Goal: Information Seeking & Learning: Learn about a topic

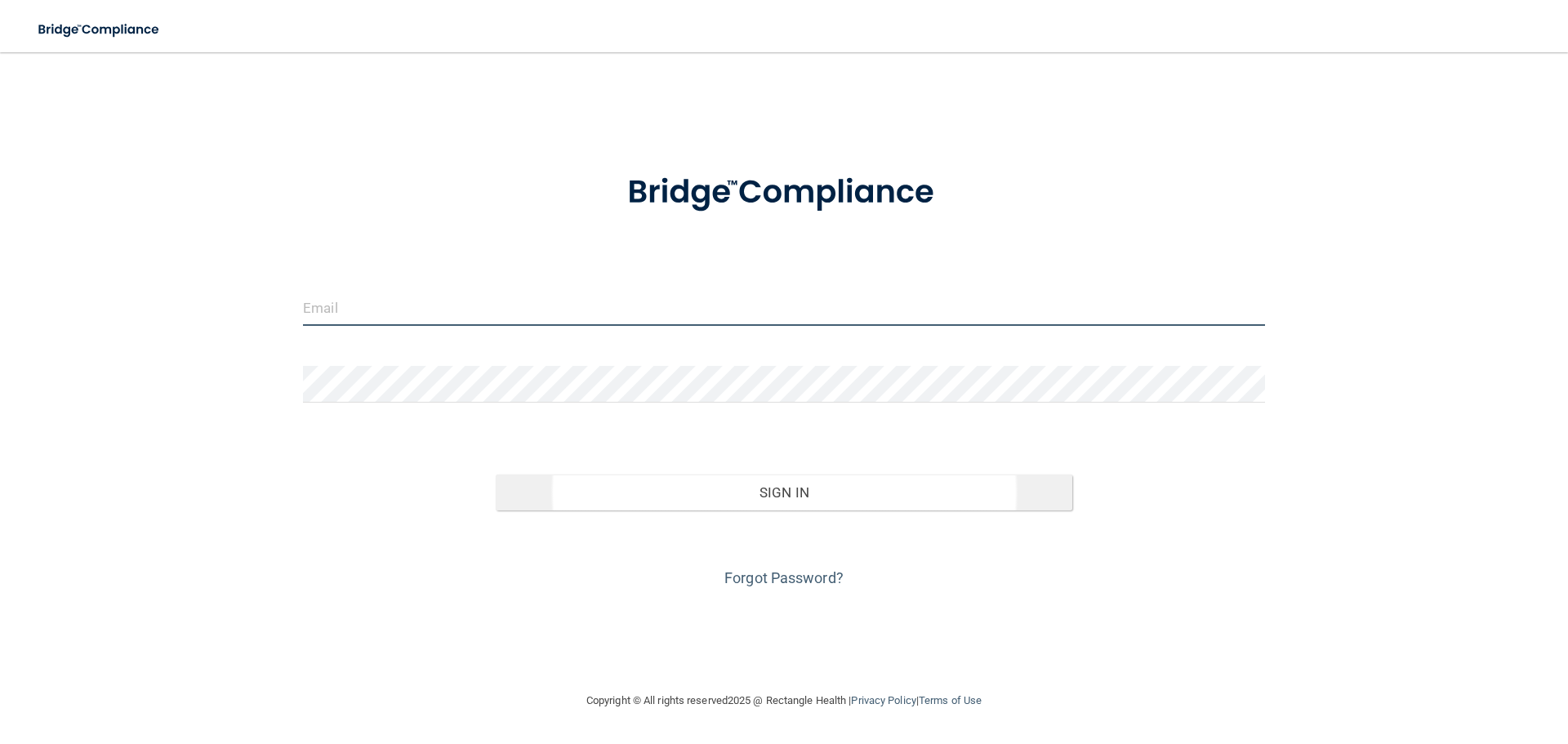
type input "[PERSON_NAME][EMAIL_ADDRESS][DOMAIN_NAME]"
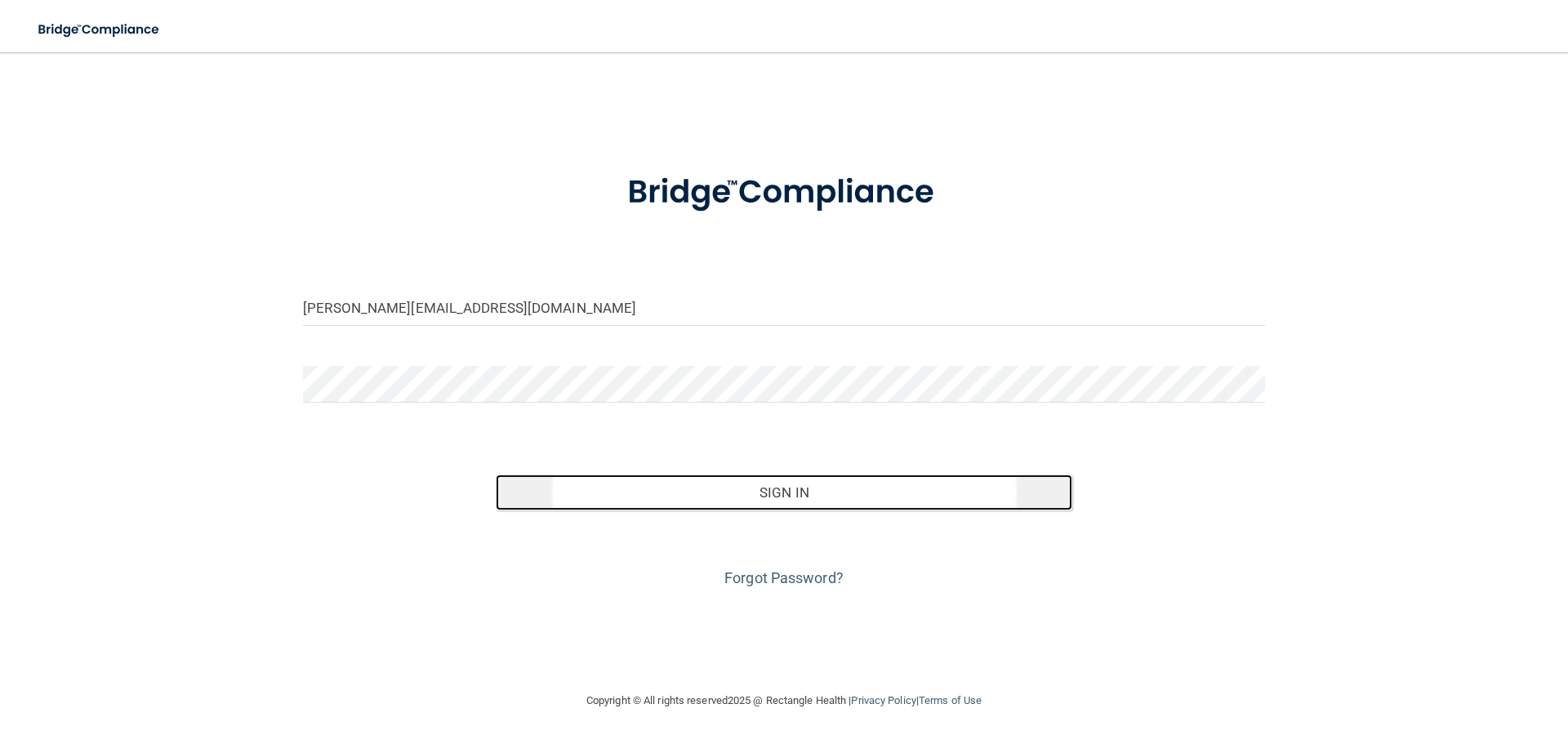
click at [830, 502] on button "Sign In" at bounding box center [784, 492] width 577 height 36
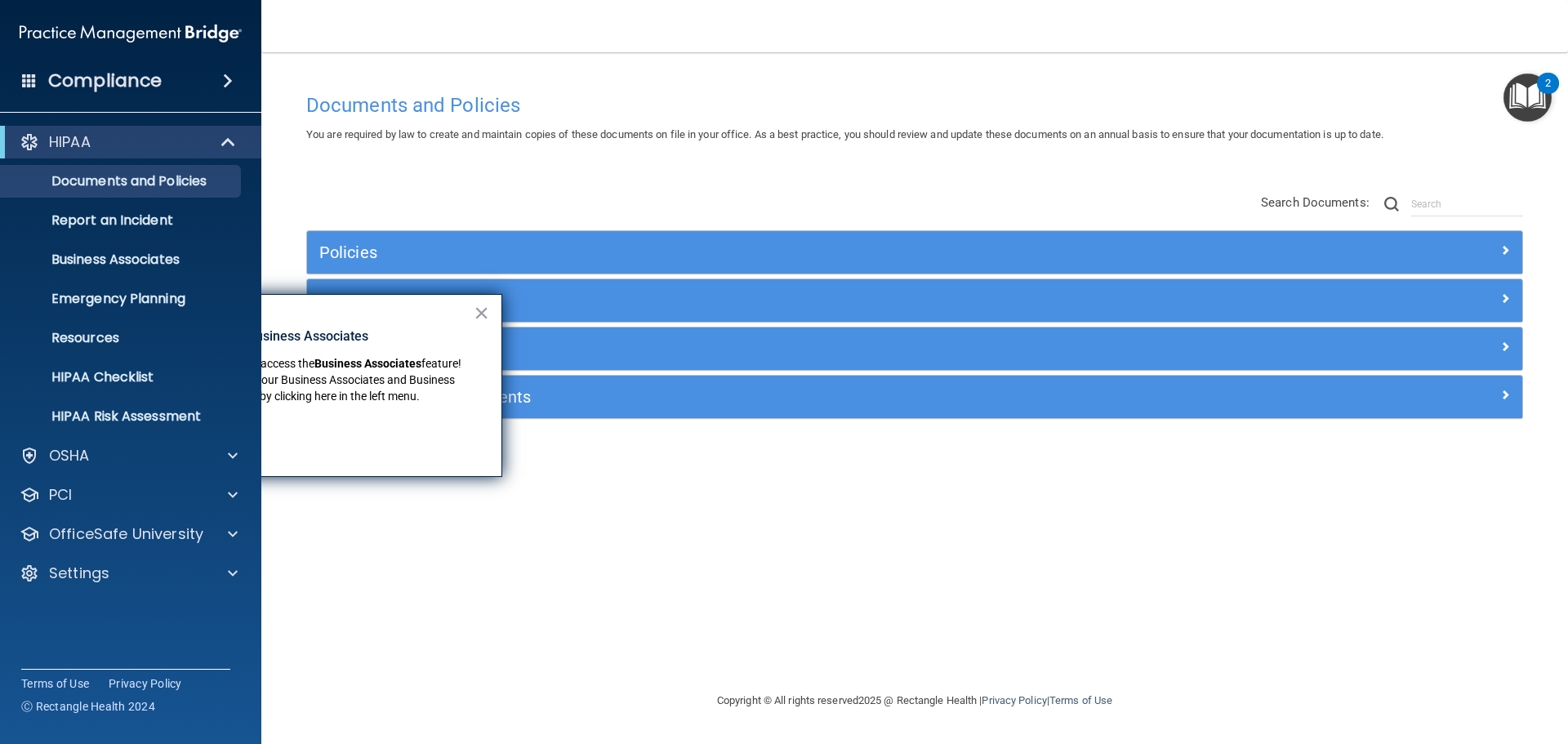
click at [135, 71] on h4 "Compliance" at bounding box center [104, 81] width 113 height 23
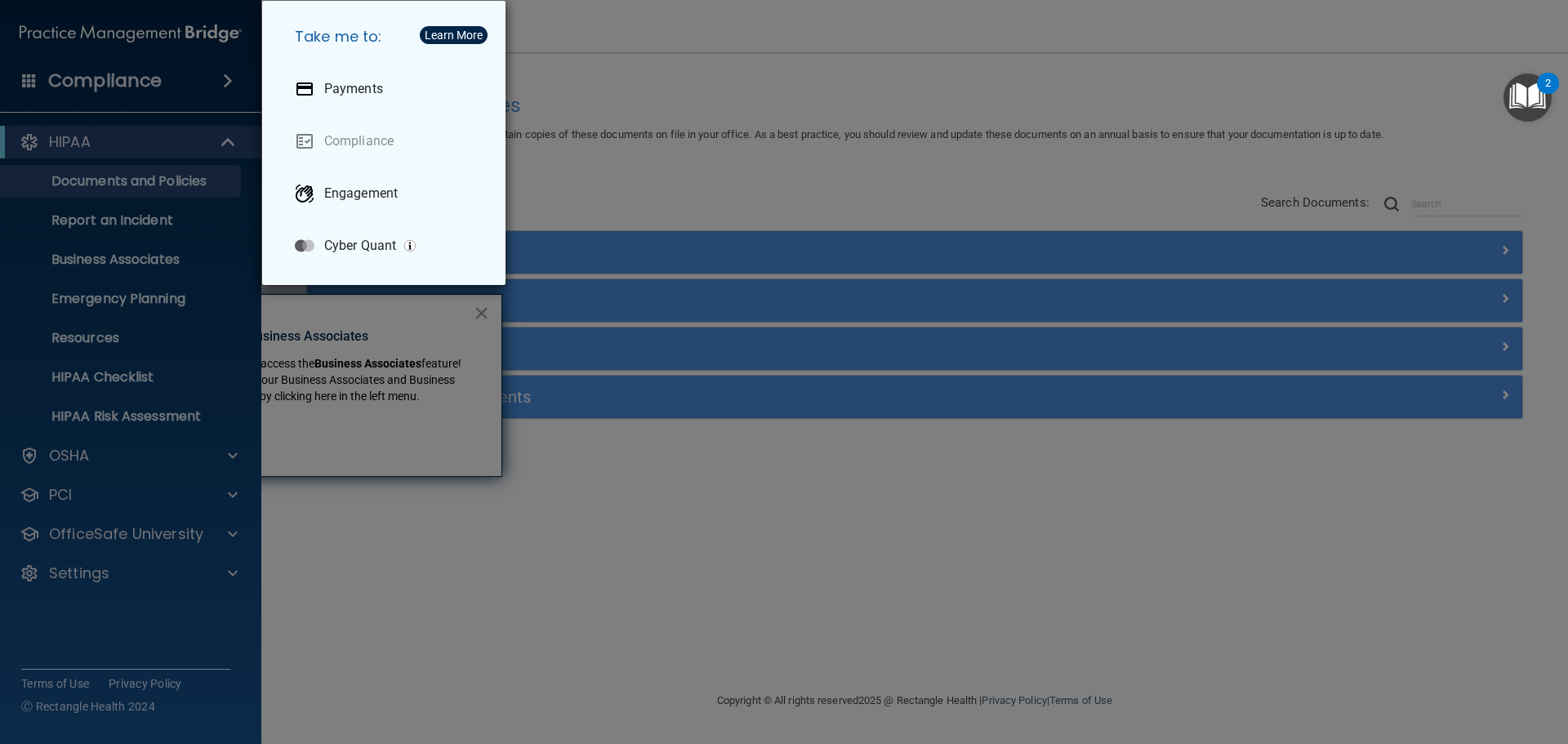
click at [123, 74] on div "Take me to: Payments Compliance Engagement Cyber Quant" at bounding box center [784, 372] width 1568 height 744
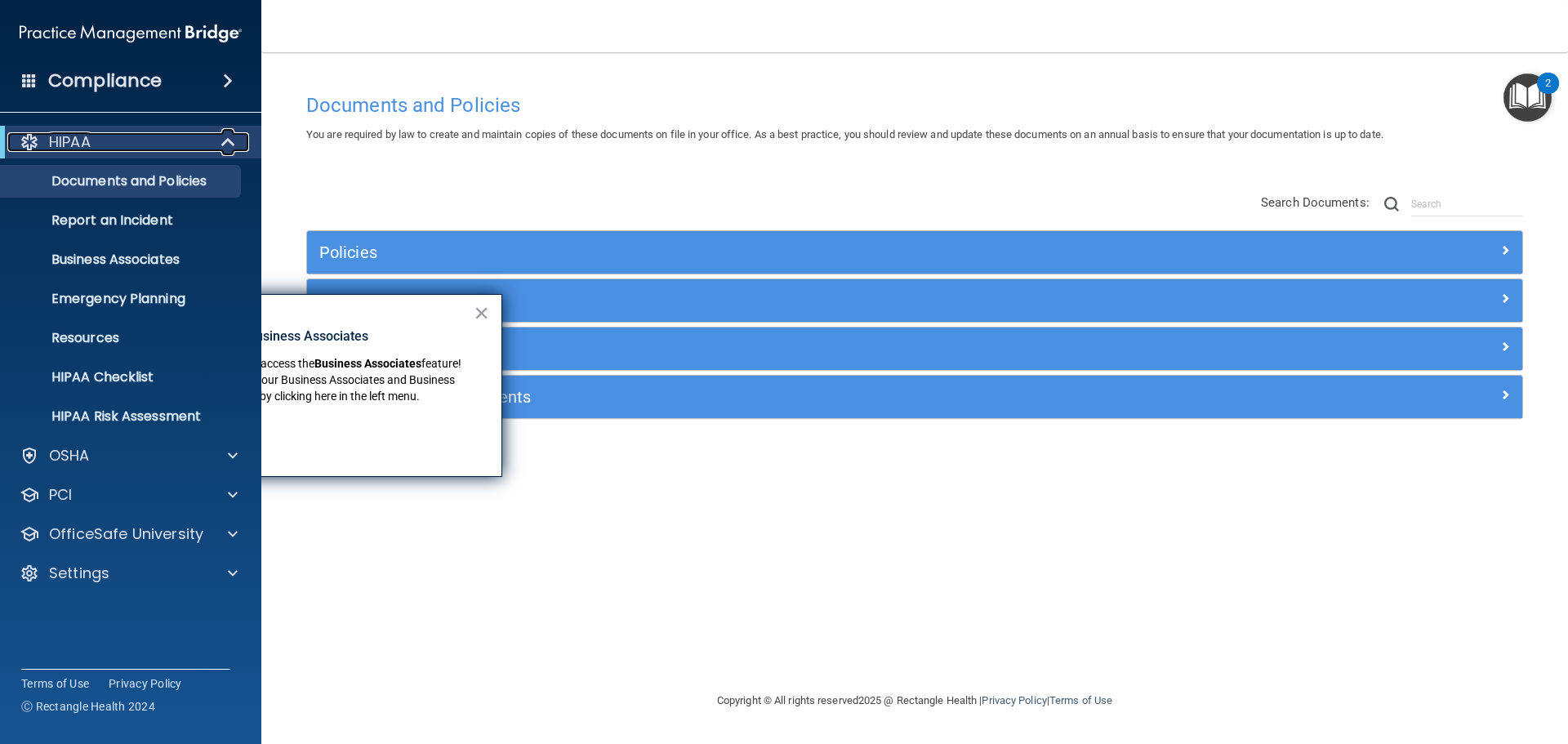
click at [122, 134] on div "HIPAA" at bounding box center [108, 142] width 202 height 19
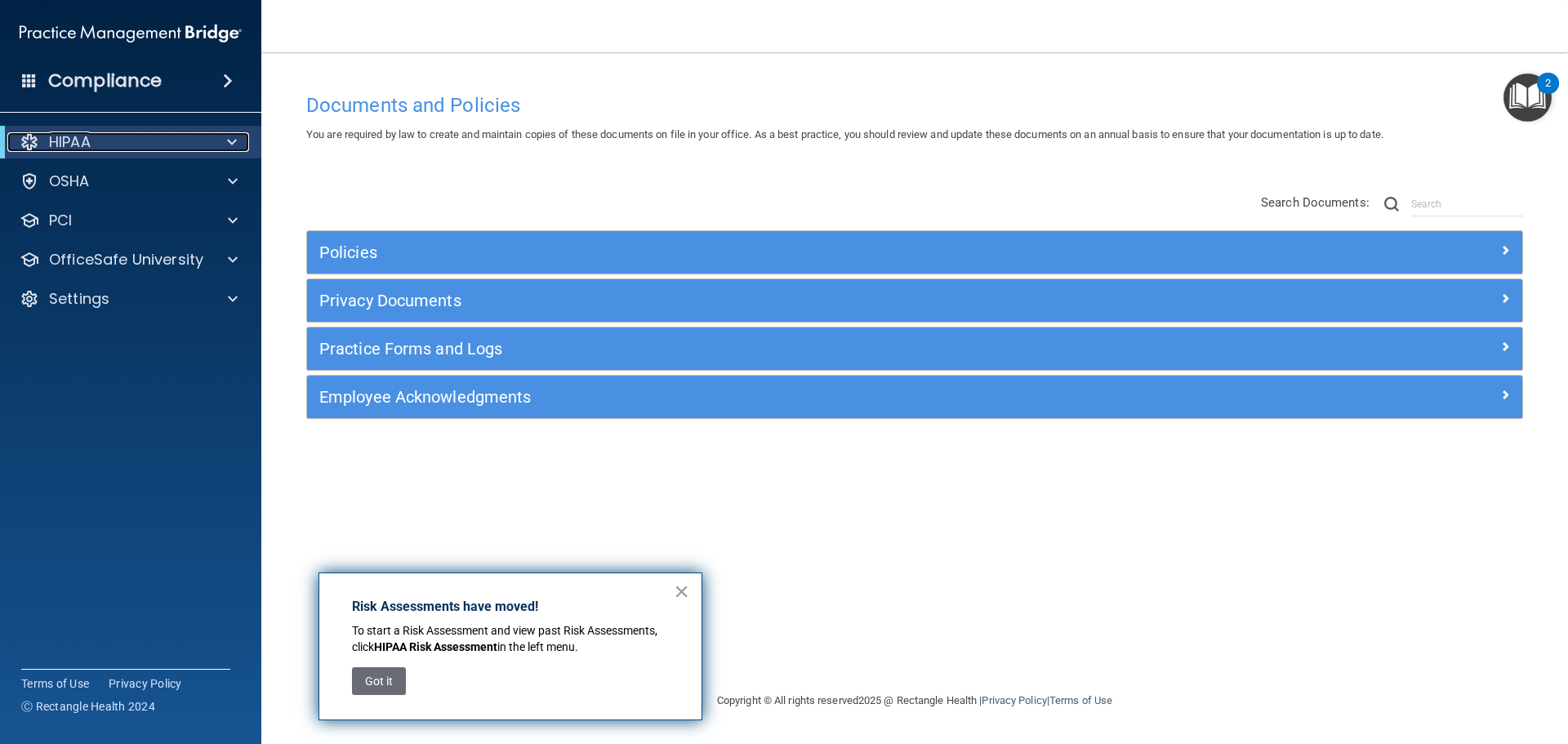
click at [233, 137] on span at bounding box center [232, 142] width 10 height 19
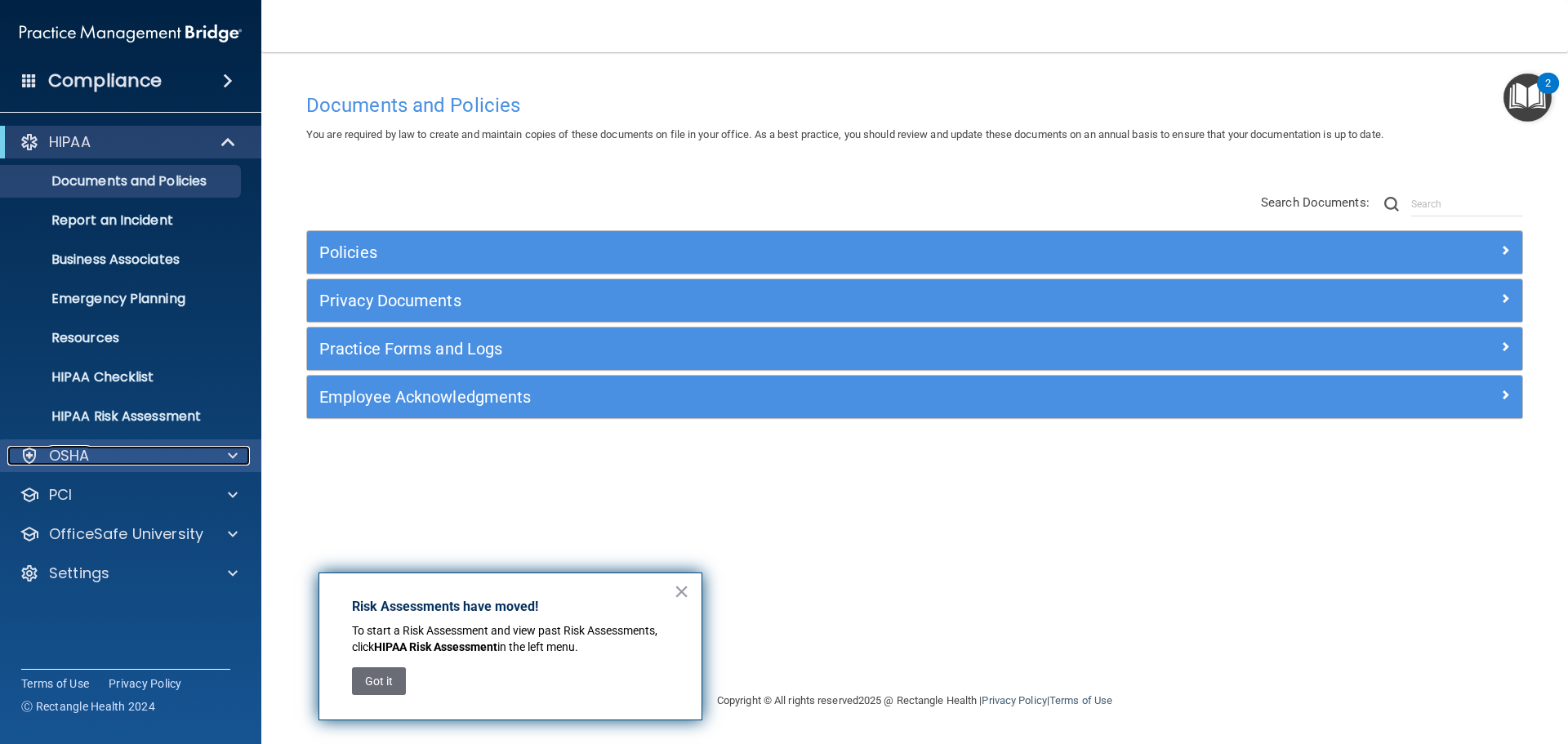
click at [80, 454] on p "OSHA" at bounding box center [69, 456] width 41 height 19
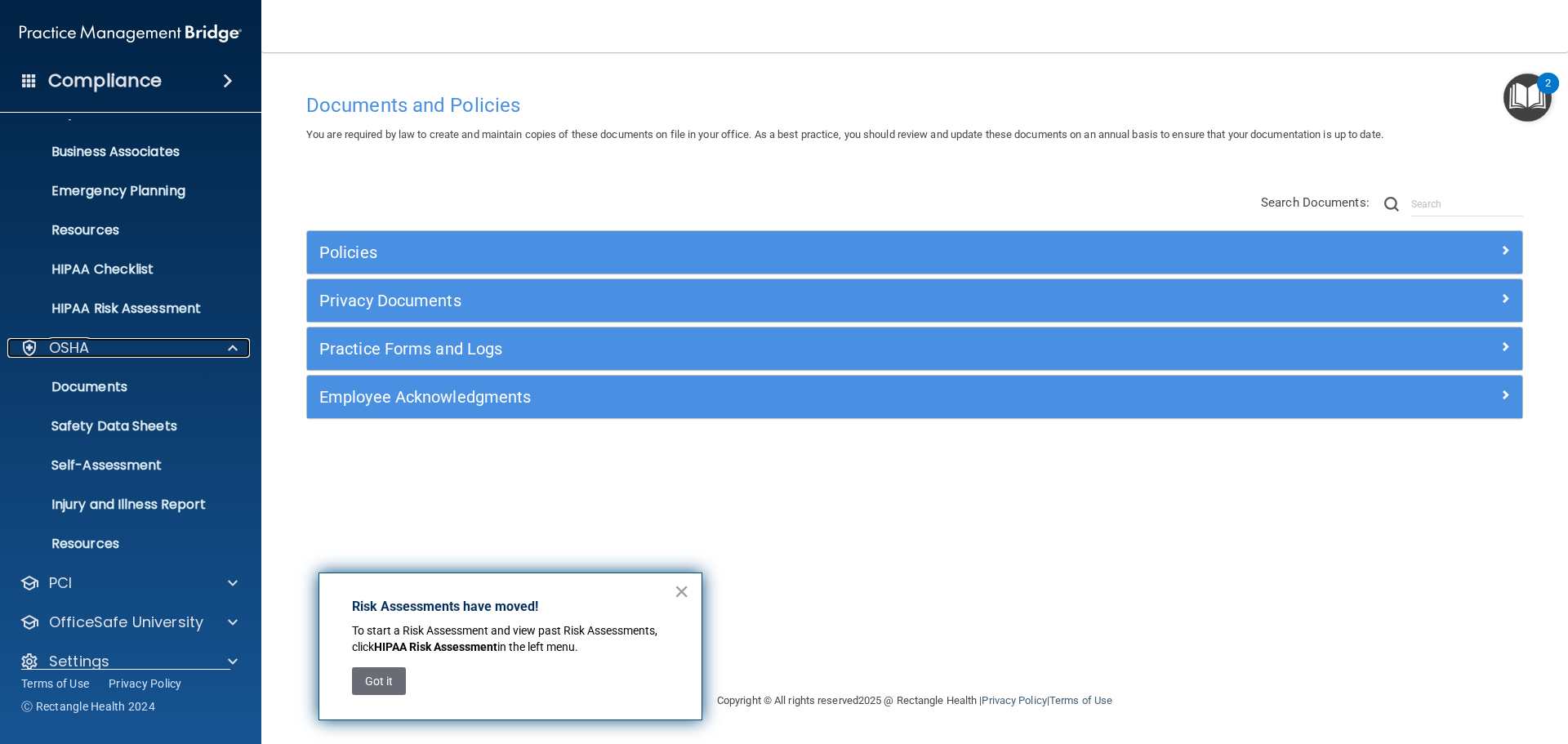
scroll to position [130, 0]
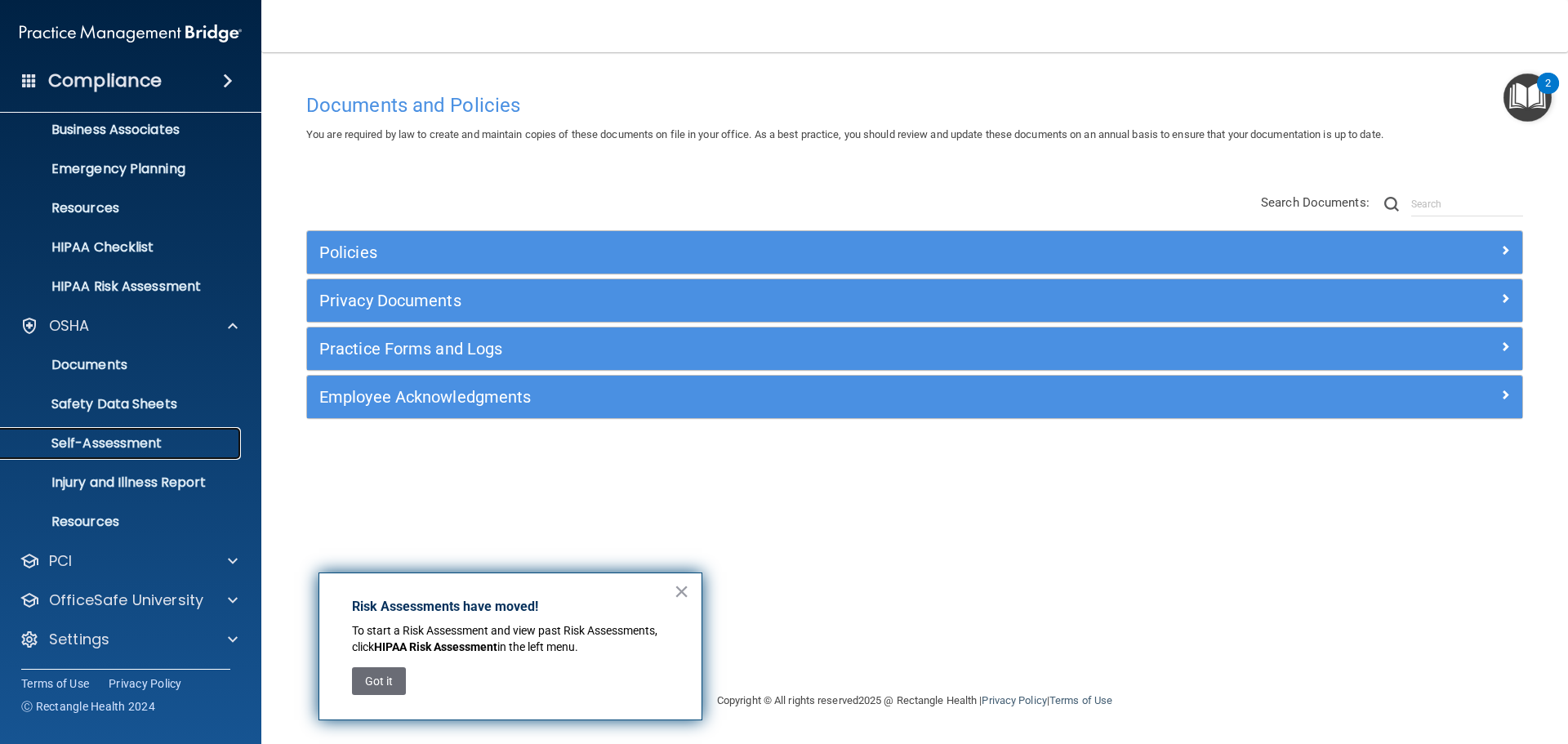
click at [114, 428] on link "Self-Assessment" at bounding box center [112, 443] width 257 height 33
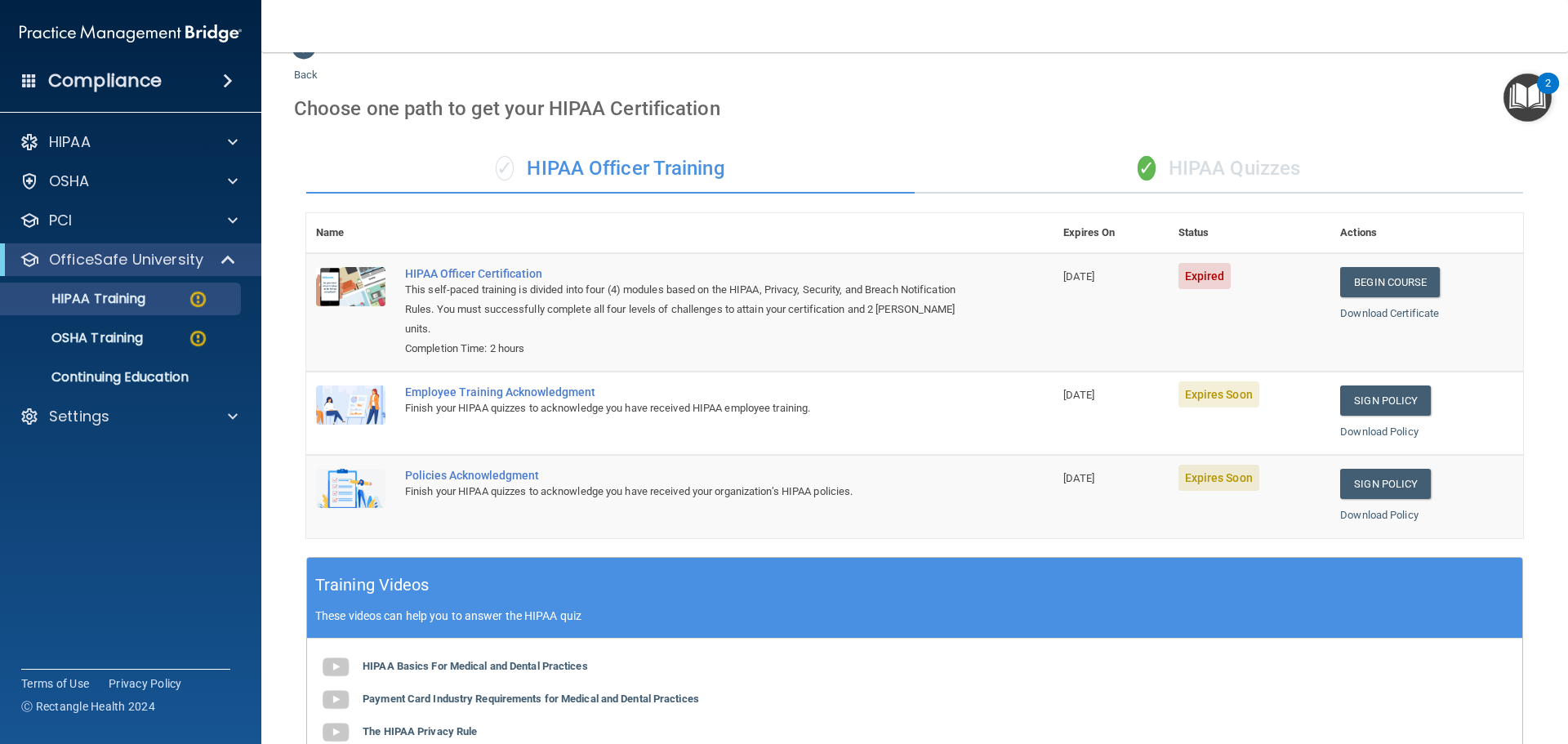
scroll to position [28, 0]
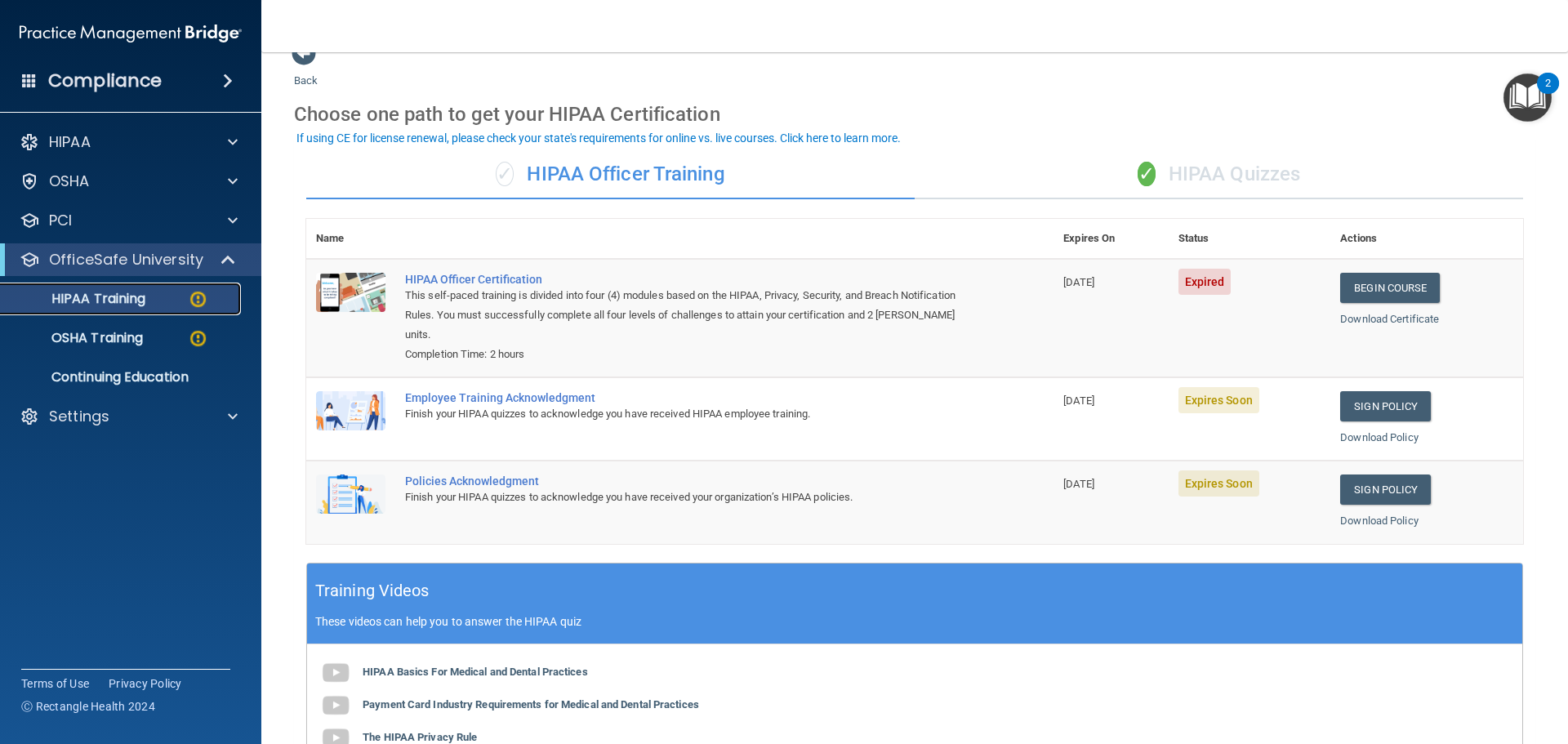
click at [195, 302] on img at bounding box center [197, 299] width 20 height 20
click at [1365, 408] on link "Sign Policy" at bounding box center [1385, 406] width 90 height 30
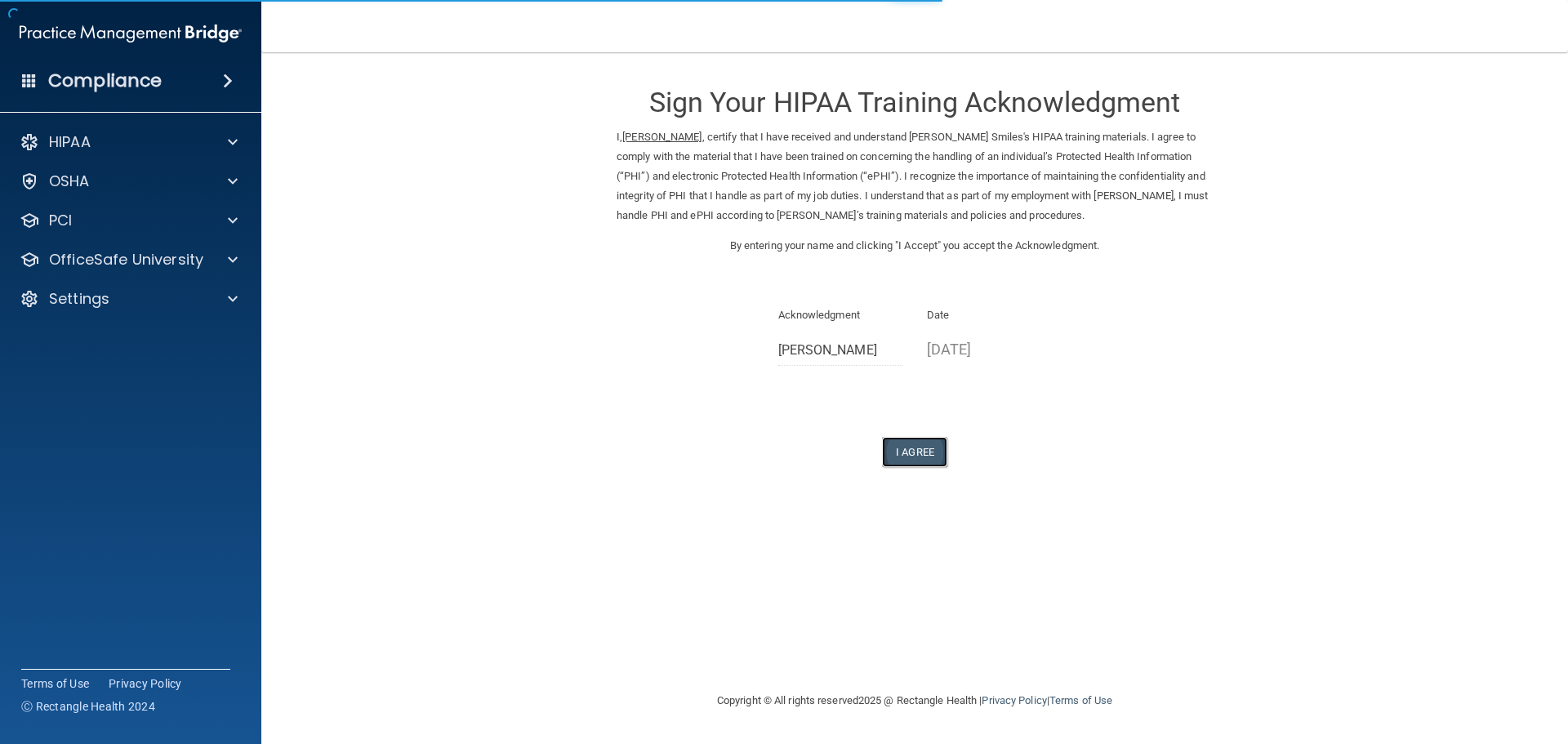
click at [926, 454] on button "I Agree" at bounding box center [915, 452] width 65 height 30
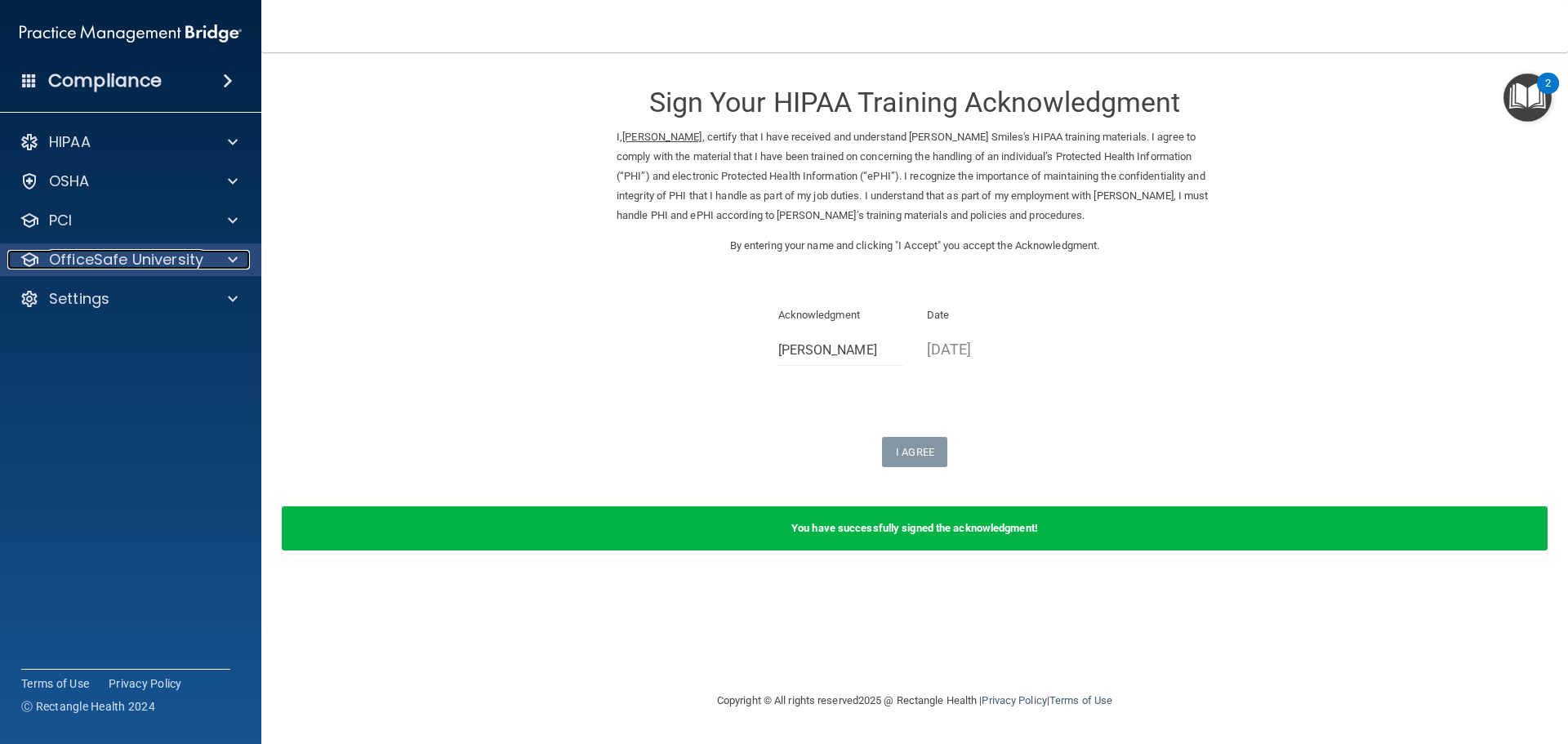
click at [235, 255] on span at bounding box center [232, 259] width 10 height 19
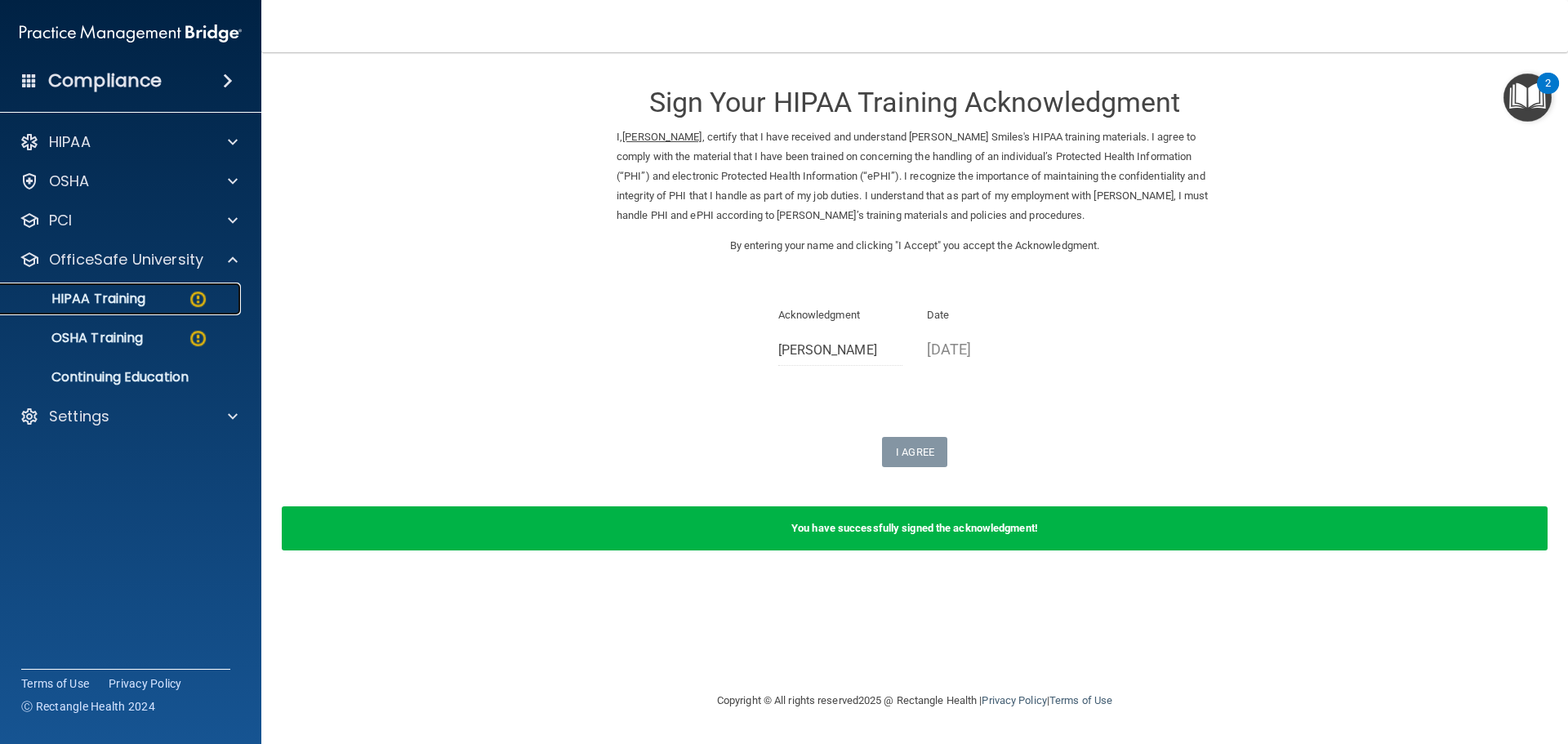
click at [92, 299] on p "HIPAA Training" at bounding box center [78, 299] width 135 height 16
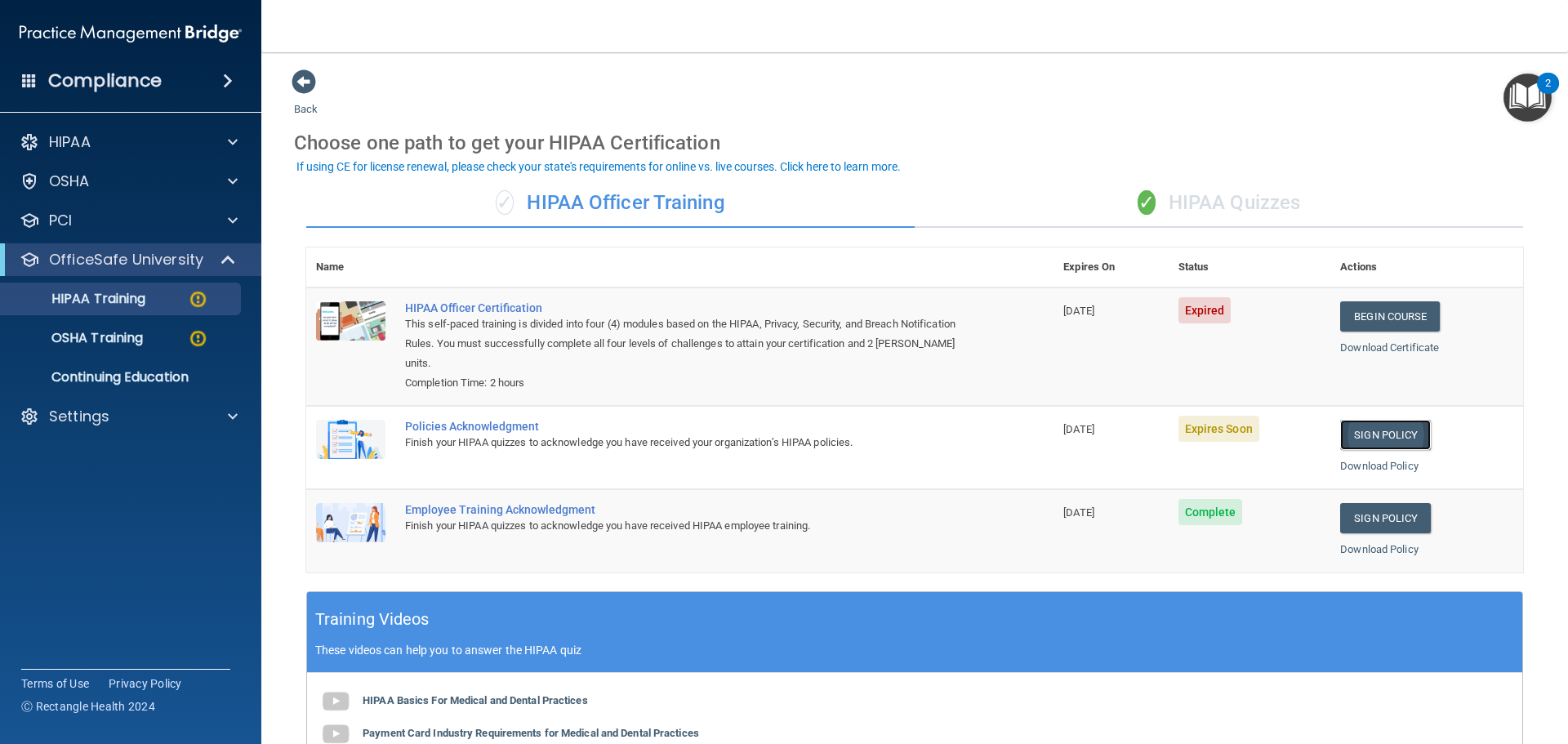
click at [1357, 428] on link "Sign Policy" at bounding box center [1385, 434] width 90 height 30
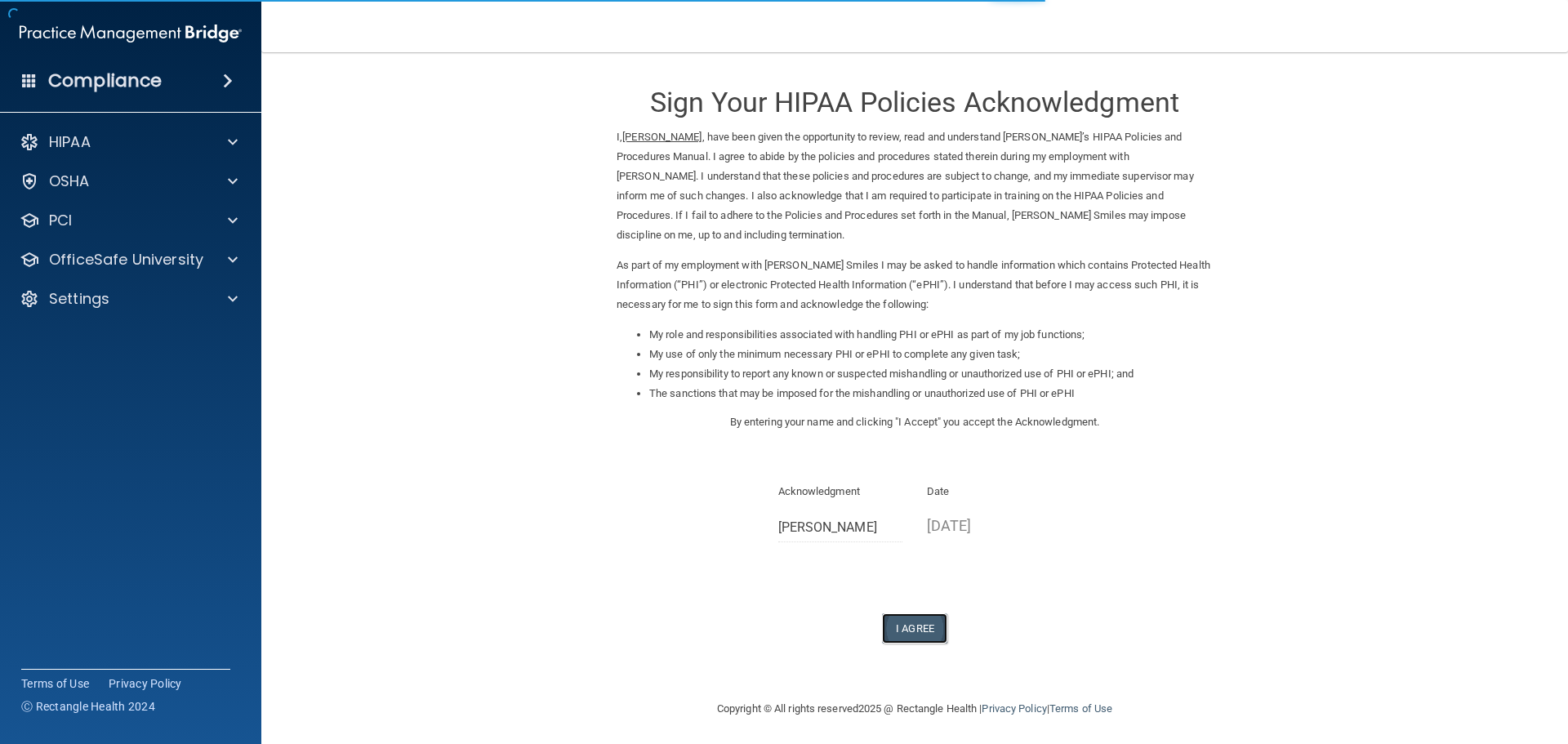
click at [921, 619] on button "I Agree" at bounding box center [915, 628] width 65 height 30
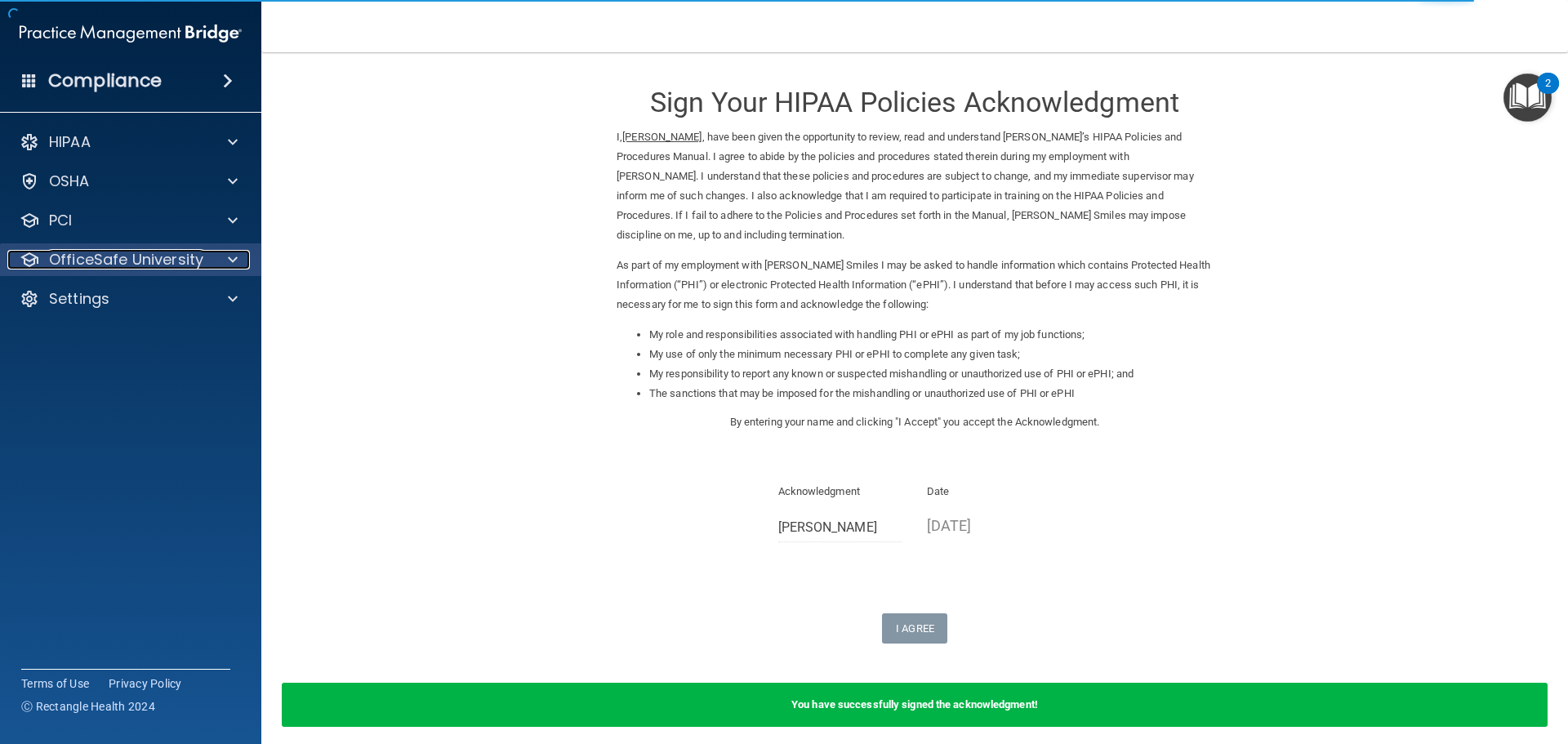
click at [162, 262] on p "OfficeSafe University" at bounding box center [126, 259] width 154 height 19
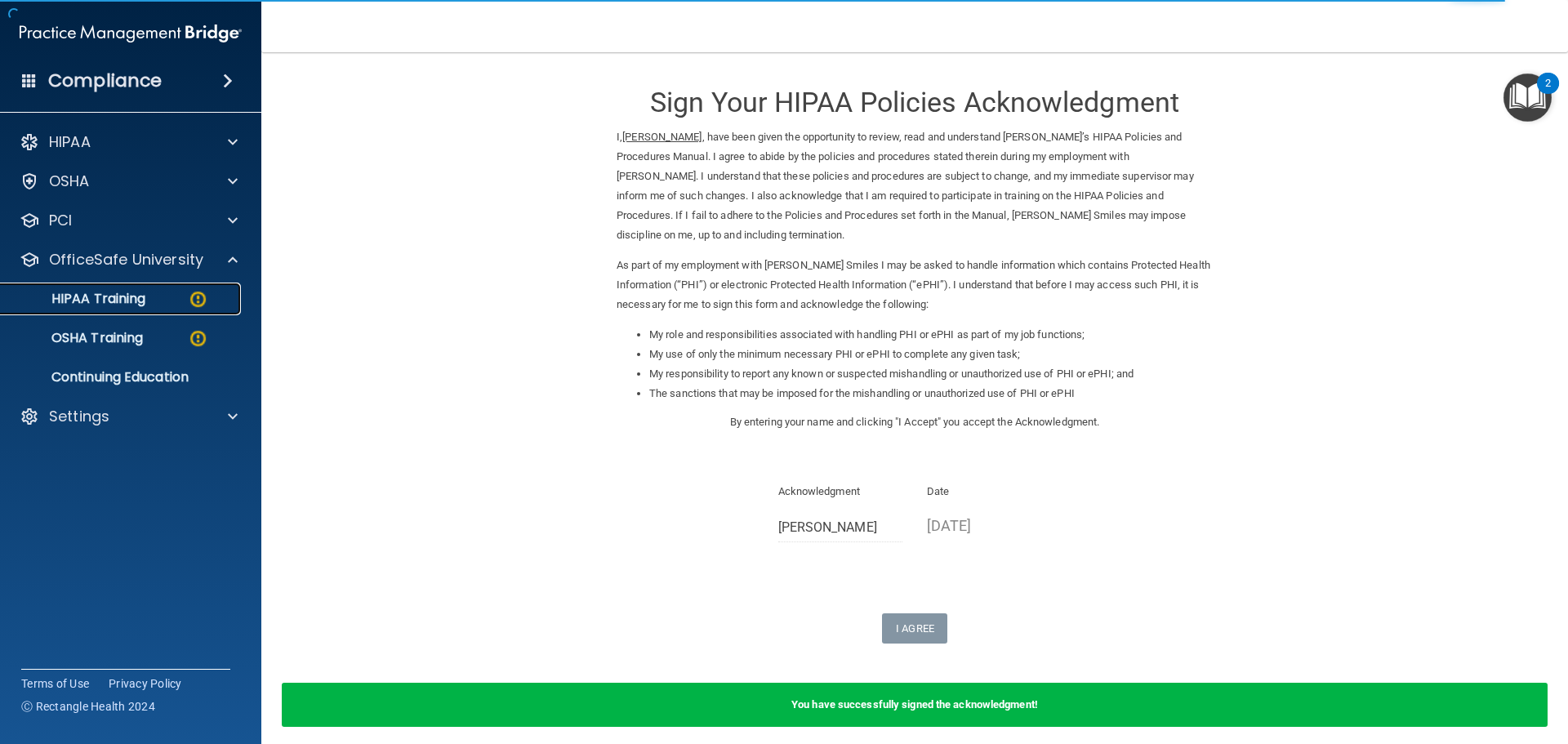
click at [101, 288] on link "HIPAA Training" at bounding box center [112, 298] width 257 height 33
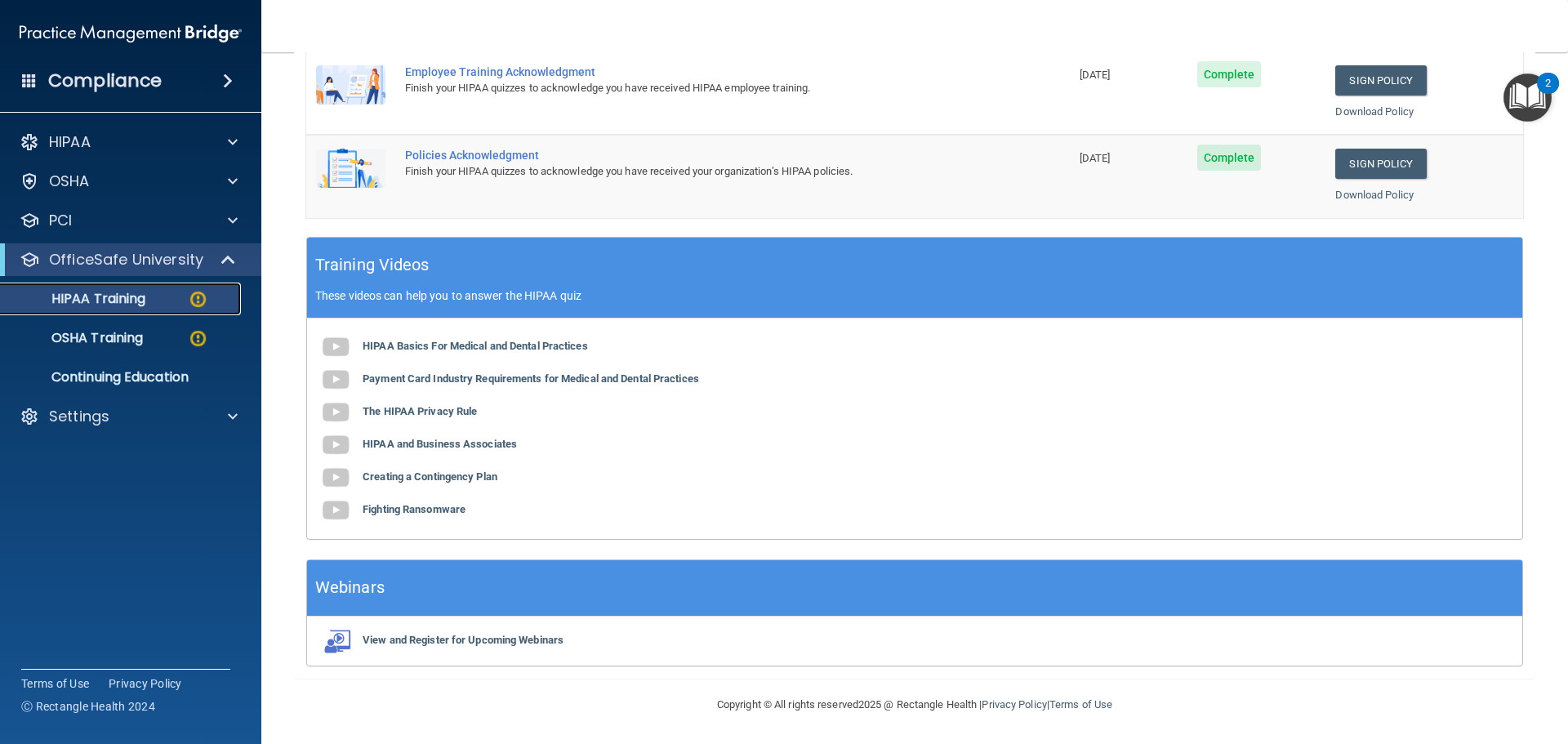
scroll to position [90, 0]
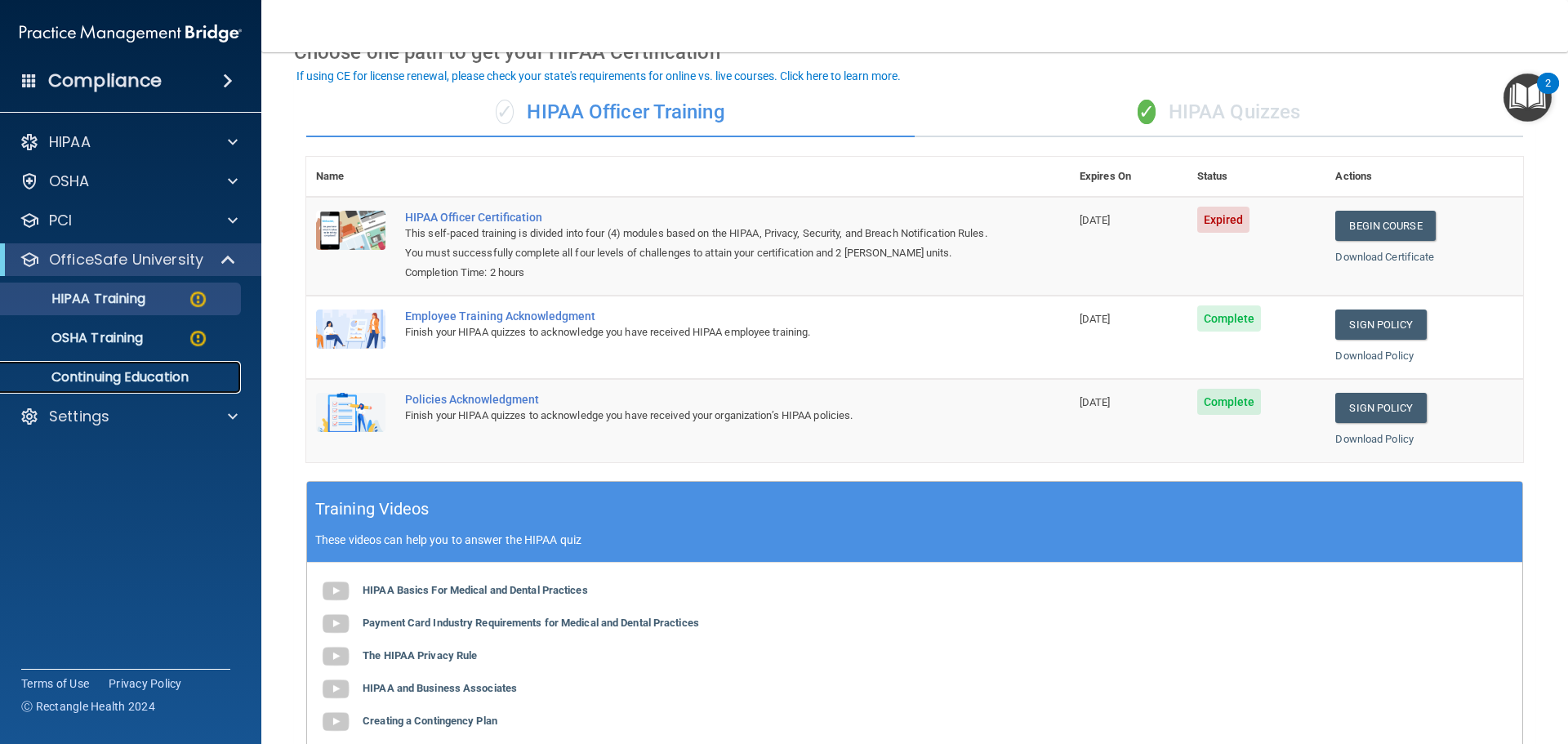
click at [171, 369] on p "Continuing Education" at bounding box center [122, 377] width 223 height 16
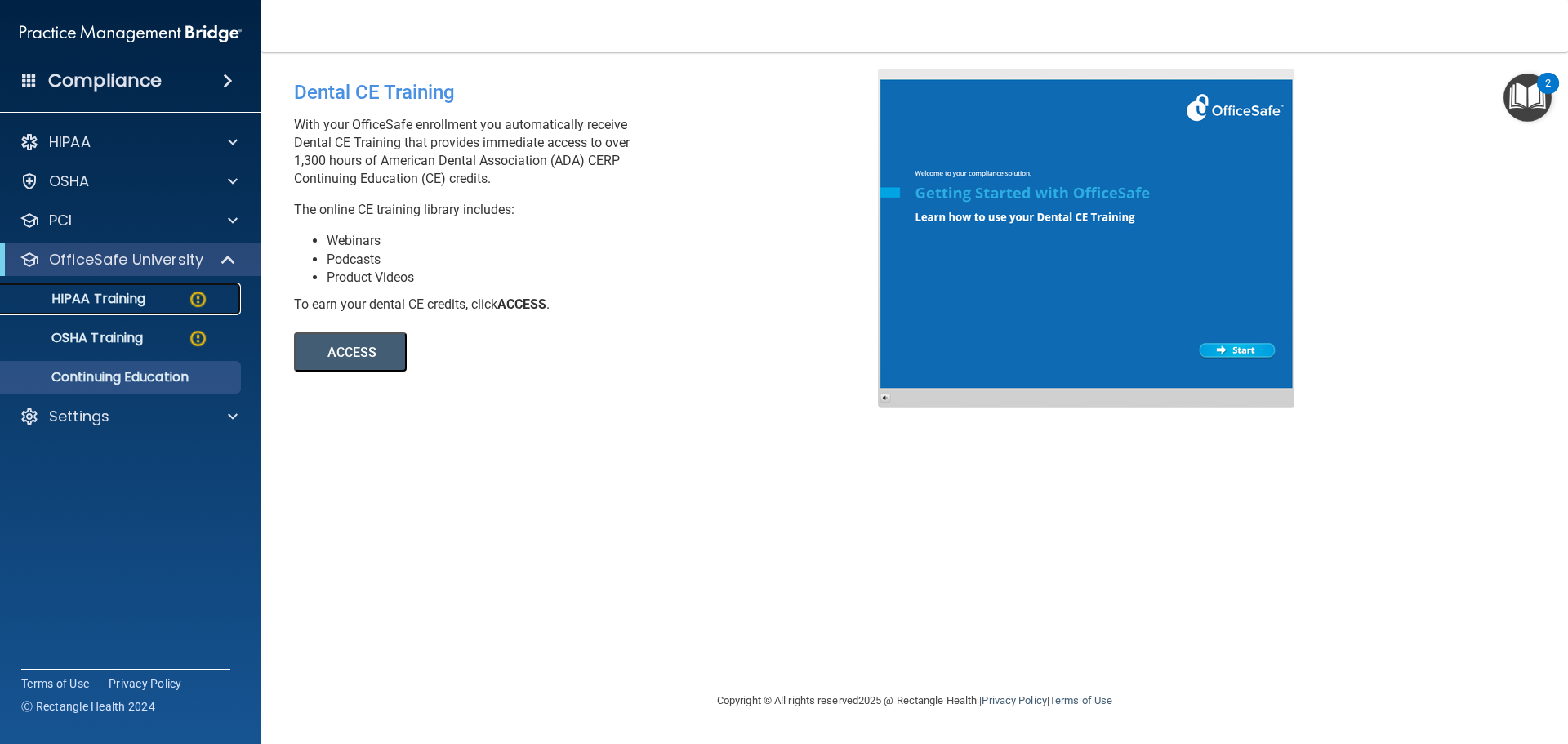
click at [196, 291] on img at bounding box center [197, 299] width 20 height 20
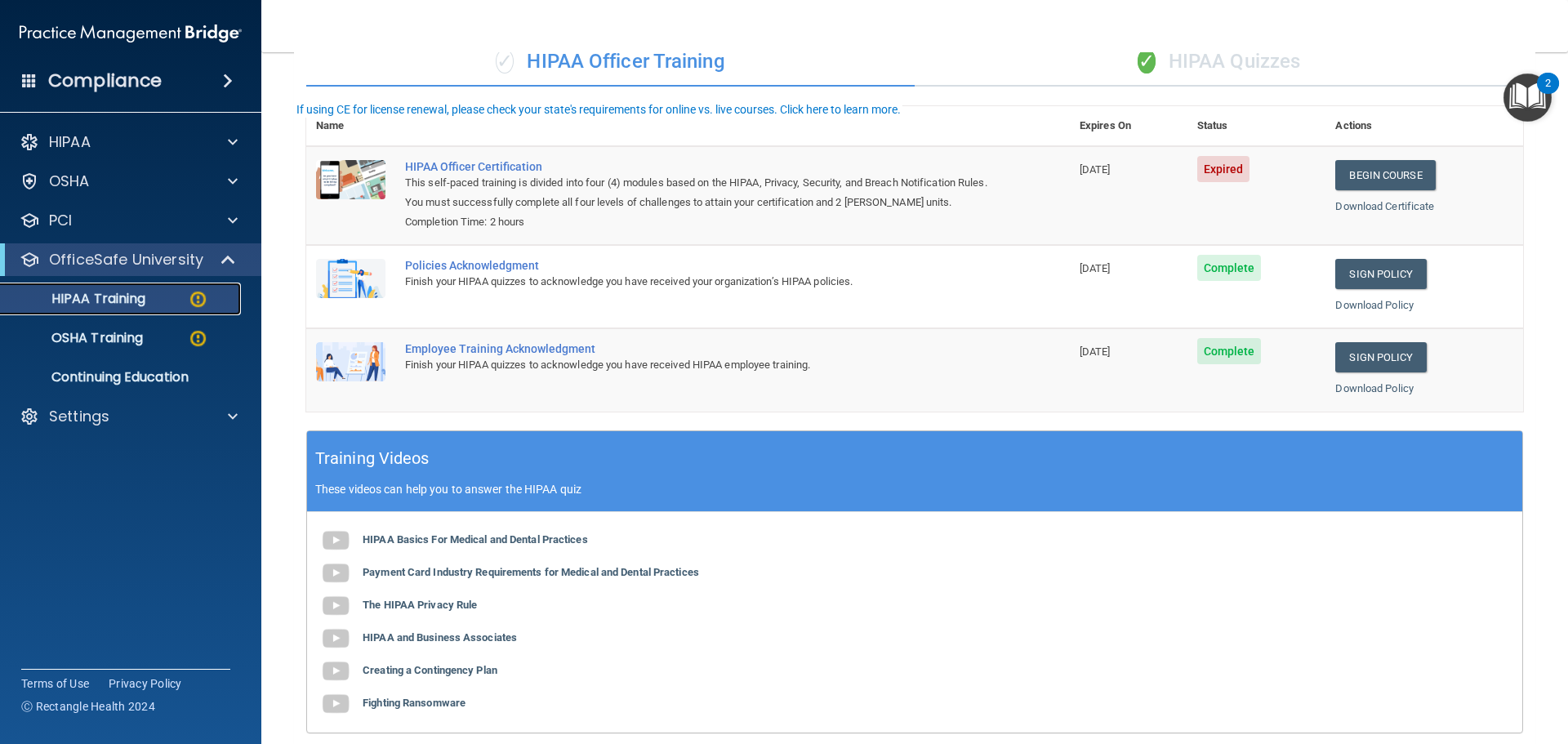
scroll to position [164, 0]
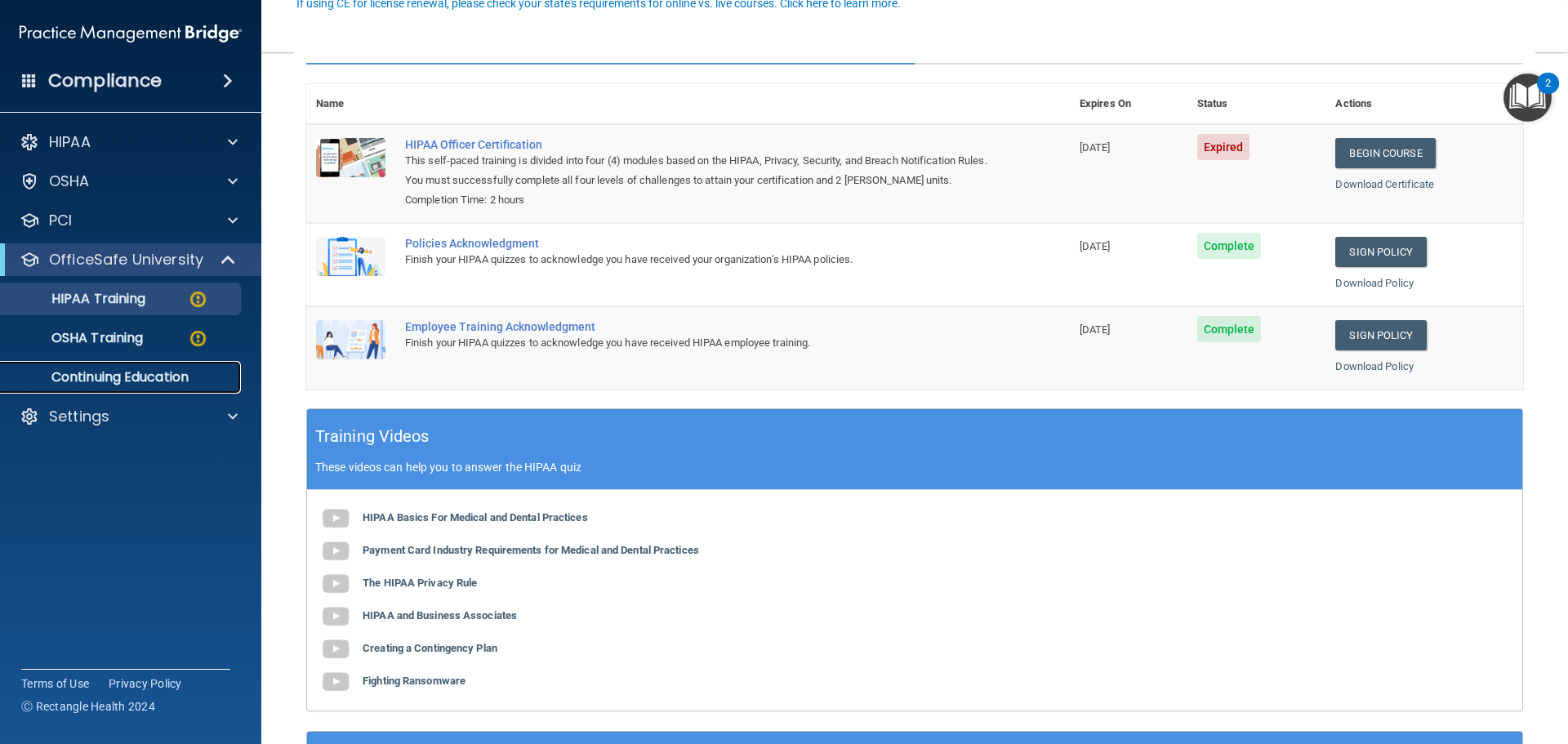
click at [152, 378] on p "Continuing Education" at bounding box center [122, 377] width 223 height 16
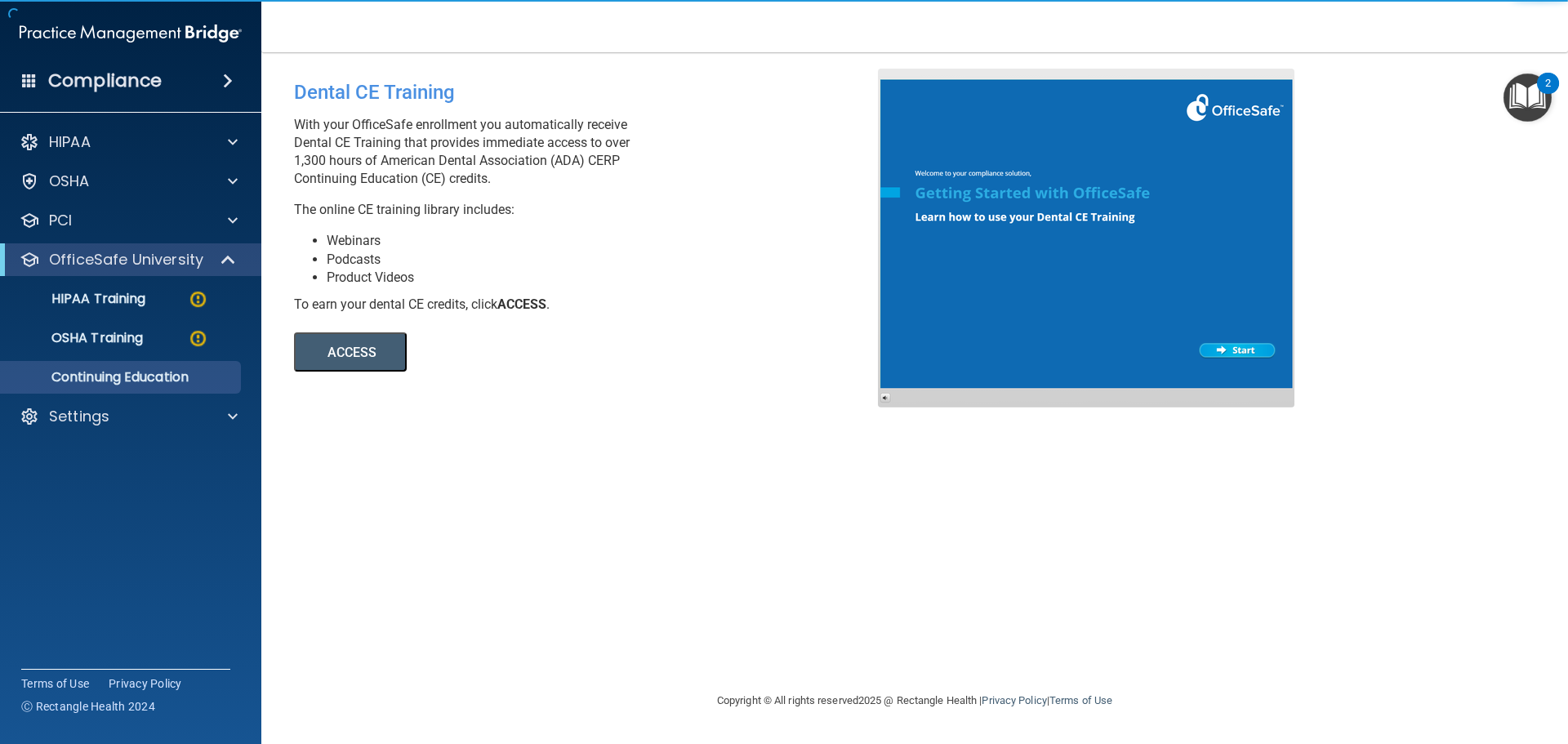
click at [353, 359] on button "ACCESS" at bounding box center [350, 352] width 112 height 39
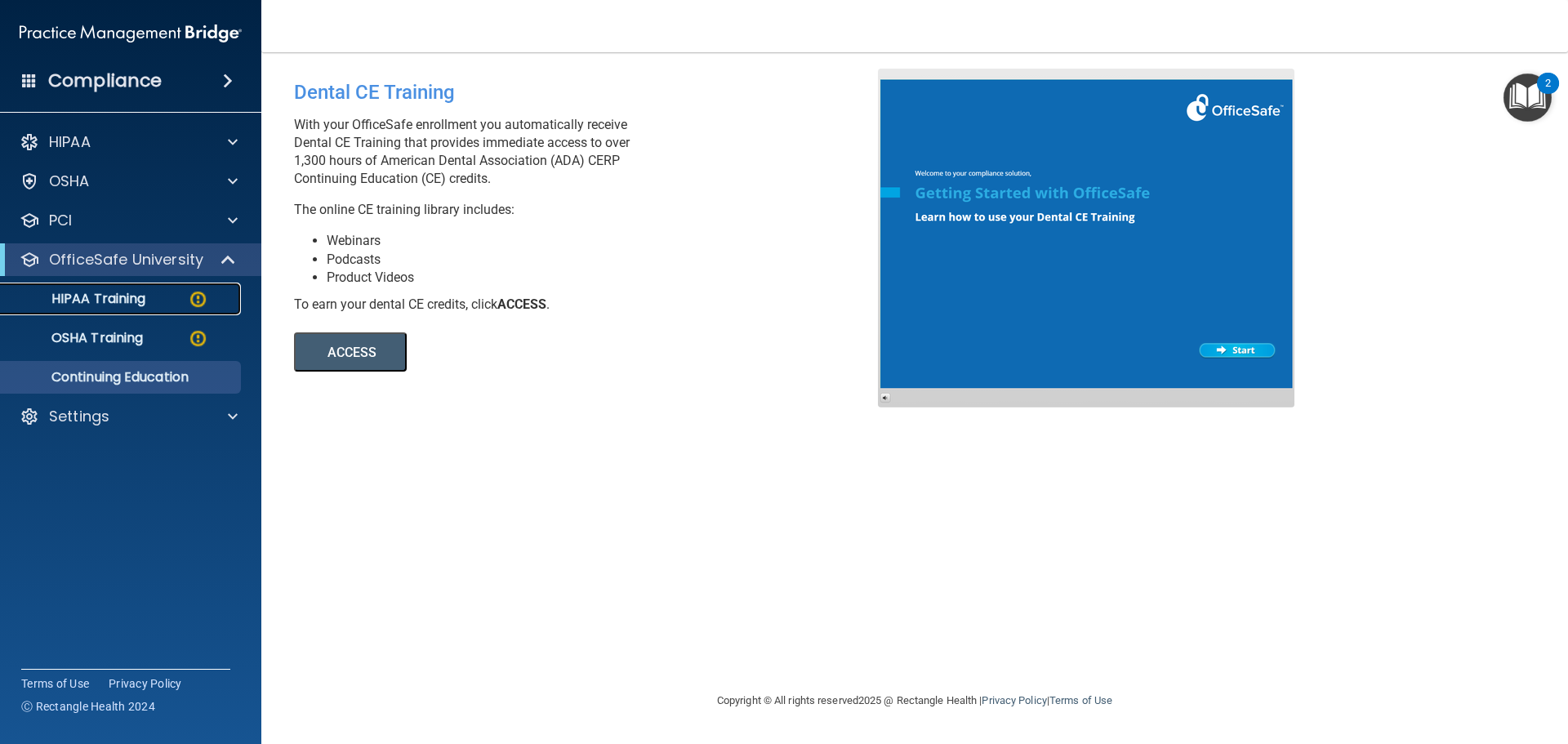
click at [108, 302] on p "HIPAA Training" at bounding box center [78, 299] width 135 height 16
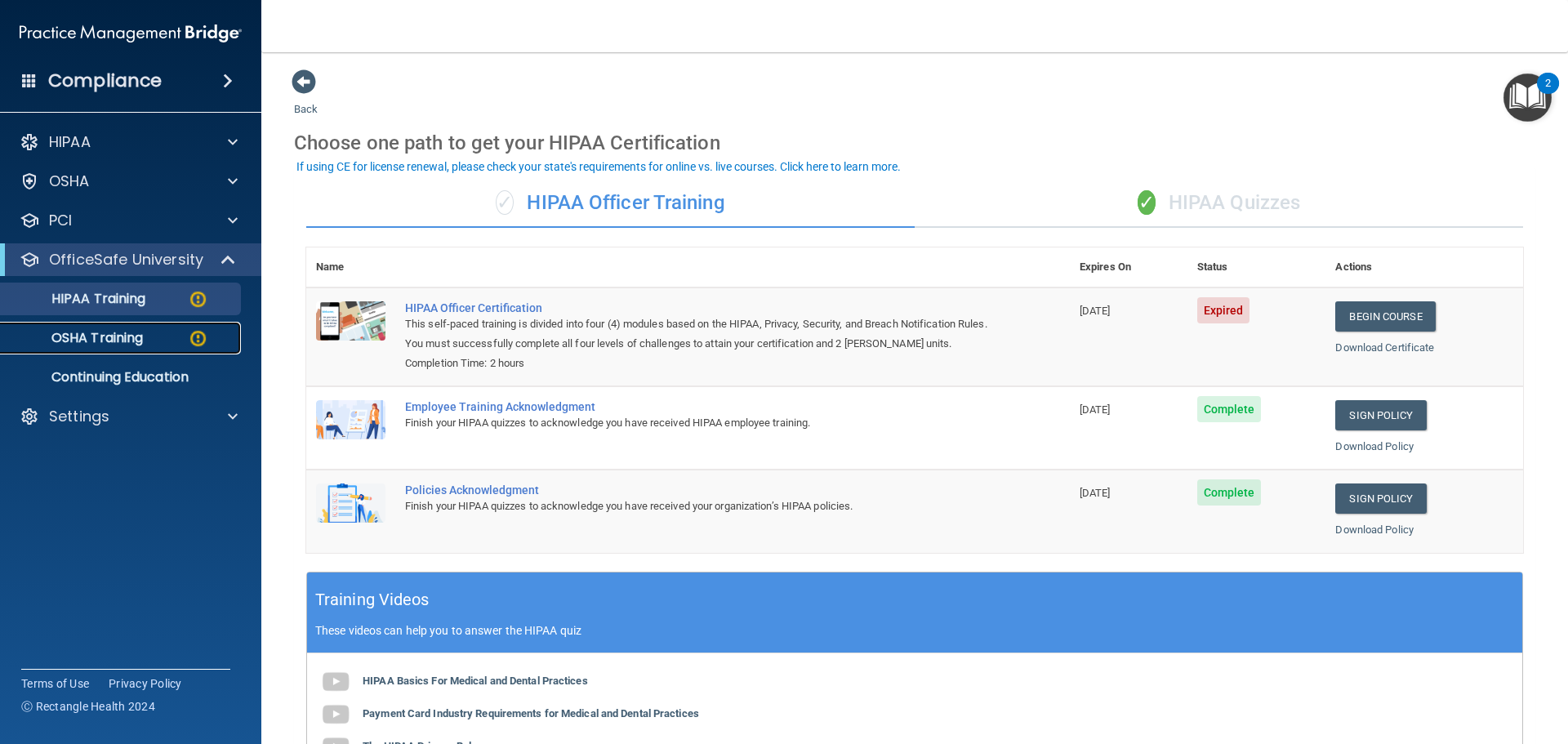
click at [92, 331] on p "OSHA Training" at bounding box center [77, 338] width 133 height 16
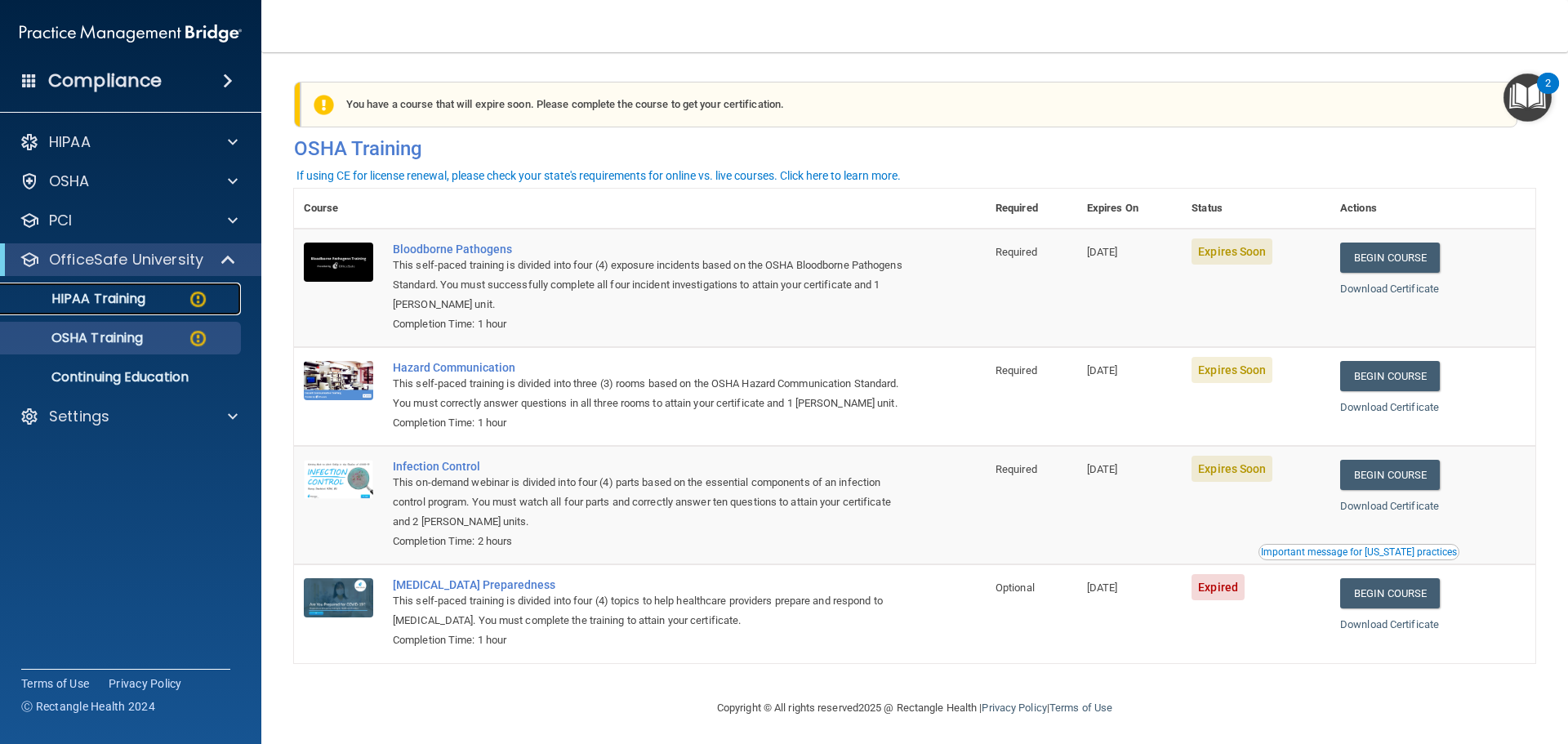
click at [123, 294] on p "HIPAA Training" at bounding box center [78, 299] width 135 height 16
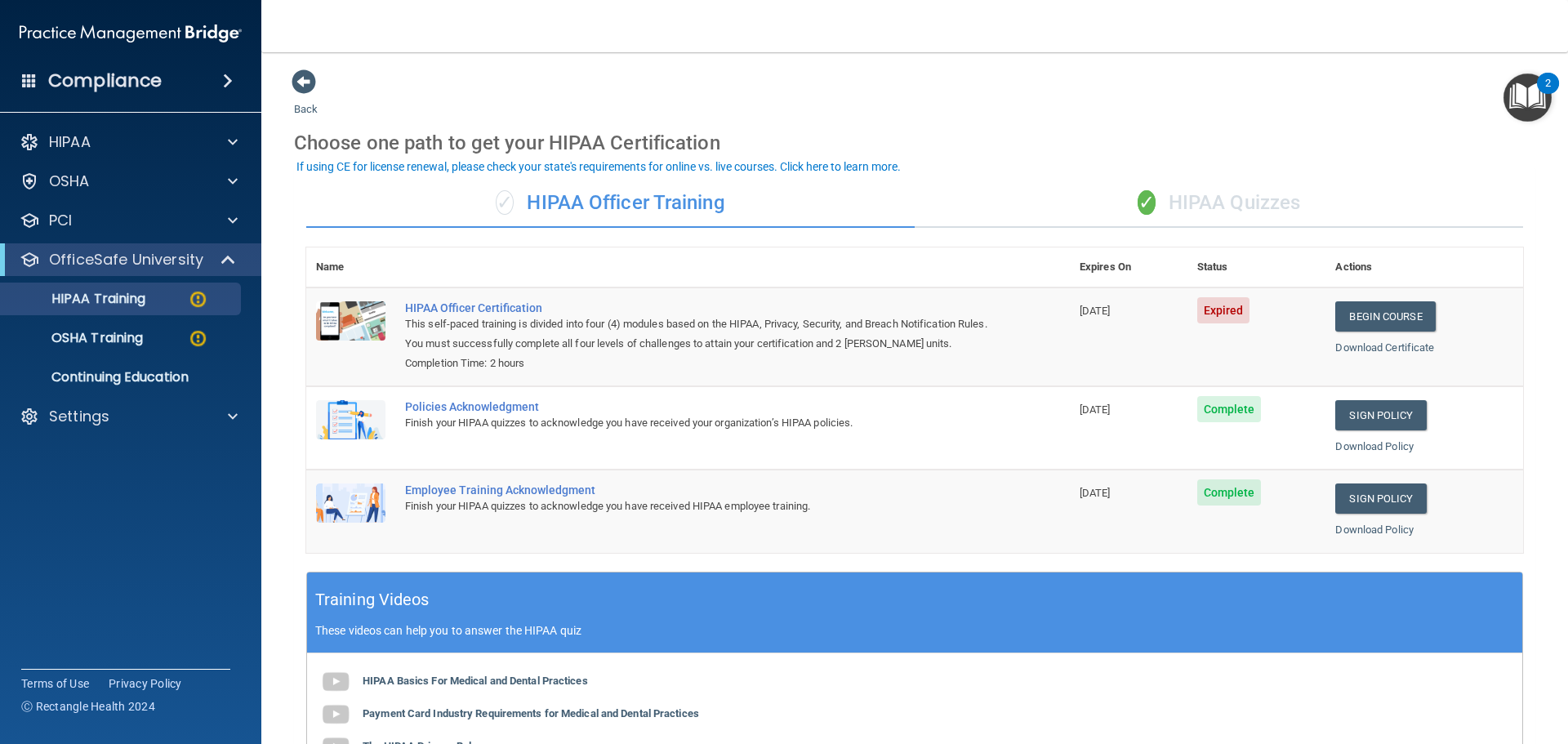
click at [1138, 196] on span "✓" at bounding box center [1147, 203] width 18 height 25
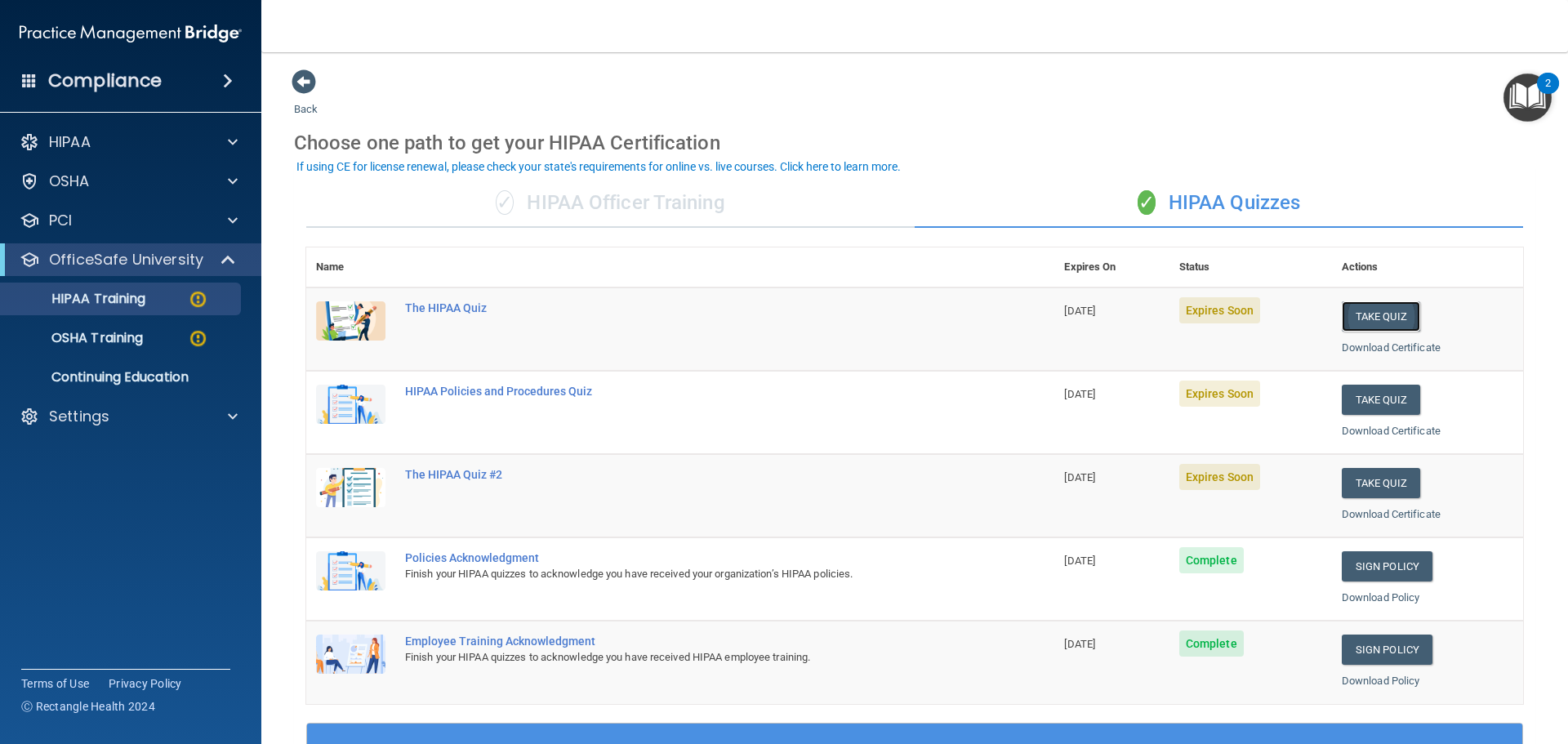
click at [1387, 315] on button "Take Quiz" at bounding box center [1380, 317] width 79 height 30
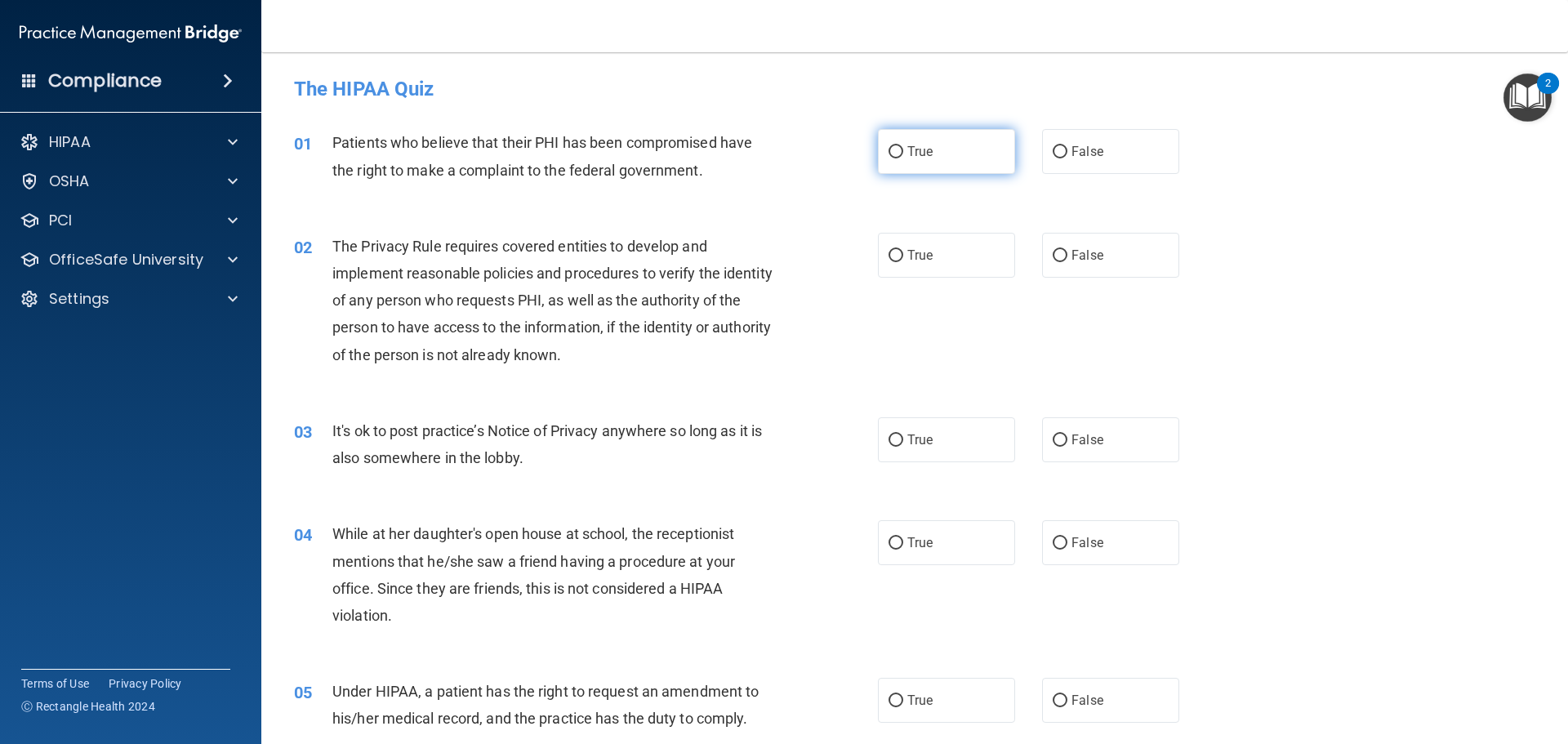
click at [907, 151] on span "True" at bounding box center [919, 151] width 26 height 16
click at [903, 151] on input "True" at bounding box center [895, 152] width 15 height 12
radio input "true"
click at [899, 251] on label "True" at bounding box center [946, 255] width 137 height 45
click at [899, 251] on input "True" at bounding box center [895, 256] width 15 height 12
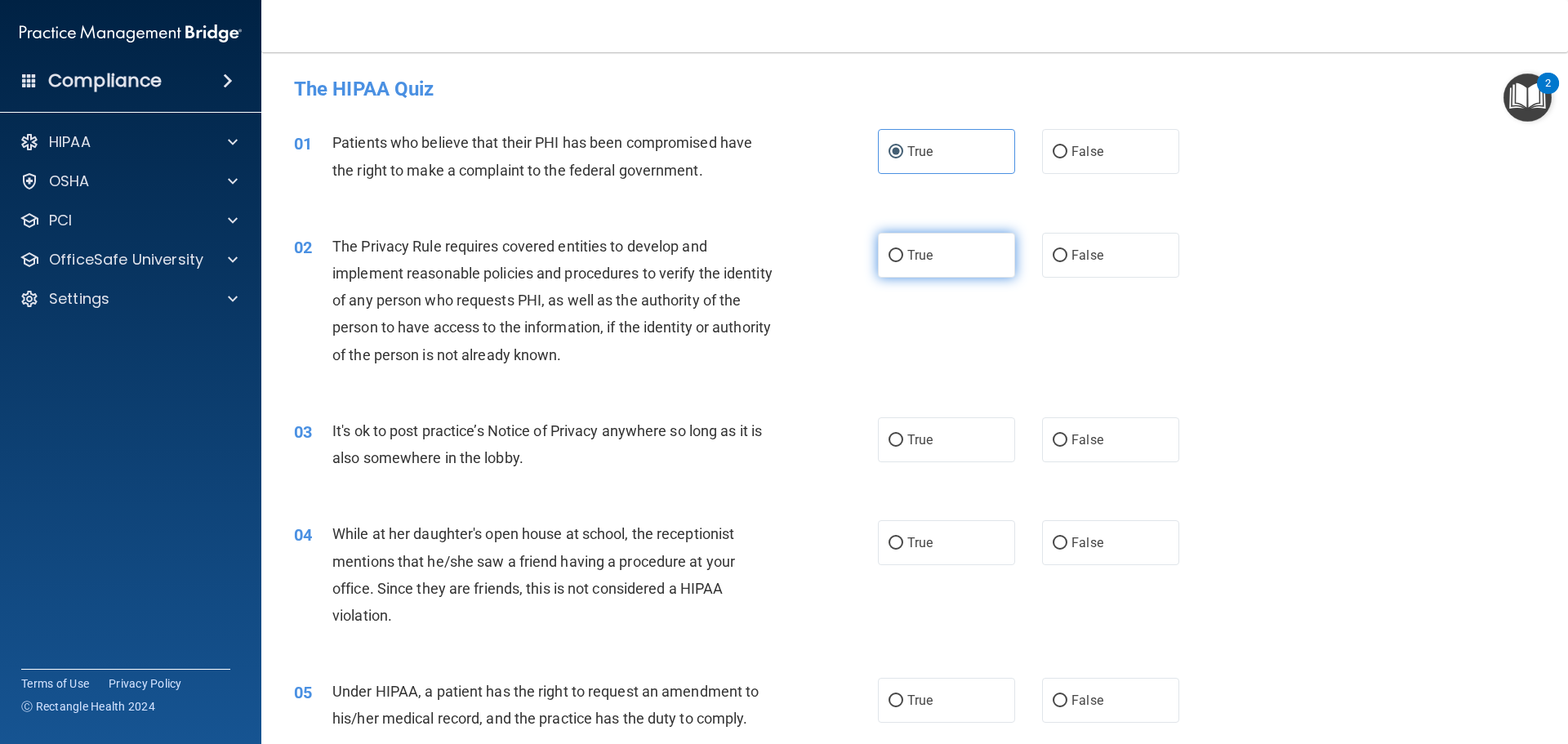
radio input "true"
click at [1072, 438] on span "False" at bounding box center [1088, 440] width 32 height 16
click at [1066, 438] on input "False" at bounding box center [1060, 441] width 15 height 12
radio input "true"
click at [1060, 547] on label "False" at bounding box center [1111, 542] width 137 height 45
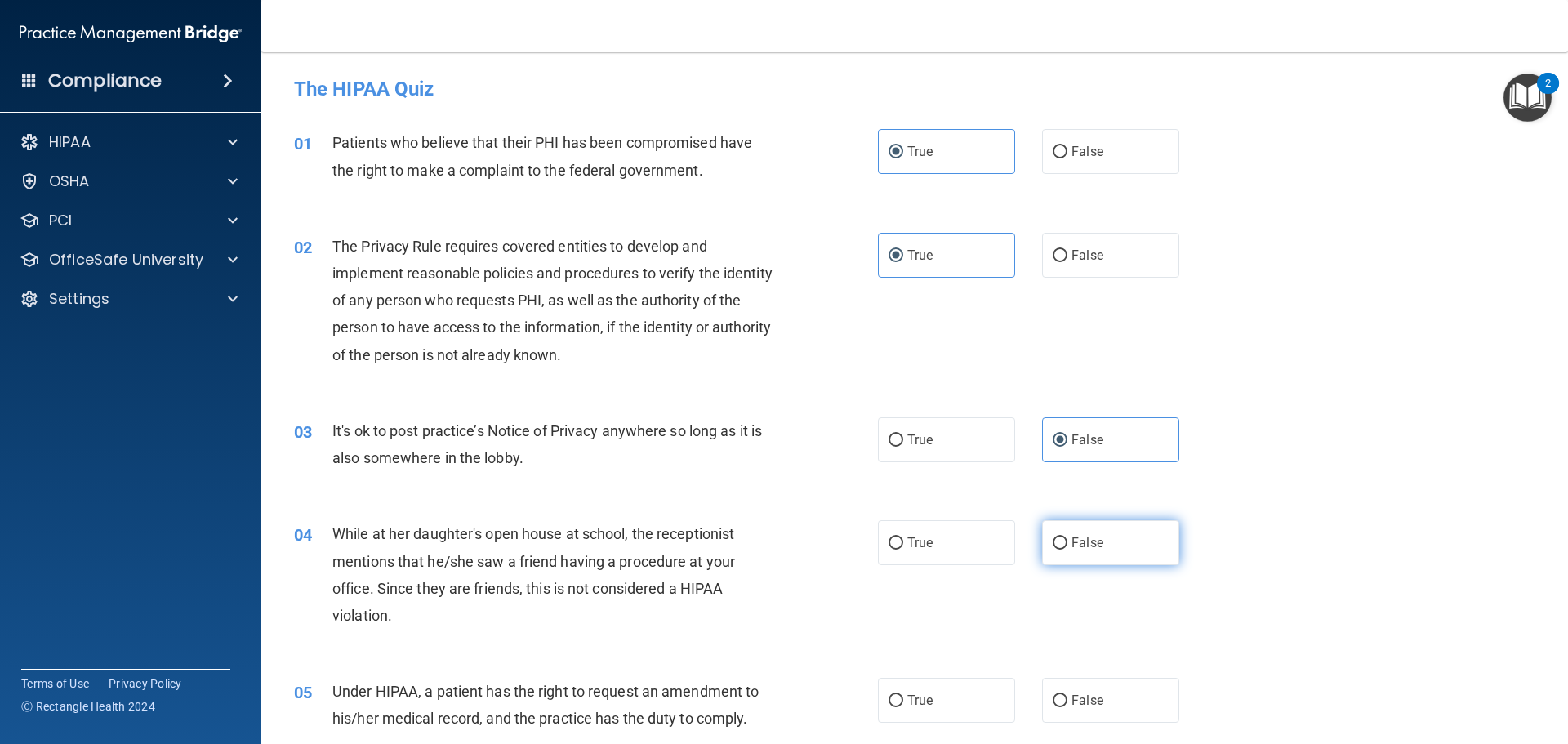
click at [1060, 547] on input "False" at bounding box center [1060, 543] width 15 height 12
radio input "true"
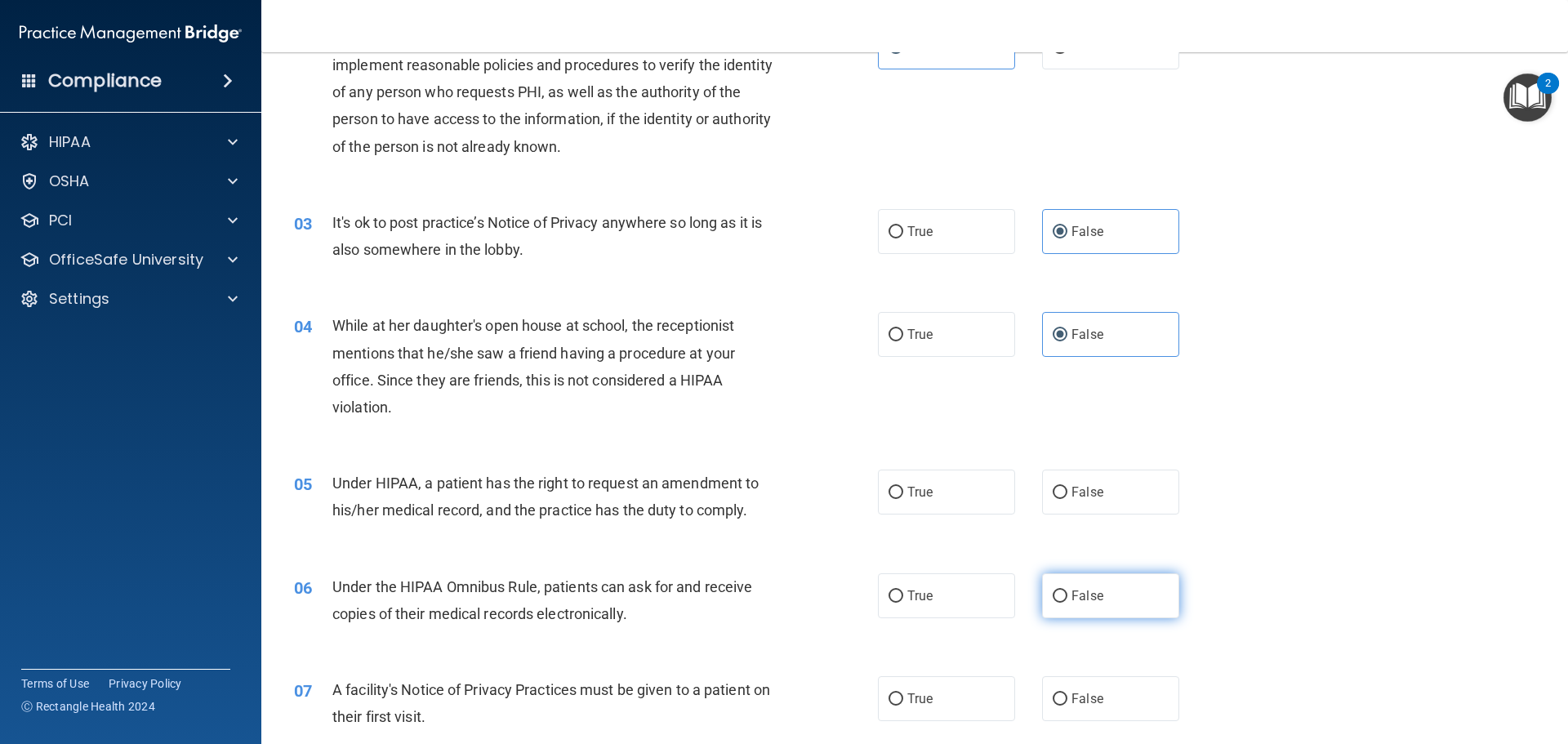
scroll to position [245, 0]
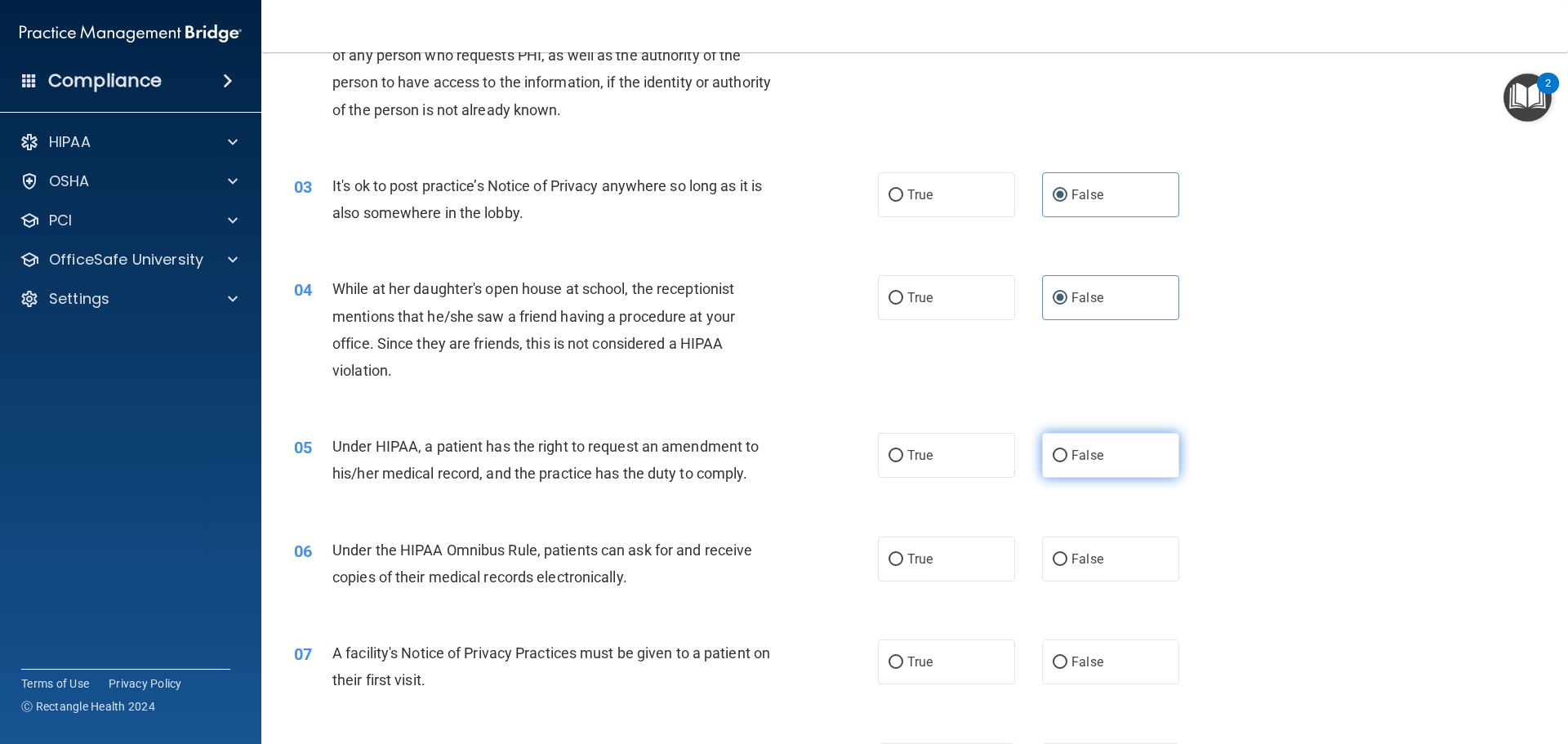
click at [1074, 455] on span "False" at bounding box center [1088, 456] width 32 height 16
click at [1067, 455] on input "False" at bounding box center [1060, 456] width 15 height 12
radio input "true"
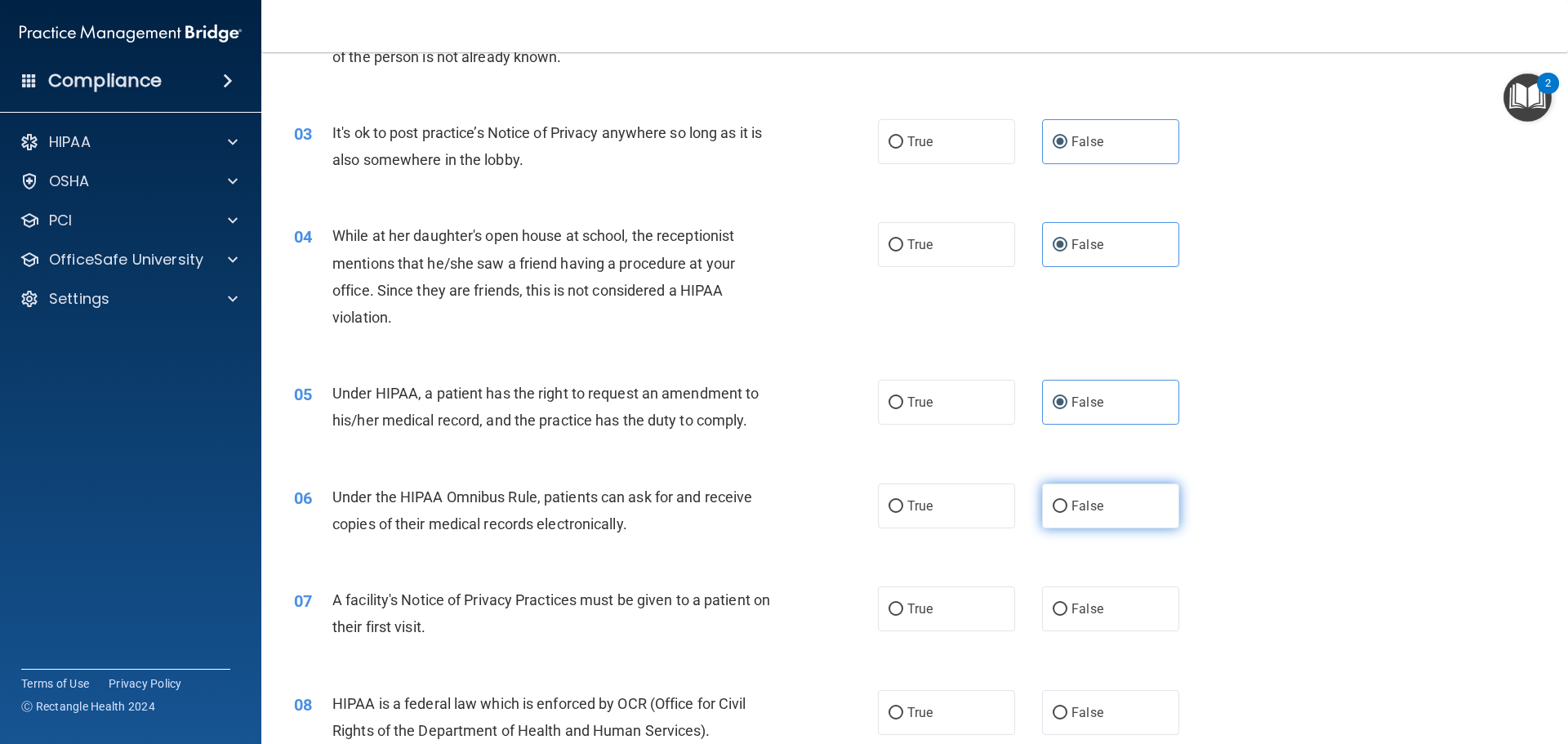
scroll to position [326, 0]
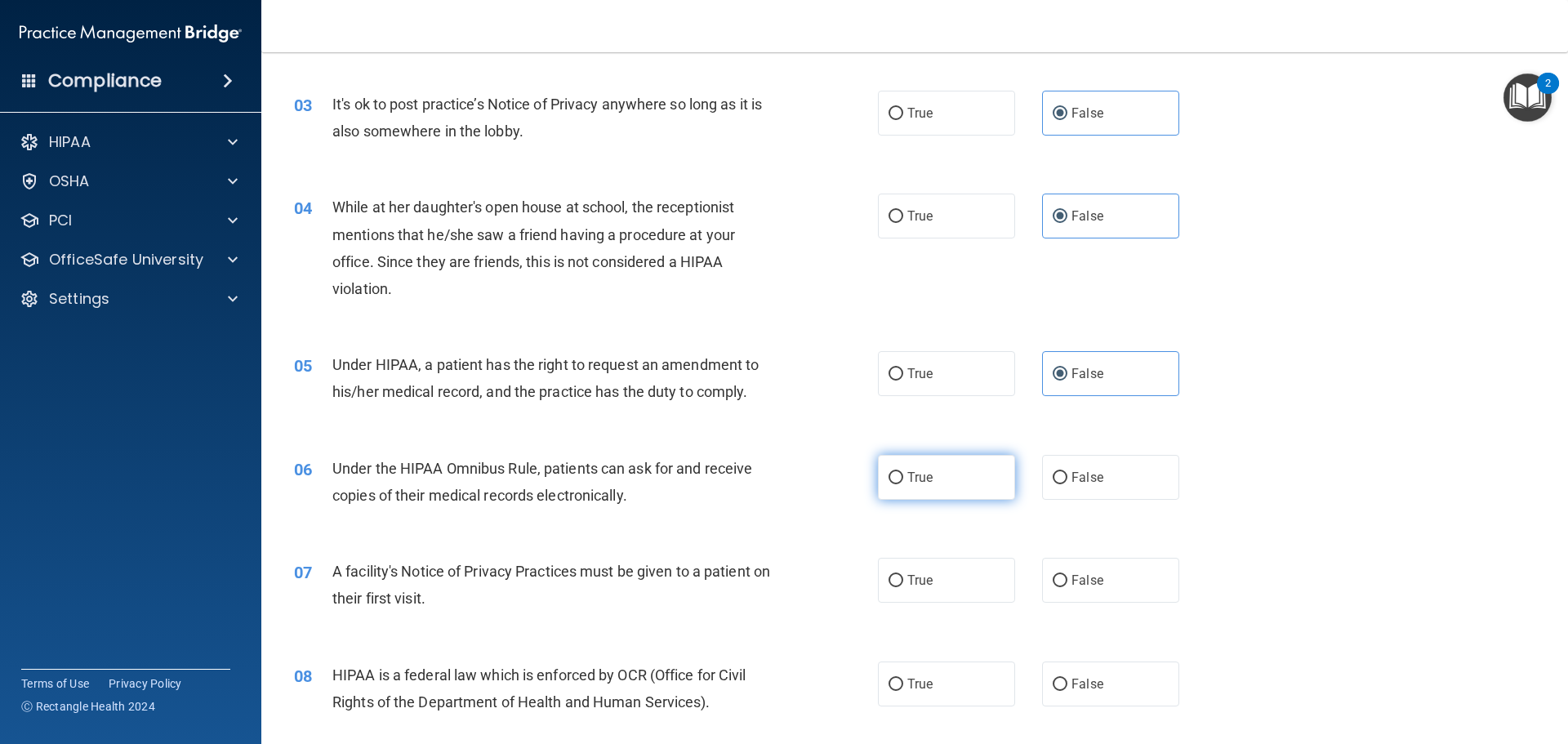
click at [952, 474] on label "True" at bounding box center [946, 477] width 137 height 45
click at [903, 474] on input "True" at bounding box center [895, 478] width 15 height 12
radio input "true"
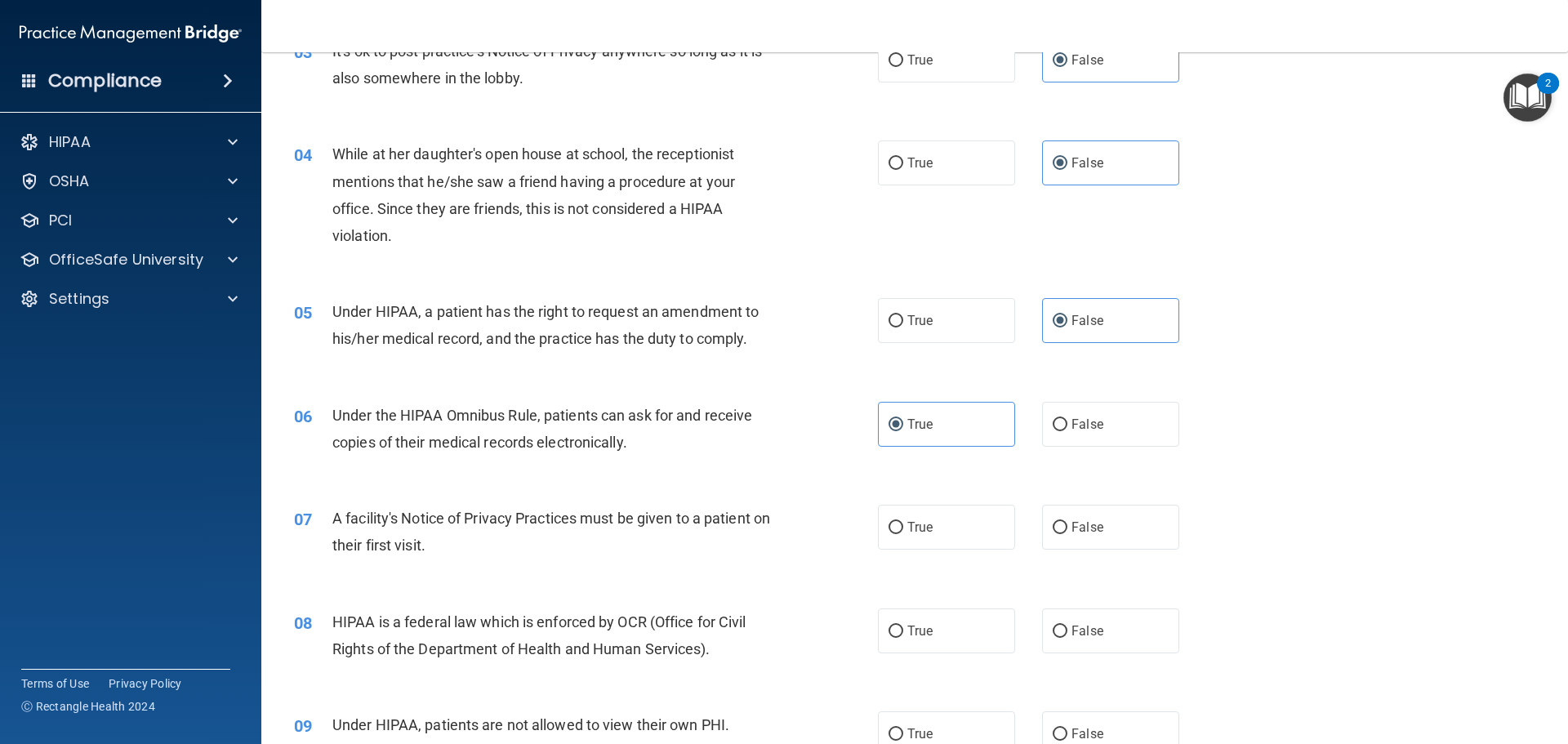
scroll to position [408, 0]
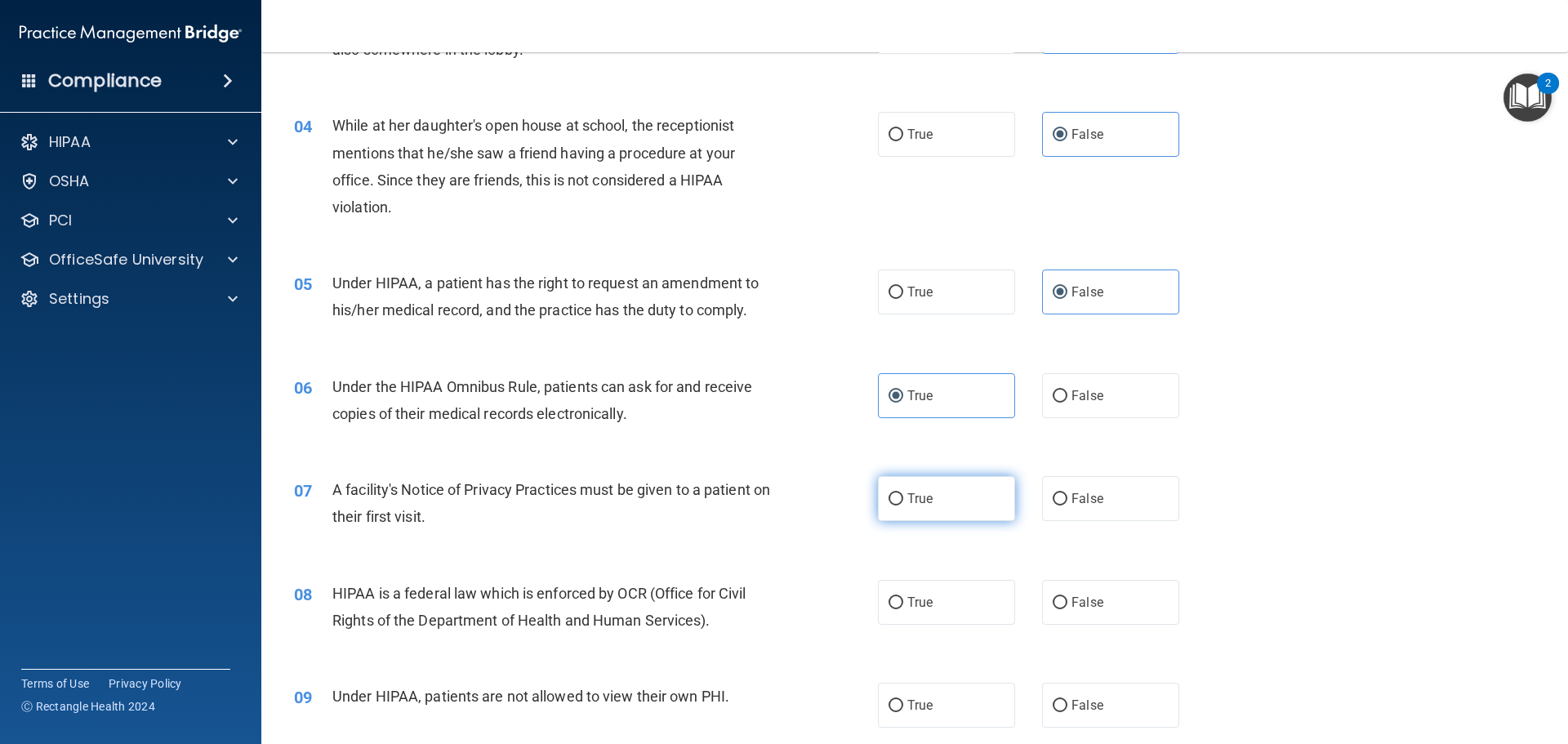
click at [936, 502] on label "True" at bounding box center [946, 498] width 137 height 45
click at [903, 502] on input "True" at bounding box center [895, 499] width 15 height 12
radio input "true"
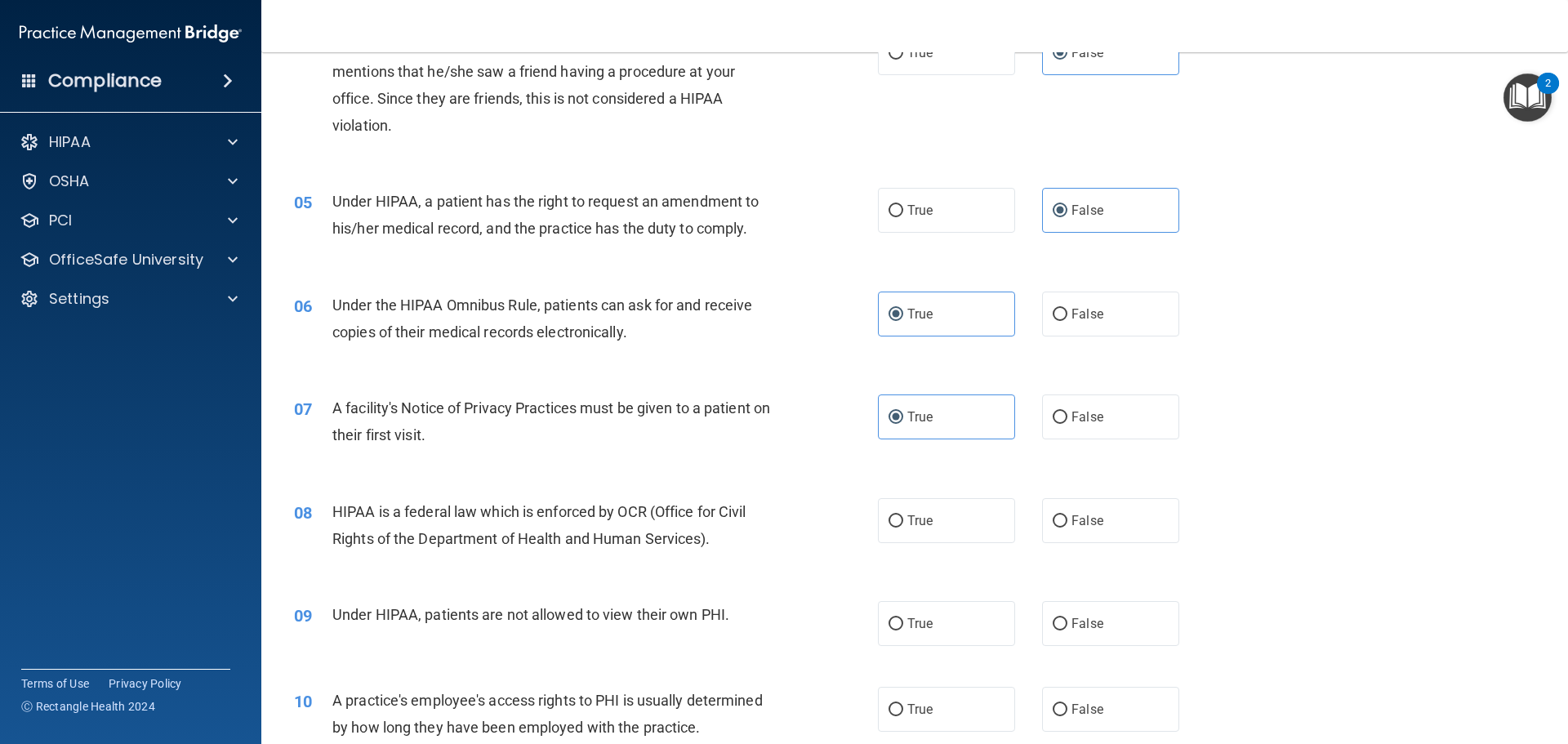
scroll to position [571, 0]
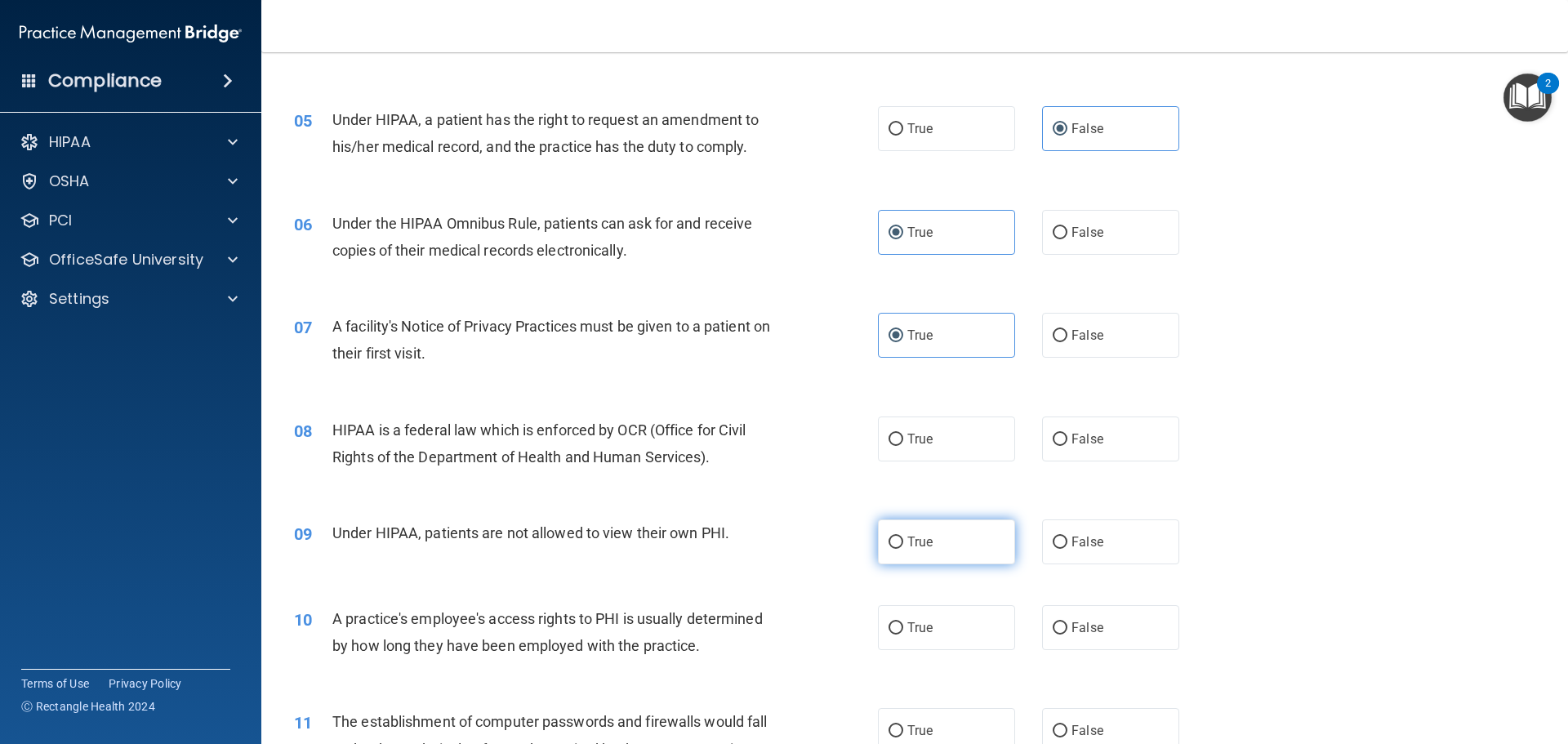
click at [926, 545] on span "True" at bounding box center [919, 542] width 26 height 16
click at [903, 545] on input "True" at bounding box center [895, 542] width 15 height 12
radio input "true"
click at [1066, 533] on label "False" at bounding box center [1111, 541] width 137 height 45
click at [1066, 536] on input "False" at bounding box center [1060, 542] width 15 height 12
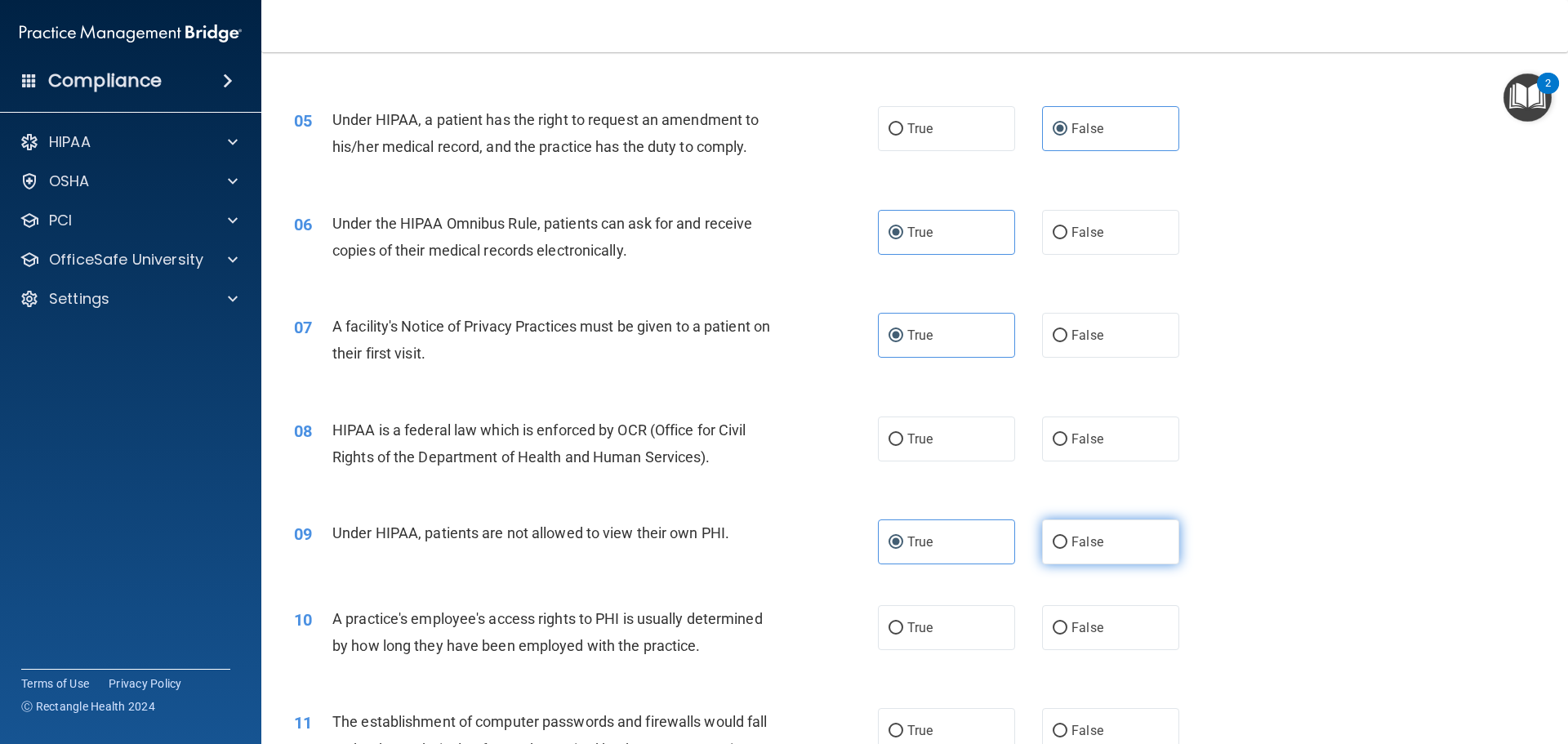
radio input "true"
radio input "false"
click at [937, 447] on label "True" at bounding box center [946, 439] width 137 height 45
click at [903, 446] on input "True" at bounding box center [895, 440] width 15 height 12
radio input "true"
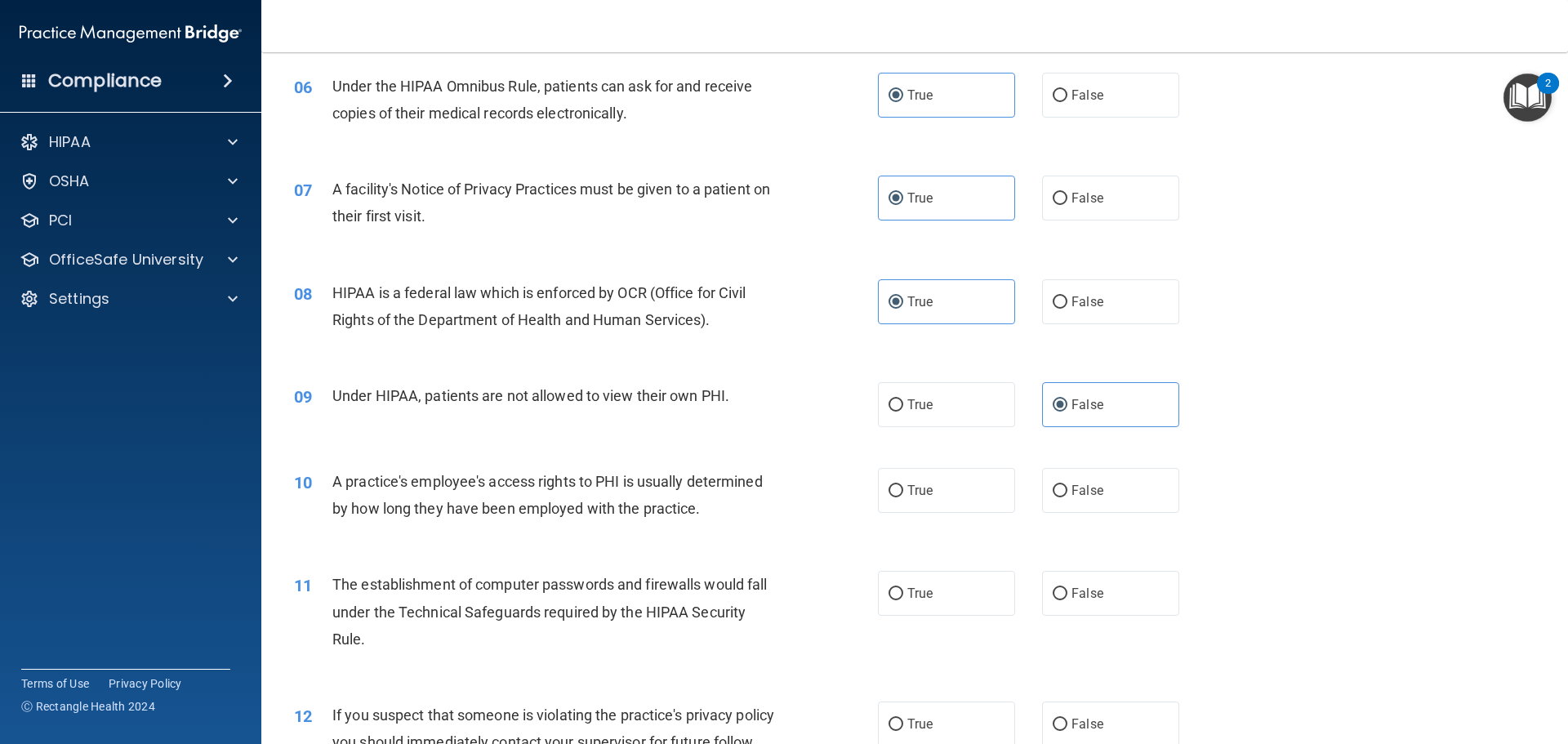
scroll to position [735, 0]
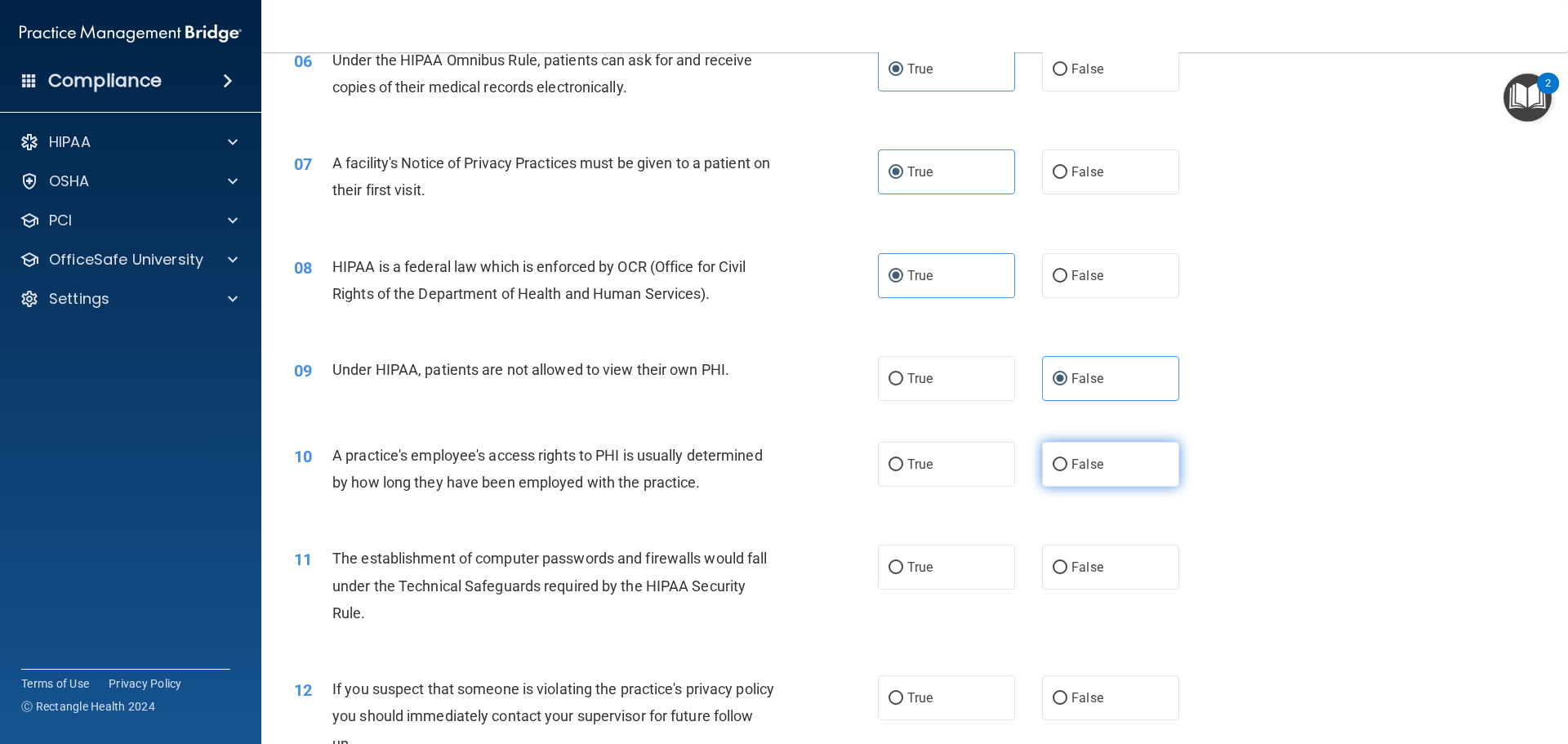
click at [1080, 475] on label "False" at bounding box center [1111, 464] width 137 height 45
click at [1067, 471] on input "False" at bounding box center [1060, 465] width 15 height 12
radio input "true"
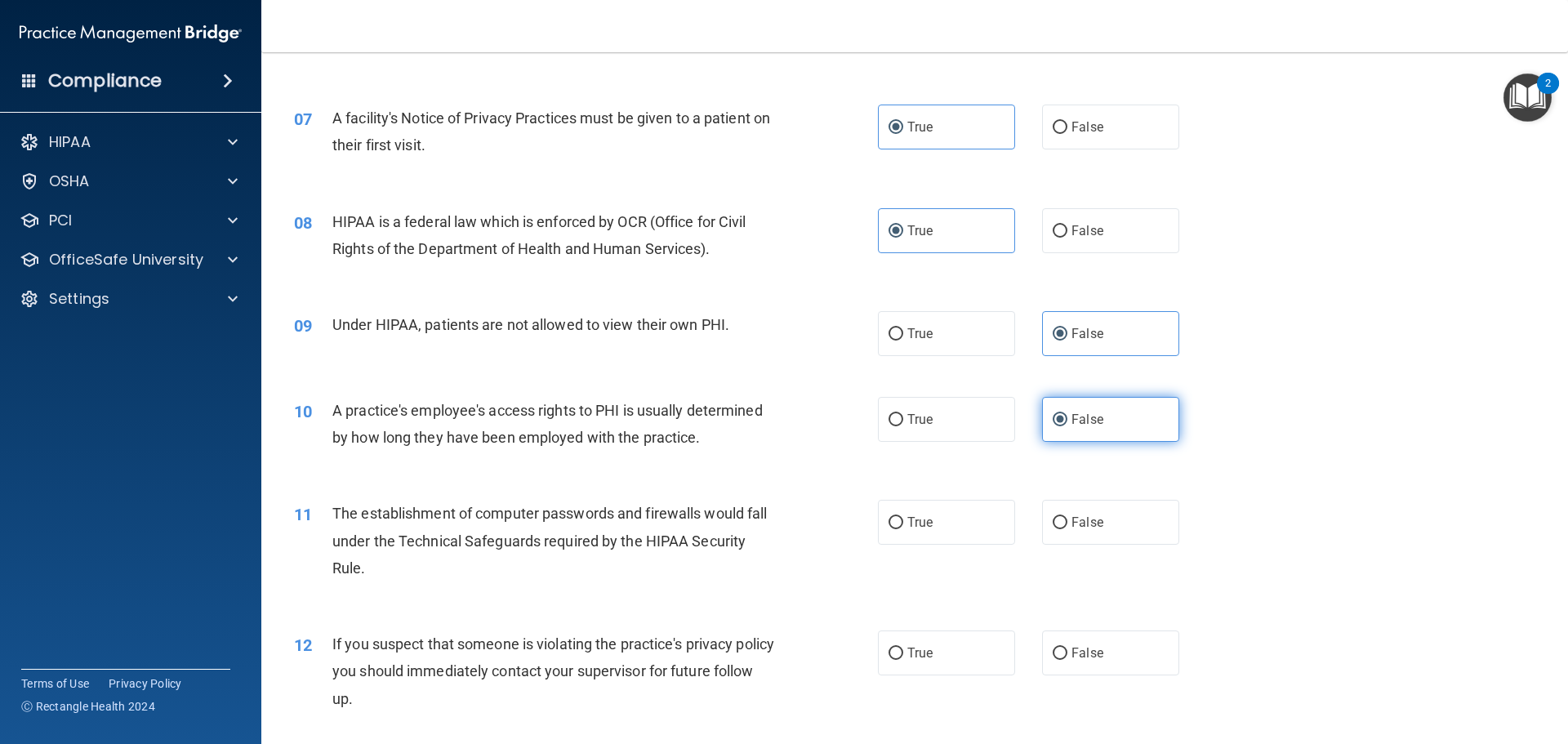
scroll to position [817, 0]
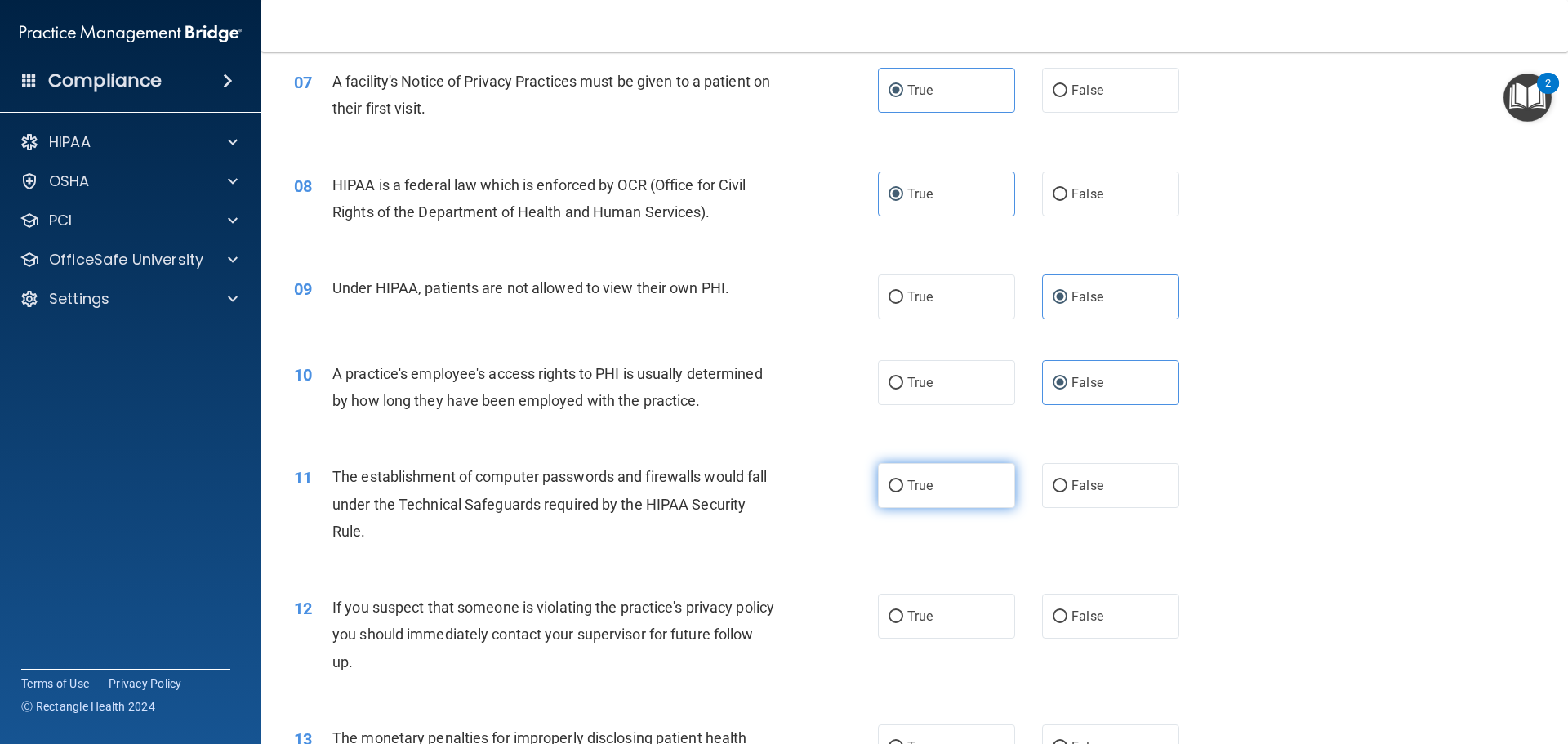
click at [979, 483] on label "True" at bounding box center [946, 485] width 137 height 45
click at [903, 483] on input "True" at bounding box center [895, 487] width 15 height 12
radio input "true"
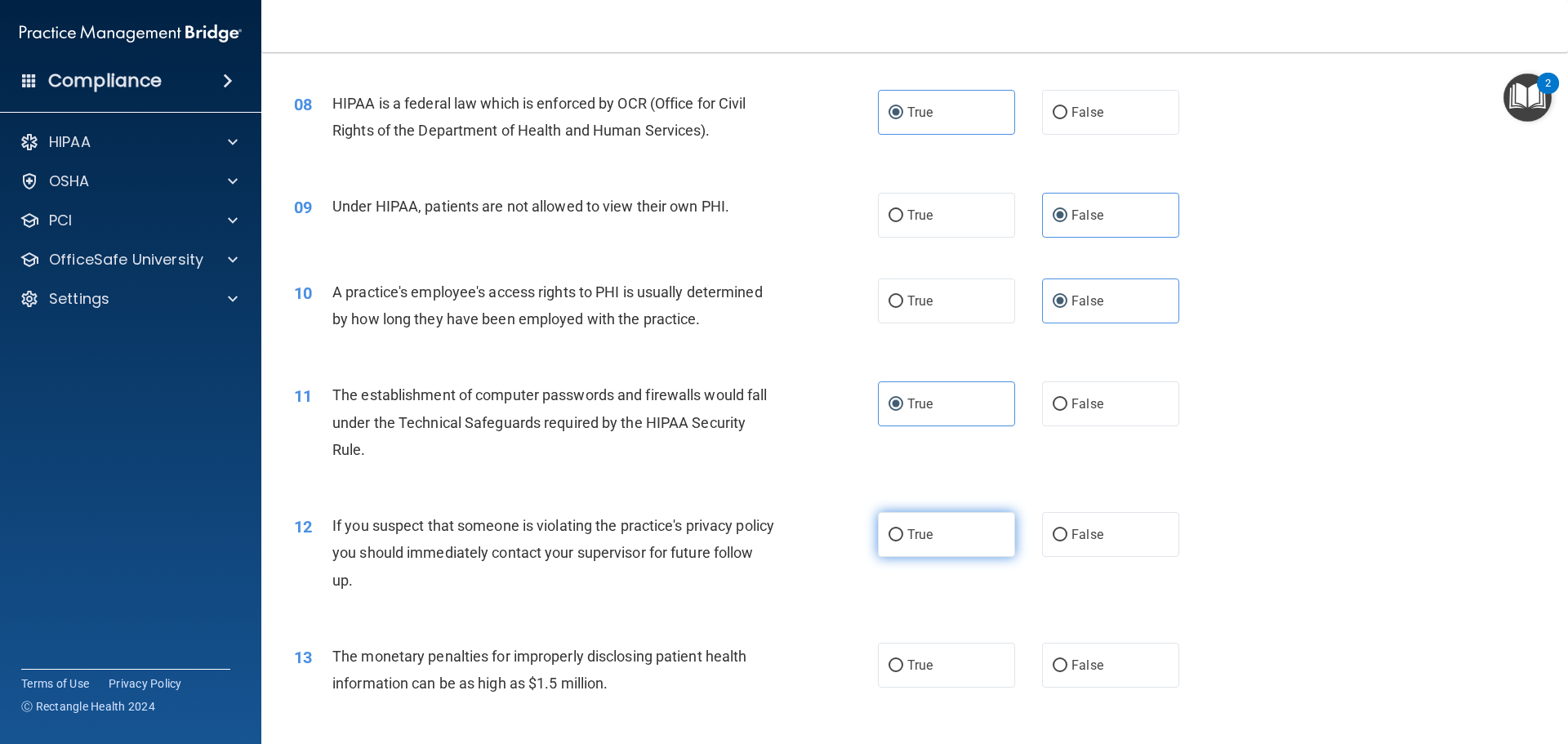
click at [963, 536] on label "True" at bounding box center [946, 534] width 137 height 45
click at [903, 536] on input "True" at bounding box center [895, 535] width 15 height 12
radio input "true"
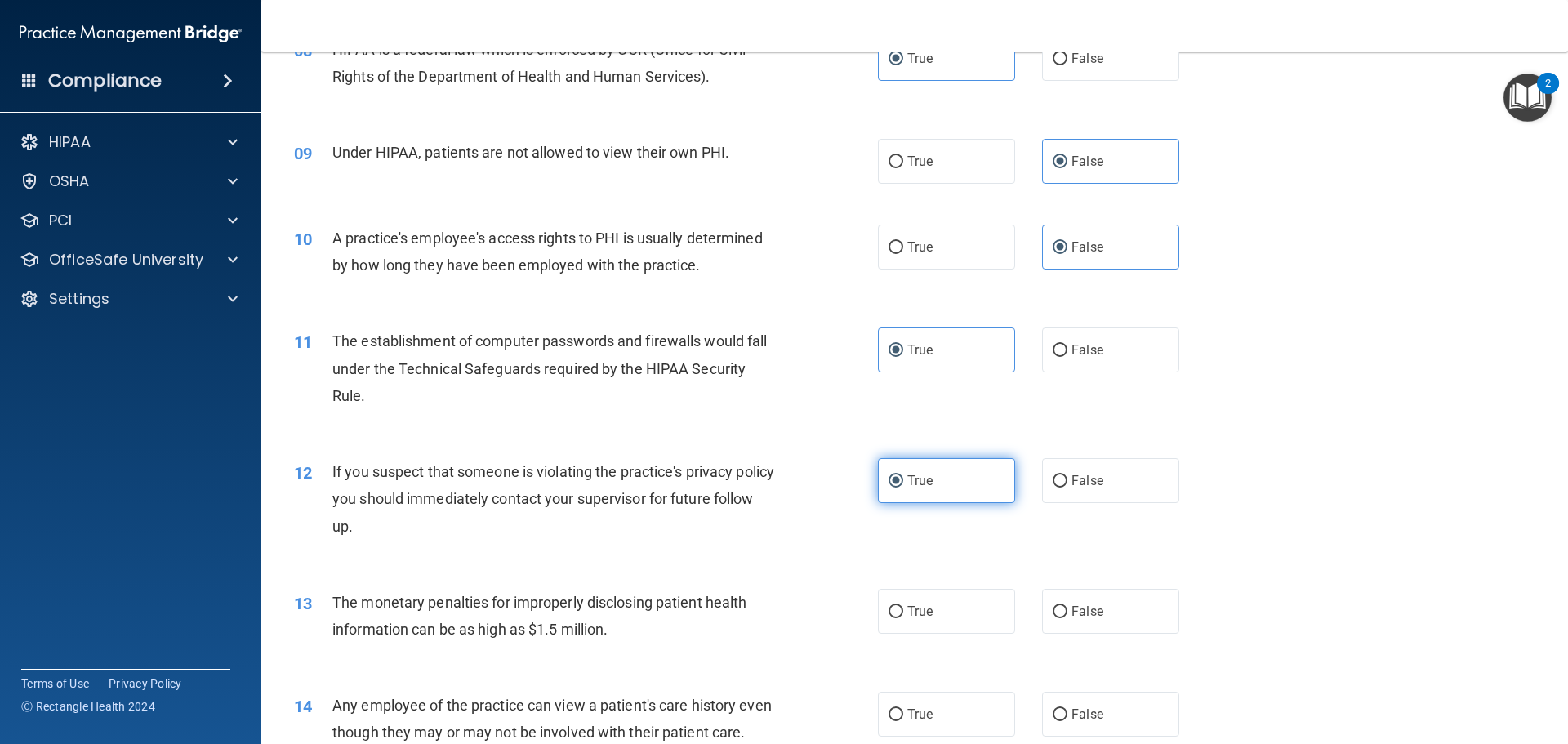
scroll to position [979, 0]
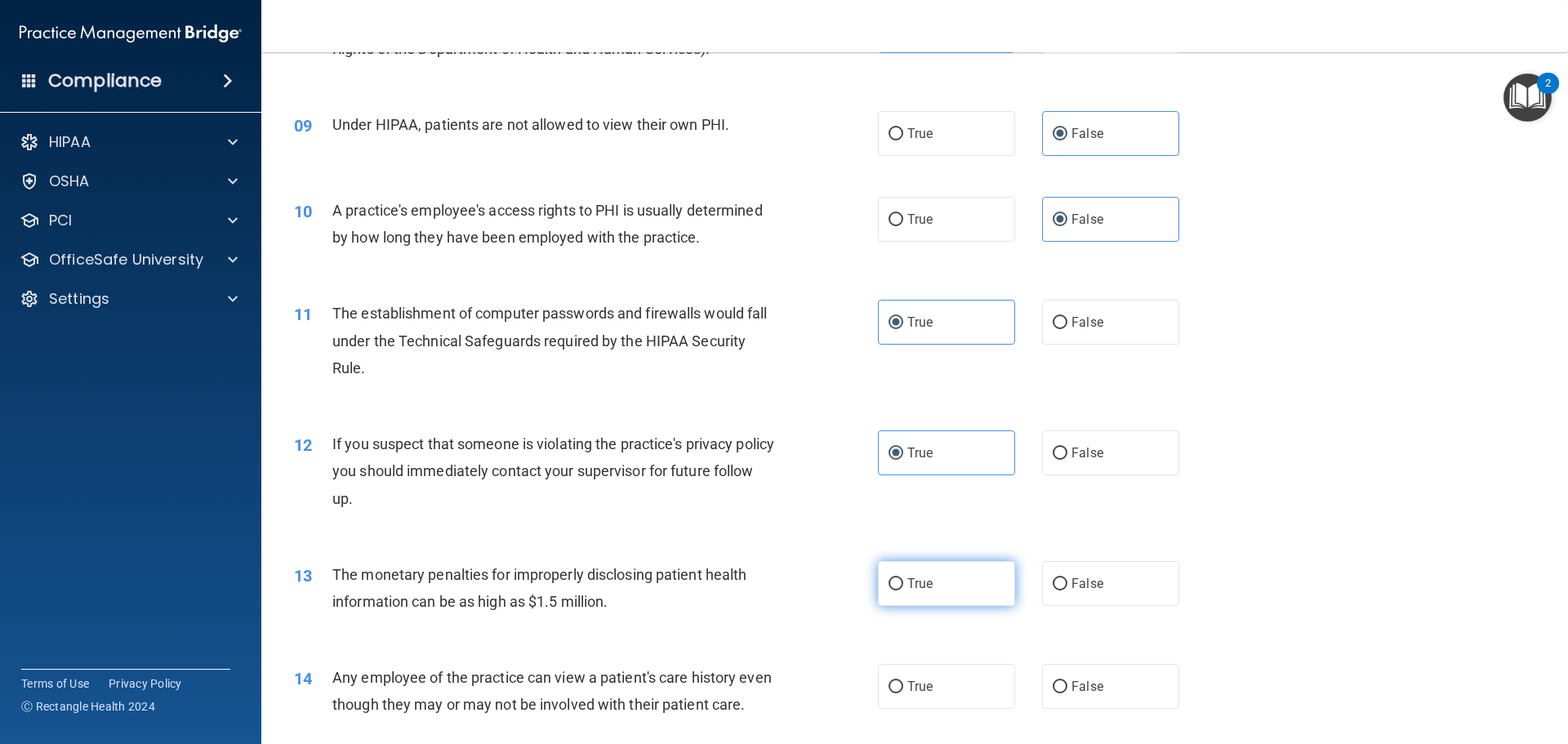
click at [943, 592] on label "True" at bounding box center [946, 583] width 137 height 45
click at [903, 590] on input "True" at bounding box center [895, 584] width 15 height 12
radio input "true"
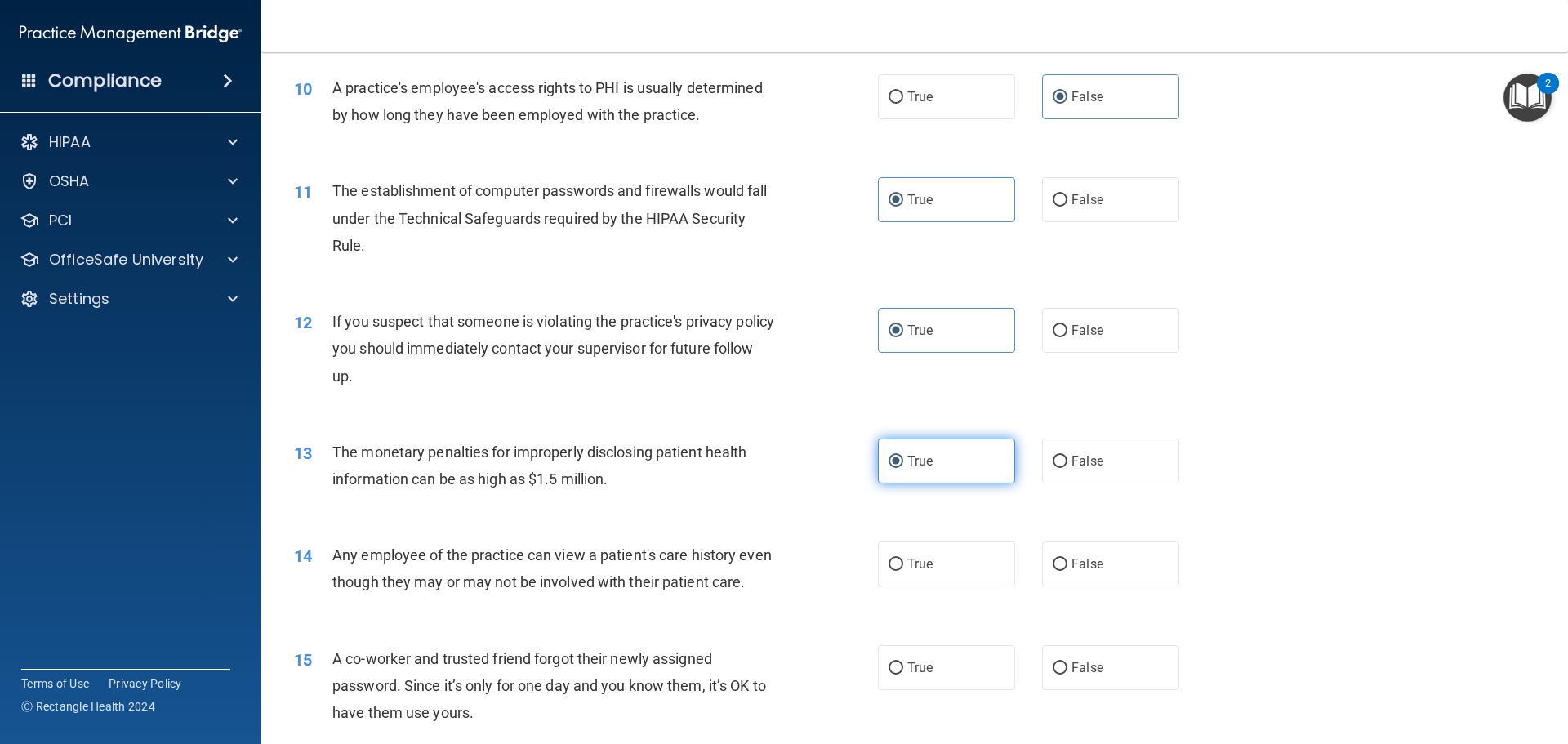
scroll to position [1143, 0]
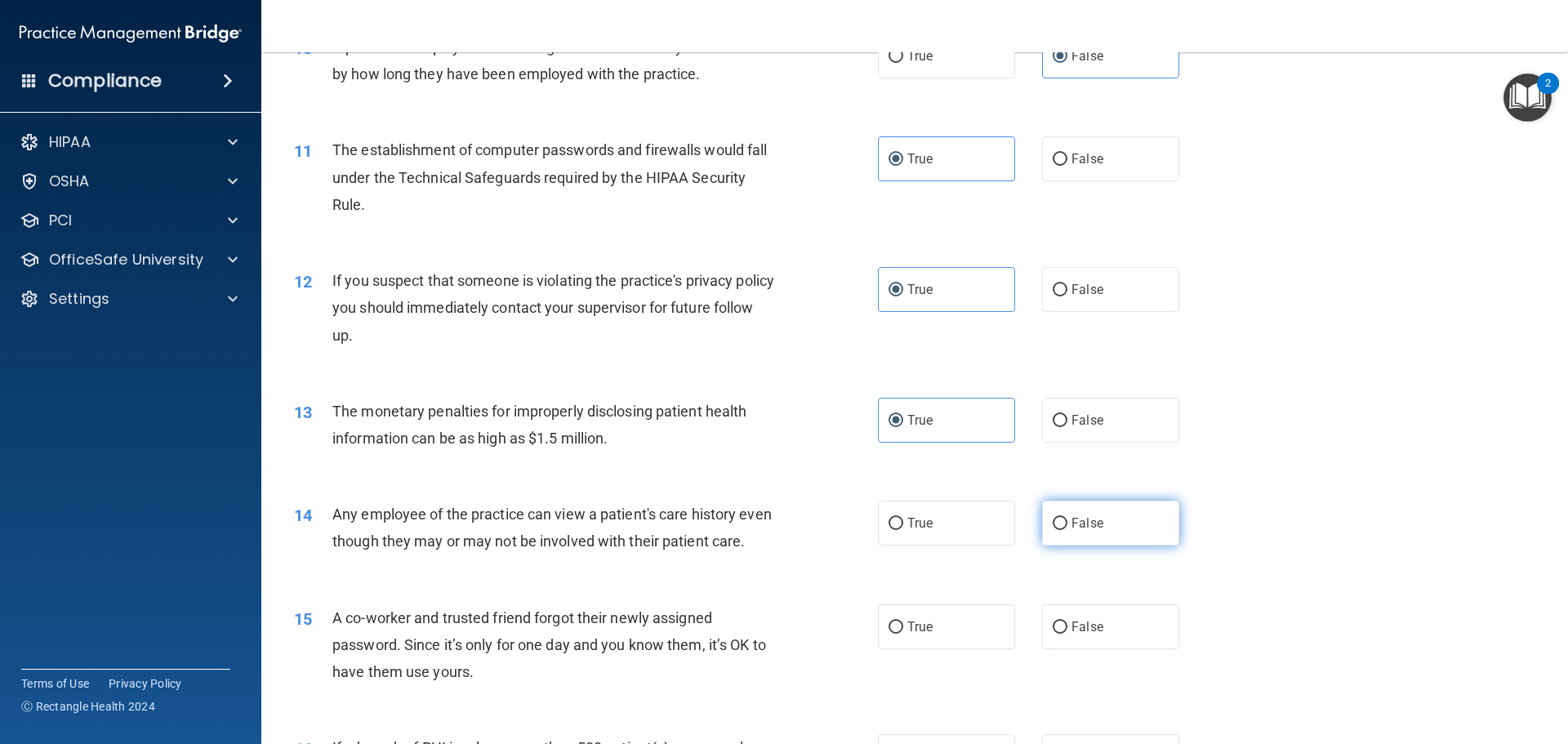
click at [1072, 524] on span "False" at bounding box center [1088, 523] width 32 height 16
click at [1066, 524] on input "False" at bounding box center [1060, 524] width 15 height 12
radio input "true"
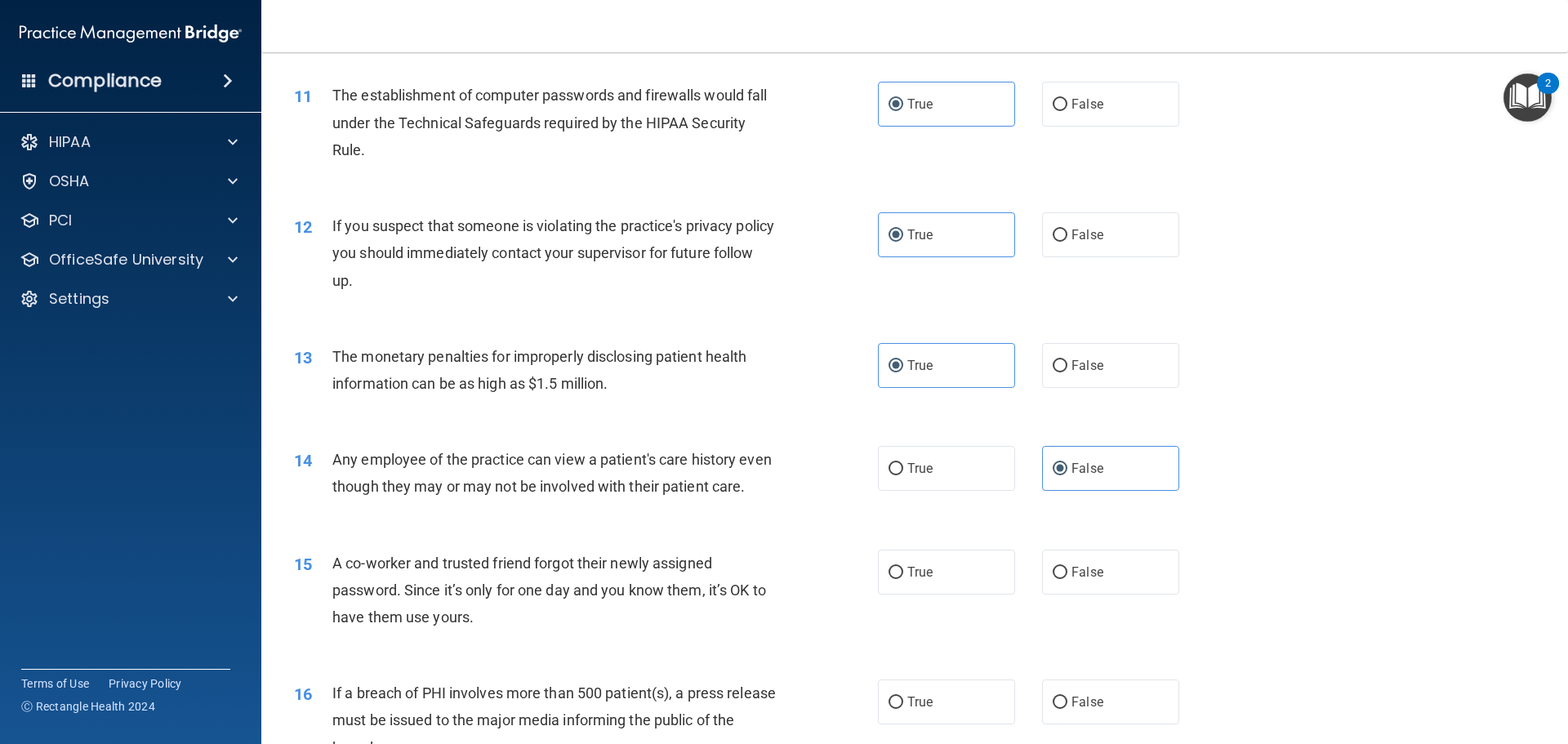
scroll to position [1224, 0]
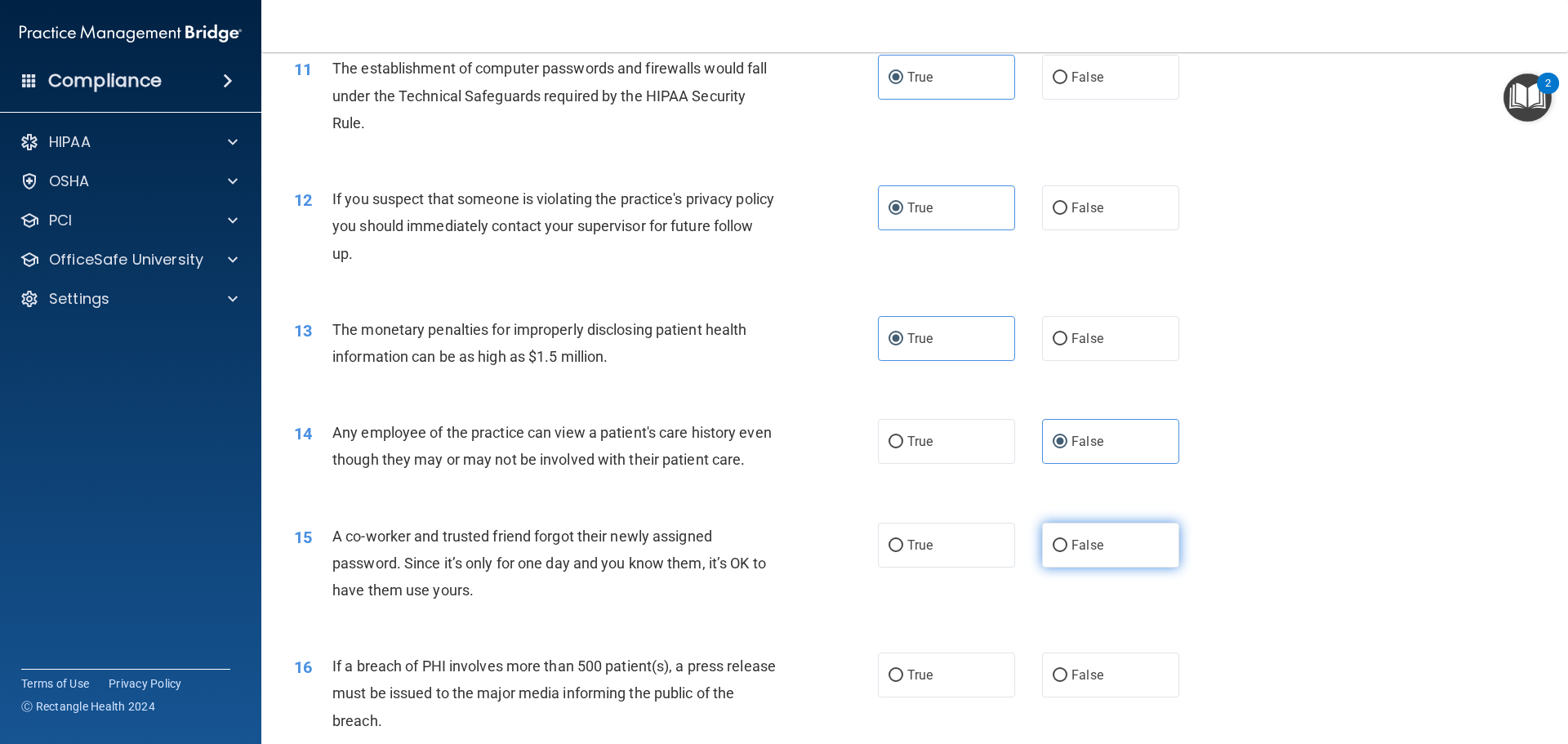
click at [1061, 567] on label "False" at bounding box center [1111, 545] width 137 height 45
click at [1061, 552] on input "False" at bounding box center [1060, 546] width 15 height 12
radio input "true"
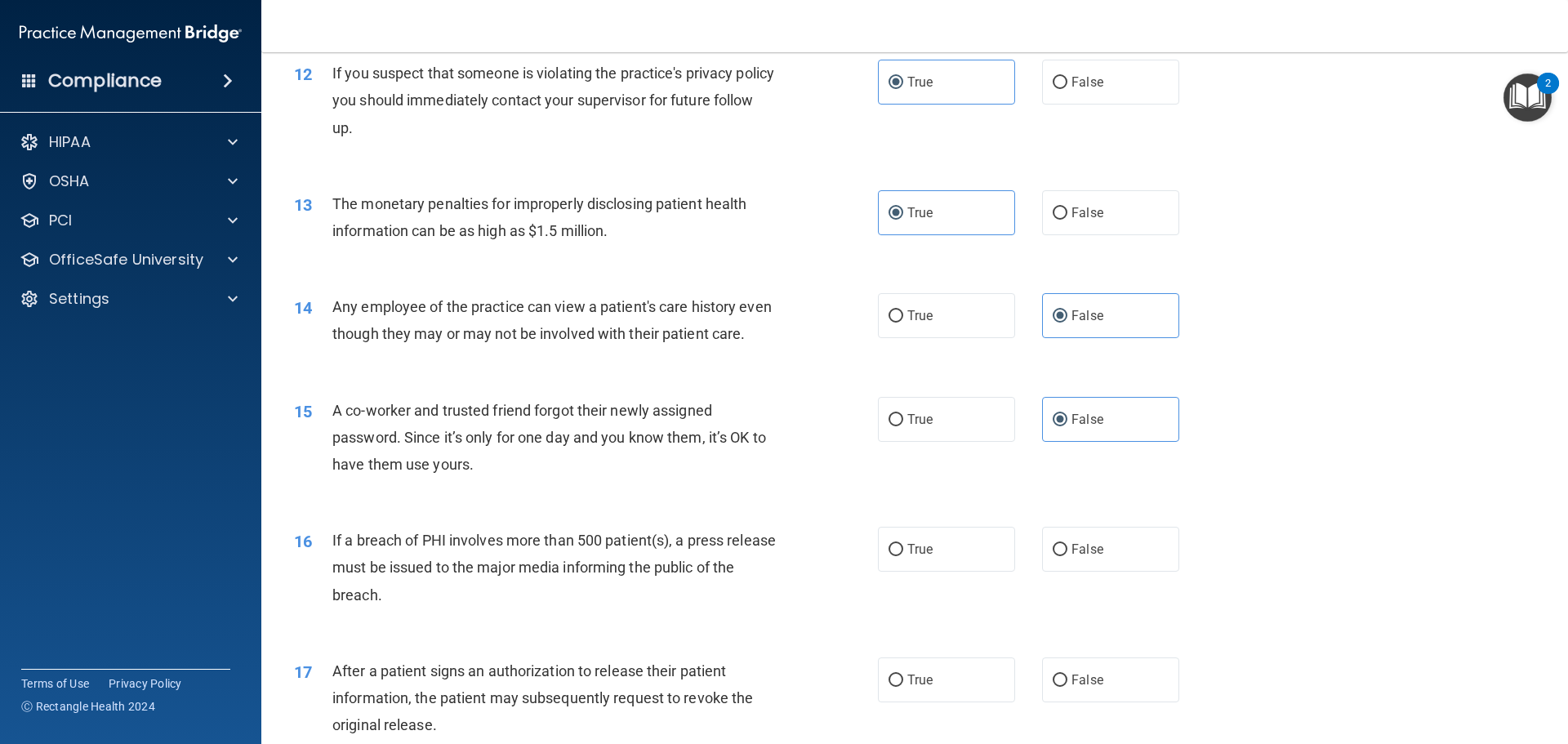
scroll to position [1388, 0]
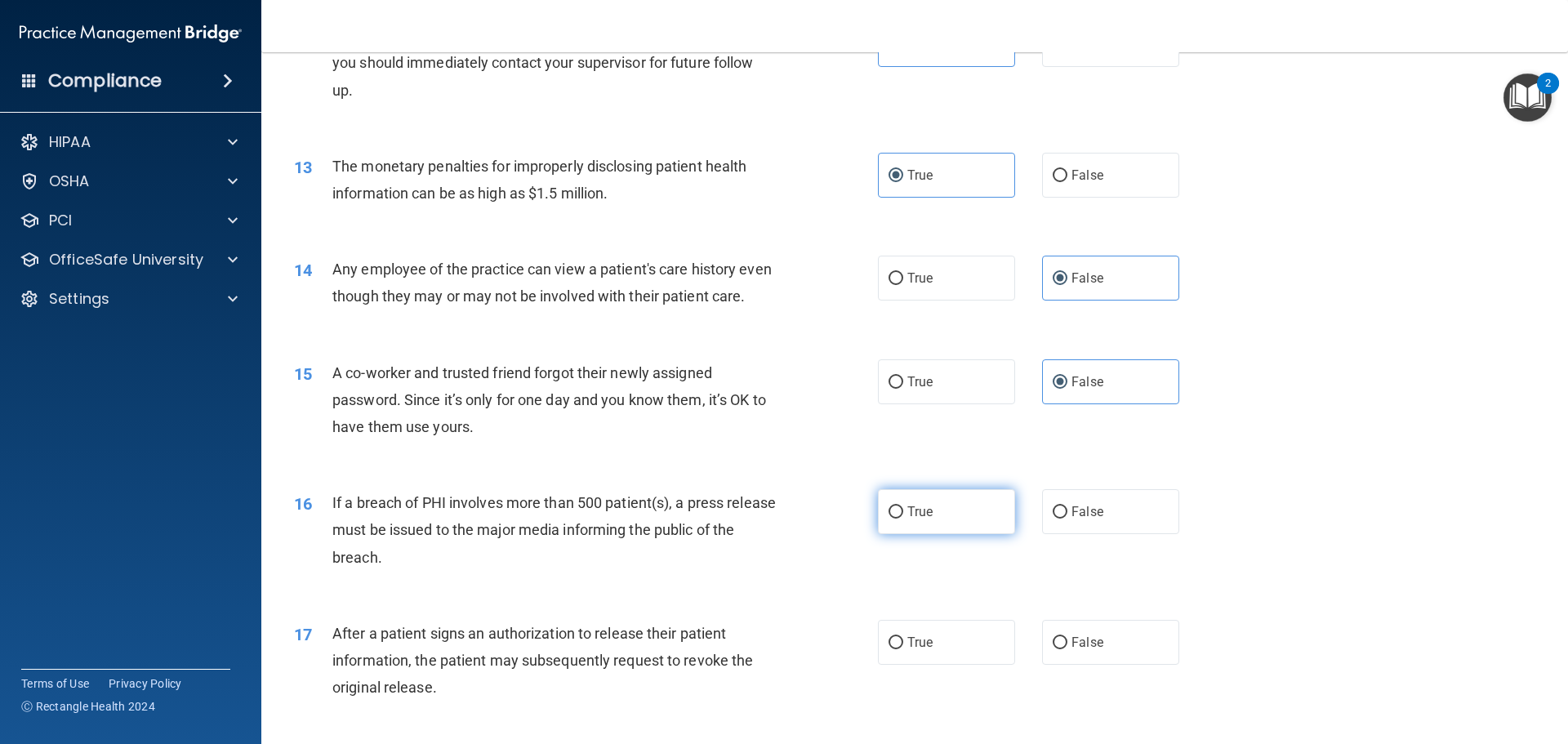
click at [890, 525] on label "True" at bounding box center [946, 511] width 137 height 45
click at [890, 518] on input "True" at bounding box center [895, 512] width 15 height 12
radio input "true"
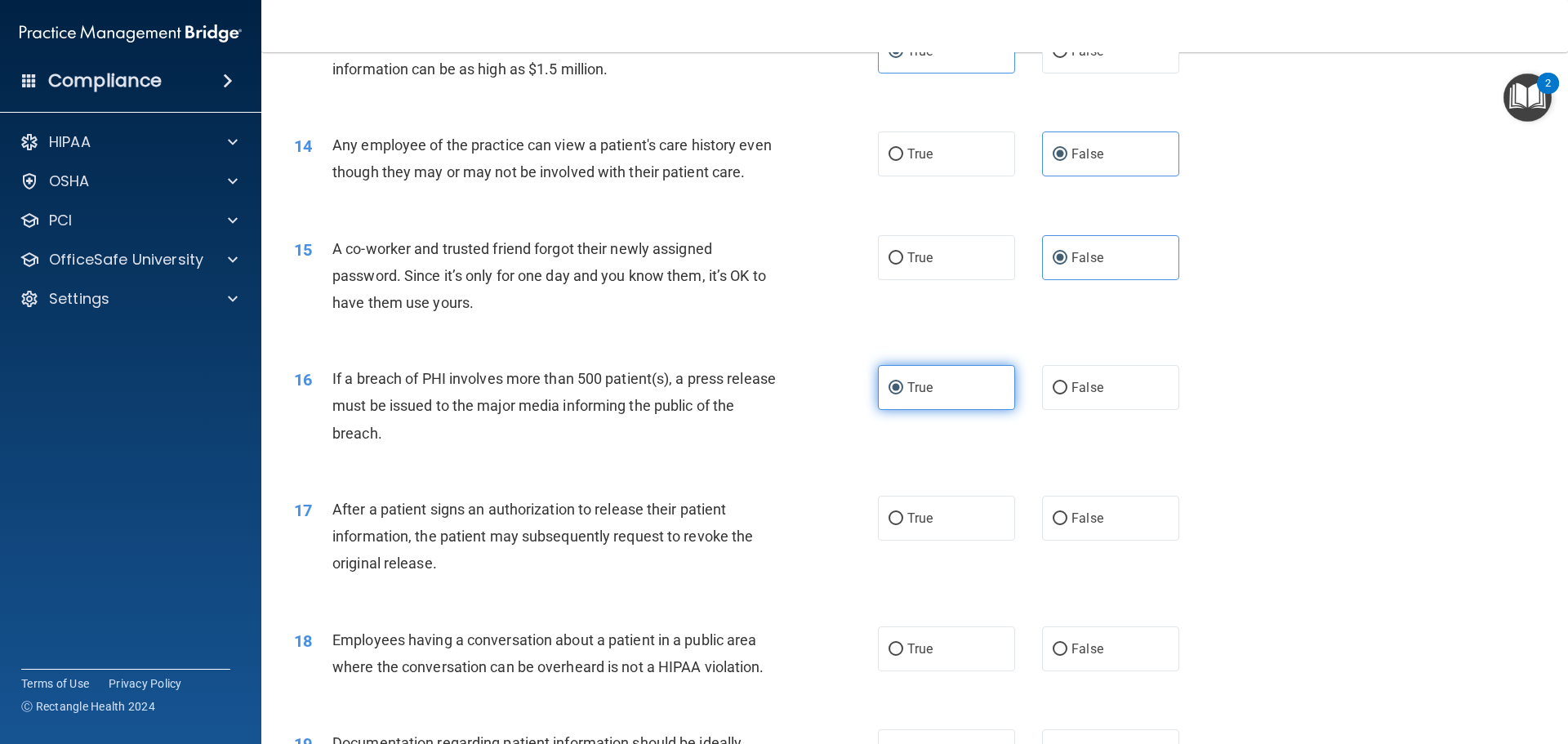
scroll to position [1551, 0]
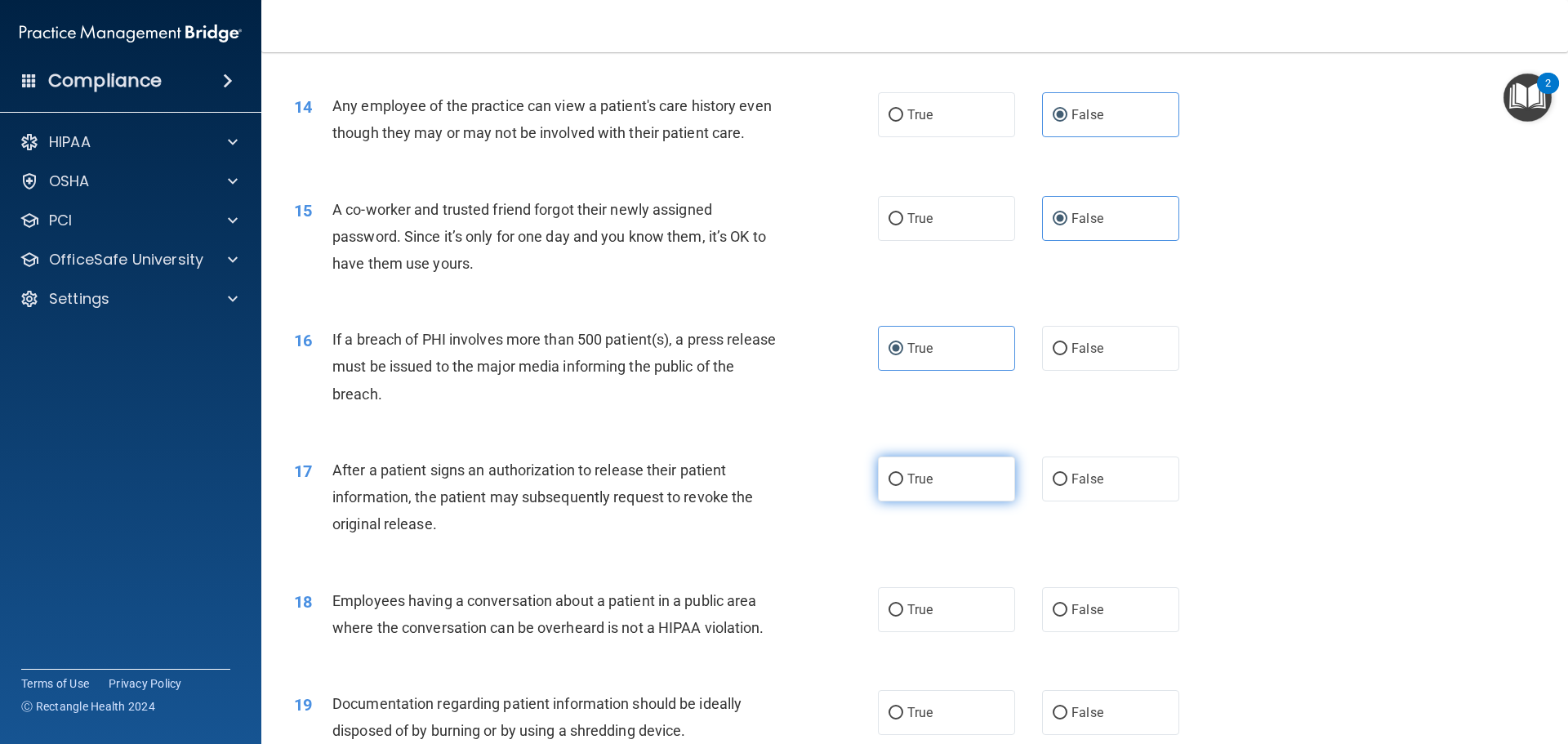
click at [923, 487] on span "True" at bounding box center [919, 479] width 26 height 16
click at [903, 486] on input "True" at bounding box center [895, 479] width 15 height 12
radio input "true"
click at [1073, 617] on span "False" at bounding box center [1088, 610] width 32 height 16
click at [1067, 617] on input "False" at bounding box center [1060, 610] width 15 height 12
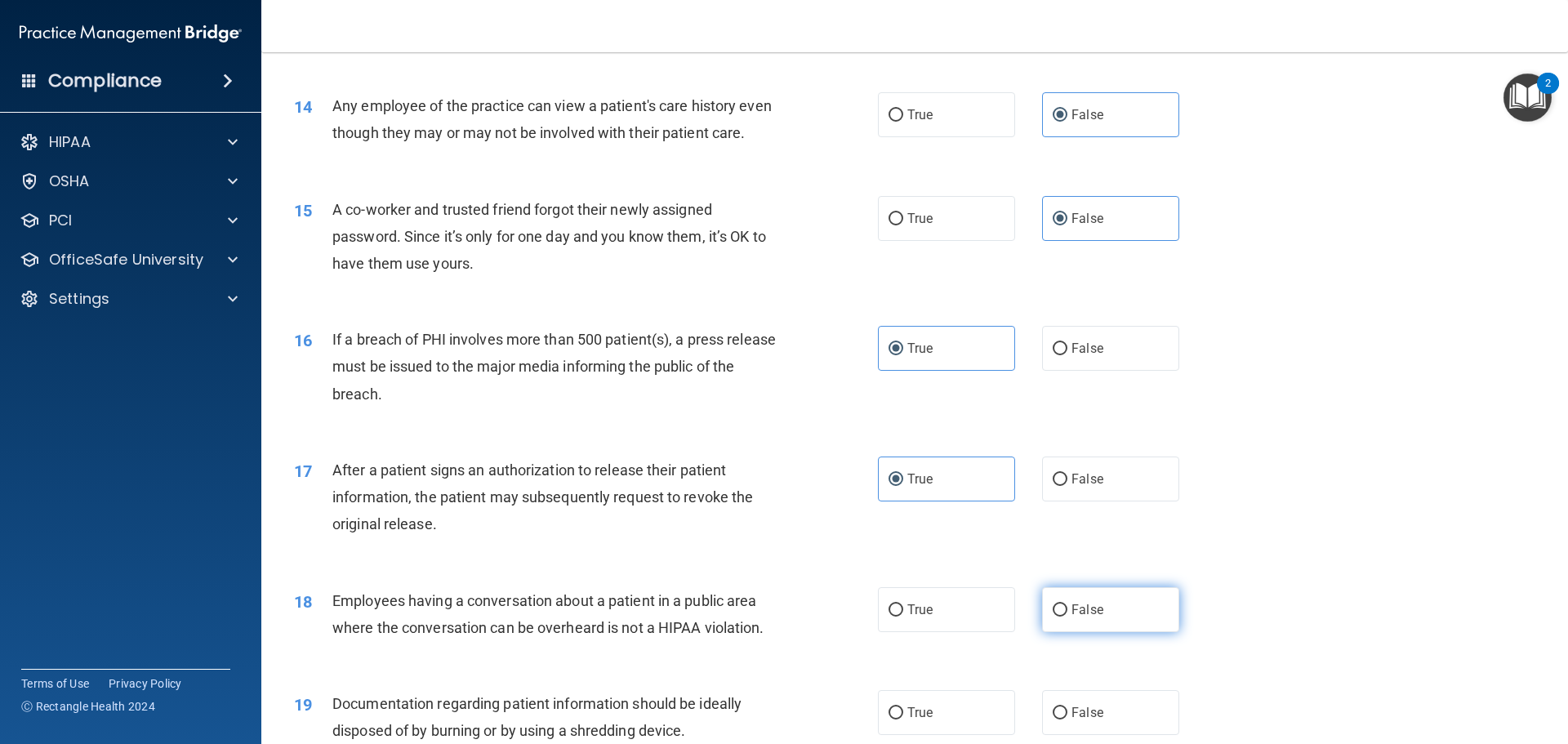
radio input "true"
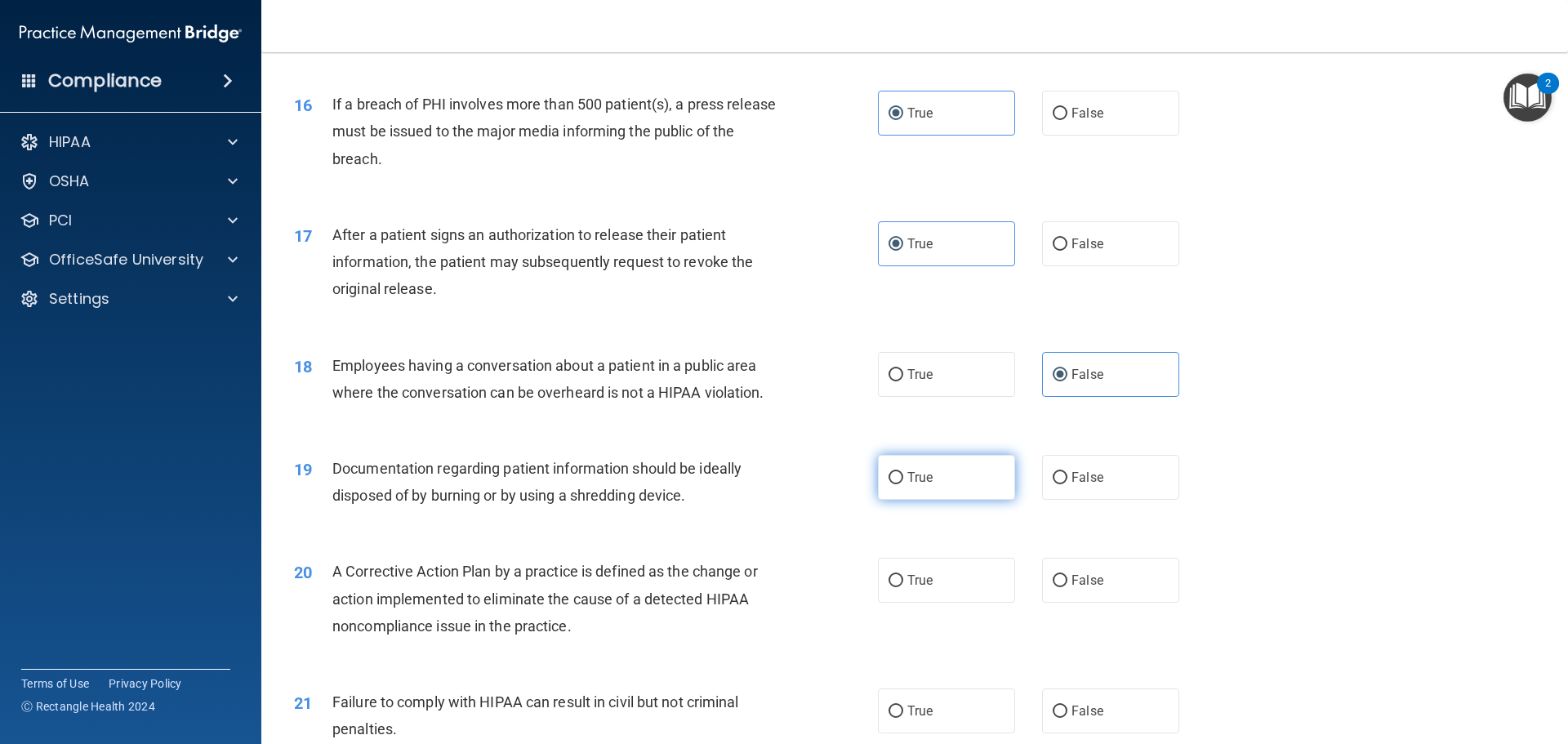
scroll to position [1796, 0]
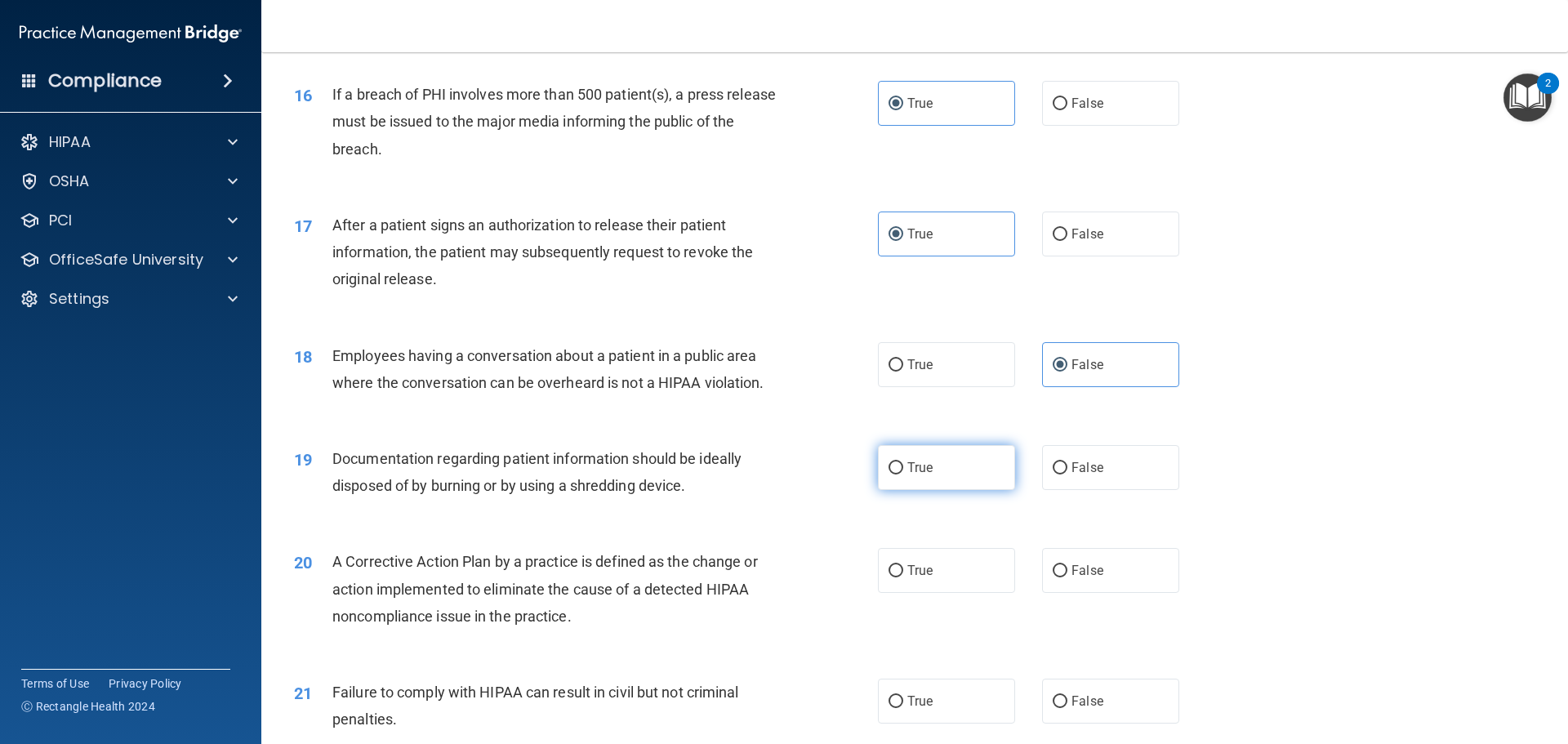
click at [952, 490] on label "True" at bounding box center [946, 467] width 137 height 45
click at [903, 474] on input "True" at bounding box center [895, 468] width 15 height 12
radio input "true"
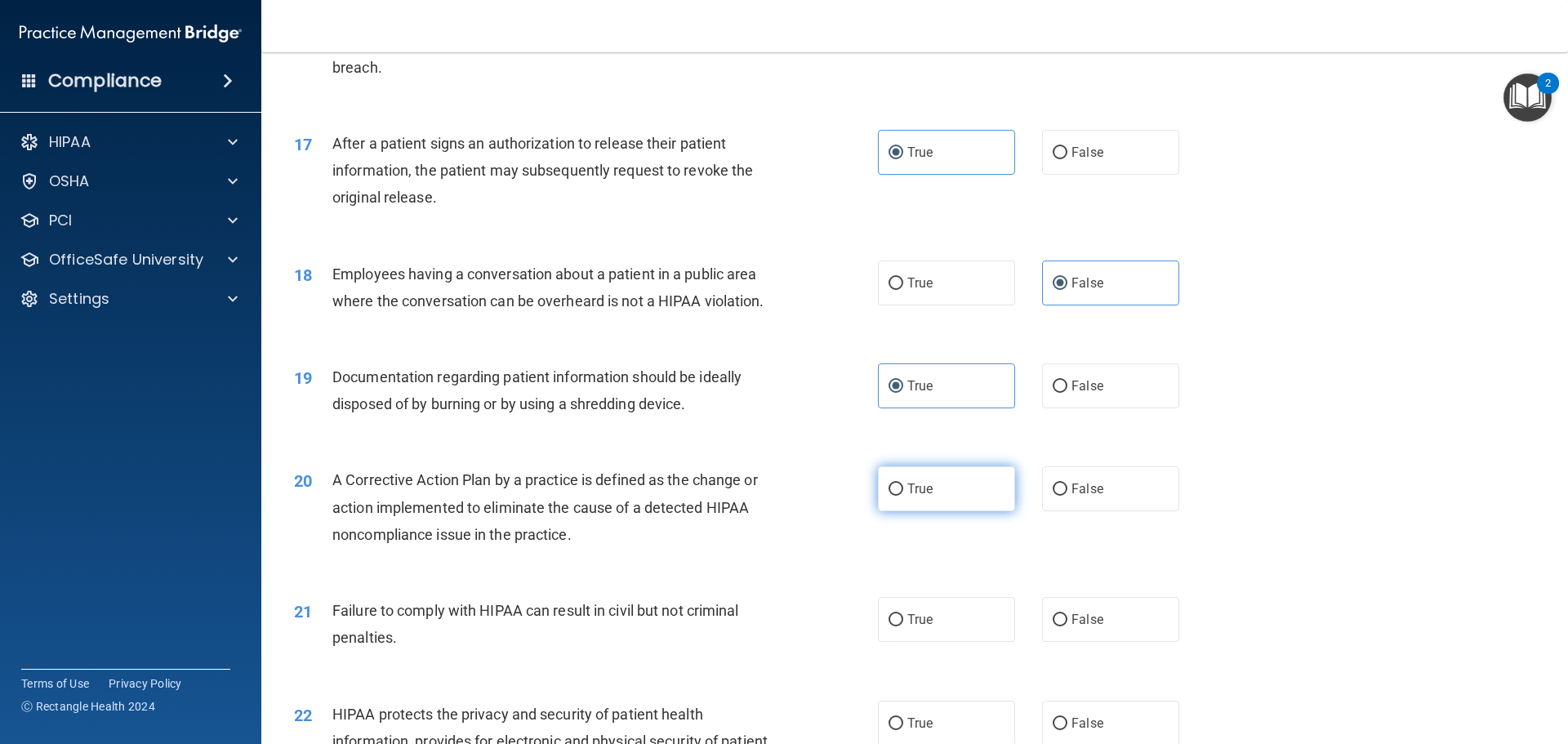
click at [943, 511] on label "True" at bounding box center [946, 488] width 137 height 45
click at [903, 495] on input "True" at bounding box center [895, 489] width 15 height 12
radio input "true"
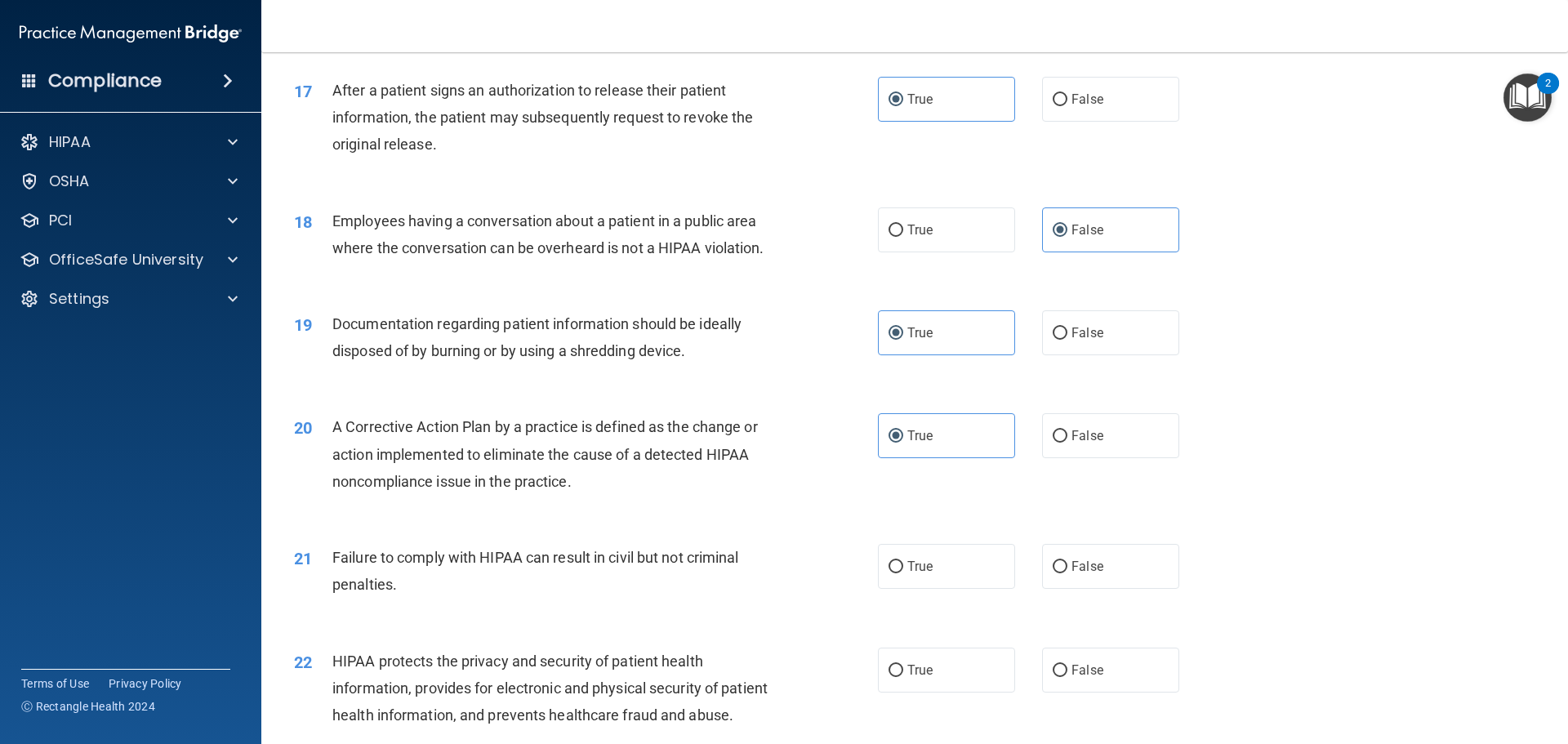
scroll to position [1960, 0]
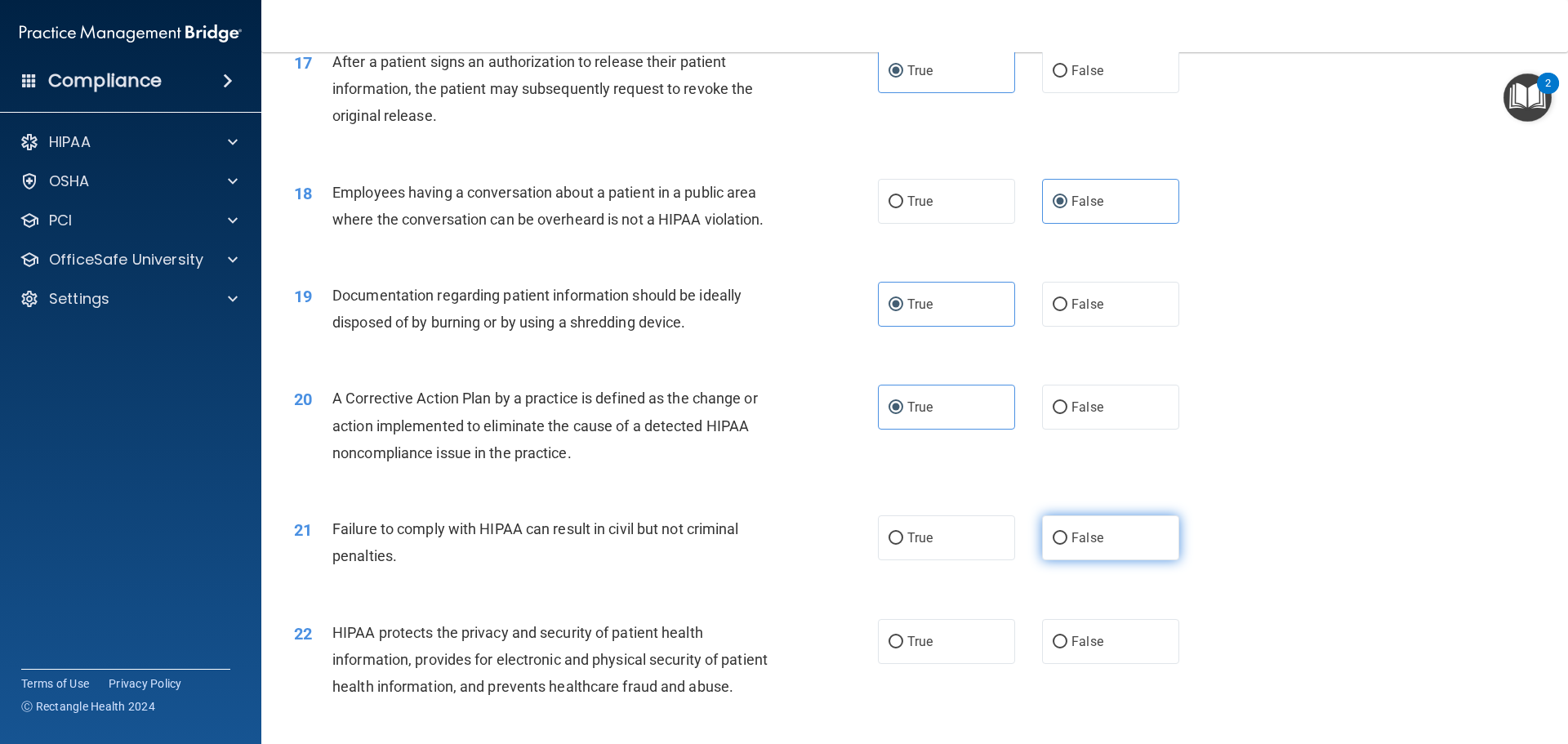
click at [1086, 560] on label "False" at bounding box center [1111, 537] width 137 height 45
click at [1067, 545] on input "False" at bounding box center [1060, 539] width 15 height 12
radio input "true"
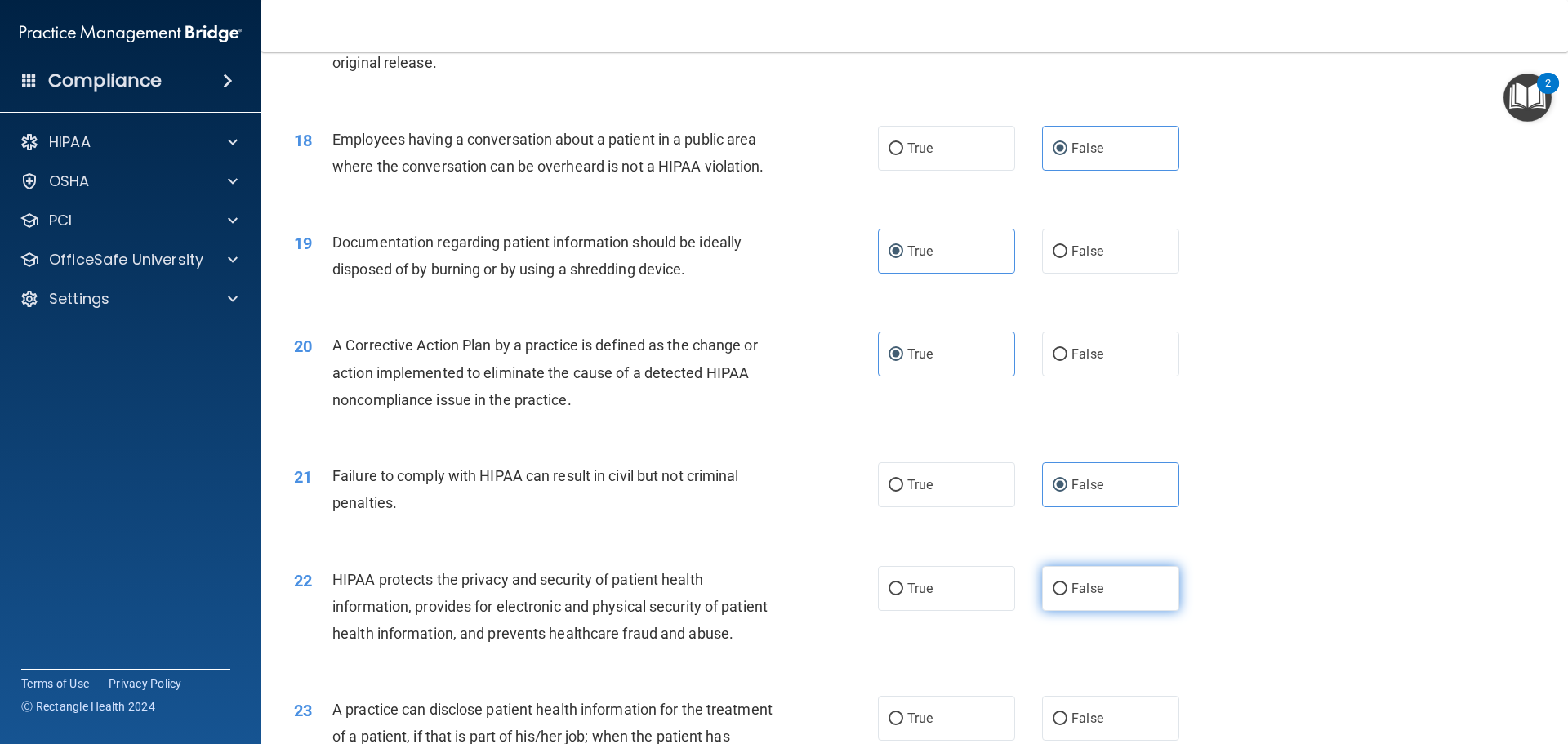
scroll to position [2041, 0]
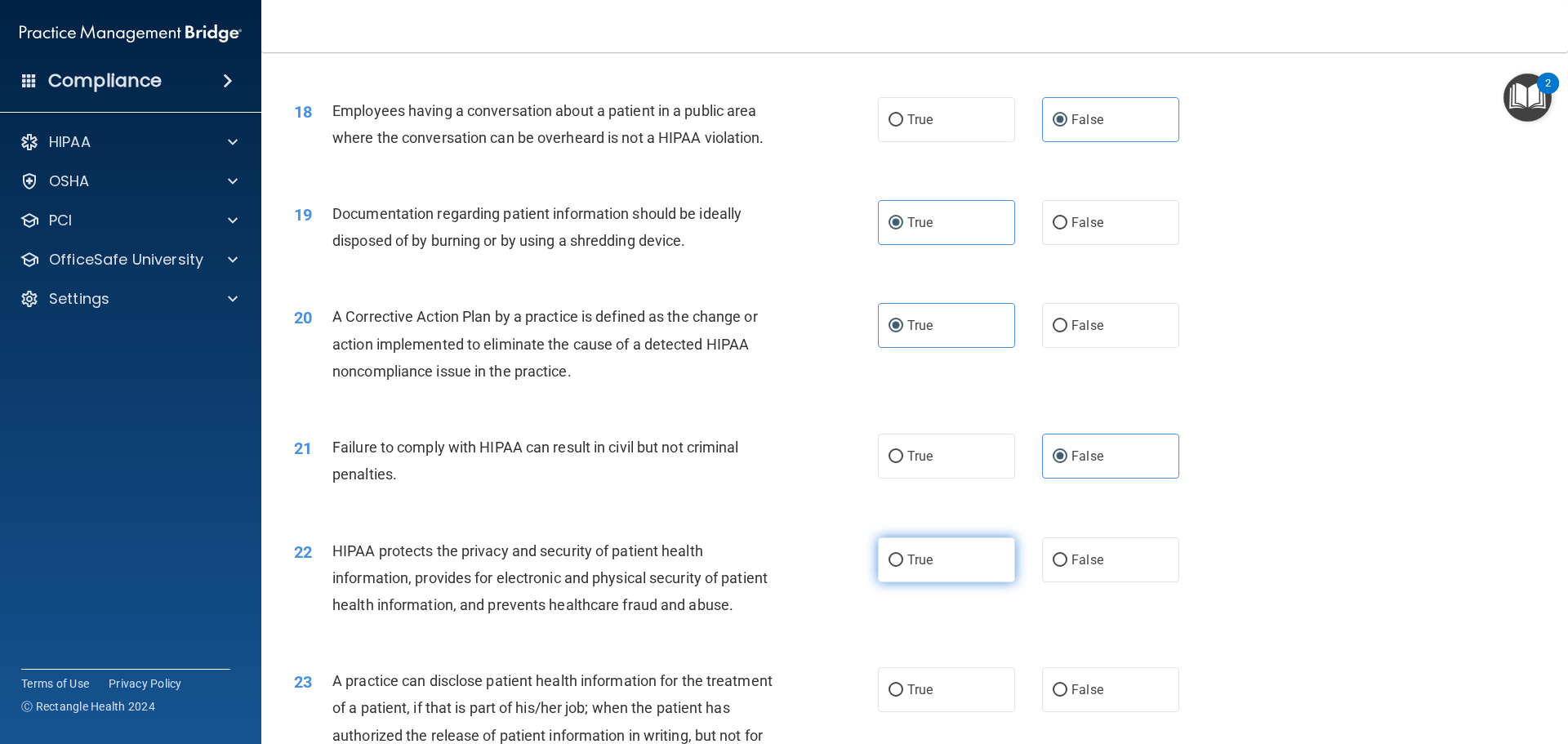
click at [965, 582] on label "True" at bounding box center [946, 559] width 137 height 45
click at [903, 566] on input "True" at bounding box center [895, 561] width 15 height 12
radio input "true"
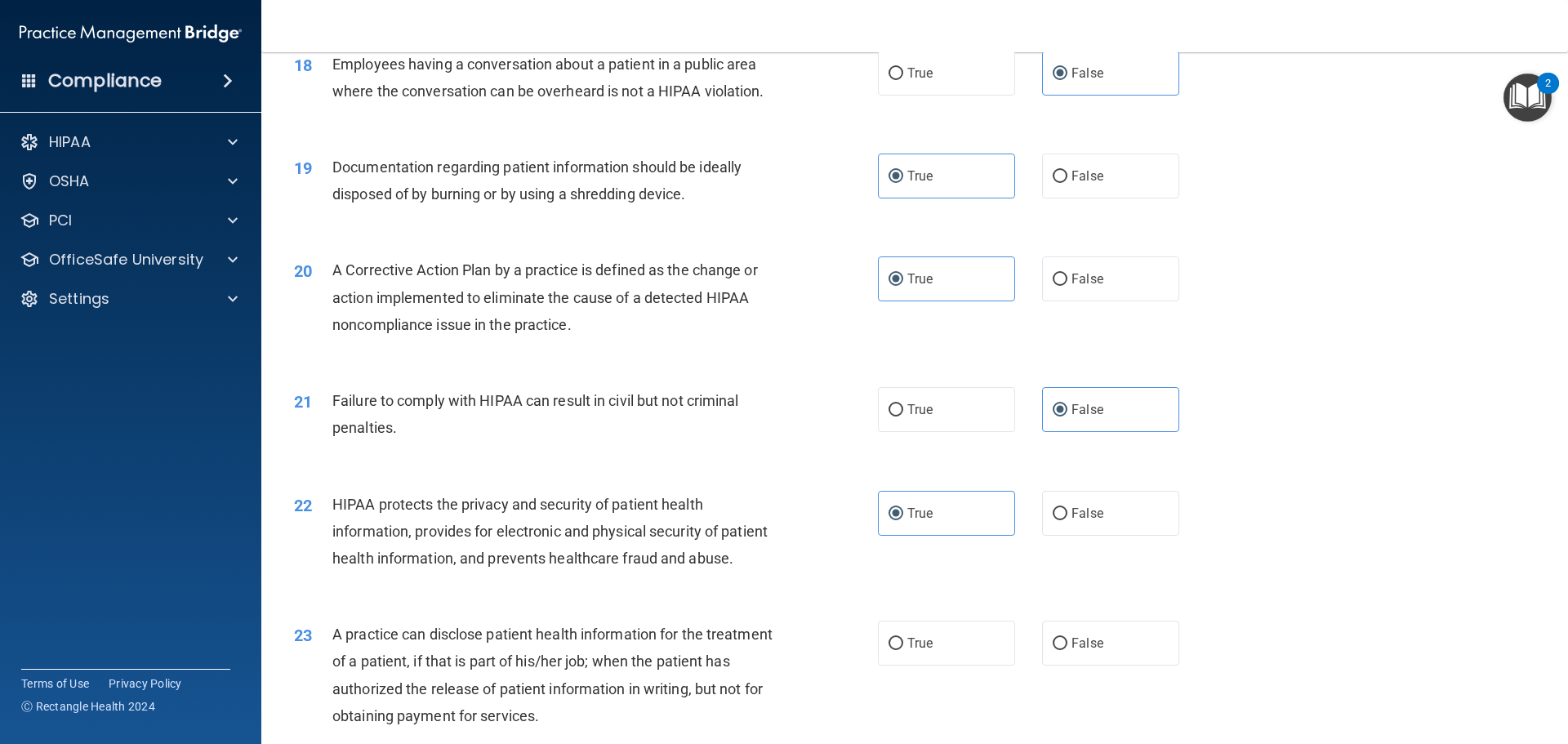
scroll to position [2205, 0]
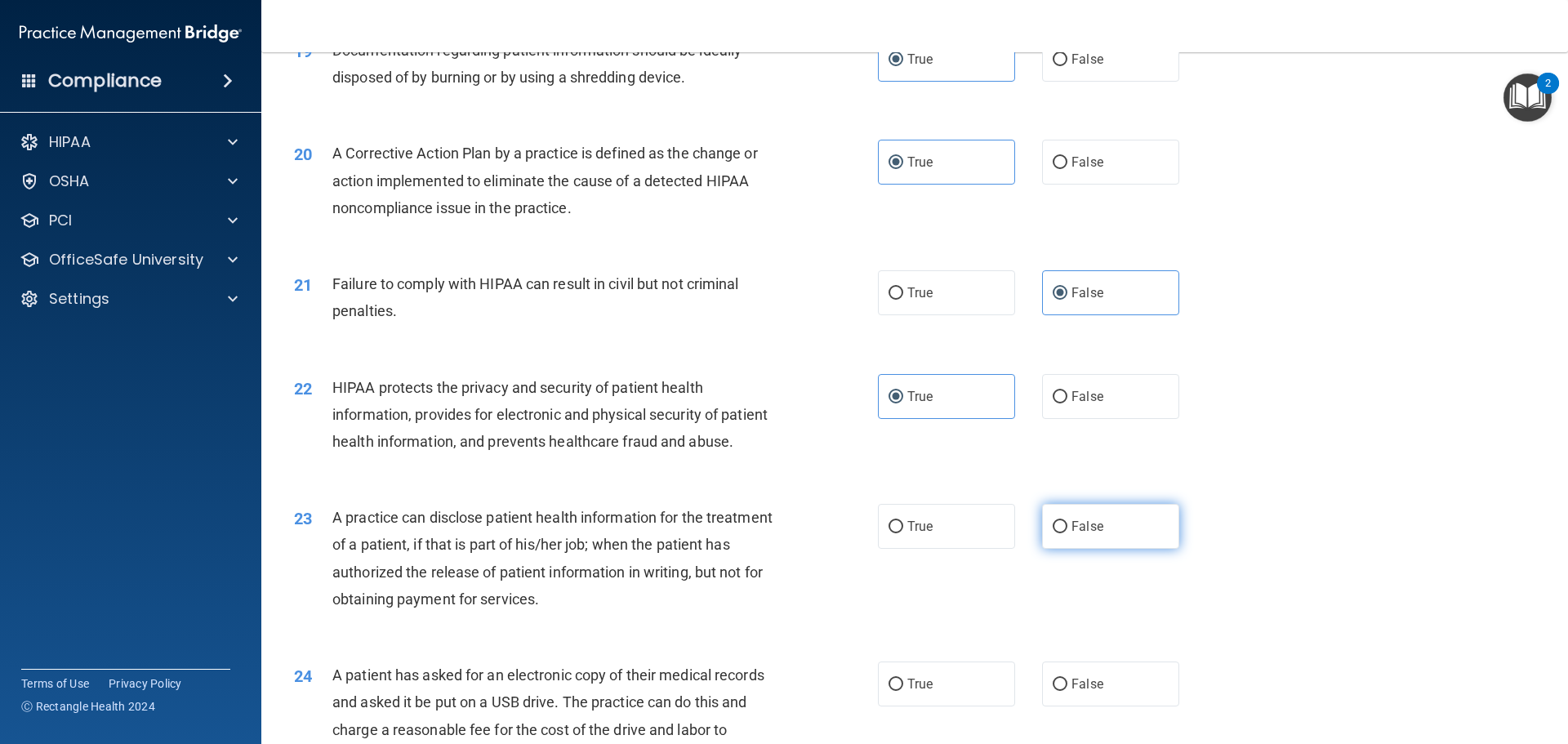
click at [1111, 548] on label "False" at bounding box center [1111, 525] width 137 height 45
click at [1067, 533] on input "False" at bounding box center [1060, 527] width 15 height 12
radio input "true"
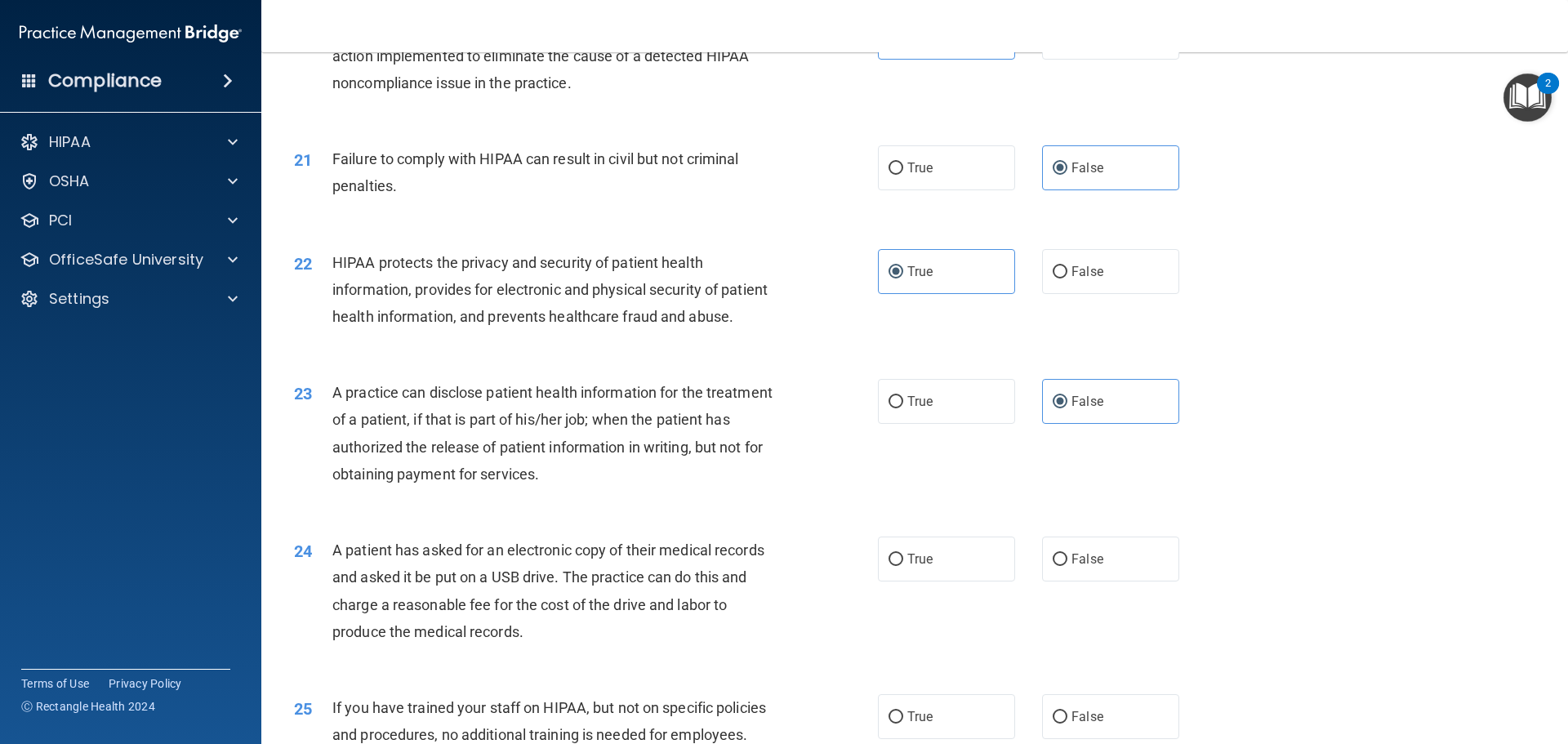
scroll to position [2367, 0]
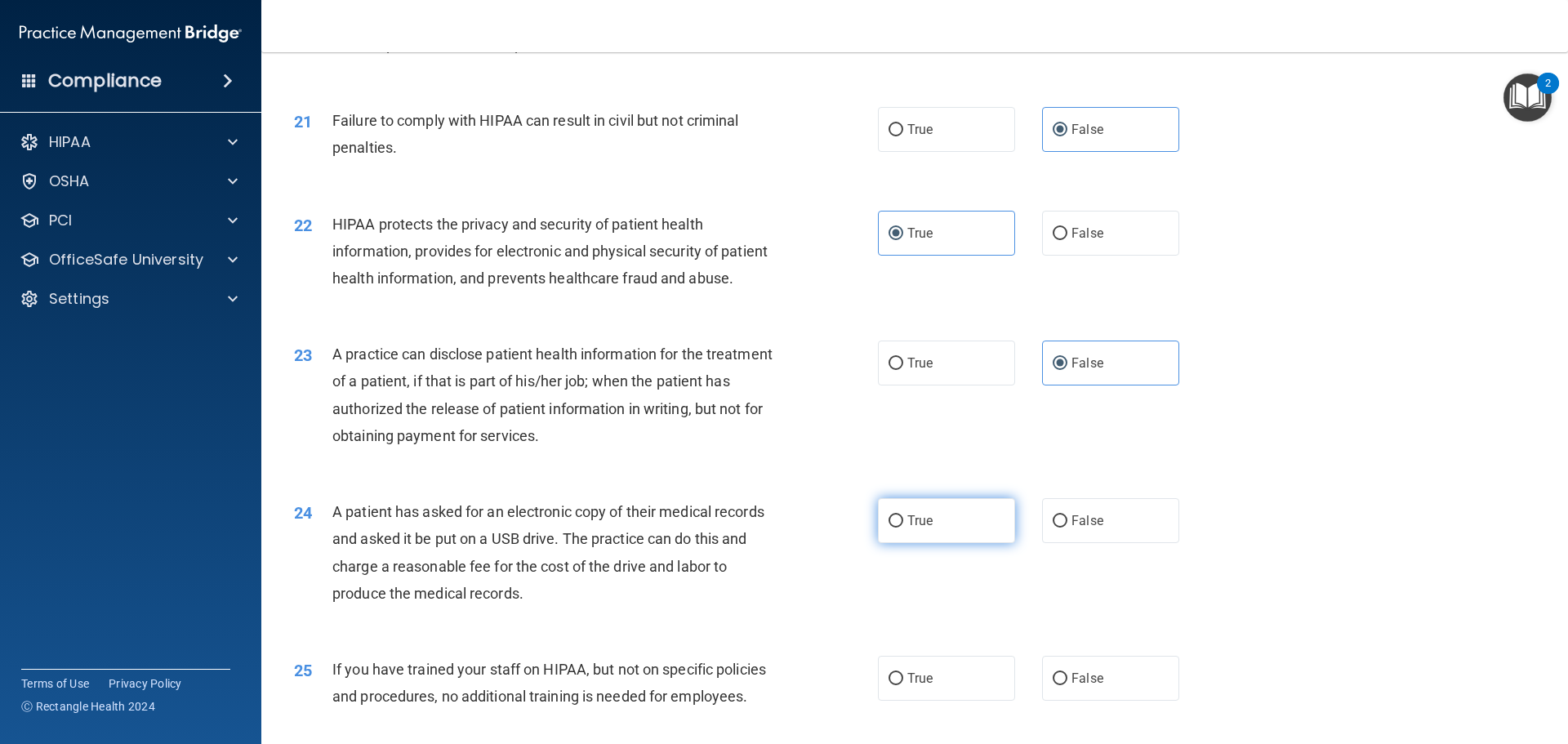
click at [953, 543] on label "True" at bounding box center [946, 520] width 137 height 45
click at [903, 527] on input "True" at bounding box center [895, 521] width 15 height 12
radio input "true"
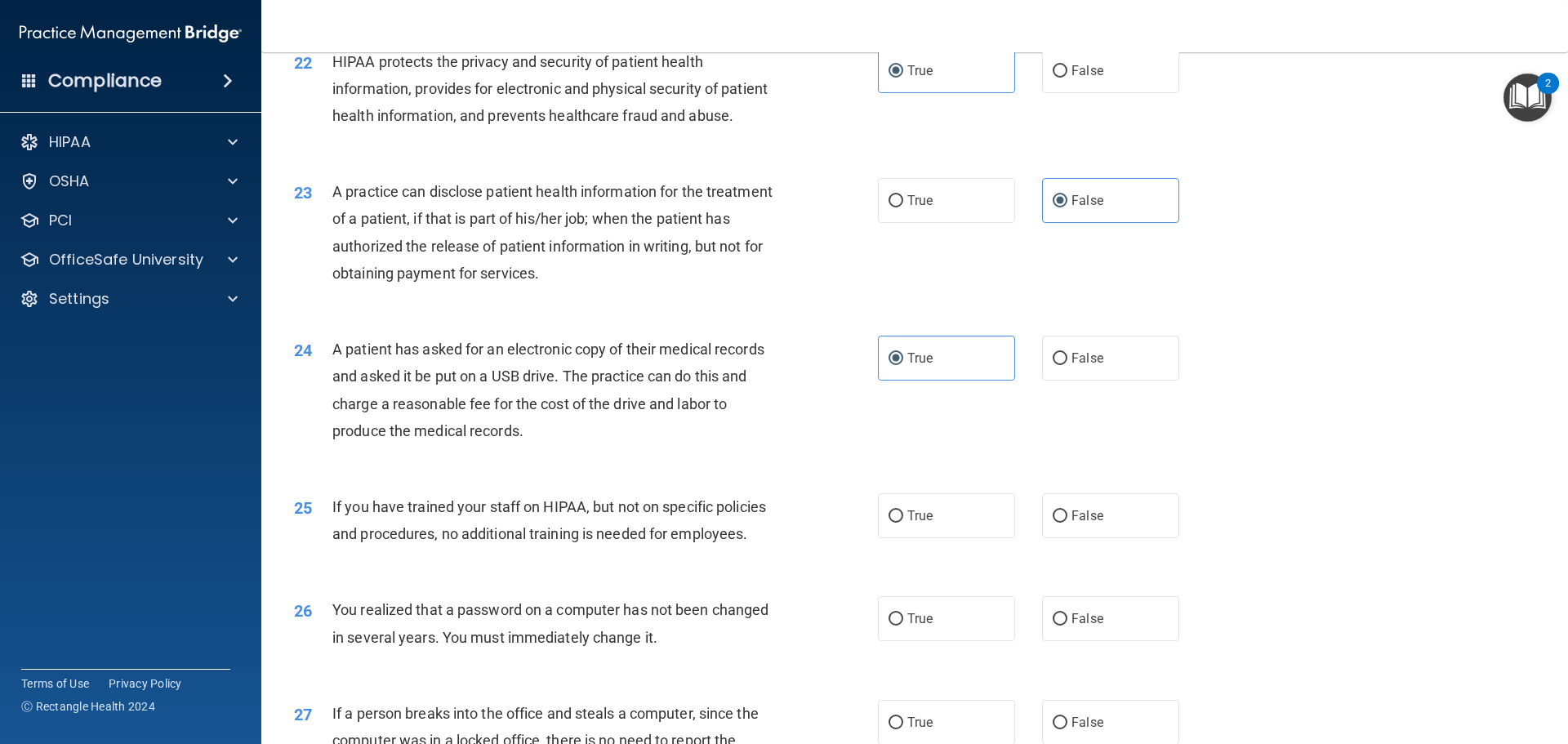
scroll to position [2531, 0]
click at [1102, 537] on label "False" at bounding box center [1111, 514] width 137 height 45
click at [1067, 522] on input "False" at bounding box center [1060, 516] width 15 height 12
radio input "true"
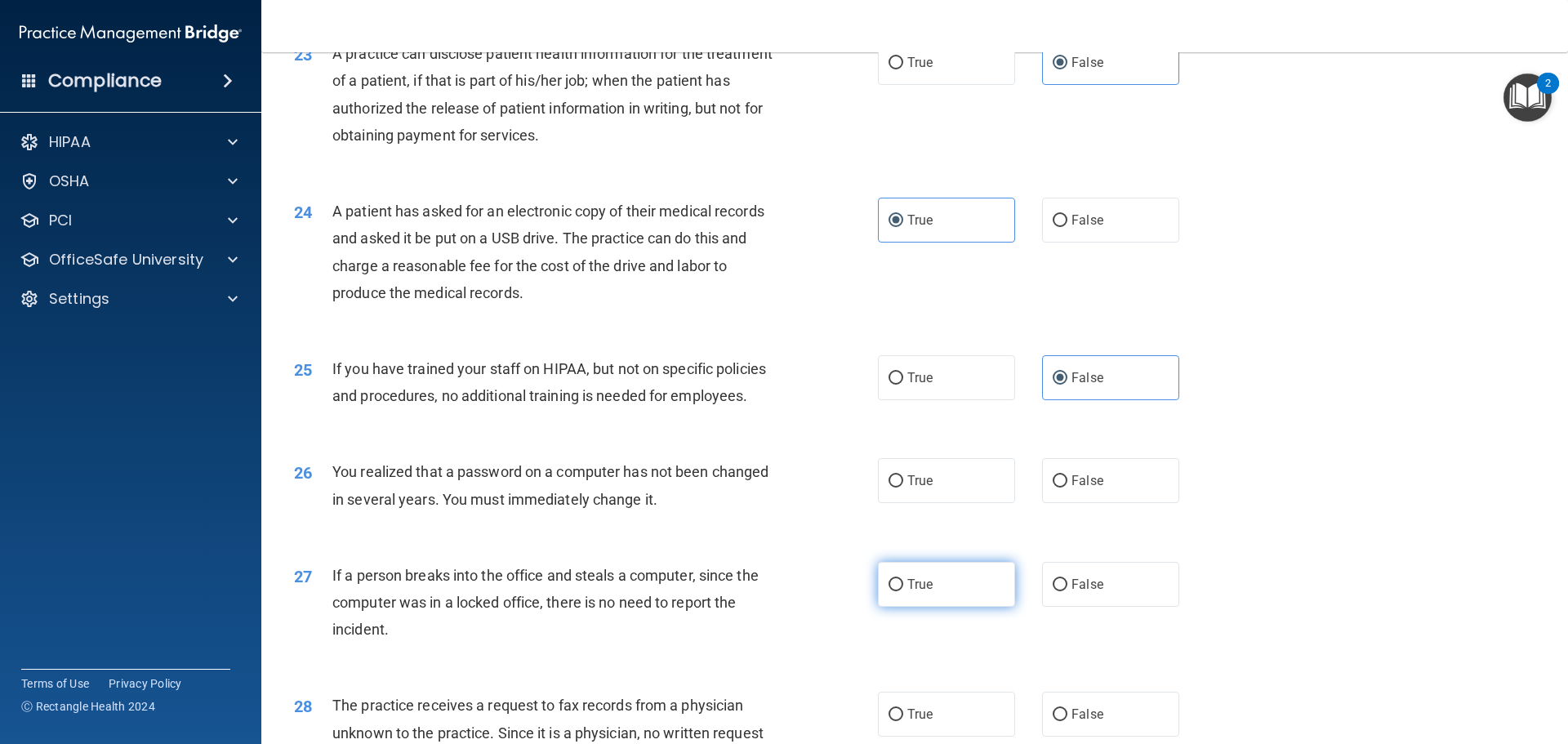
scroll to position [2694, 0]
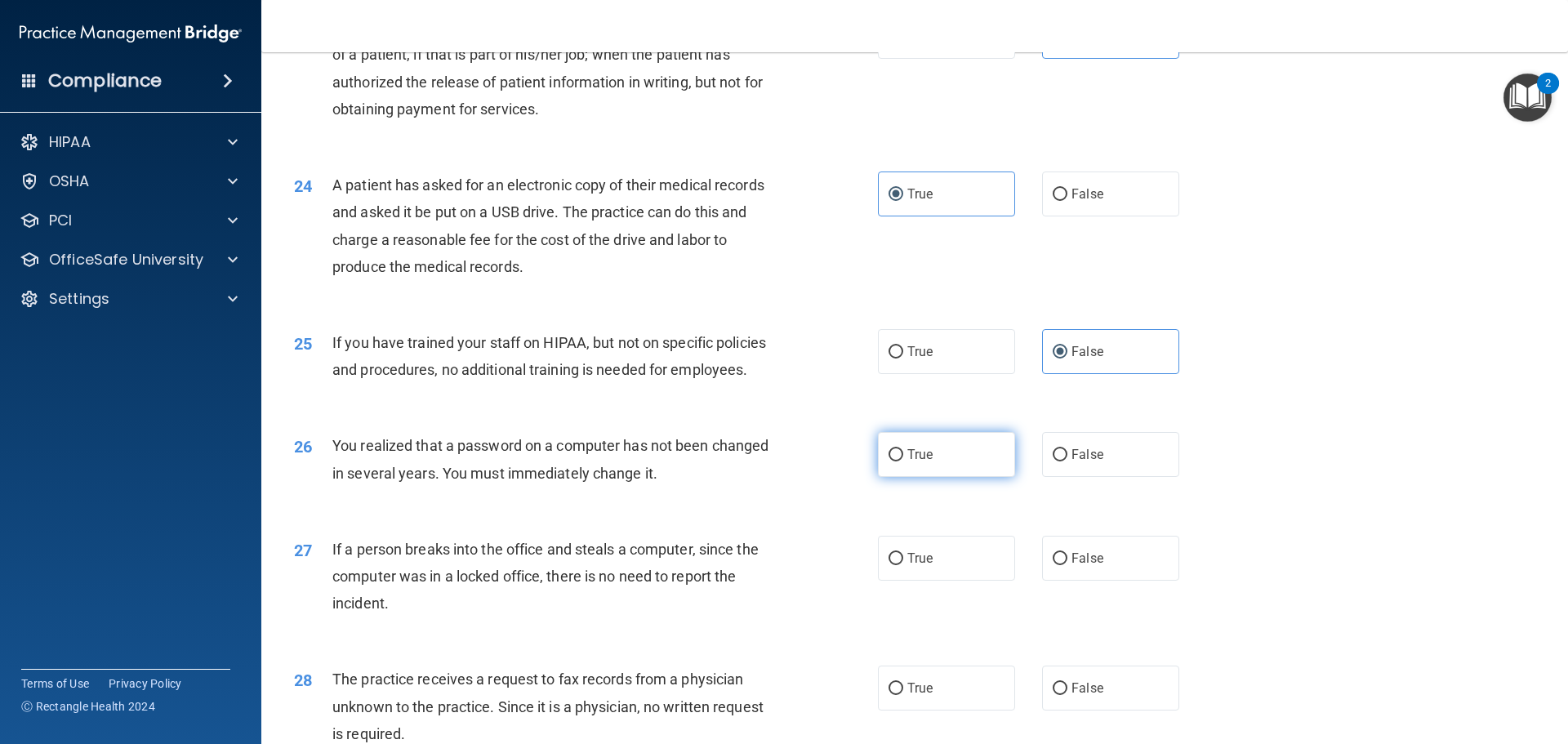
click at [933, 477] on label "True" at bounding box center [946, 454] width 137 height 45
click at [903, 461] on input "True" at bounding box center [895, 456] width 15 height 12
radio input "true"
click at [1093, 566] on span "False" at bounding box center [1088, 558] width 32 height 16
click at [1067, 565] on input "False" at bounding box center [1060, 559] width 15 height 12
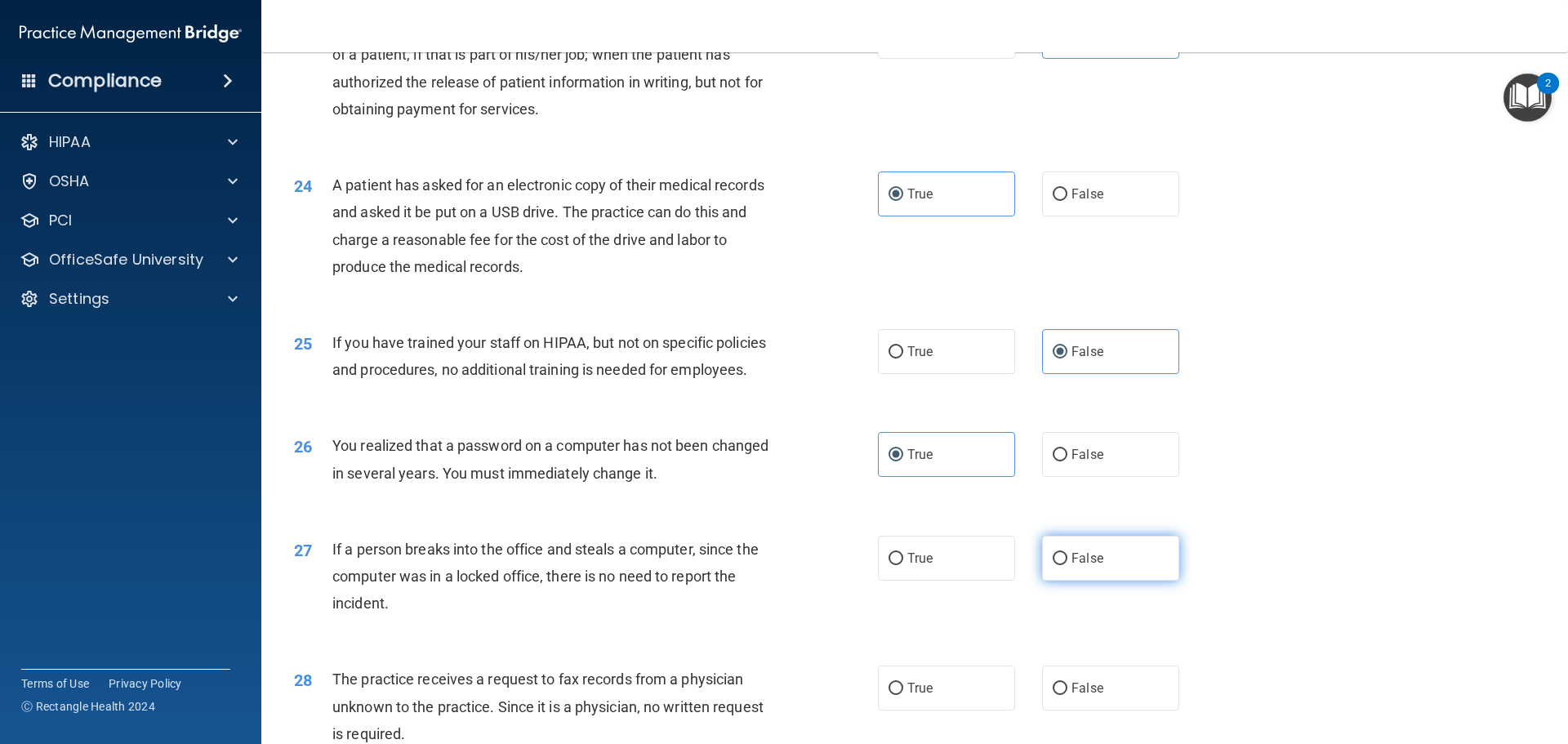
radio input "true"
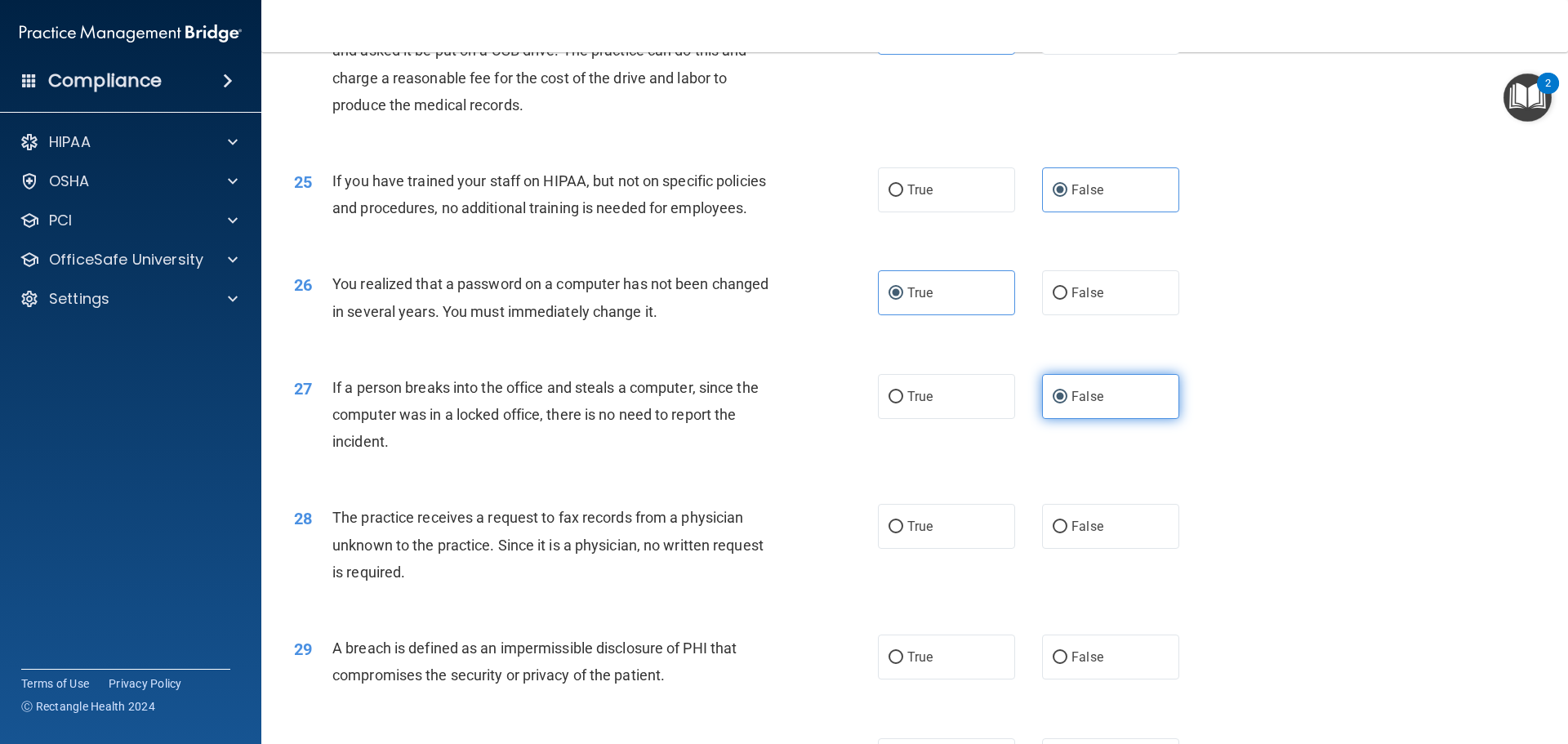
scroll to position [2857, 0]
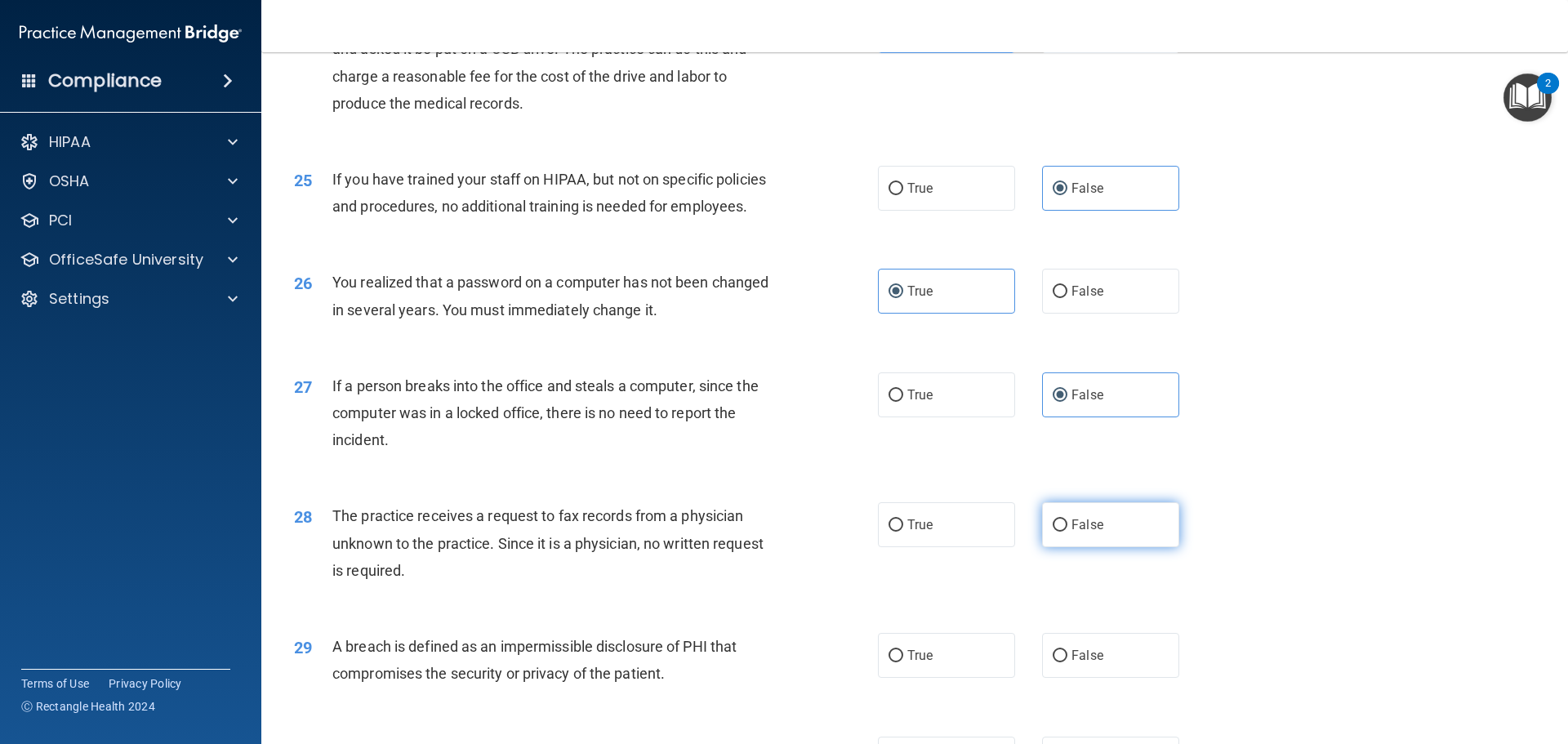
click at [1099, 547] on label "False" at bounding box center [1111, 525] width 137 height 45
click at [1067, 532] on input "False" at bounding box center [1060, 525] width 15 height 12
radio input "true"
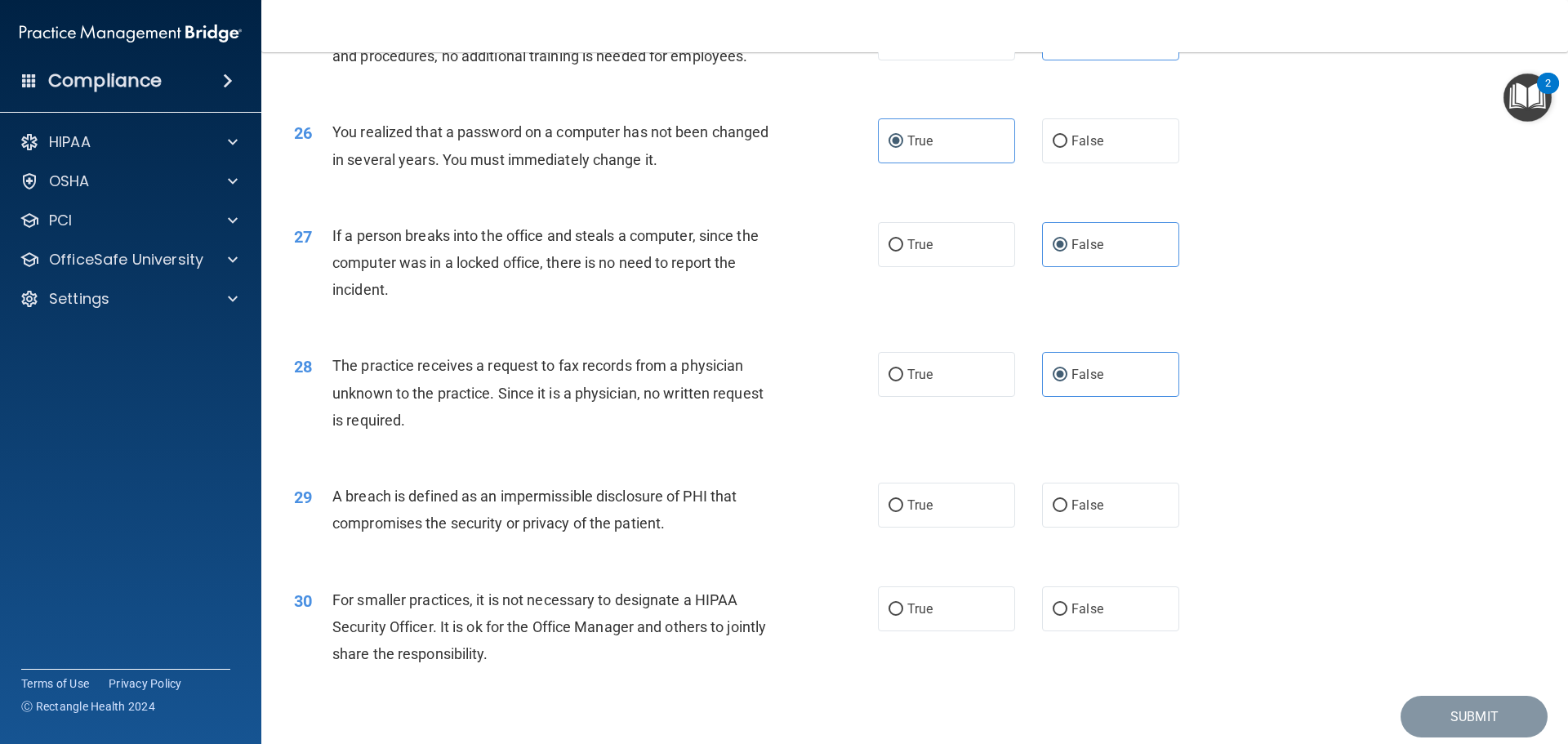
scroll to position [3021, 0]
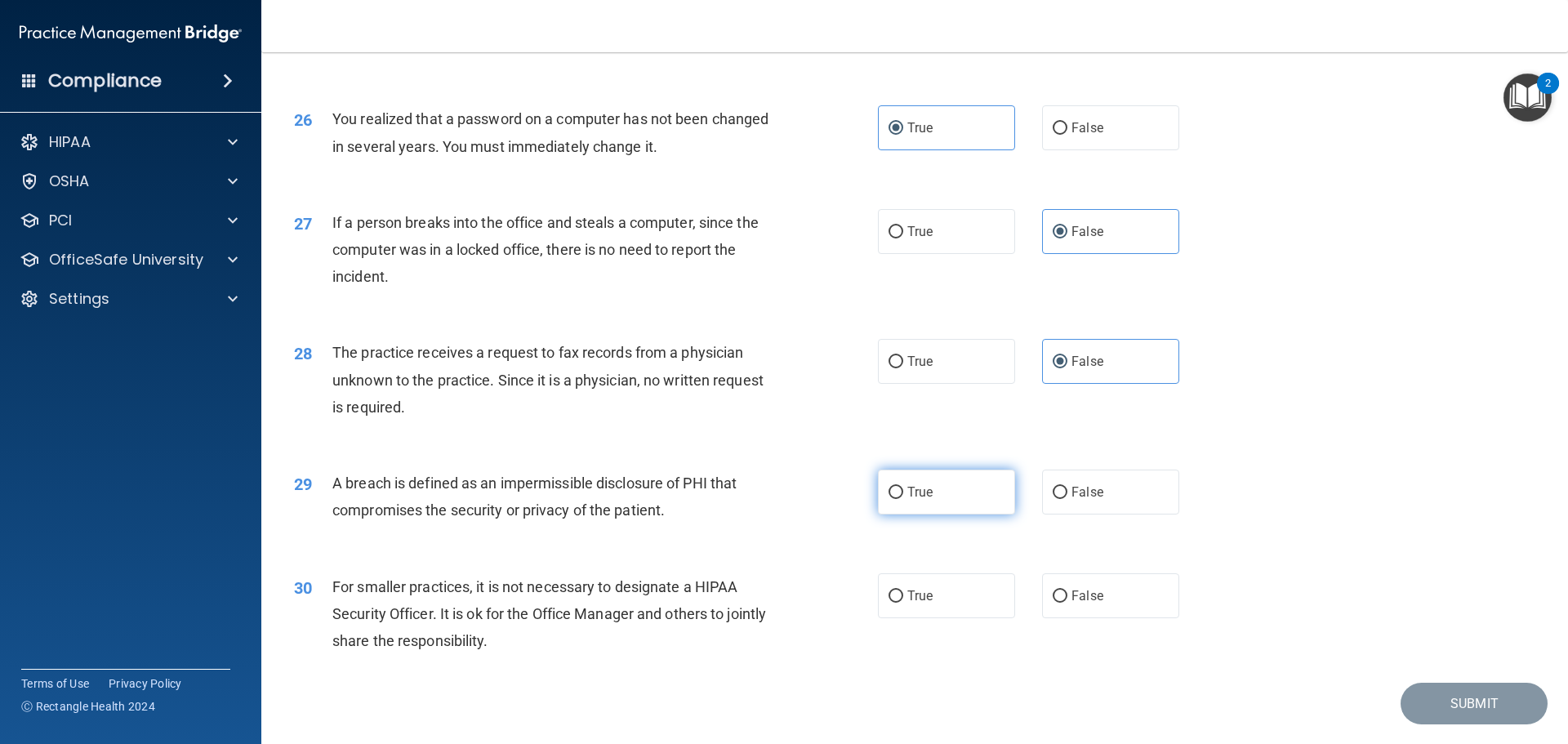
click at [953, 514] on label "True" at bounding box center [946, 492] width 137 height 45
click at [903, 499] on input "True" at bounding box center [895, 493] width 15 height 12
radio input "true"
click at [1114, 618] on label "False" at bounding box center [1111, 595] width 137 height 45
click at [1067, 602] on input "False" at bounding box center [1060, 596] width 15 height 12
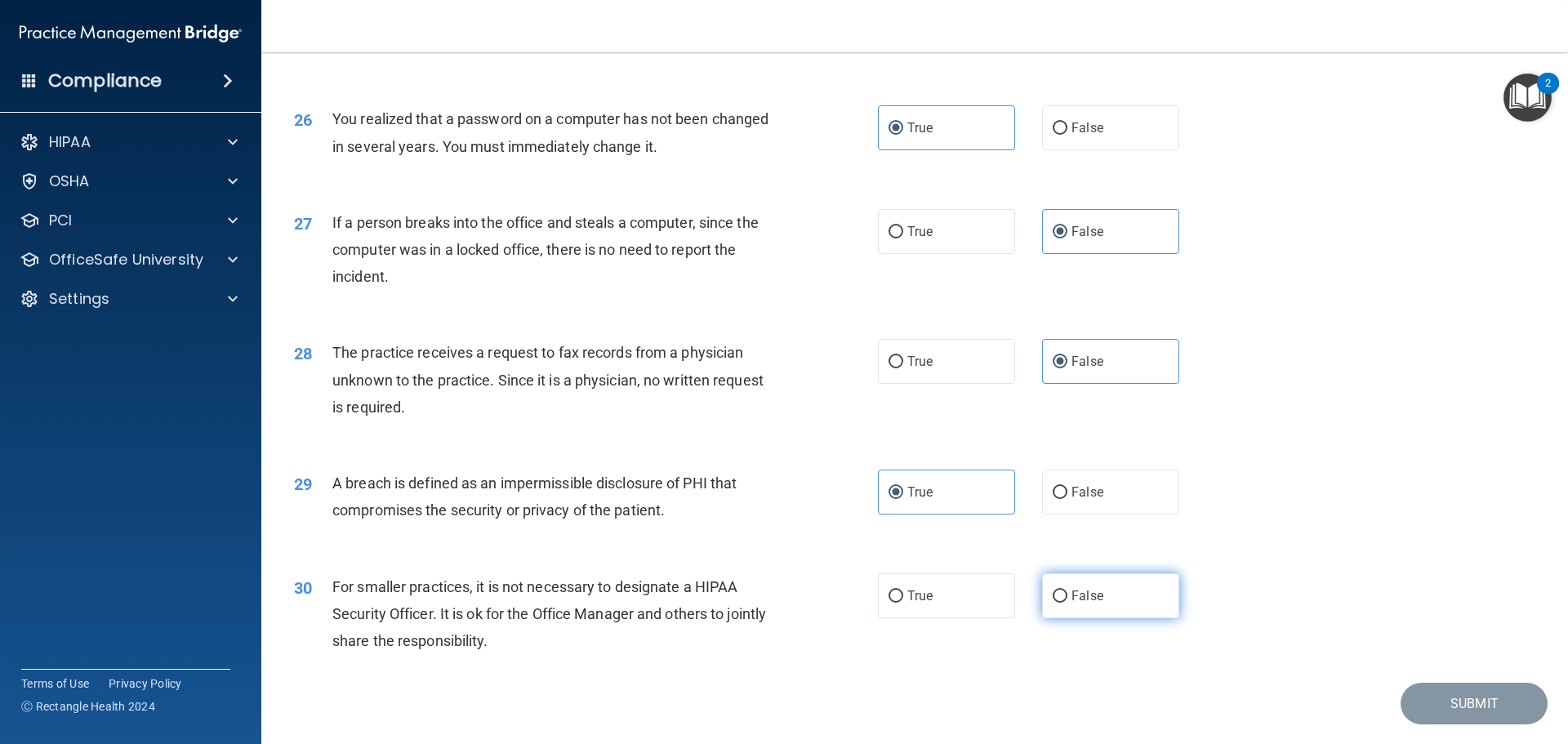
radio input "true"
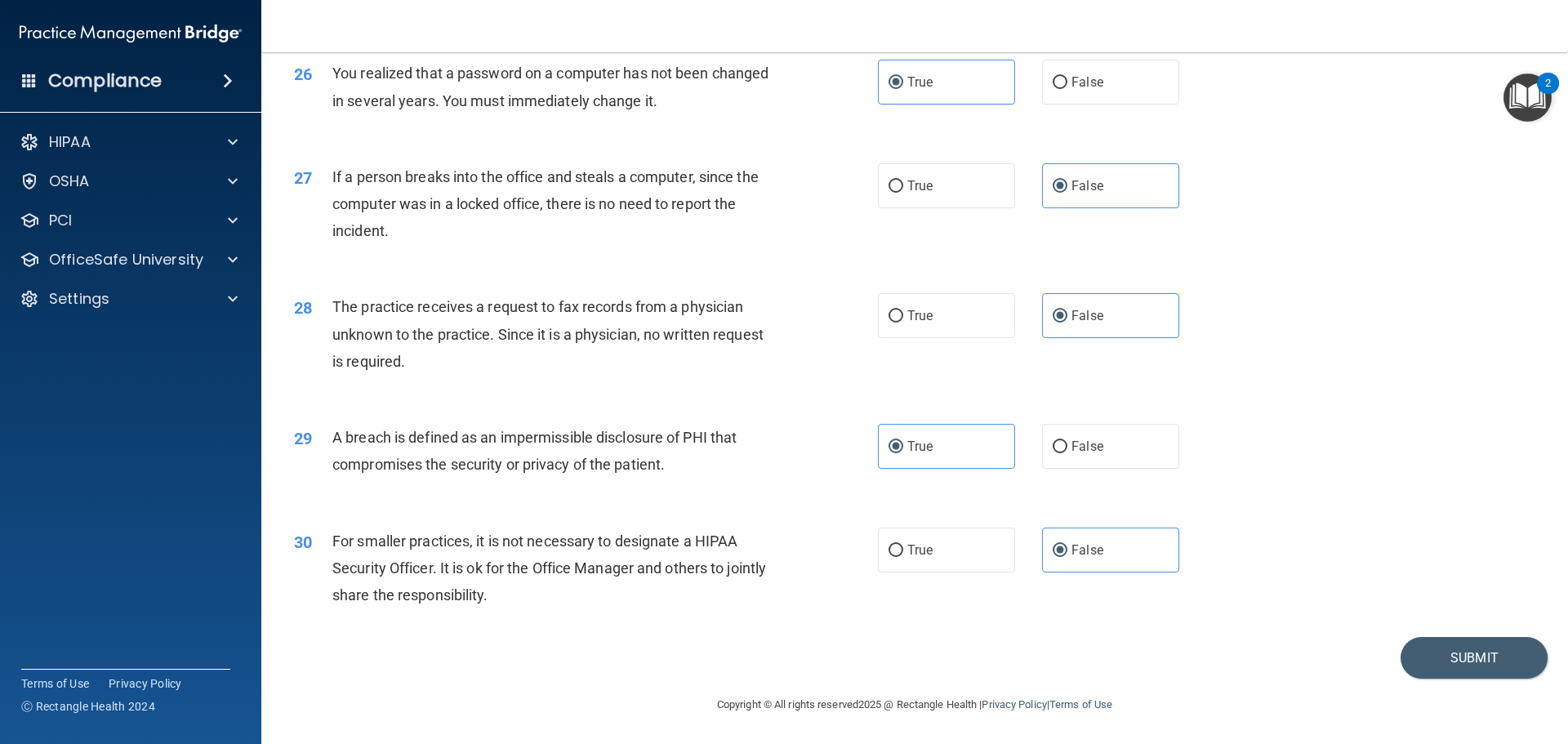
scroll to position [3120, 0]
click at [1464, 657] on button "Submit" at bounding box center [1474, 657] width 147 height 42
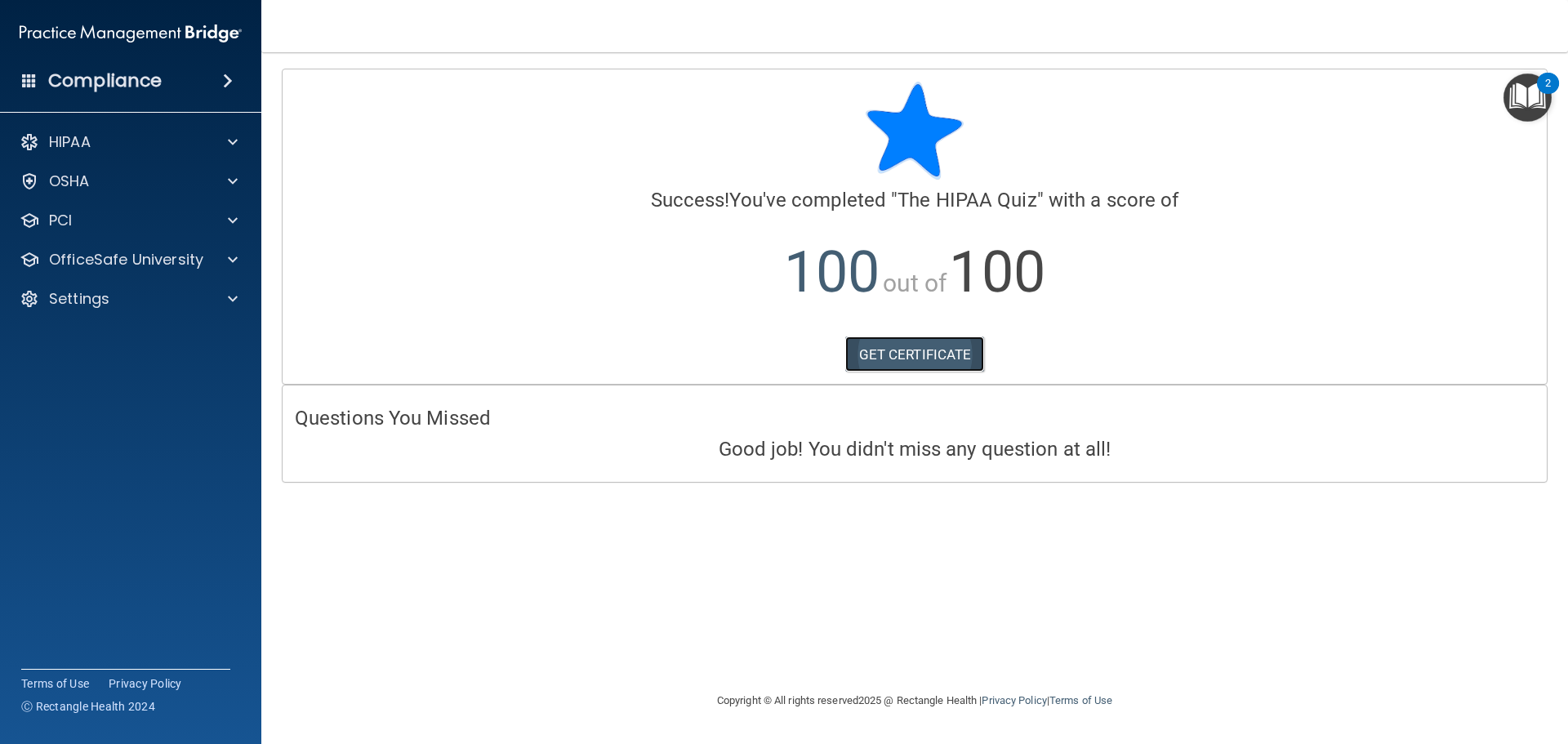
click at [924, 350] on link "GET CERTIFICATE" at bounding box center [915, 354] width 140 height 36
click at [232, 142] on span at bounding box center [232, 142] width 10 height 19
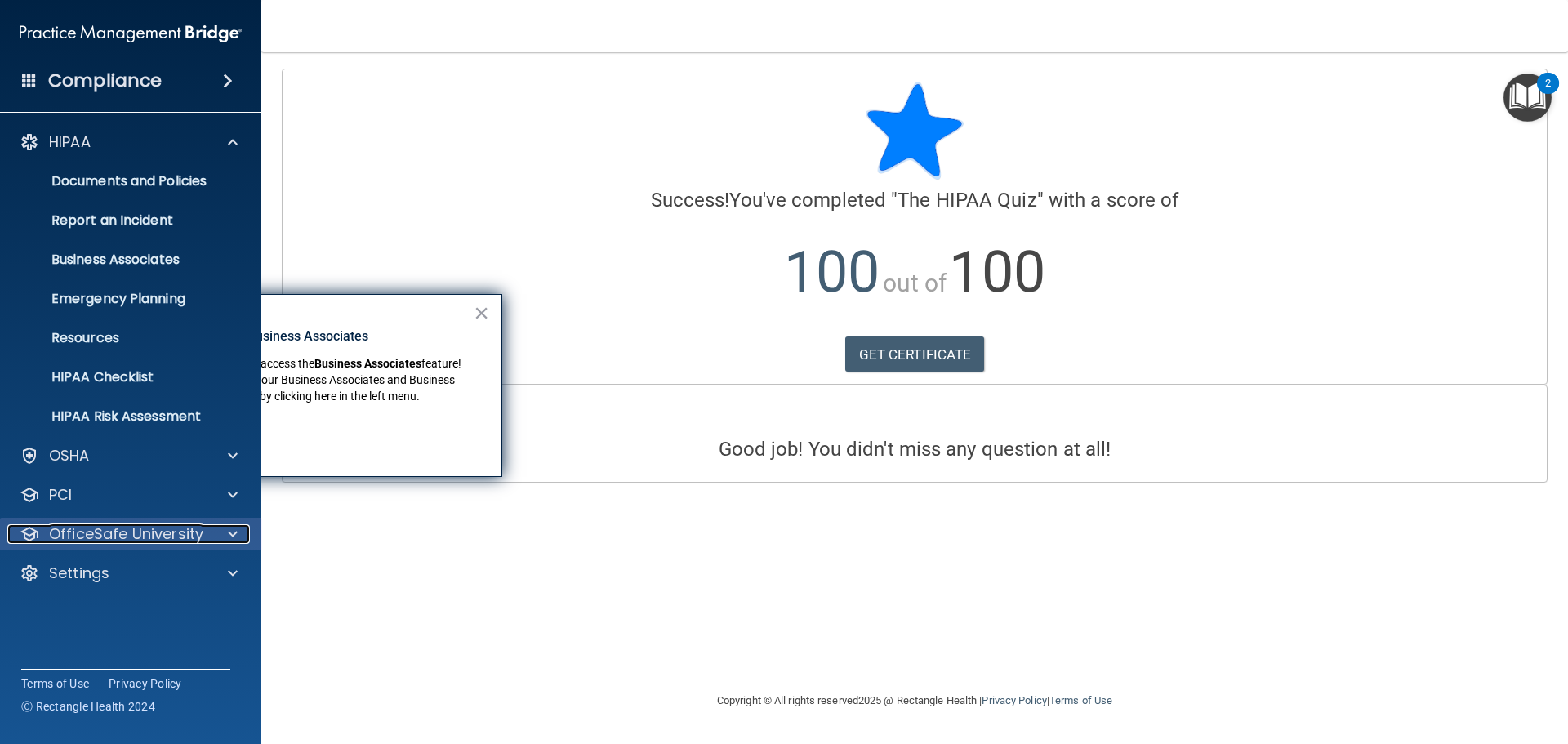
click at [146, 541] on p "OfficeSafe University" at bounding box center [126, 533] width 154 height 19
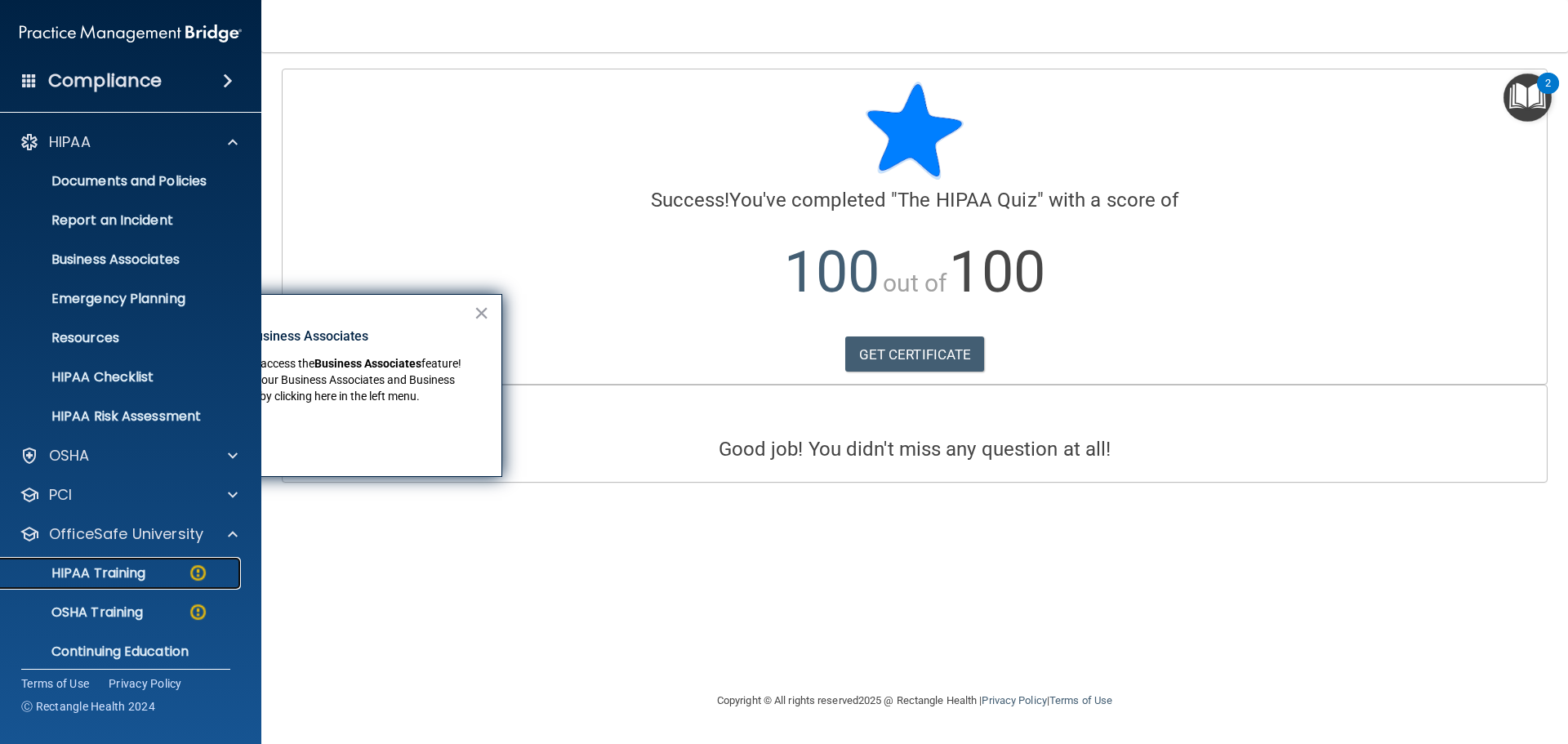
click at [133, 571] on p "HIPAA Training" at bounding box center [78, 573] width 135 height 16
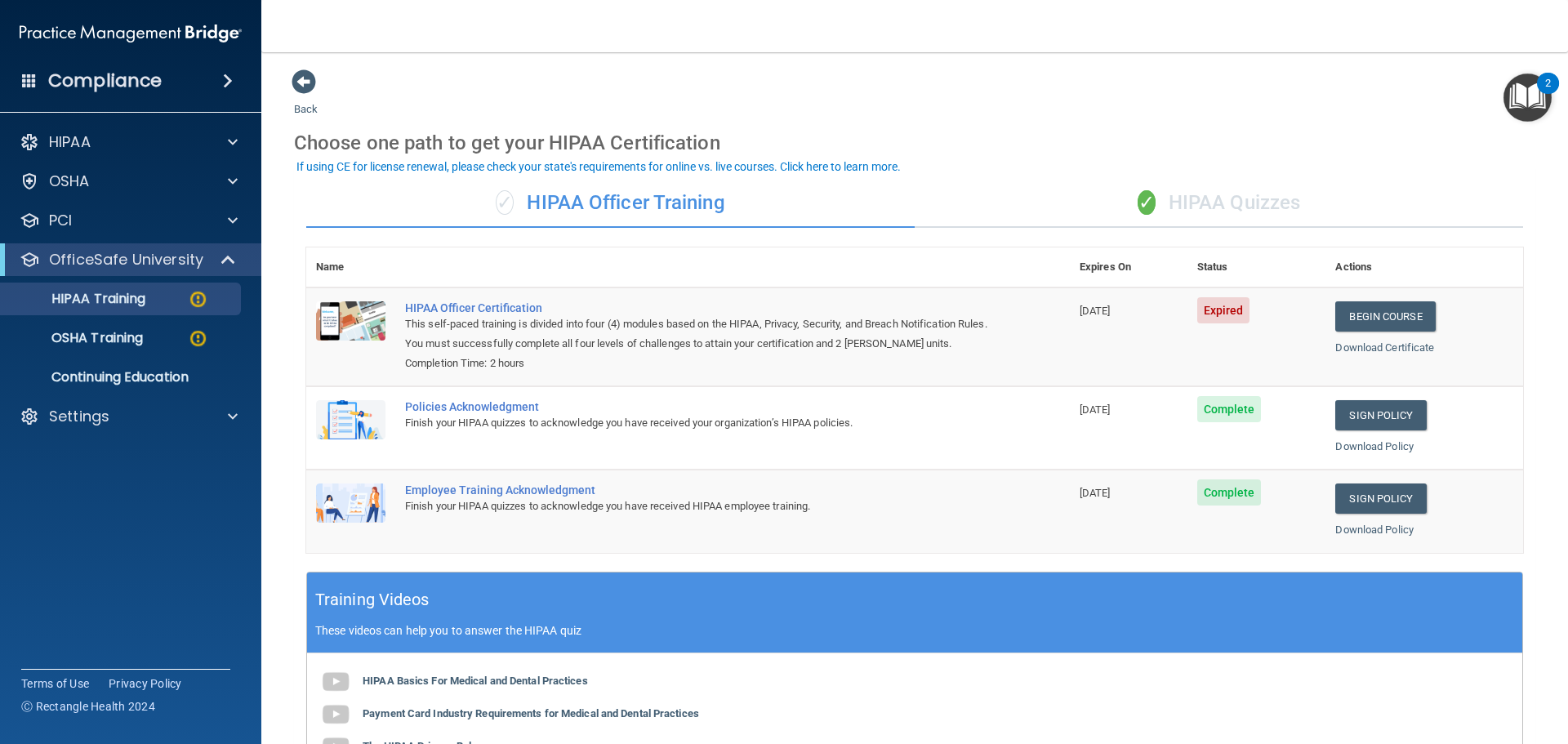
click at [1234, 203] on div "✓ HIPAA Quizzes" at bounding box center [1219, 203] width 609 height 49
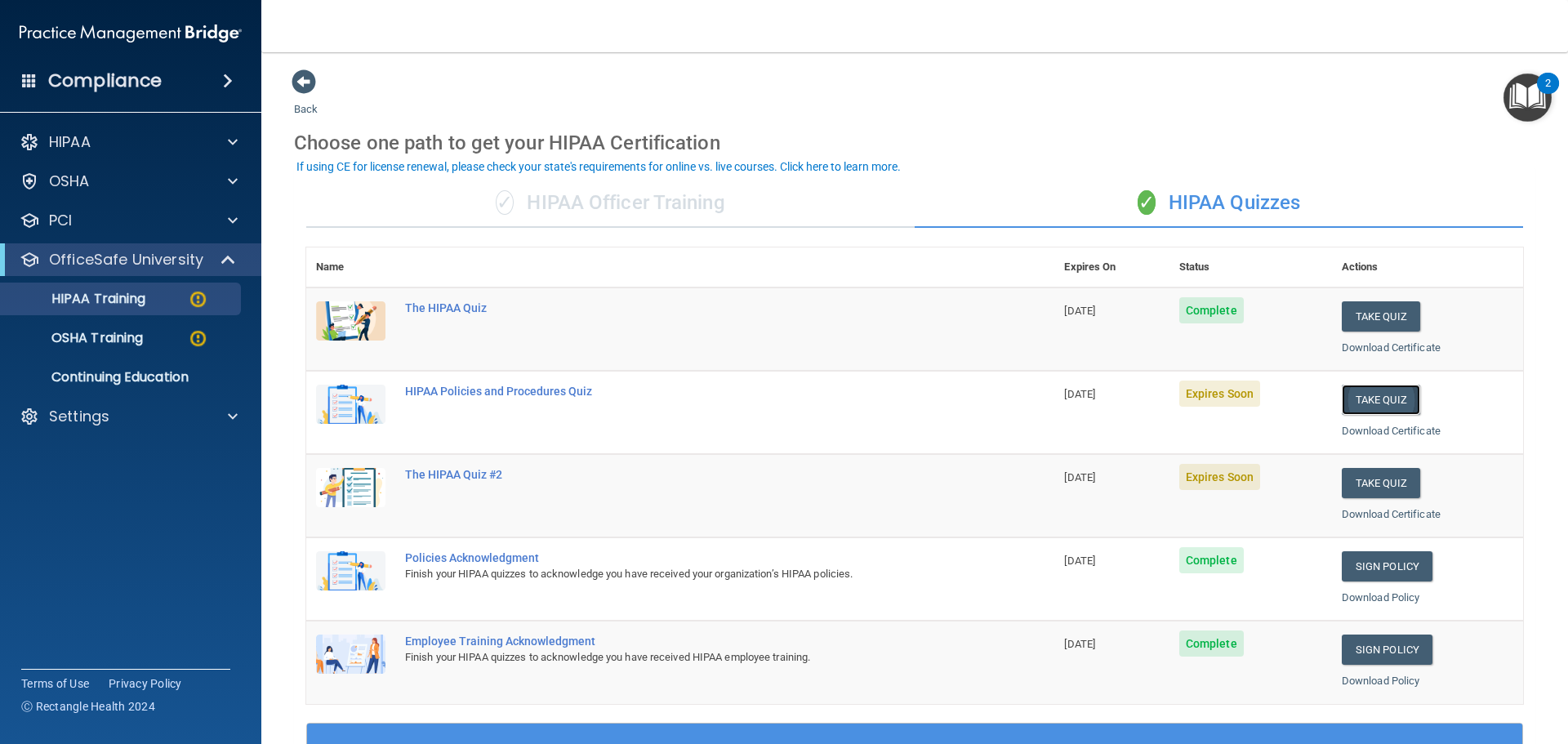
click at [1368, 408] on button "Take Quiz" at bounding box center [1380, 400] width 79 height 30
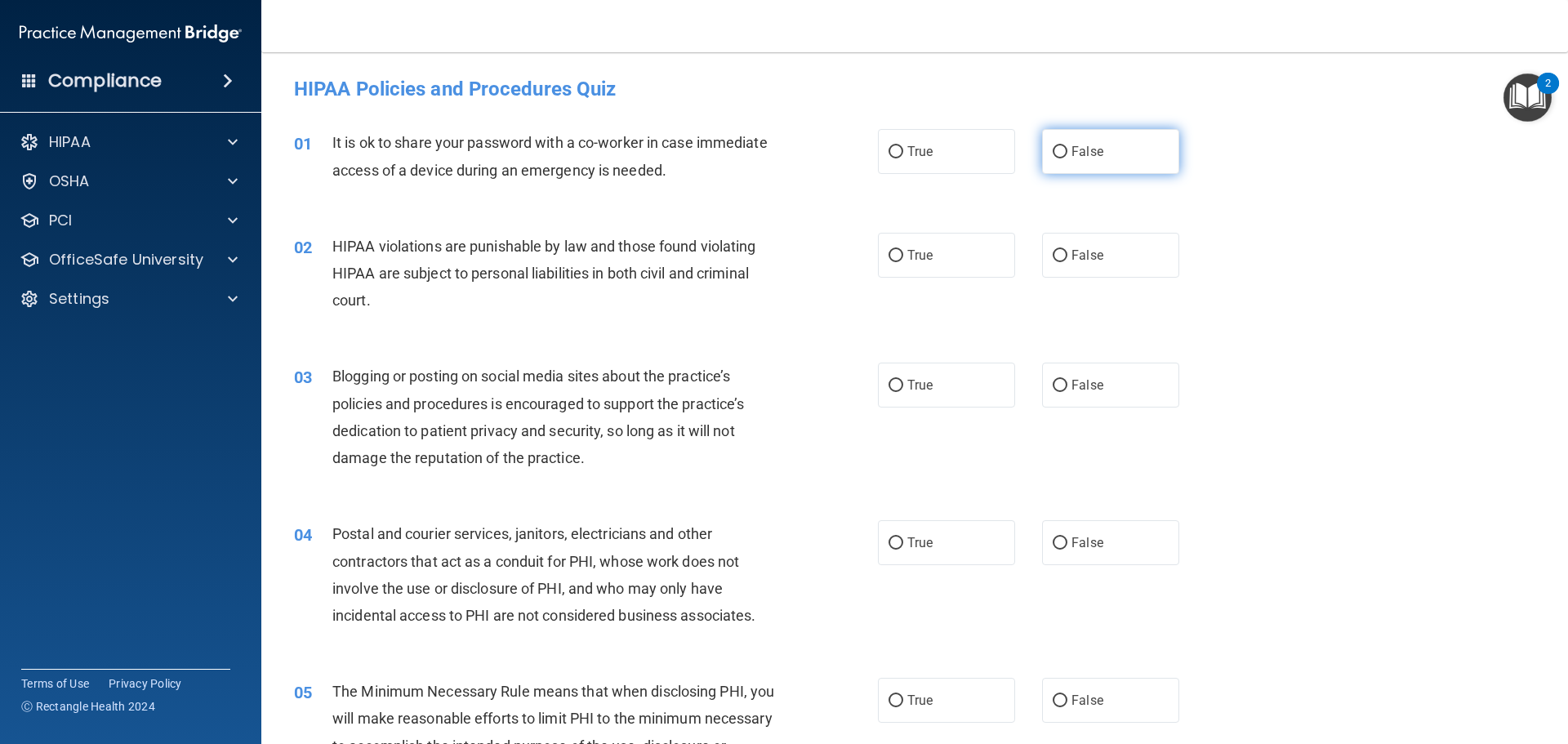
click at [1084, 157] on span "False" at bounding box center [1088, 151] width 32 height 16
click at [1067, 157] on input "False" at bounding box center [1060, 152] width 15 height 12
radio input "true"
click at [922, 271] on label "True" at bounding box center [946, 255] width 137 height 45
click at [903, 262] on input "True" at bounding box center [895, 256] width 15 height 12
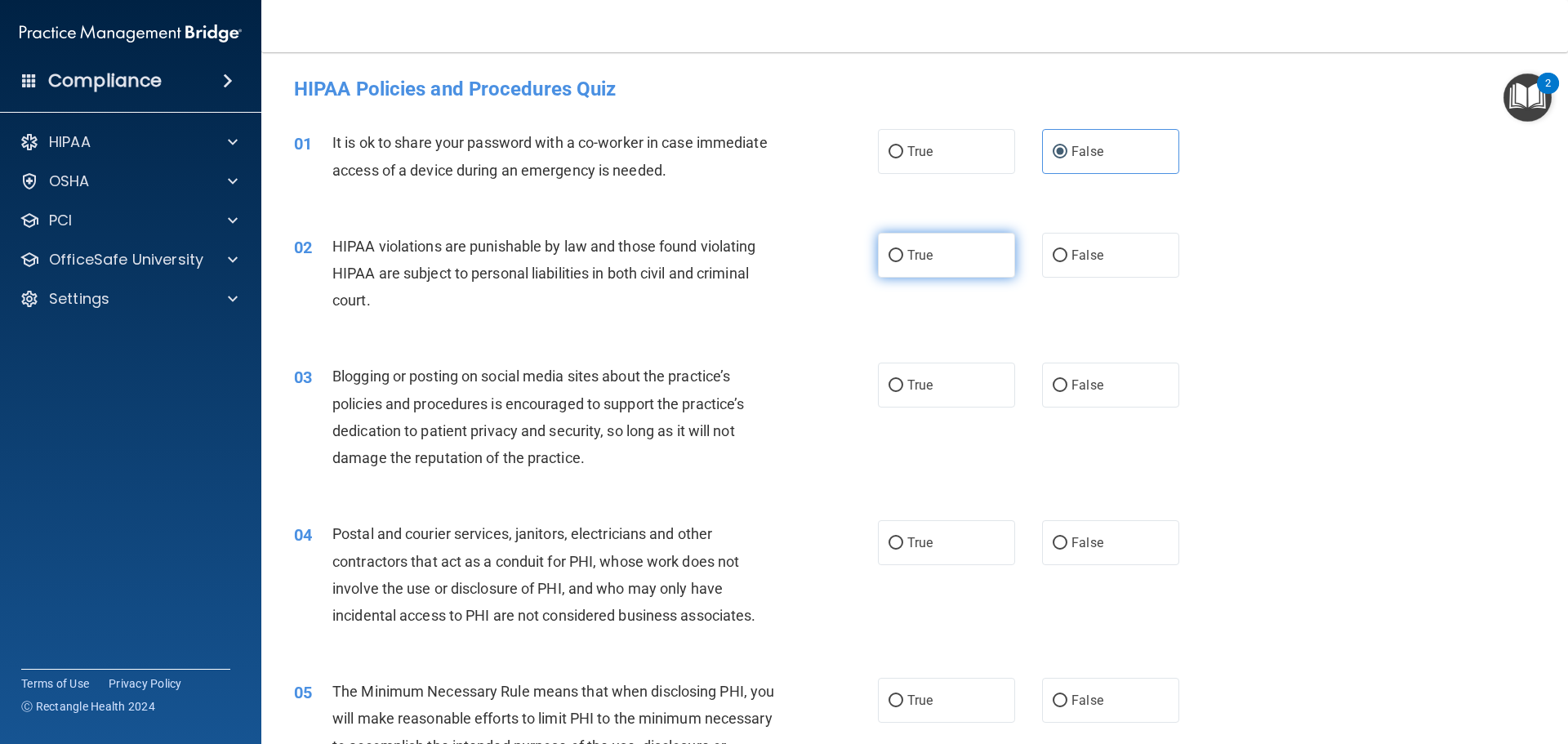
radio input "true"
click at [1098, 389] on label "False" at bounding box center [1111, 385] width 137 height 45
click at [1067, 389] on input "False" at bounding box center [1060, 386] width 15 height 12
radio input "true"
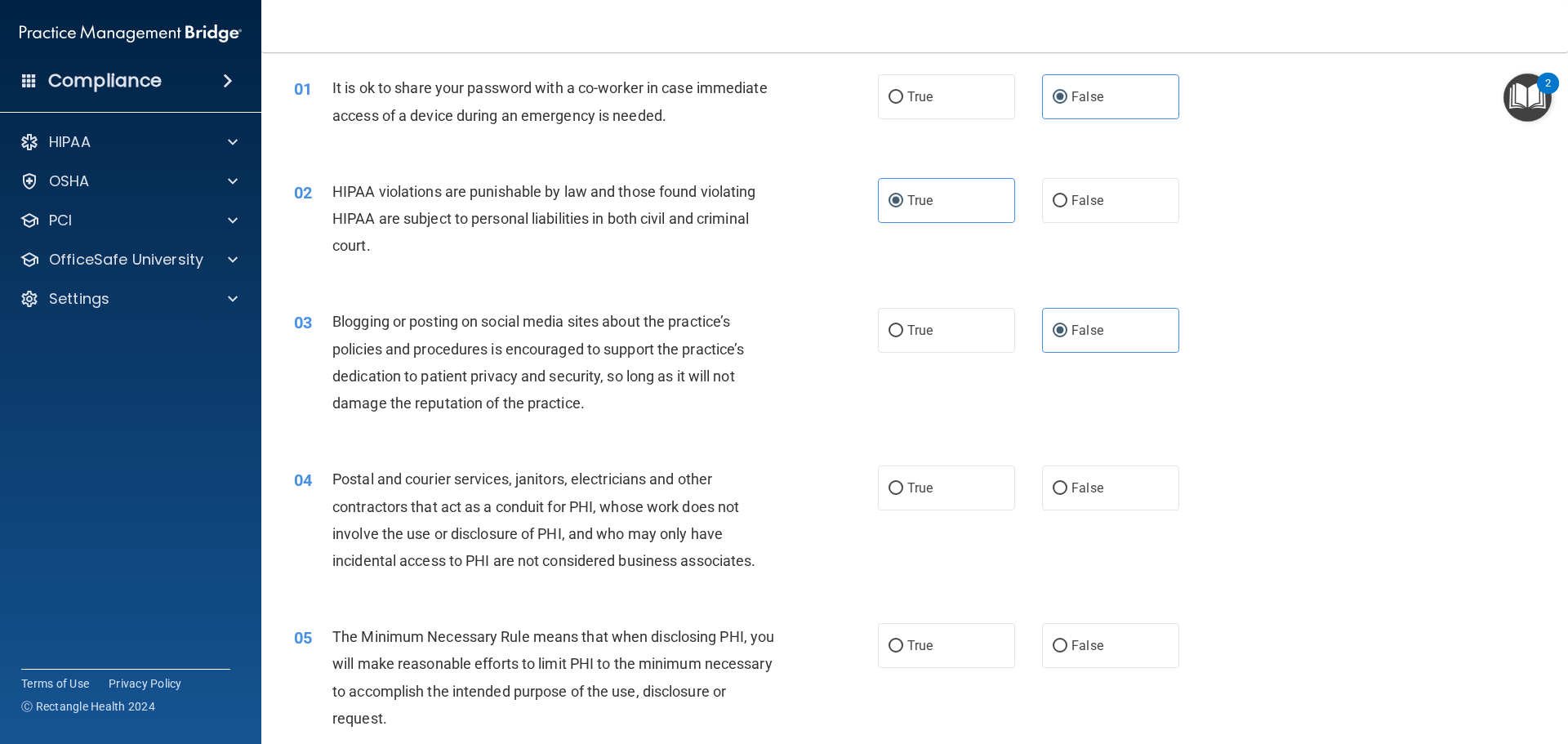
scroll to position [81, 0]
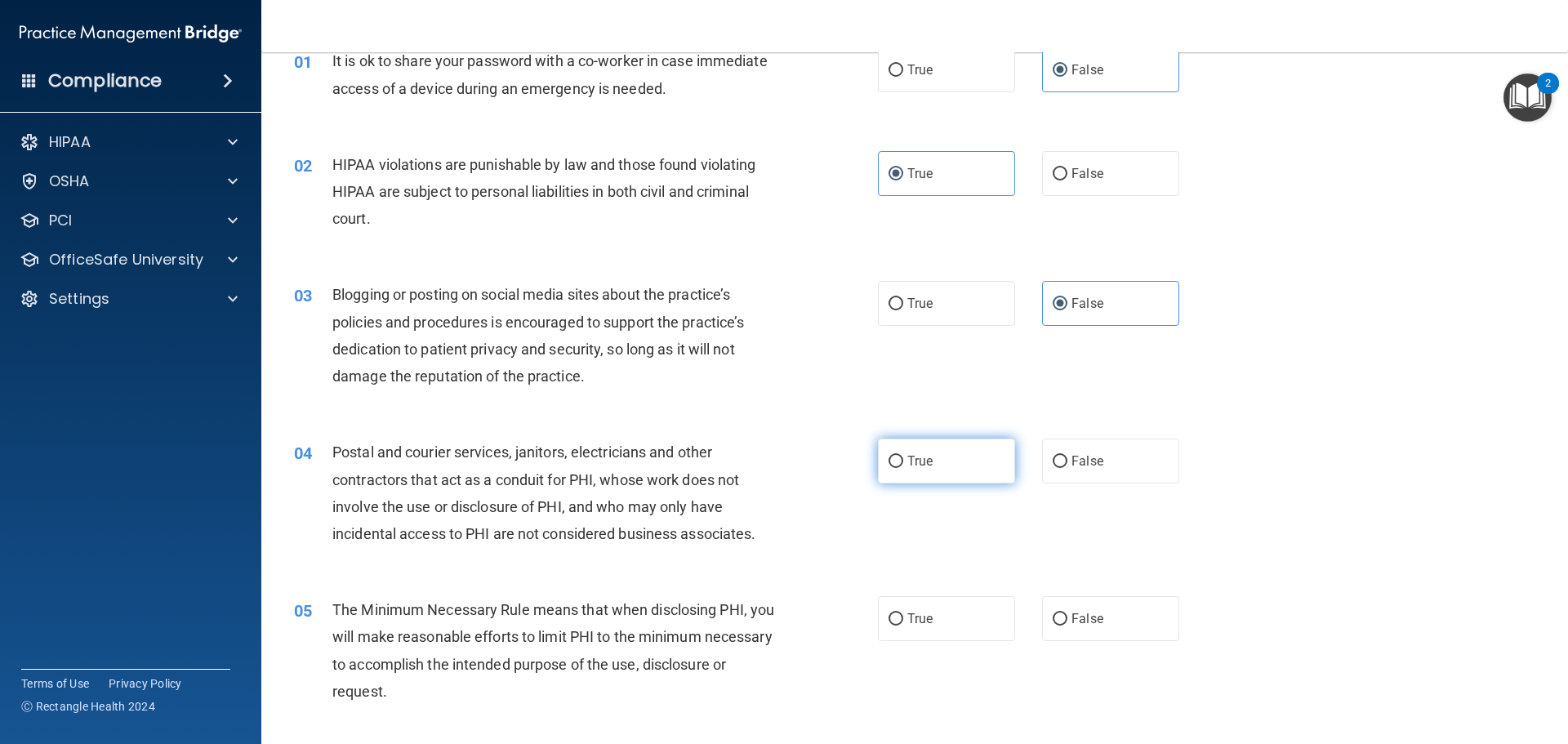
click at [937, 460] on label "True" at bounding box center [946, 461] width 137 height 45
click at [903, 460] on input "True" at bounding box center [895, 462] width 15 height 12
radio input "true"
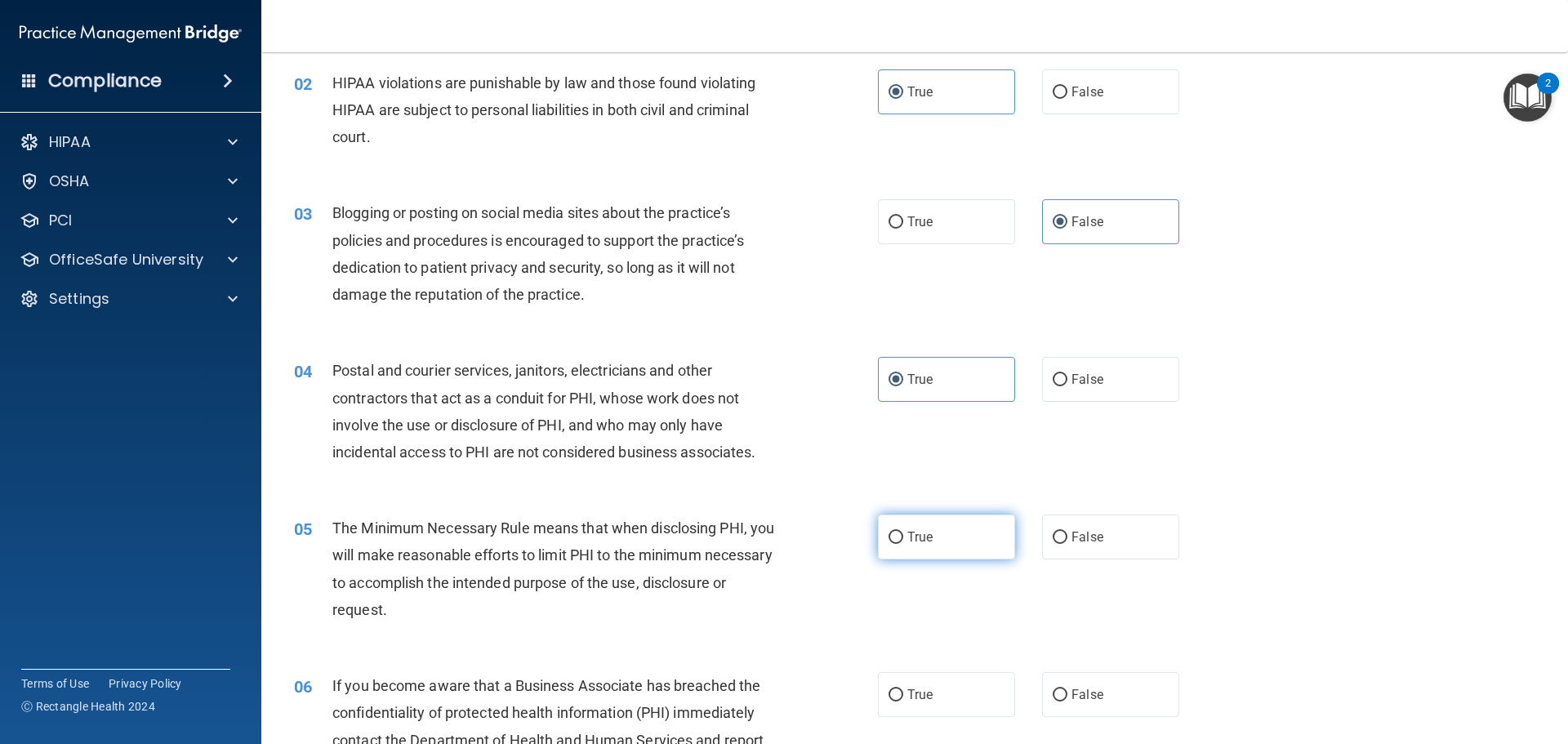
click at [932, 555] on label "True" at bounding box center [946, 536] width 137 height 45
click at [903, 544] on input "True" at bounding box center [895, 538] width 15 height 12
radio input "true"
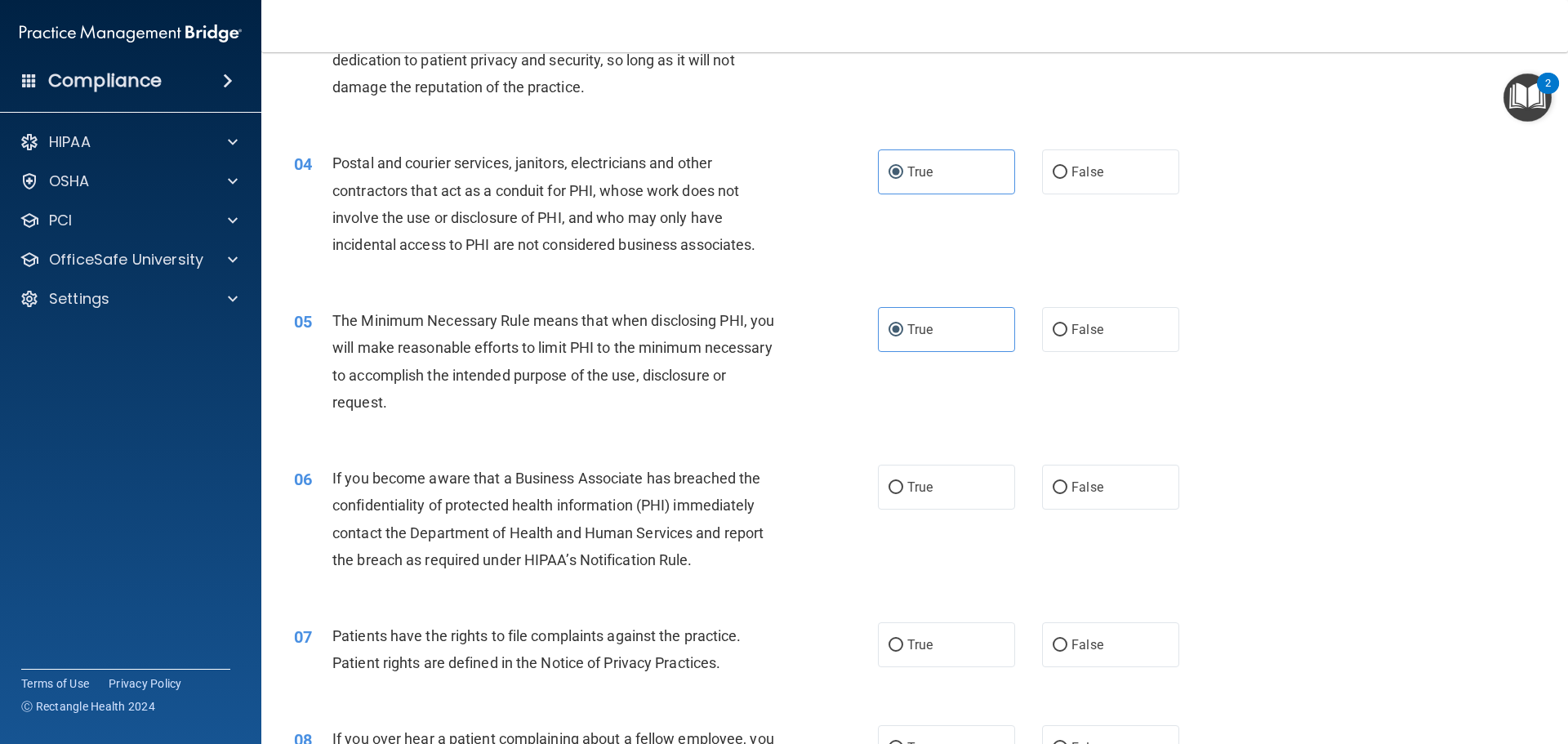
scroll to position [408, 0]
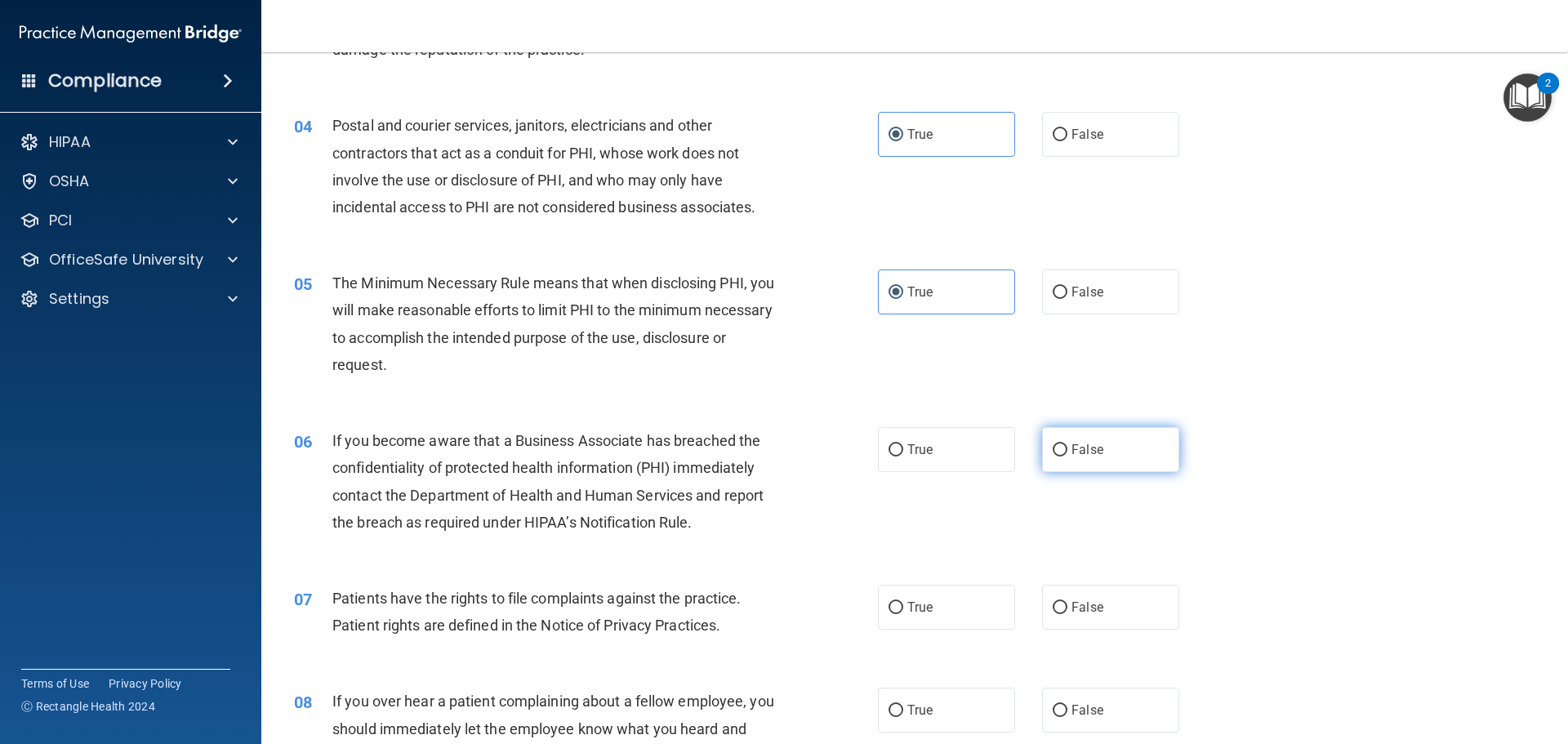
click at [1117, 449] on label "False" at bounding box center [1111, 449] width 137 height 45
click at [1067, 449] on input "False" at bounding box center [1060, 450] width 15 height 12
radio input "true"
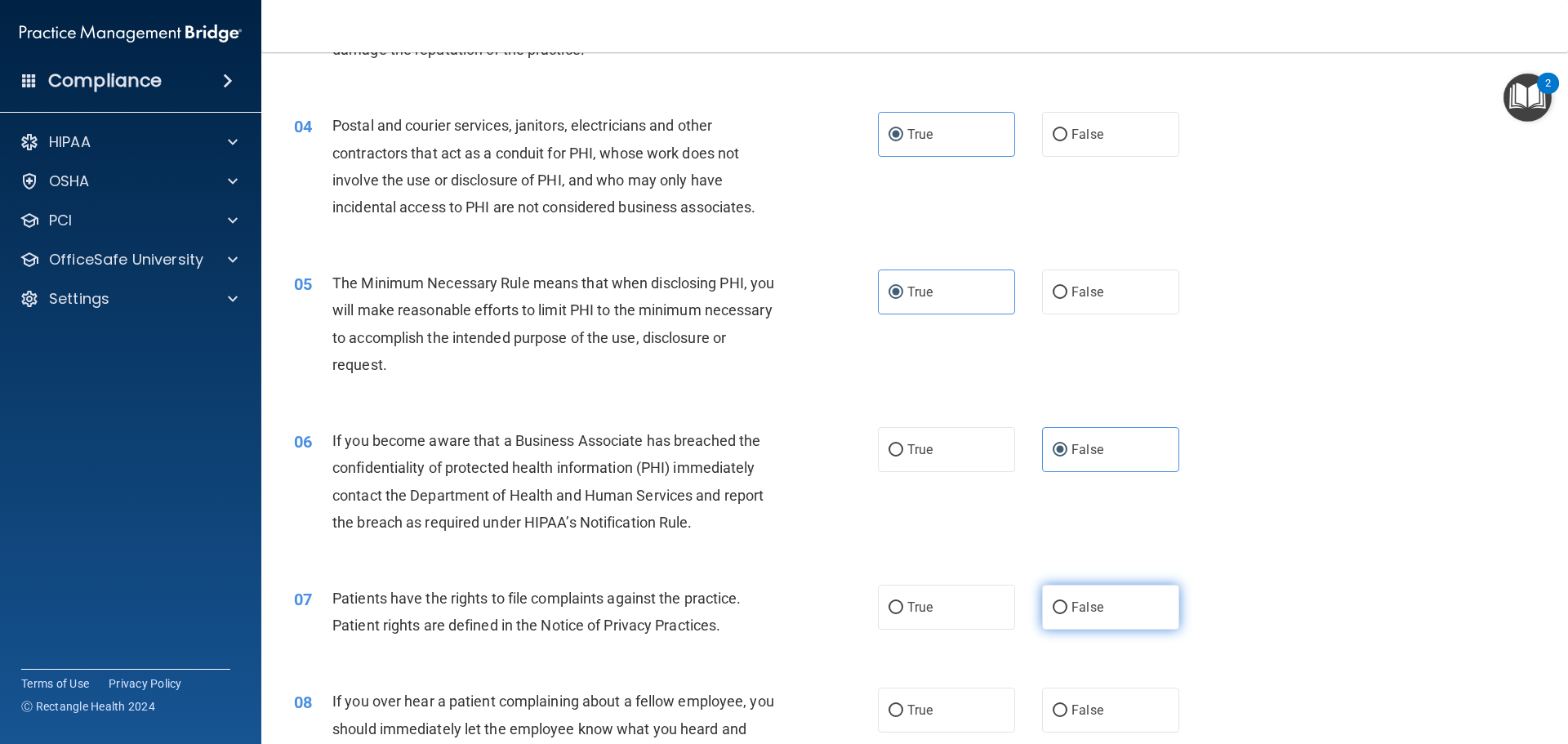
click at [1080, 617] on label "False" at bounding box center [1111, 607] width 137 height 45
click at [1067, 614] on input "False" at bounding box center [1060, 608] width 15 height 12
radio input "true"
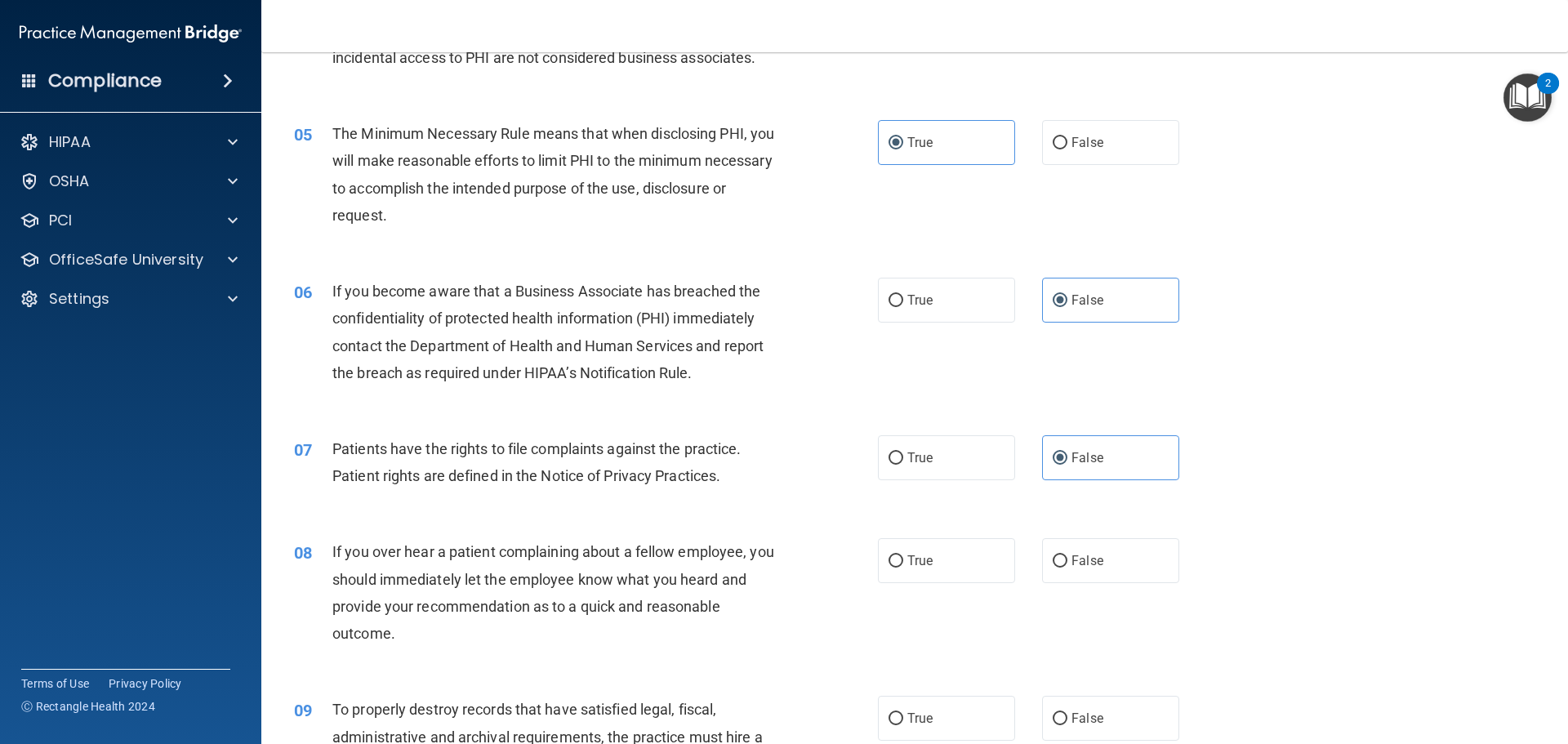
scroll to position [571, 0]
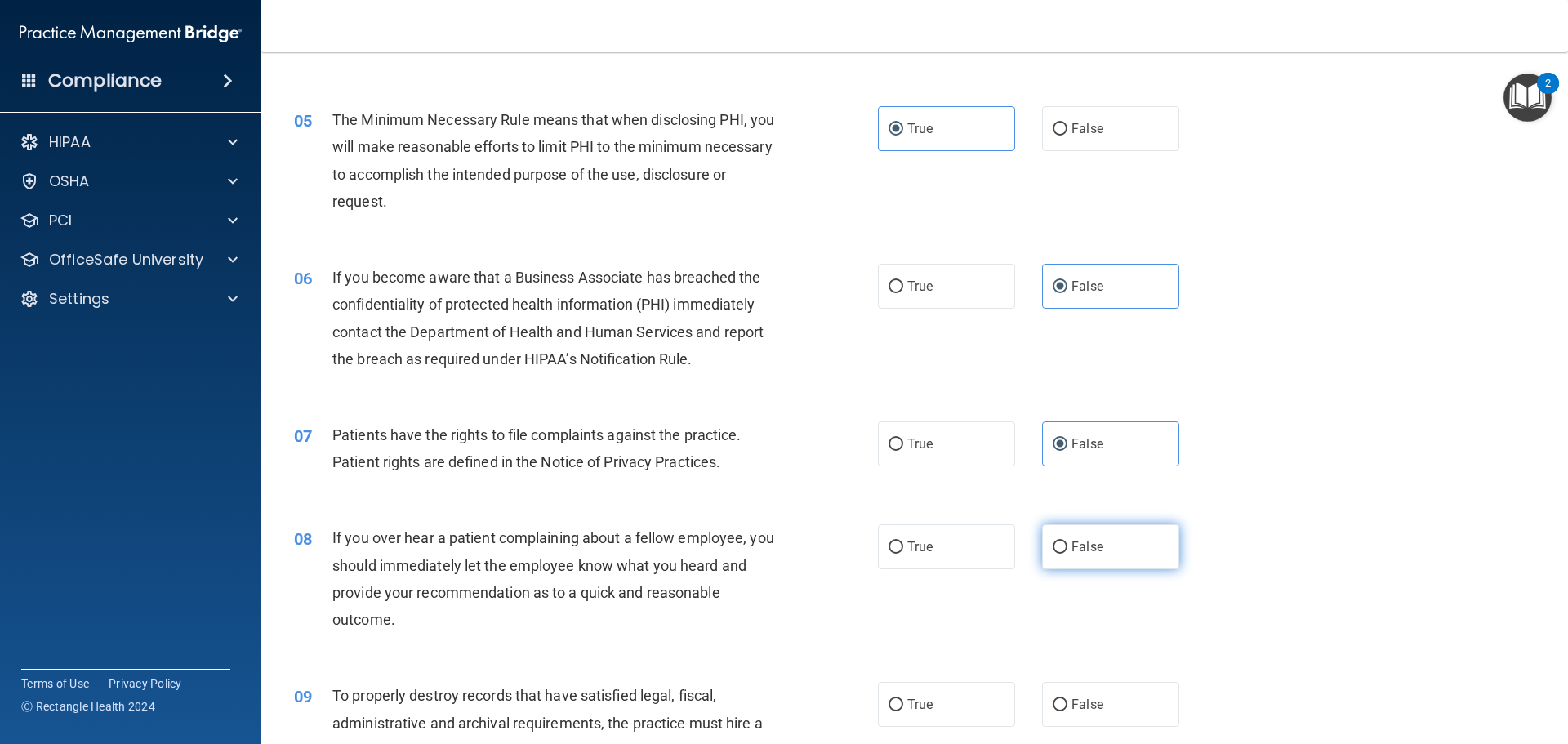
click at [1097, 543] on label "False" at bounding box center [1111, 546] width 137 height 45
click at [1067, 543] on input "False" at bounding box center [1060, 548] width 15 height 12
radio input "true"
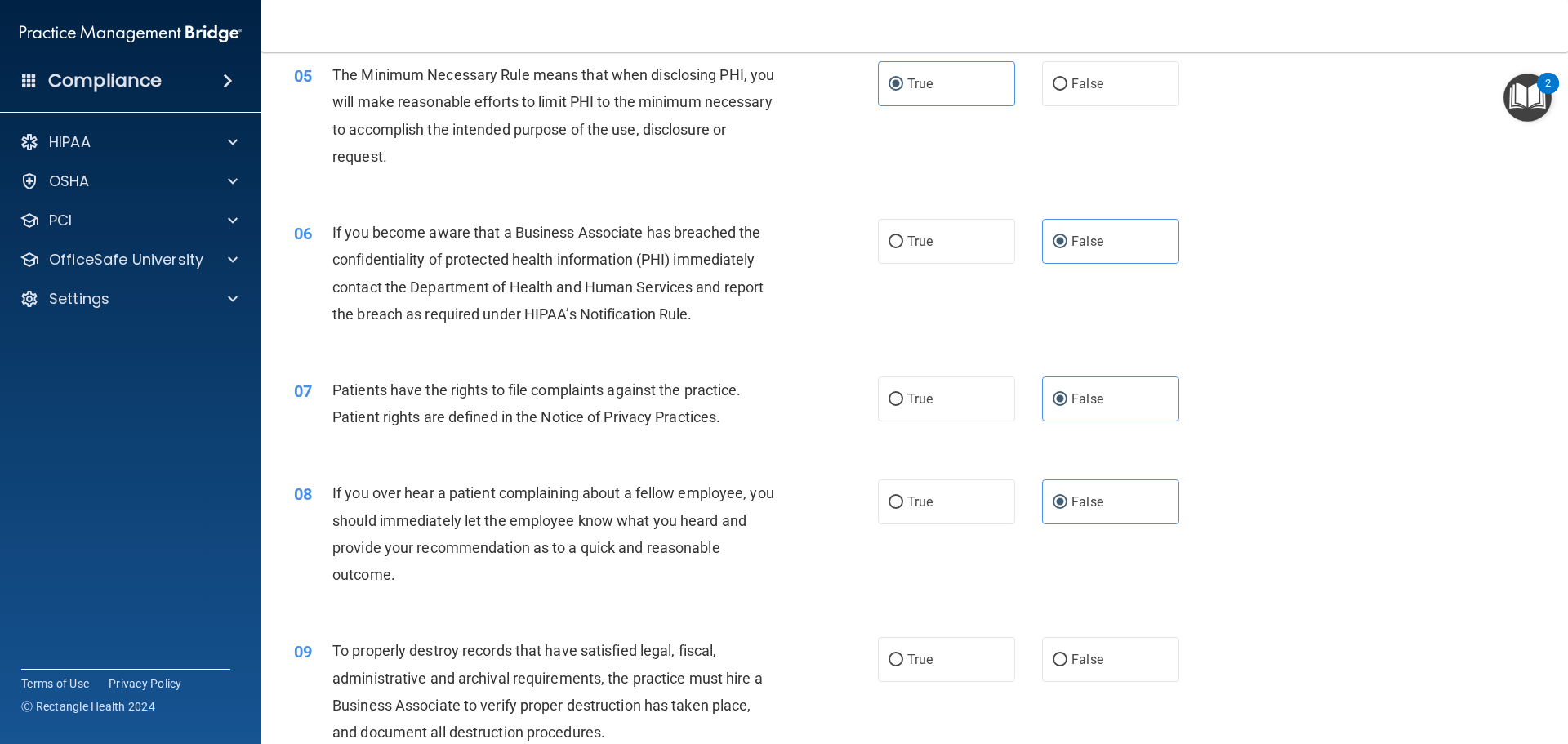
scroll to position [653, 0]
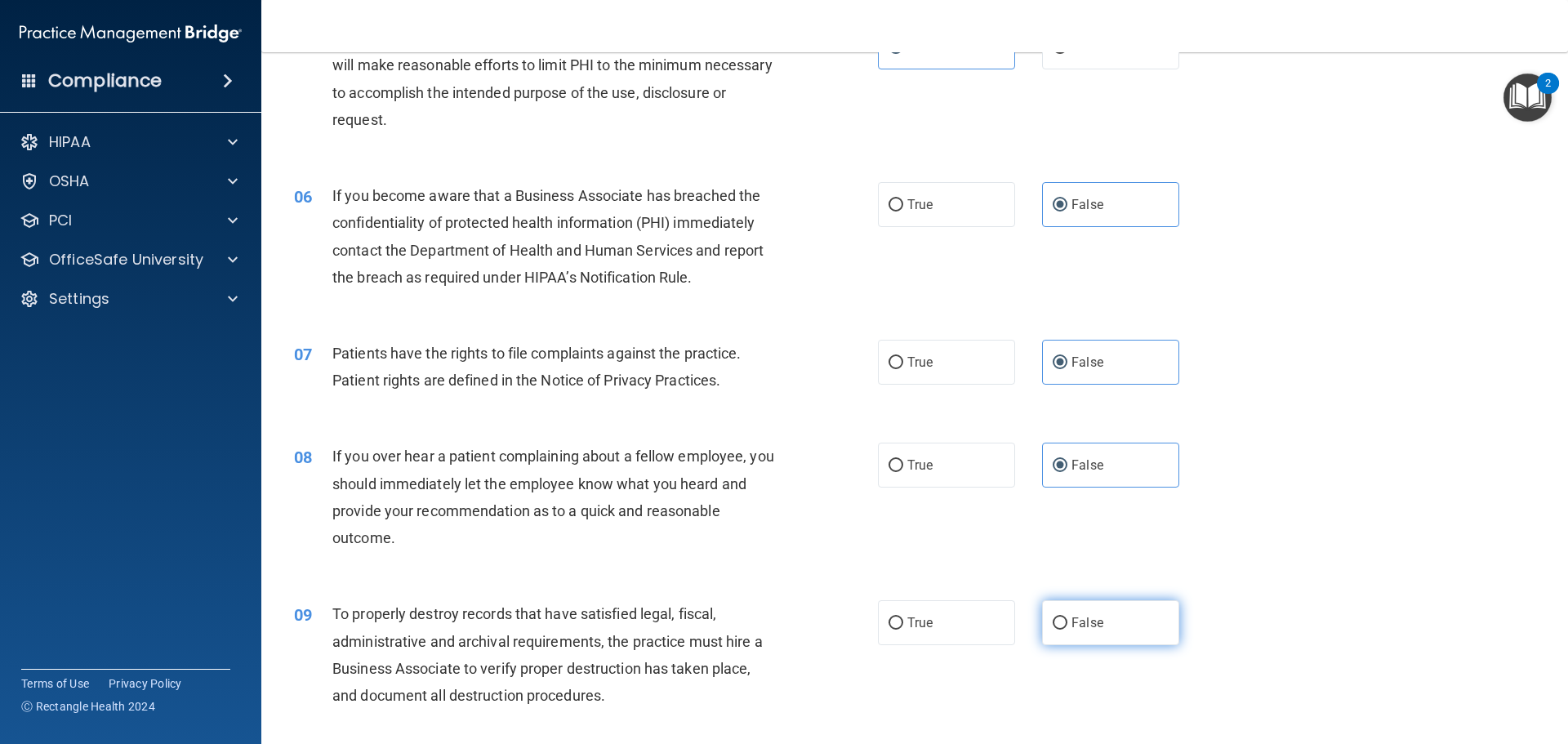
click at [1091, 628] on span "False" at bounding box center [1088, 623] width 32 height 16
click at [1067, 628] on input "False" at bounding box center [1060, 624] width 15 height 12
radio input "true"
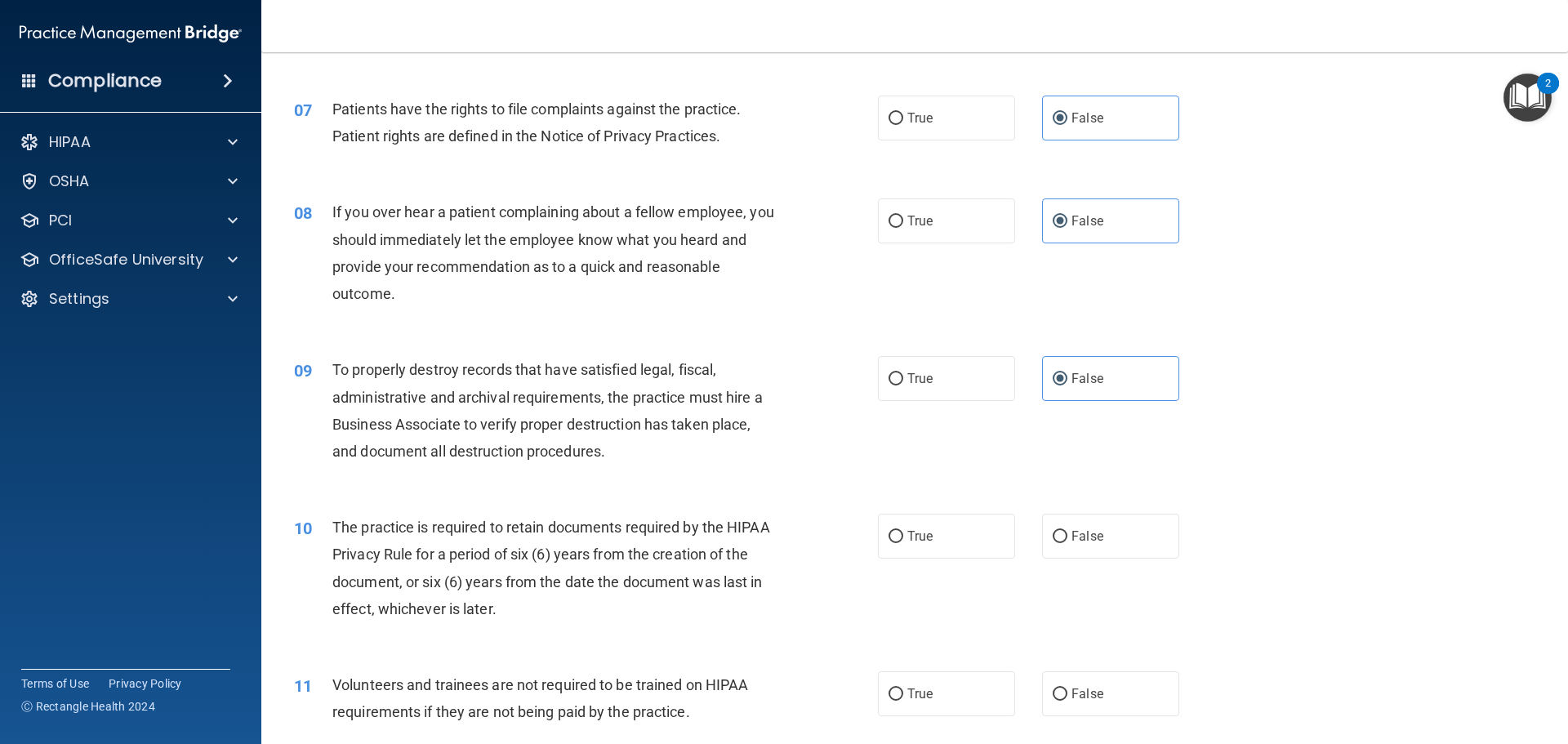
scroll to position [898, 0]
click at [923, 536] on span "True" at bounding box center [919, 535] width 26 height 16
click at [903, 536] on input "True" at bounding box center [895, 536] width 15 height 12
radio input "true"
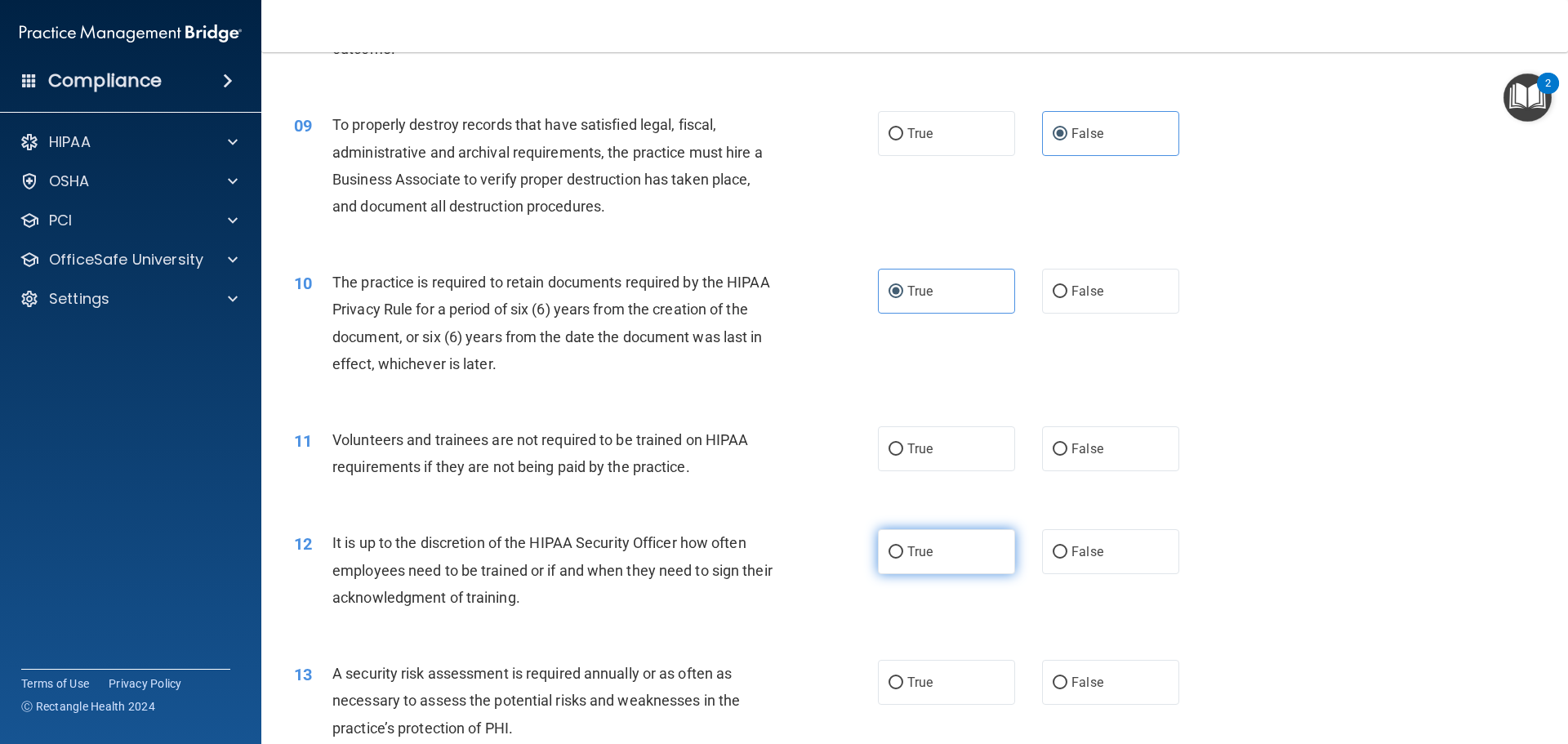
scroll to position [1143, 0]
click at [934, 454] on label "True" at bounding box center [946, 448] width 137 height 45
click at [903, 454] on input "True" at bounding box center [895, 449] width 15 height 12
radio input "true"
click at [936, 558] on label "True" at bounding box center [946, 550] width 137 height 45
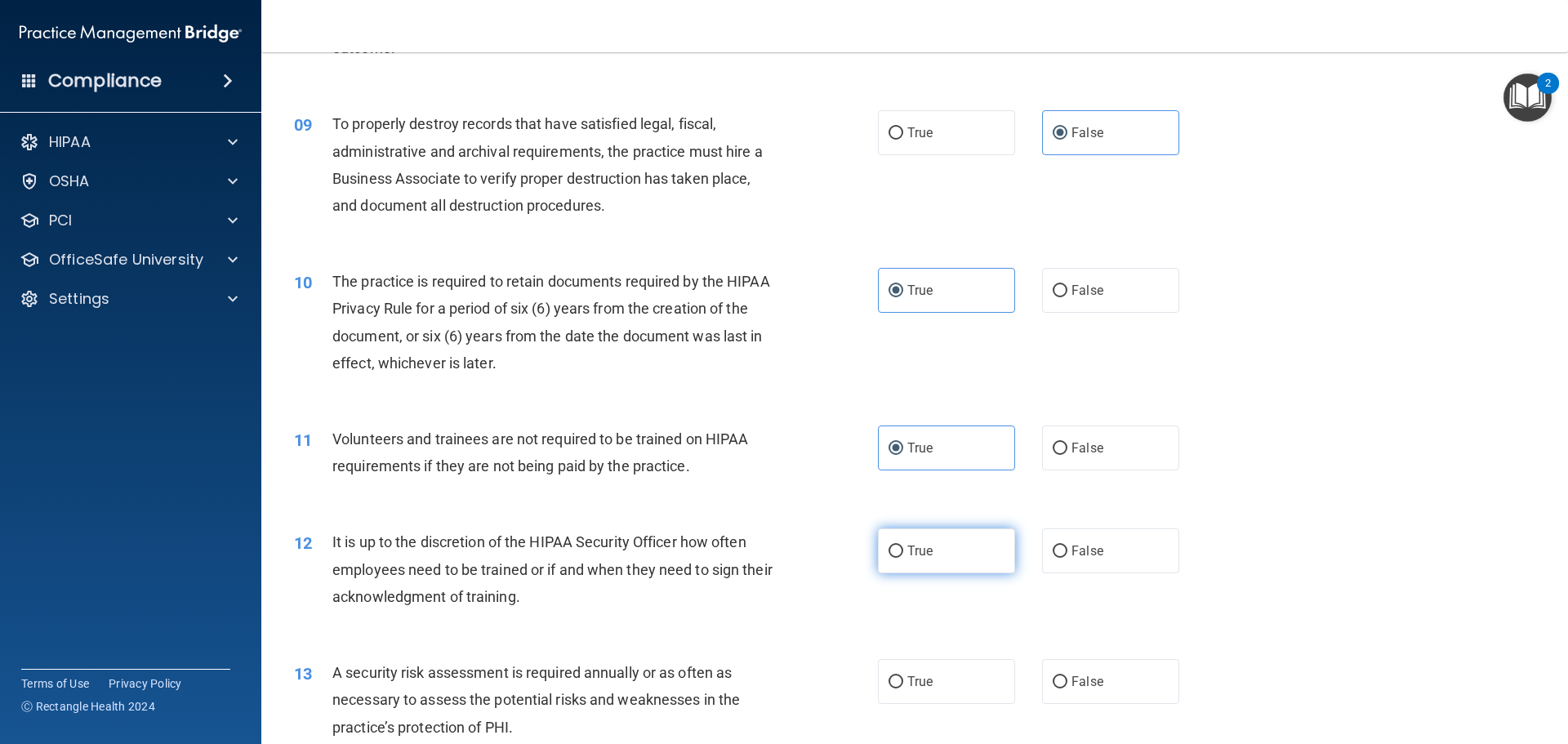
click at [903, 557] on input "True" at bounding box center [895, 551] width 15 height 12
radio input "true"
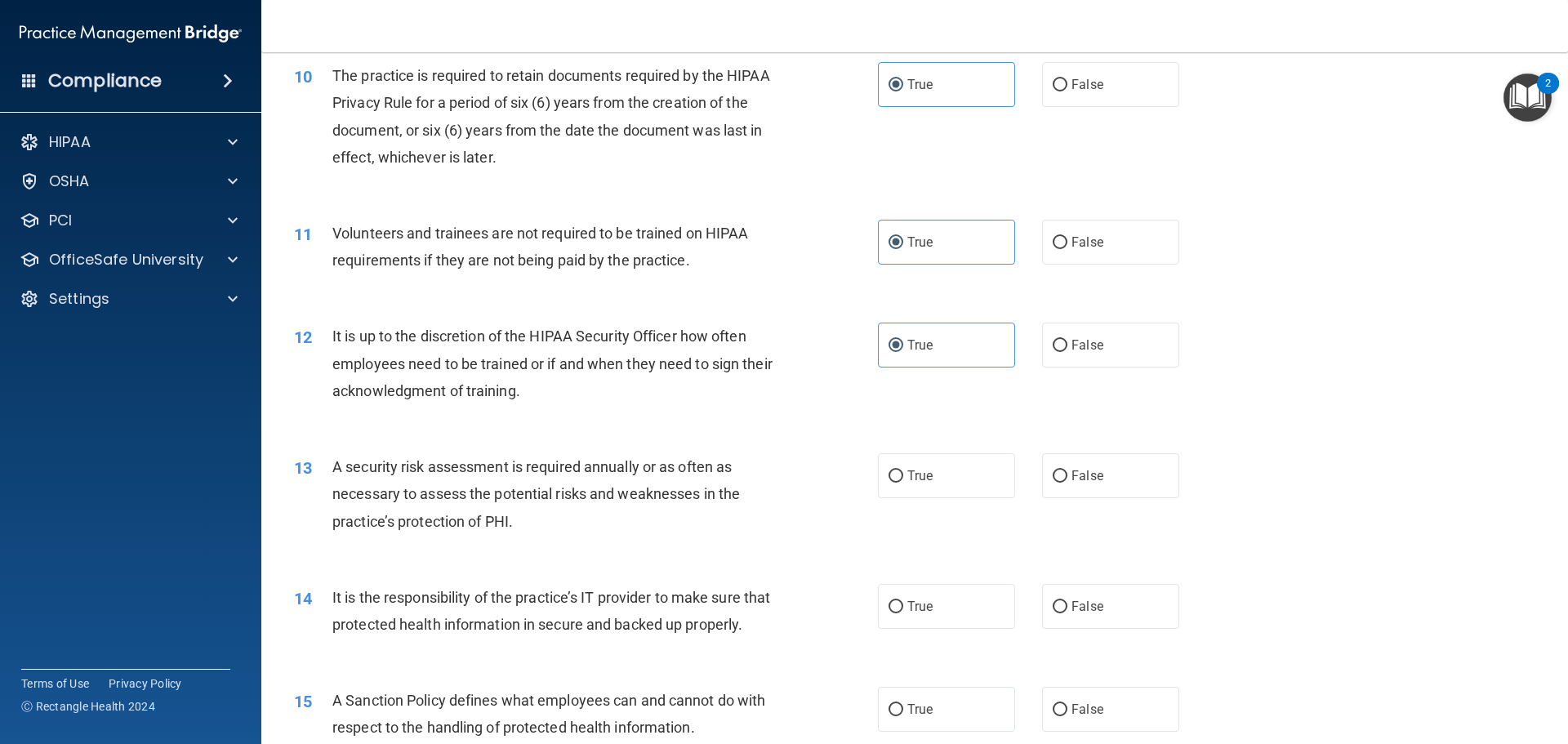
scroll to position [1388, 0]
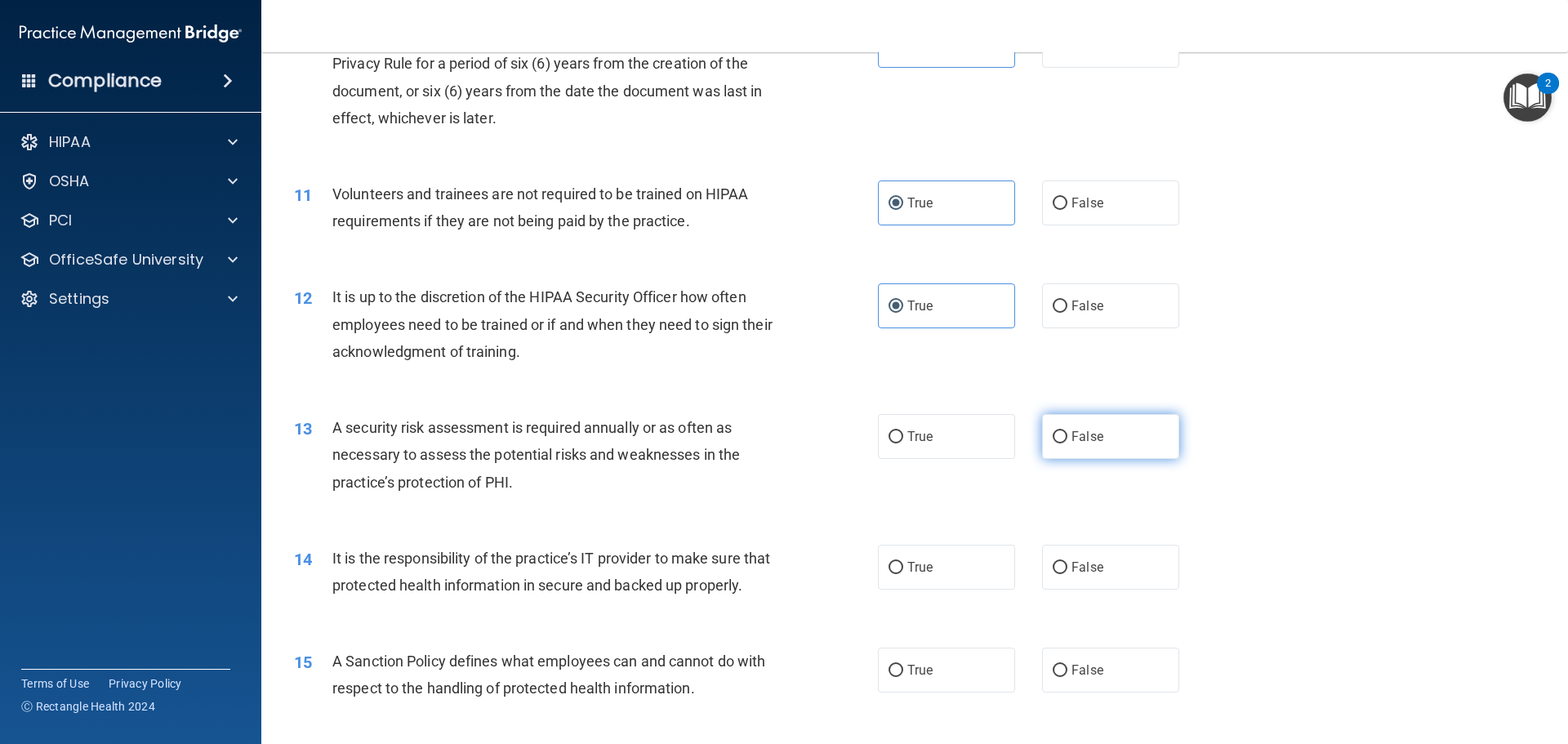
click at [1105, 446] on label "False" at bounding box center [1111, 436] width 137 height 45
click at [1067, 443] on input "False" at bounding box center [1060, 437] width 15 height 12
radio input "true"
click at [1106, 564] on label "False" at bounding box center [1111, 567] width 137 height 45
click at [1067, 564] on input "False" at bounding box center [1060, 568] width 15 height 12
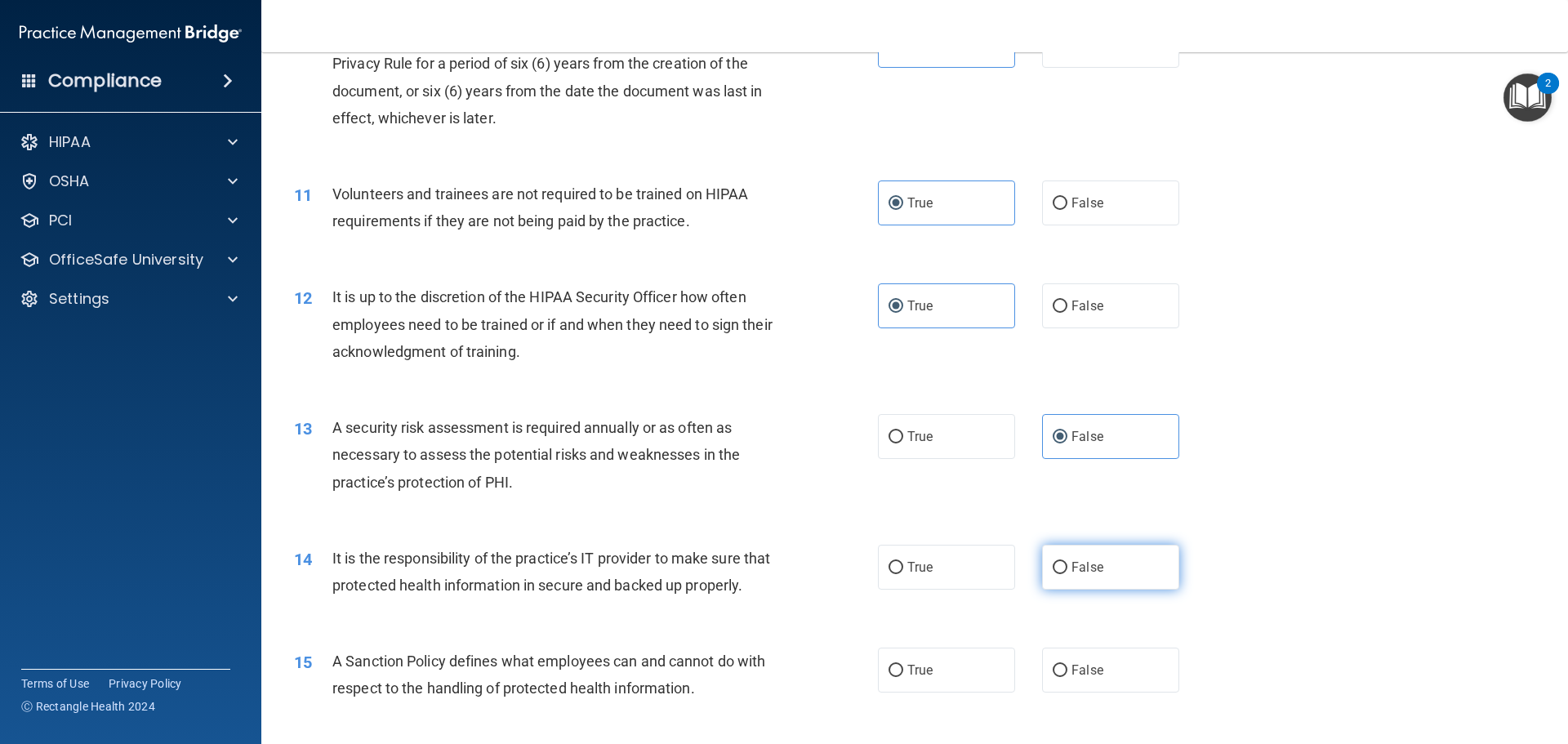
radio input "true"
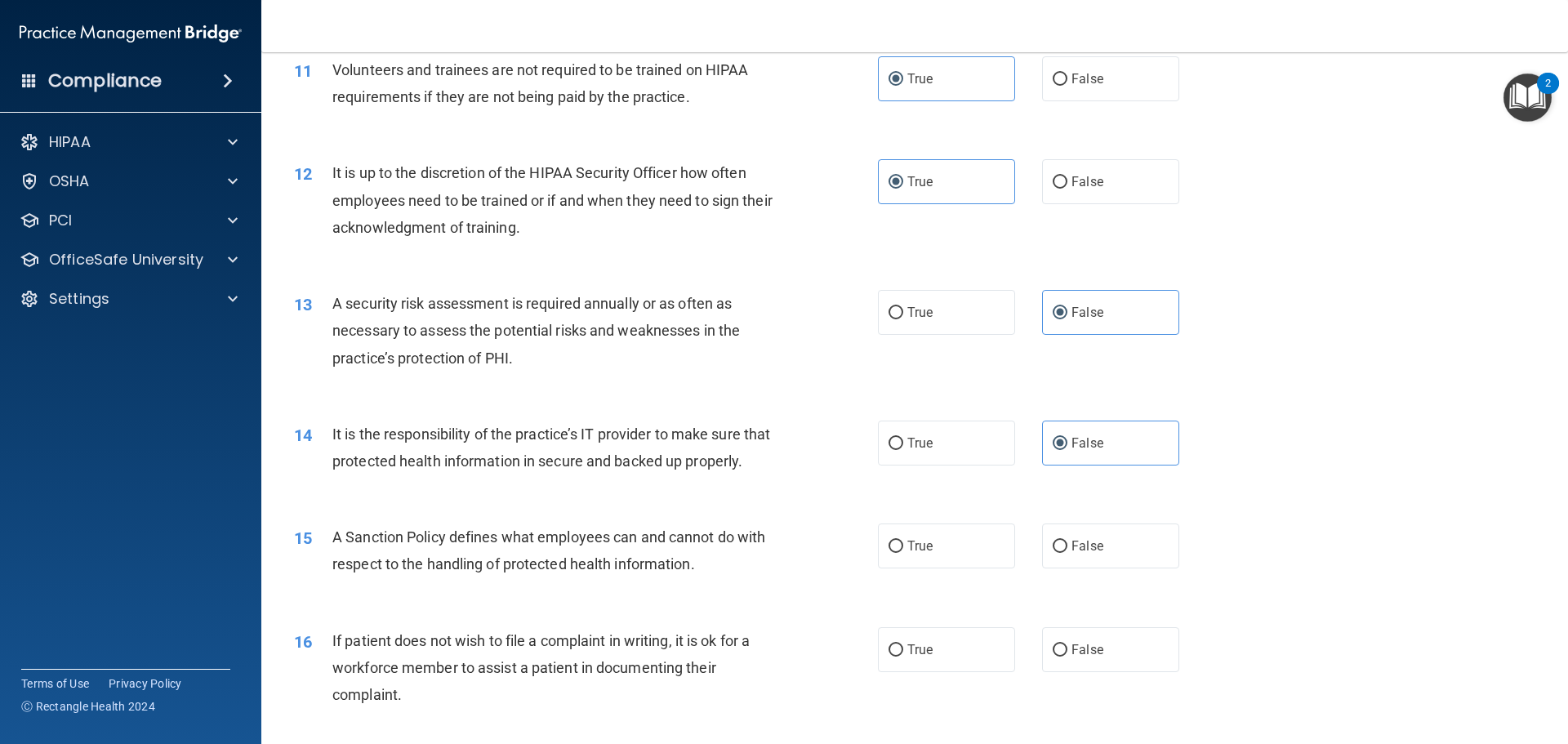
scroll to position [1551, 0]
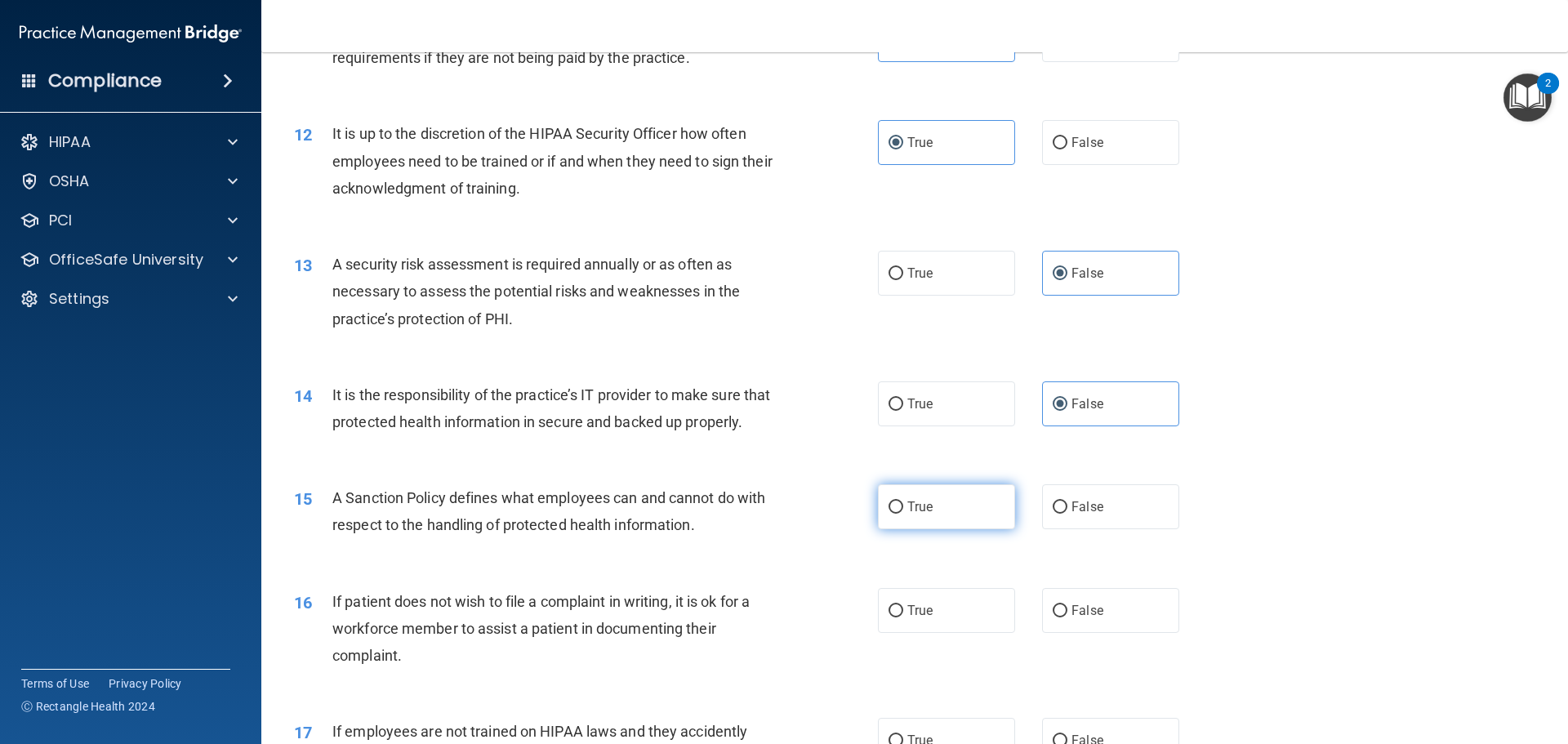
click at [957, 529] on label "True" at bounding box center [946, 506] width 137 height 45
click at [903, 513] on input "True" at bounding box center [895, 508] width 15 height 12
radio input "true"
click at [952, 633] on label "True" at bounding box center [946, 610] width 137 height 45
click at [903, 617] on input "True" at bounding box center [895, 611] width 15 height 12
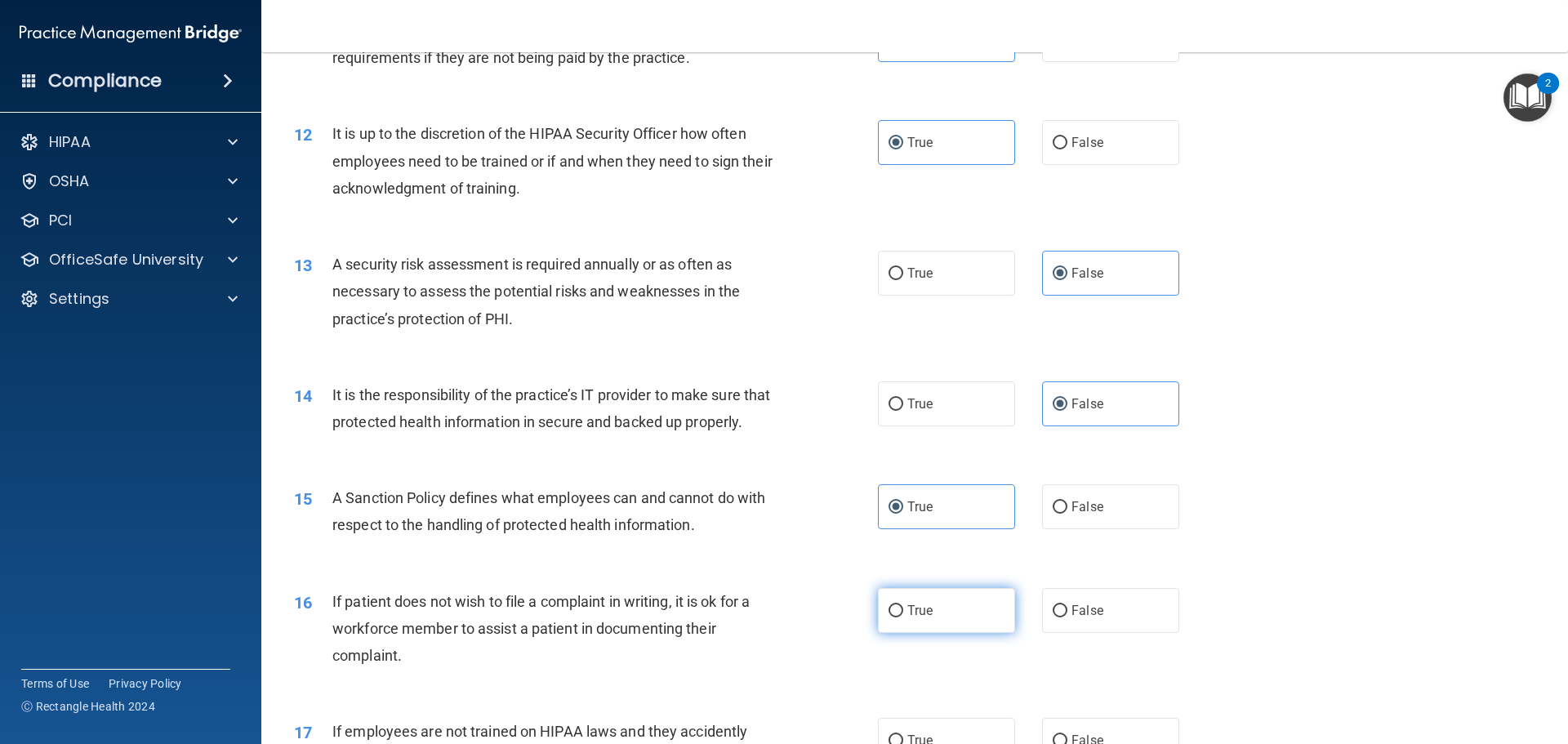
radio input "true"
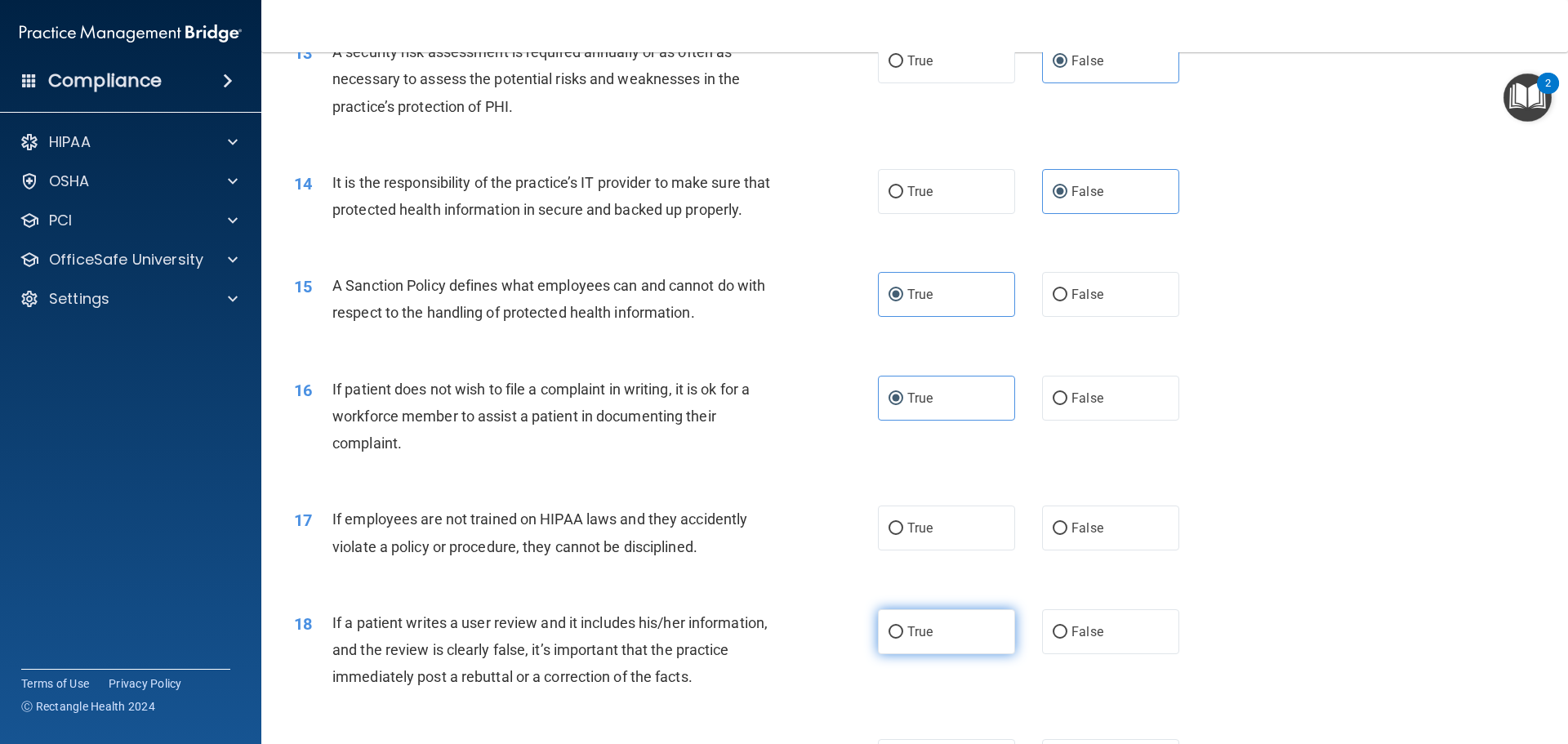
scroll to position [1796, 0]
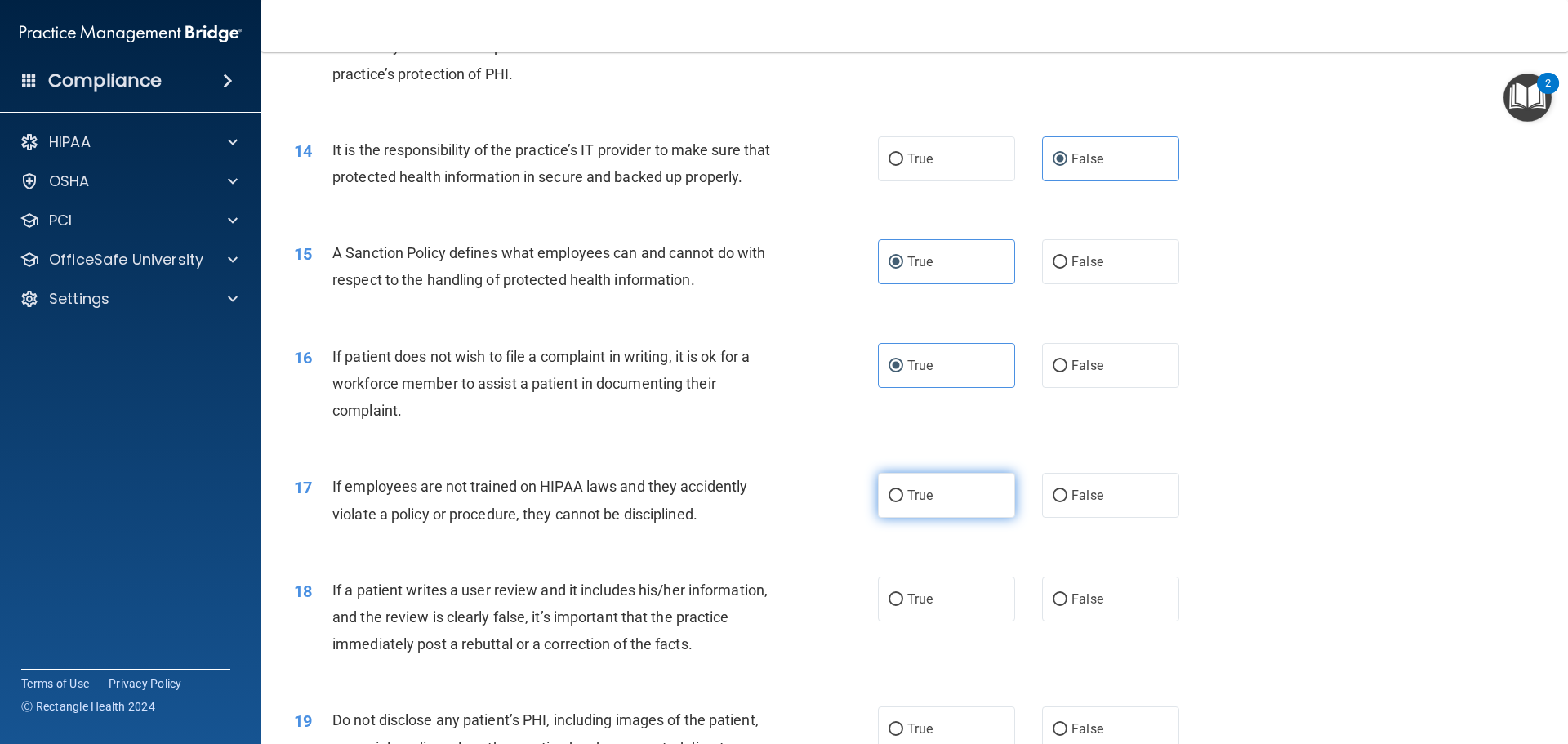
click at [952, 518] on label "True" at bounding box center [946, 495] width 137 height 45
click at [903, 502] on input "True" at bounding box center [895, 496] width 15 height 12
radio input "true"
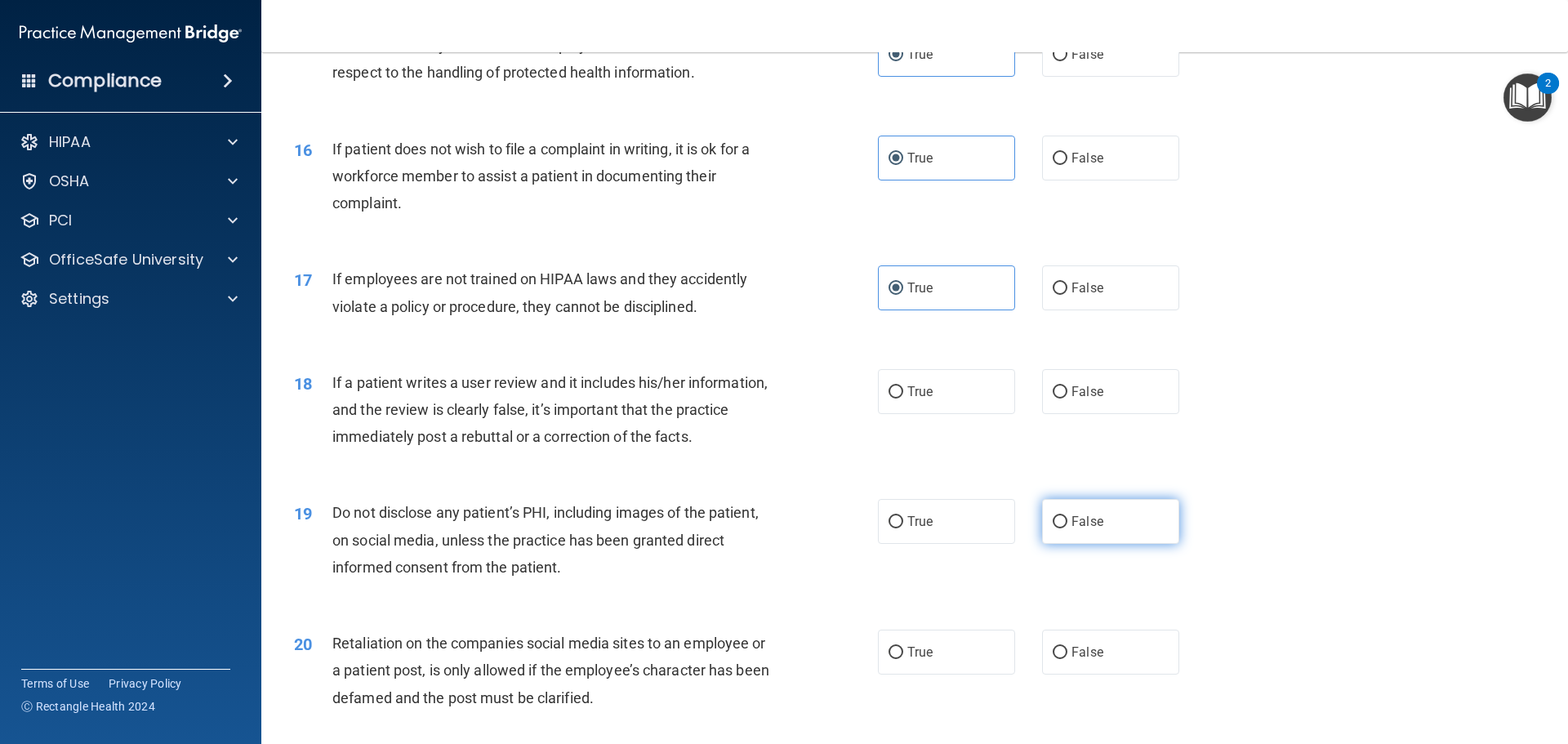
scroll to position [2041, 0]
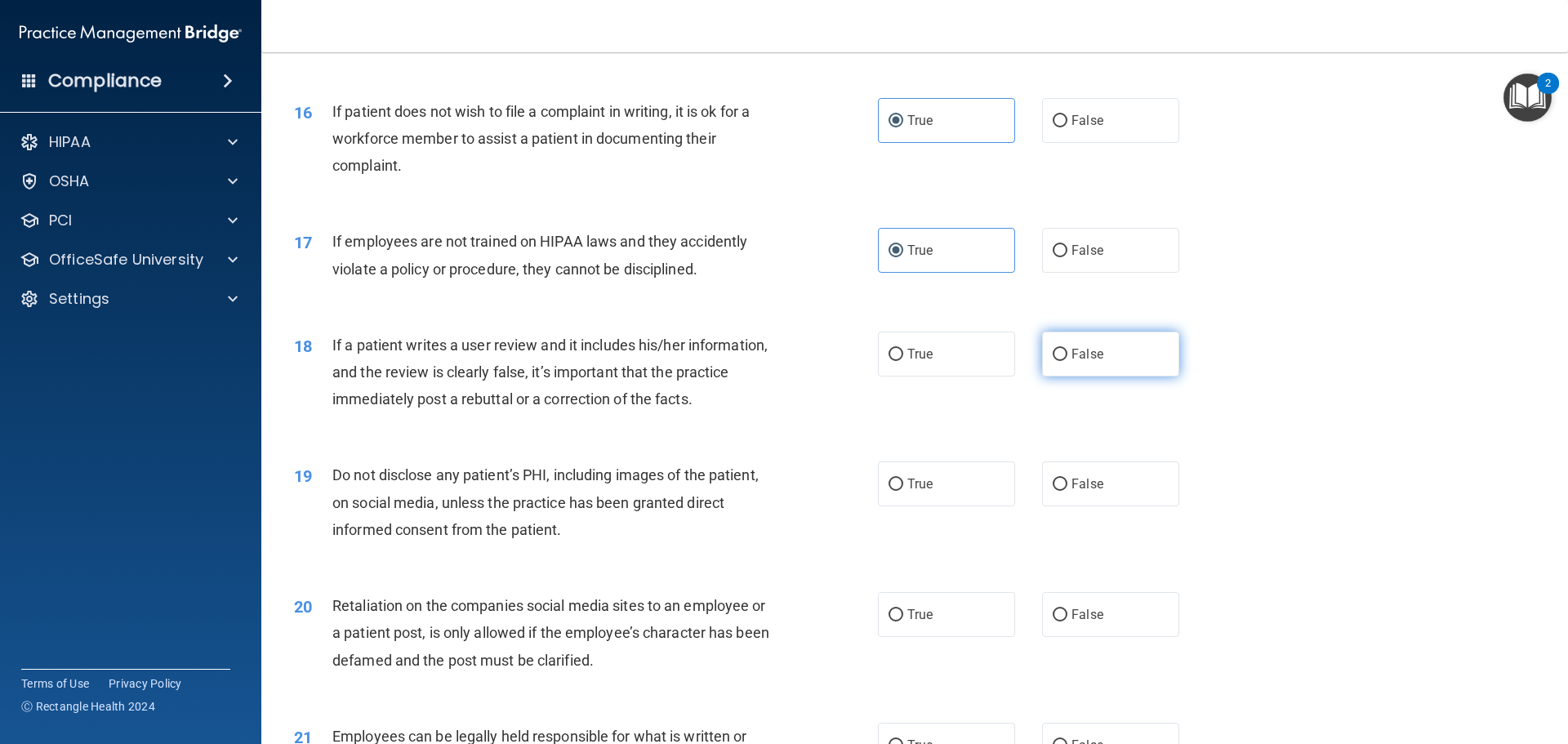
click at [1103, 376] on label "False" at bounding box center [1111, 354] width 137 height 45
click at [1067, 361] on input "False" at bounding box center [1060, 355] width 15 height 12
radio input "true"
click at [1094, 492] on span "False" at bounding box center [1088, 484] width 32 height 16
click at [1067, 491] on input "False" at bounding box center [1060, 485] width 15 height 12
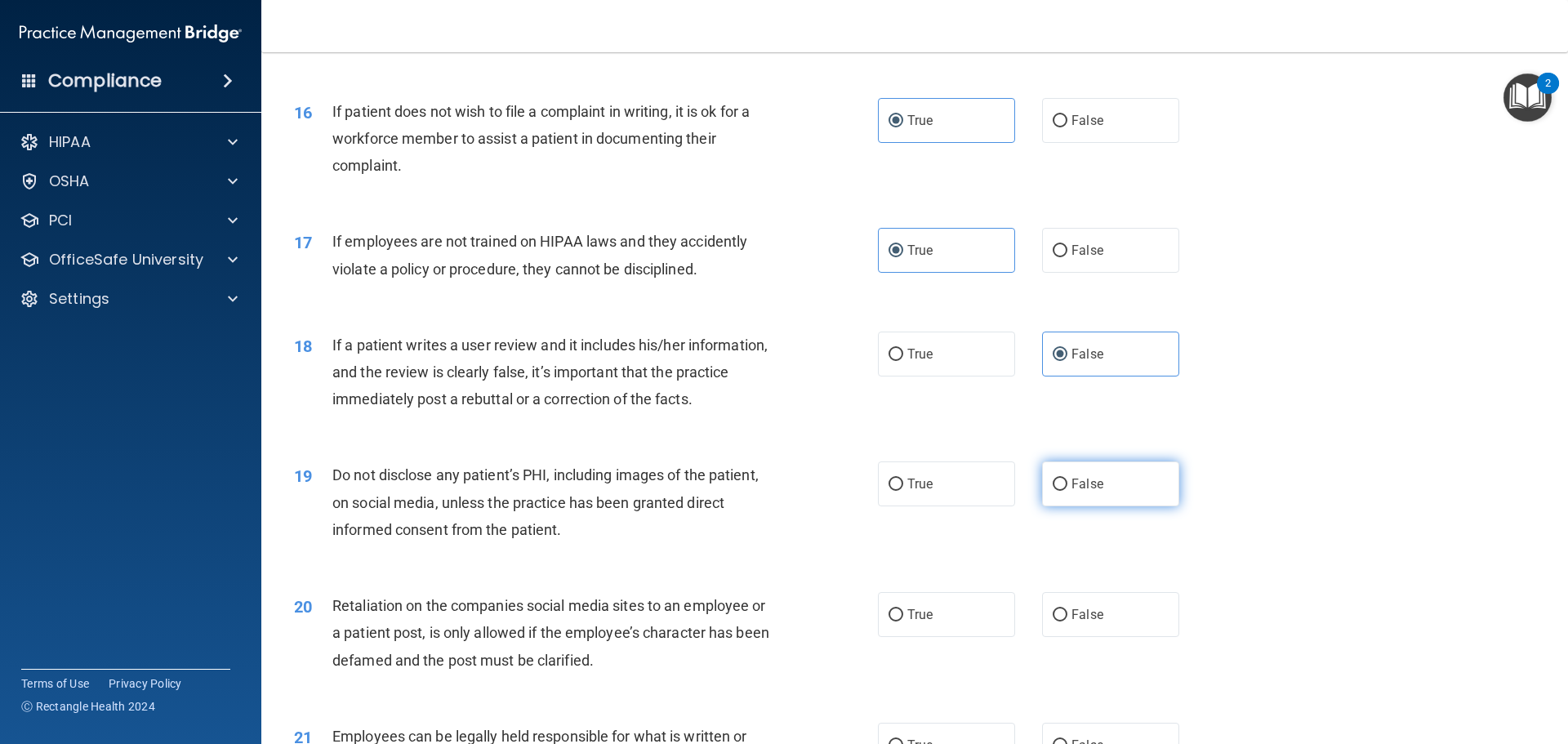
radio input "true"
click at [1075, 622] on span "False" at bounding box center [1088, 615] width 32 height 16
click at [1067, 621] on input "False" at bounding box center [1060, 615] width 15 height 12
radio input "true"
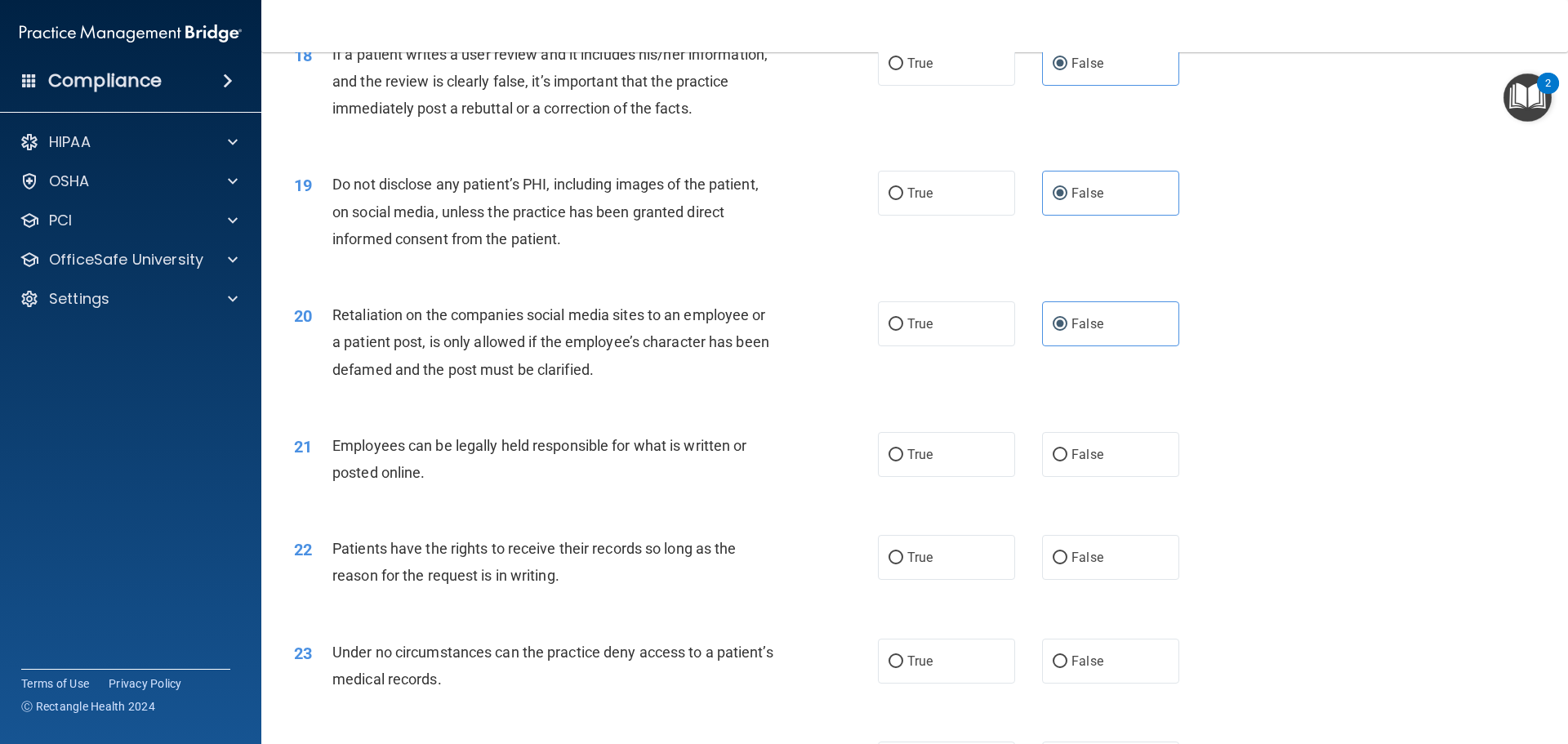
scroll to position [2450, 0]
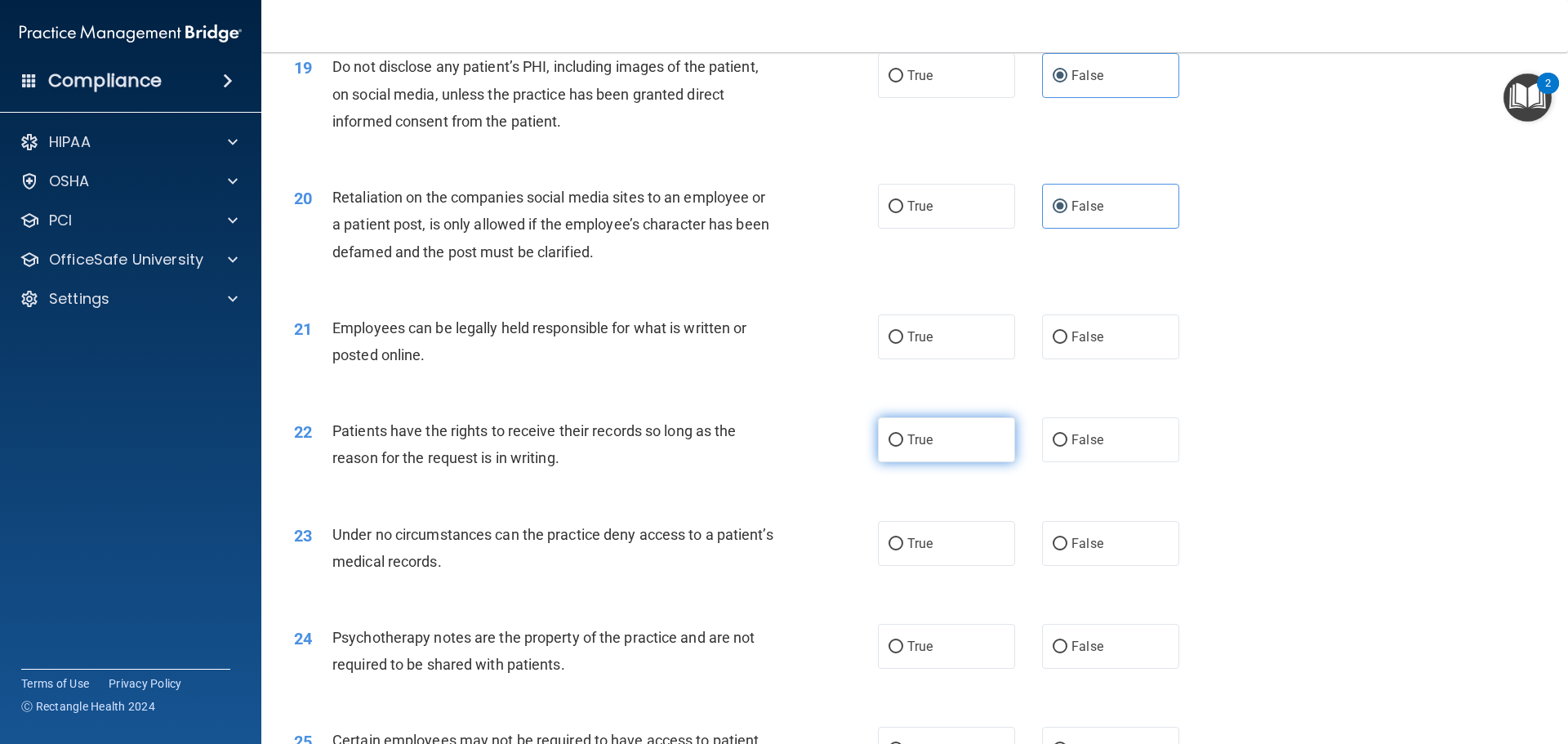
click at [958, 462] on label "True" at bounding box center [946, 440] width 137 height 45
click at [903, 447] on input "True" at bounding box center [895, 441] width 15 height 12
radio input "true"
click at [955, 359] on label "True" at bounding box center [946, 336] width 137 height 45
click at [903, 344] on input "True" at bounding box center [895, 338] width 15 height 12
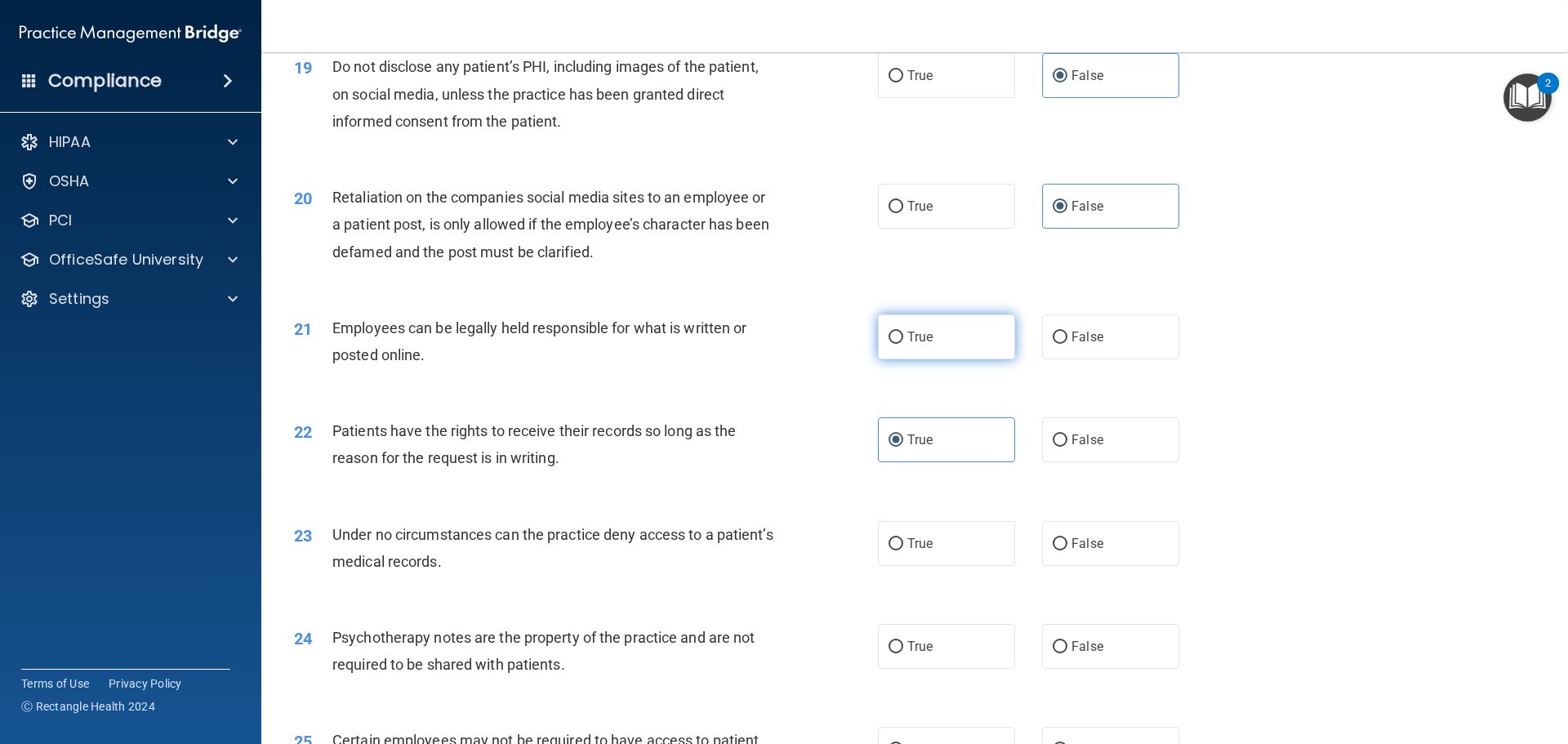
radio input "true"
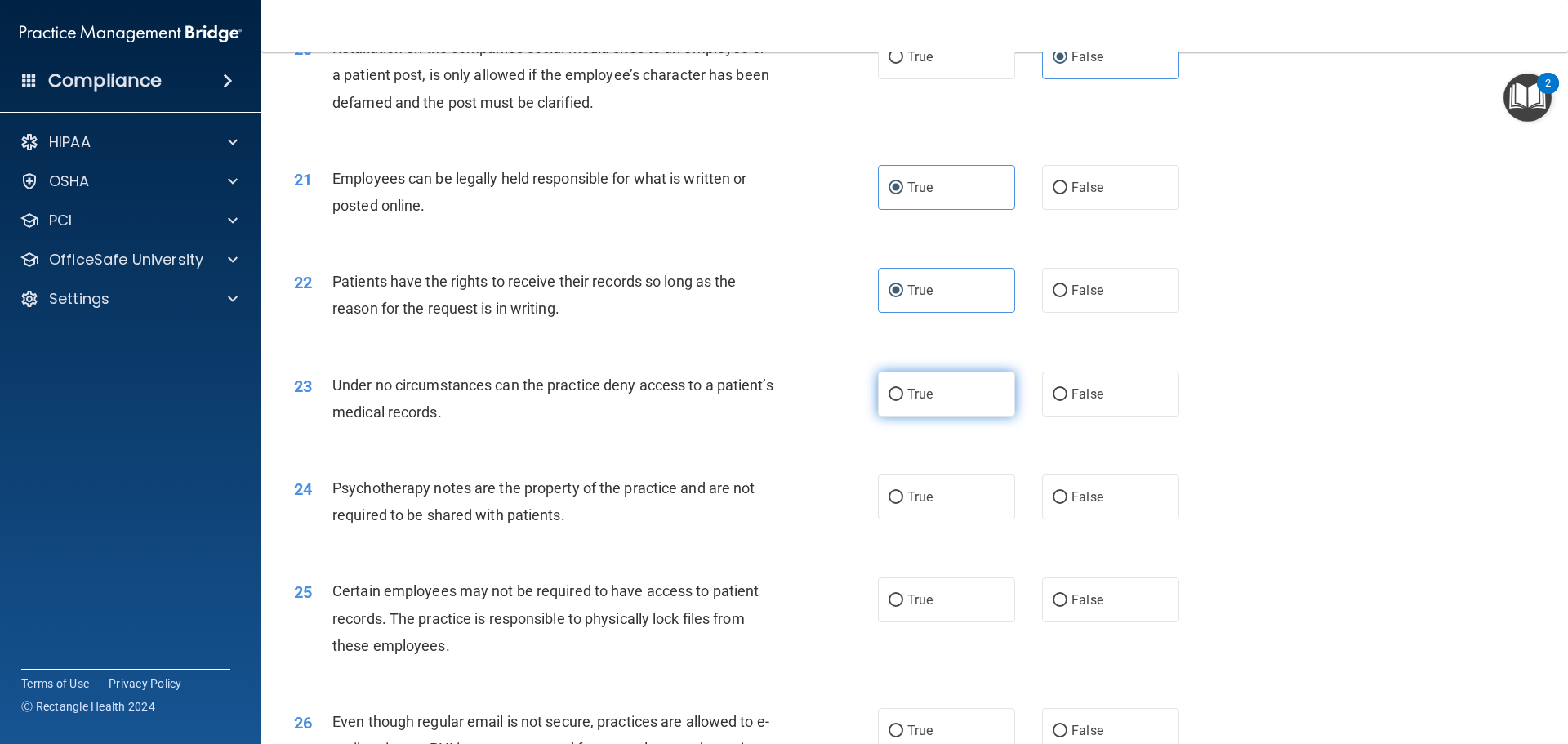
scroll to position [2612, 0]
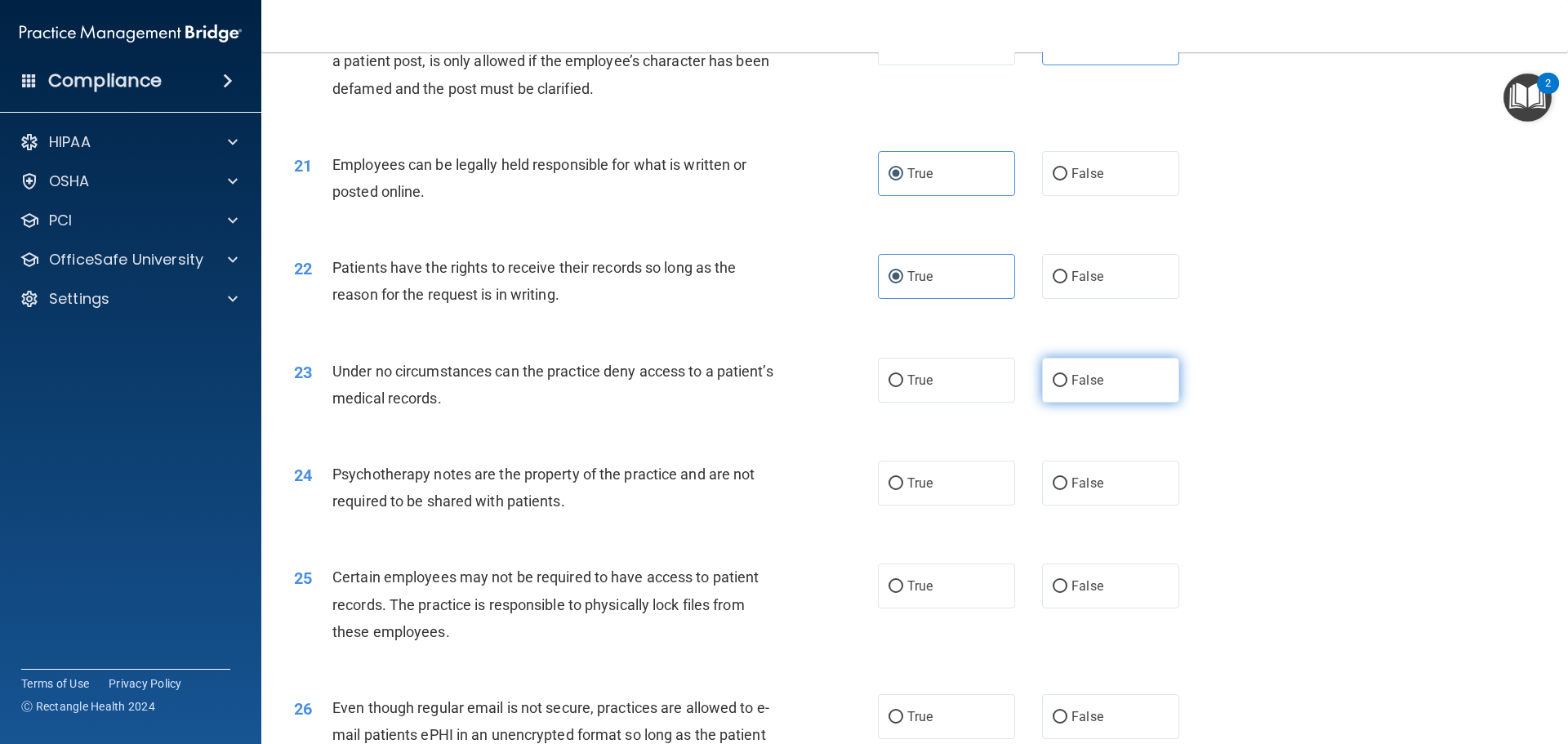
click at [1080, 387] on span "False" at bounding box center [1088, 380] width 32 height 16
click at [1067, 387] on input "False" at bounding box center [1060, 381] width 15 height 12
radio input "true"
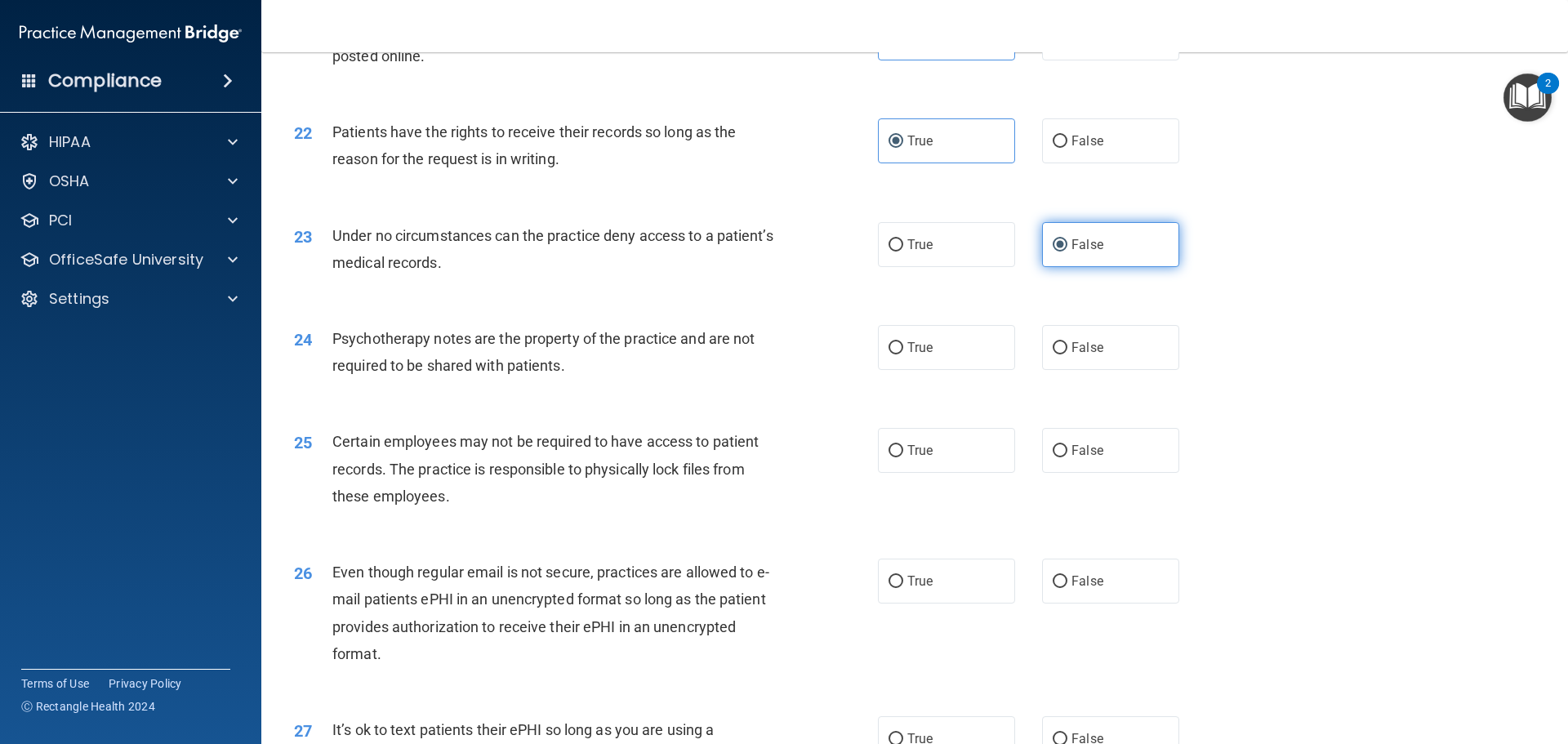
scroll to position [2776, 0]
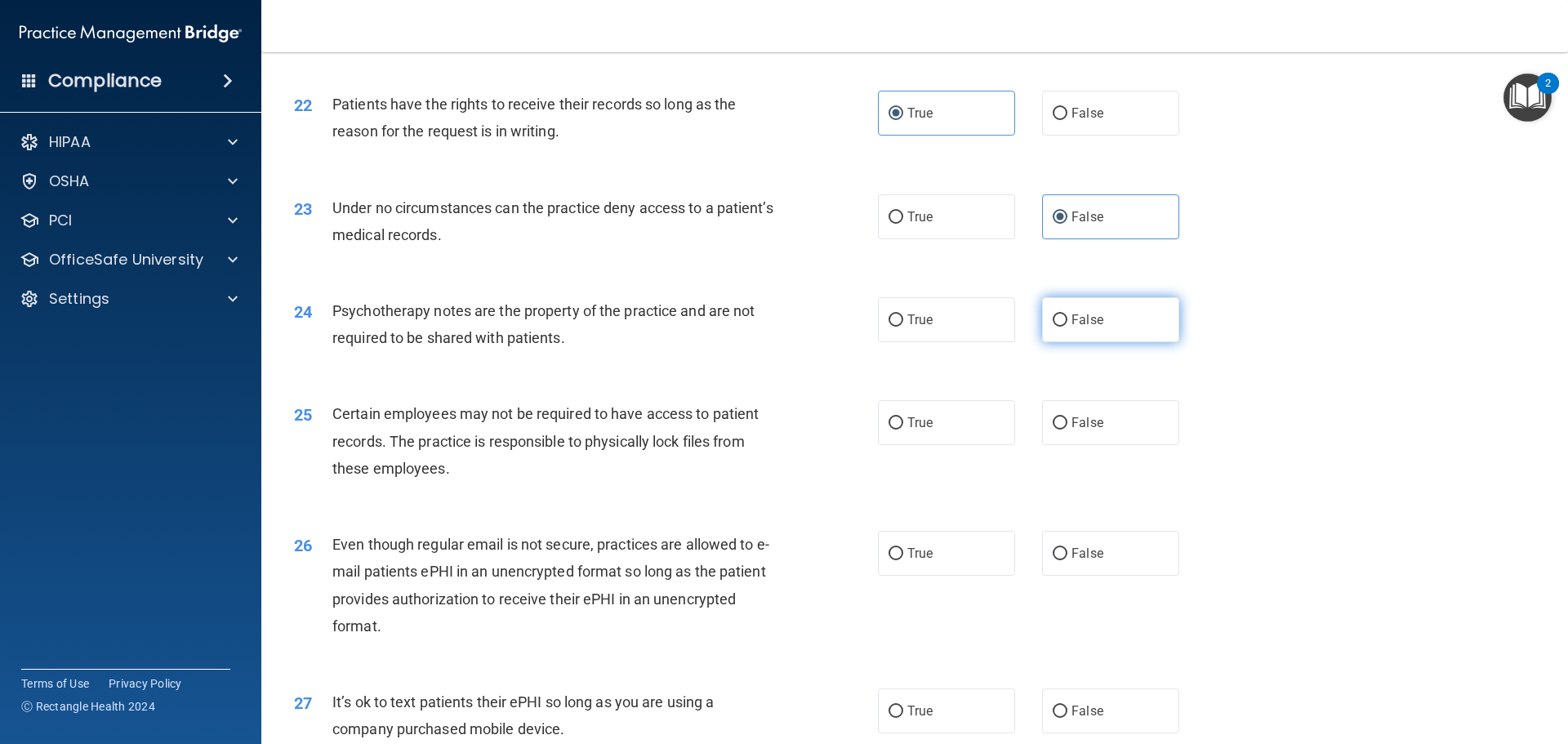
click at [1072, 327] on span "False" at bounding box center [1088, 320] width 32 height 16
click at [1067, 326] on input "False" at bounding box center [1060, 320] width 15 height 12
radio input "true"
click at [935, 445] on label "True" at bounding box center [946, 422] width 137 height 45
click at [903, 429] on input "True" at bounding box center [895, 424] width 15 height 12
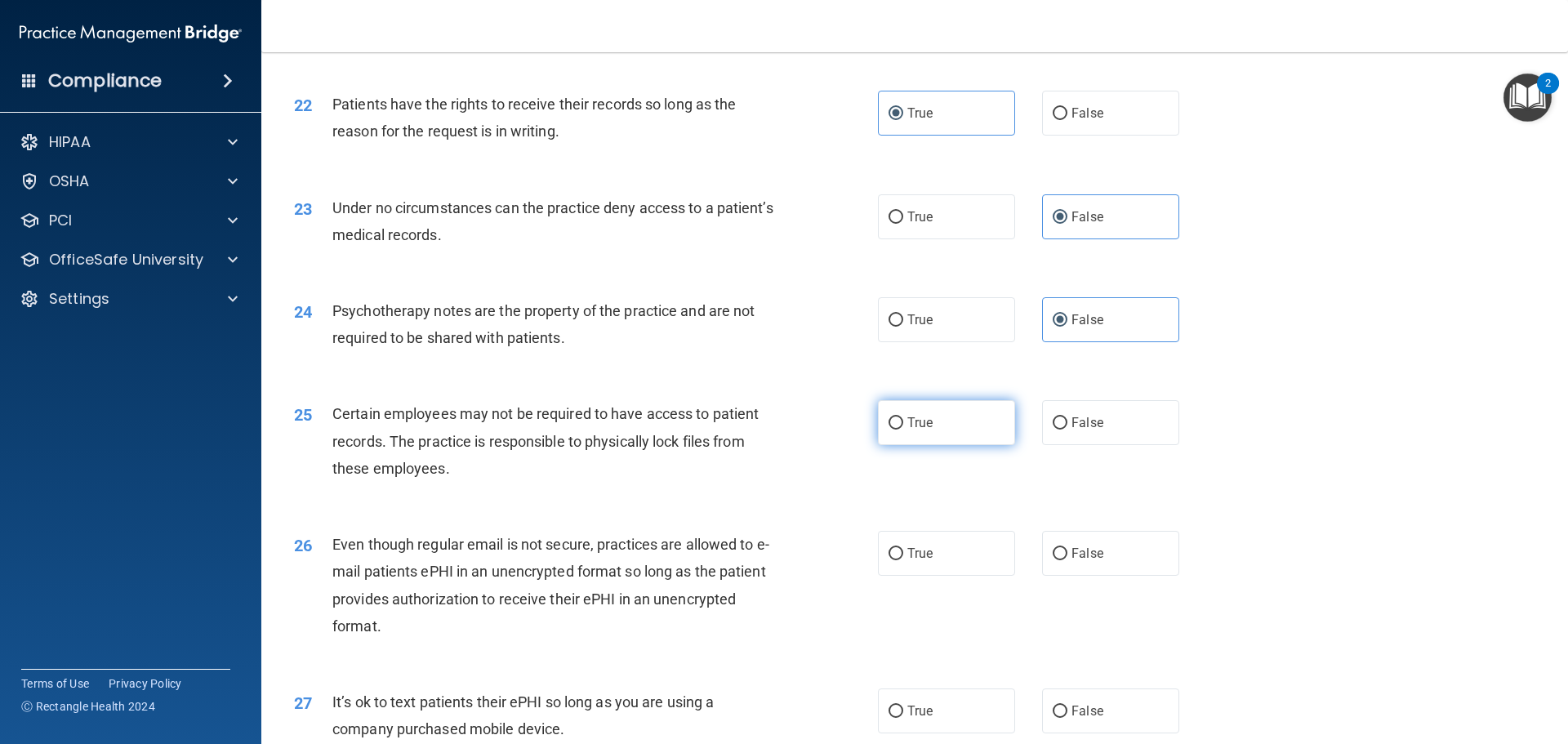
radio input "true"
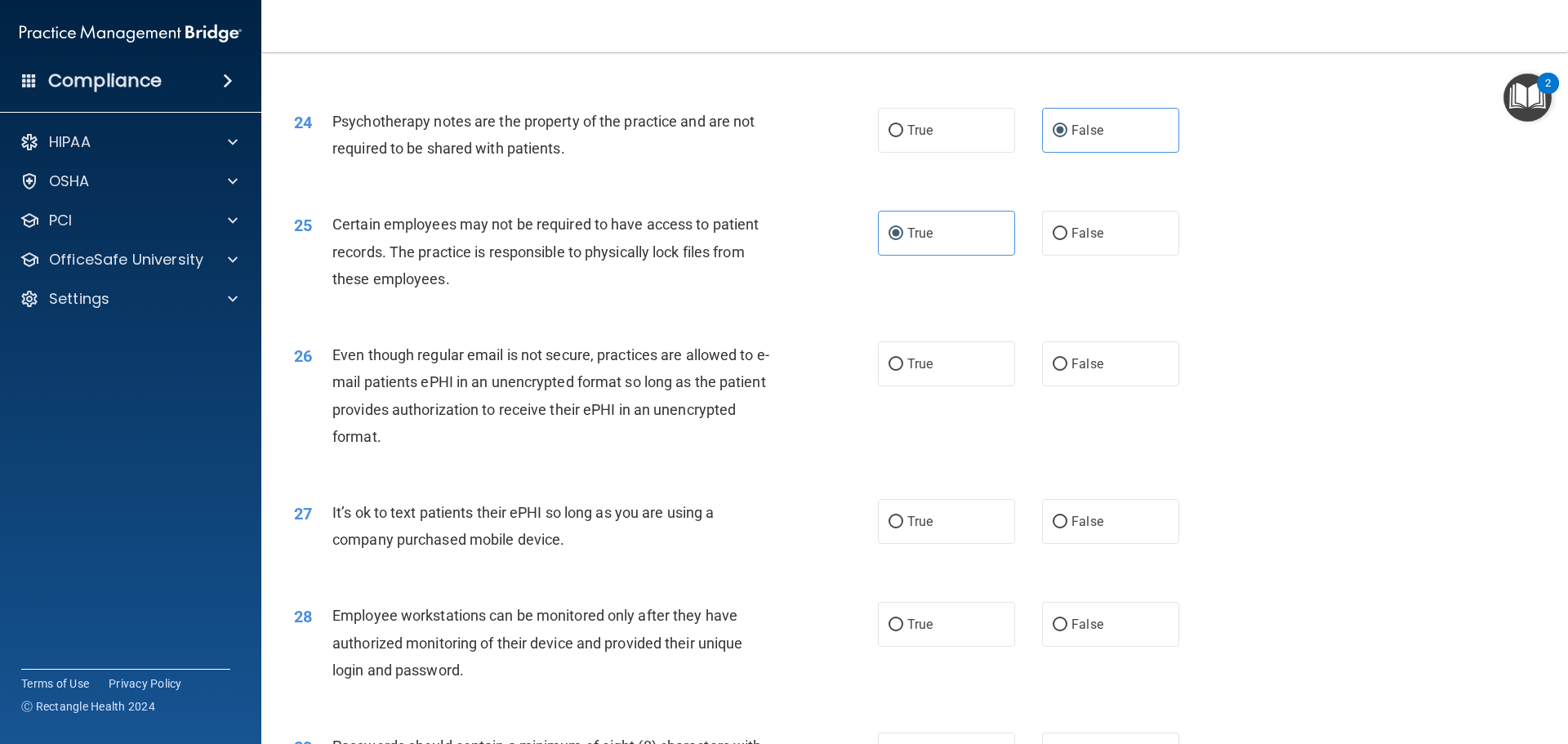
scroll to position [3021, 0]
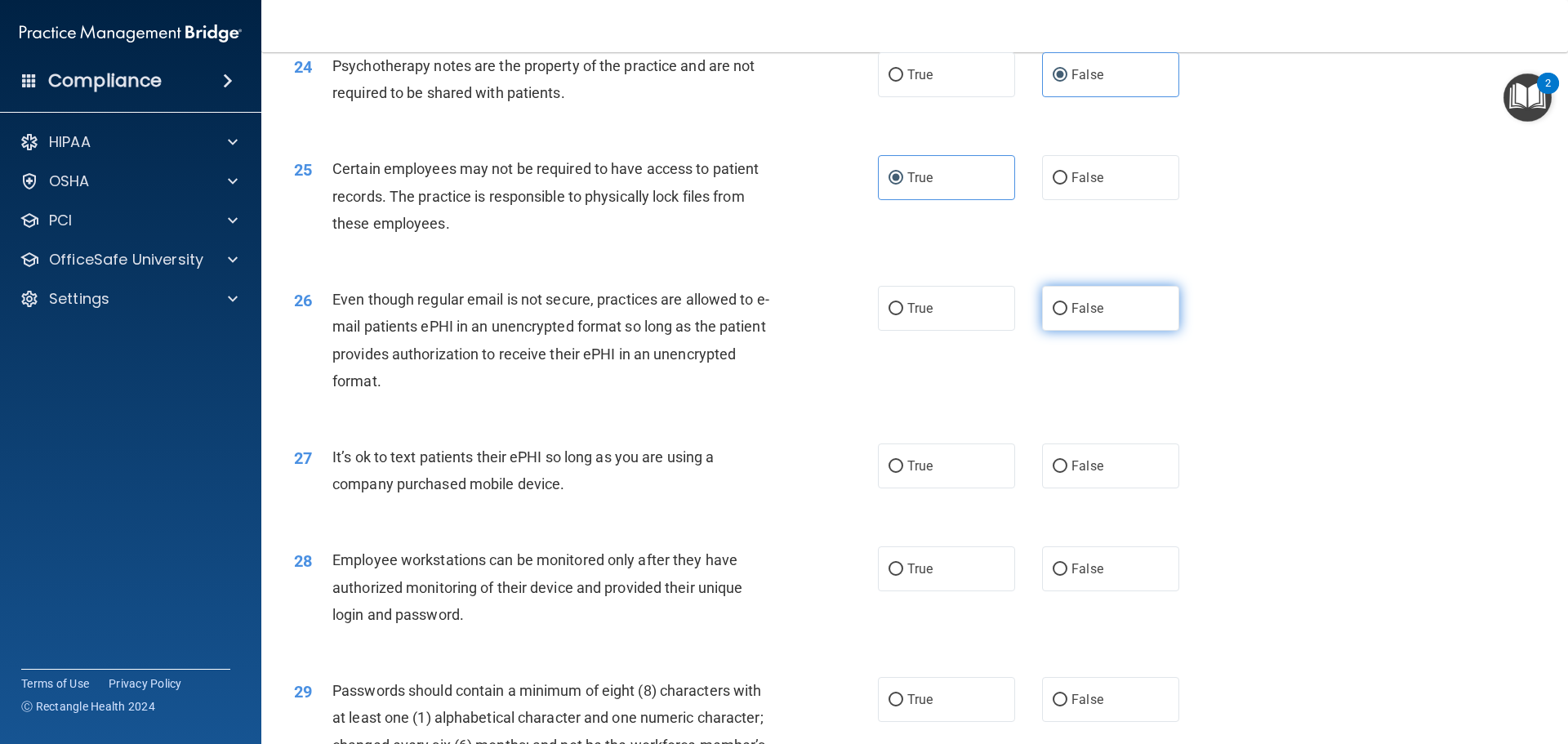
click at [1087, 316] on span "False" at bounding box center [1088, 309] width 32 height 16
click at [1067, 315] on input "False" at bounding box center [1060, 309] width 15 height 12
radio input "true"
click at [1095, 480] on label "False" at bounding box center [1111, 465] width 137 height 45
click at [1067, 472] on input "False" at bounding box center [1060, 466] width 15 height 12
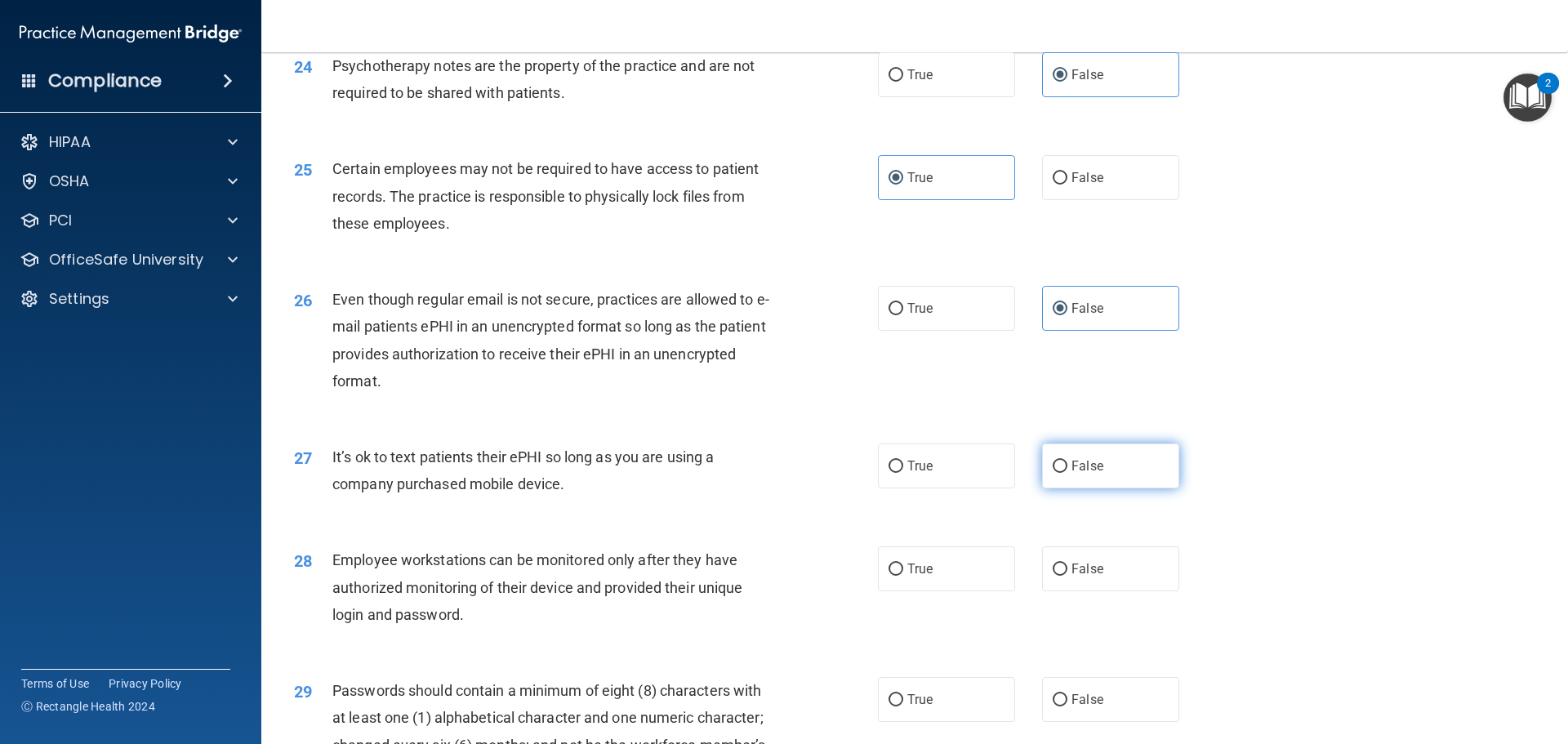
radio input "true"
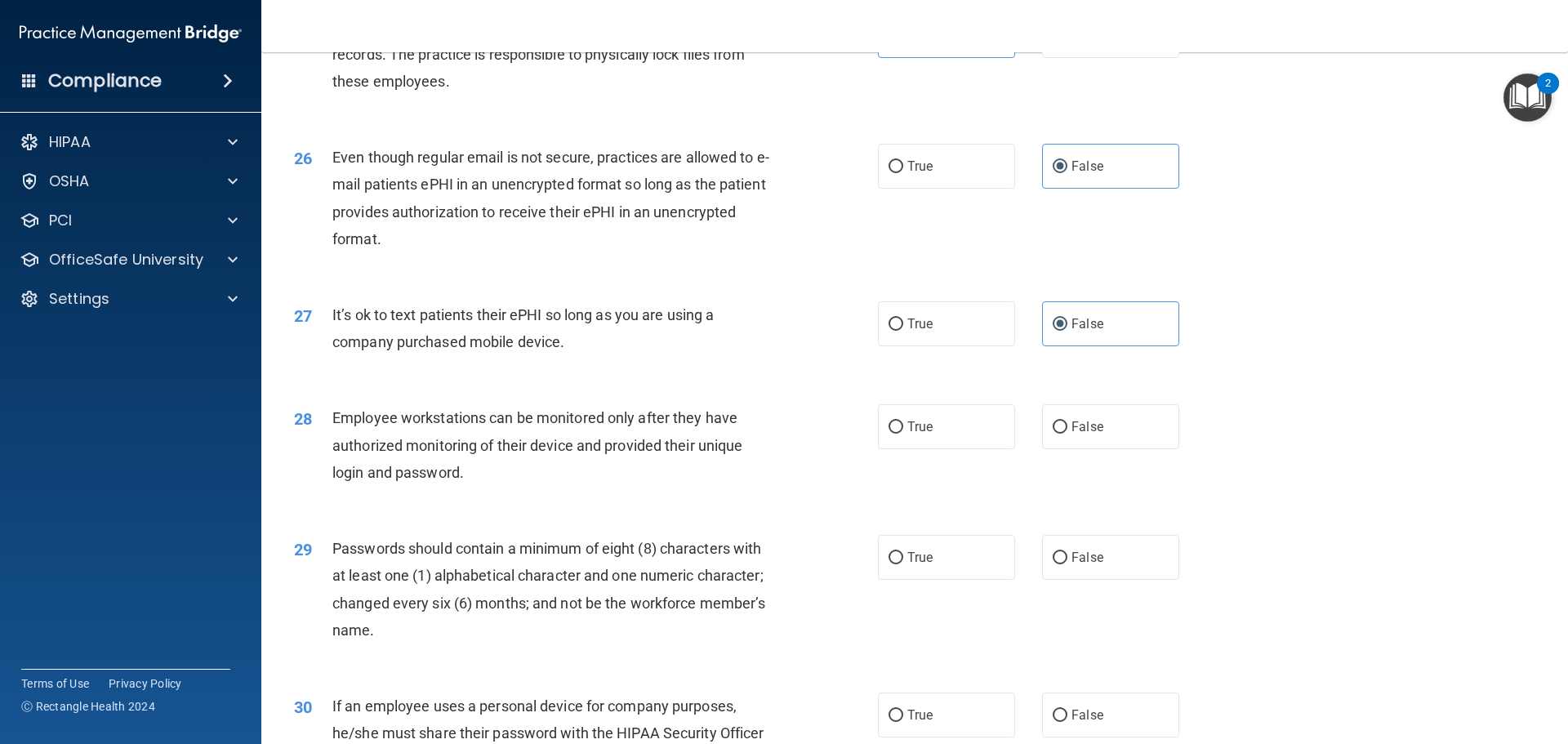
scroll to position [3184, 0]
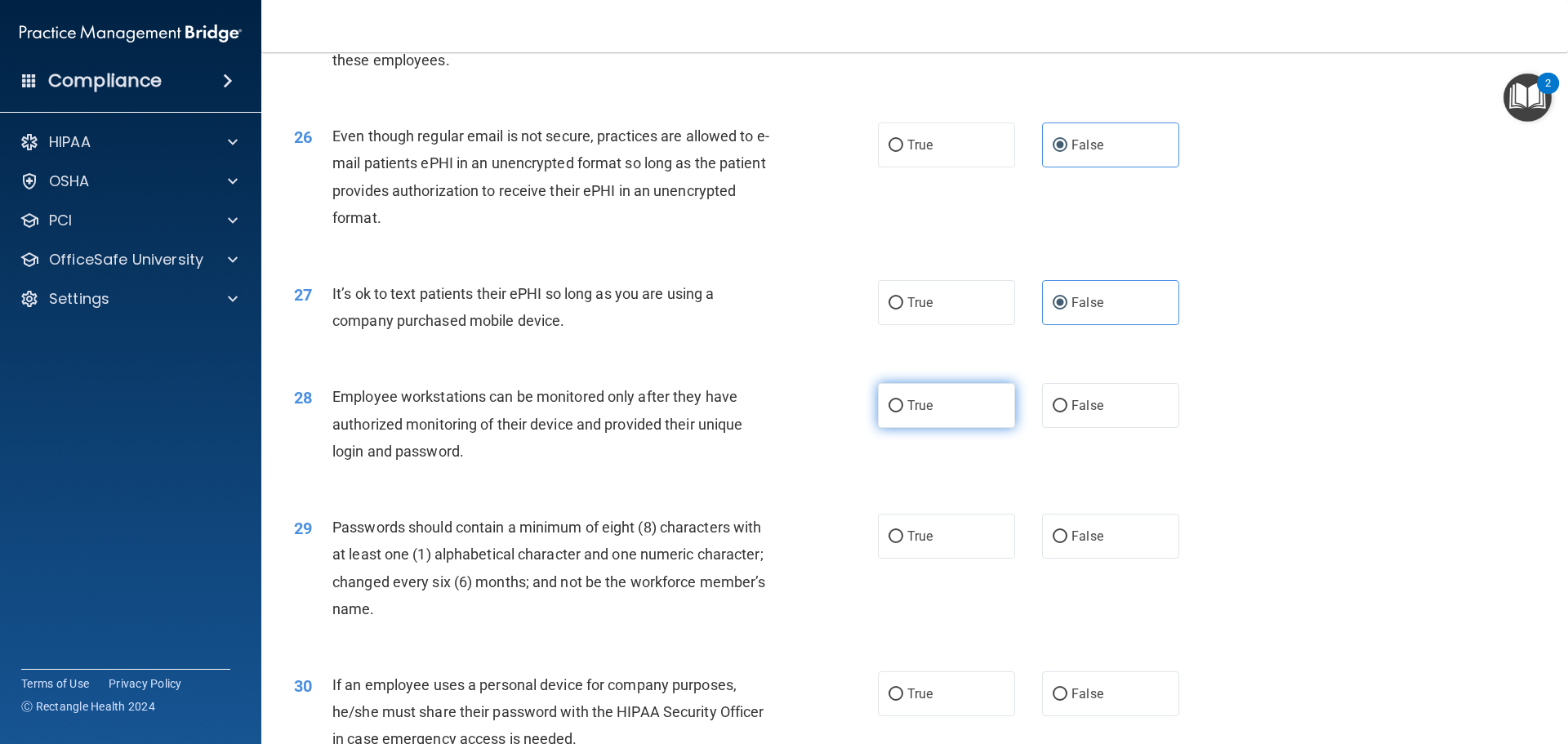
click at [946, 428] on label "True" at bounding box center [946, 405] width 137 height 45
click at [903, 412] on input "True" at bounding box center [895, 406] width 15 height 12
radio input "true"
click at [937, 558] on label "True" at bounding box center [946, 535] width 137 height 45
click at [903, 543] on input "True" at bounding box center [895, 537] width 15 height 12
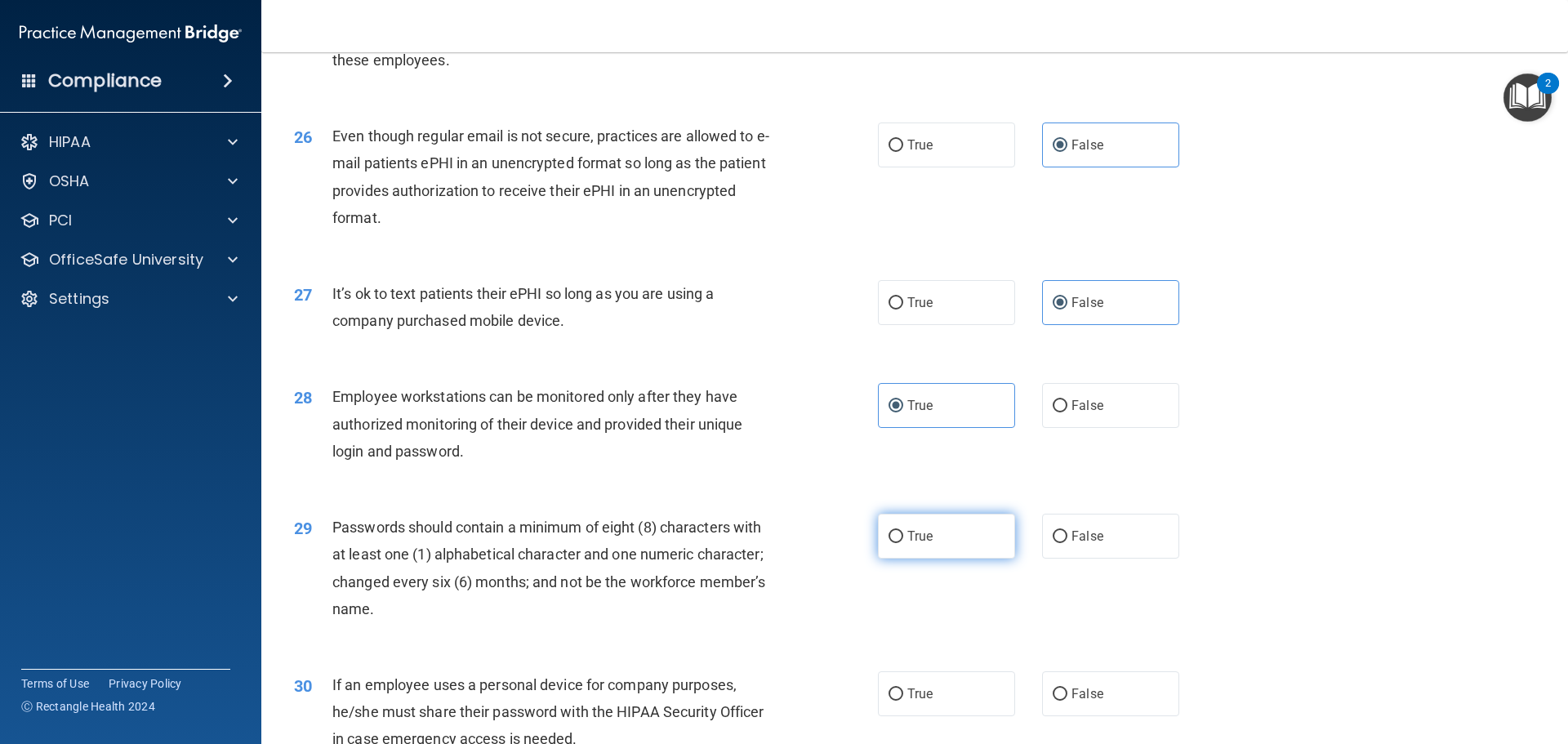
radio input "true"
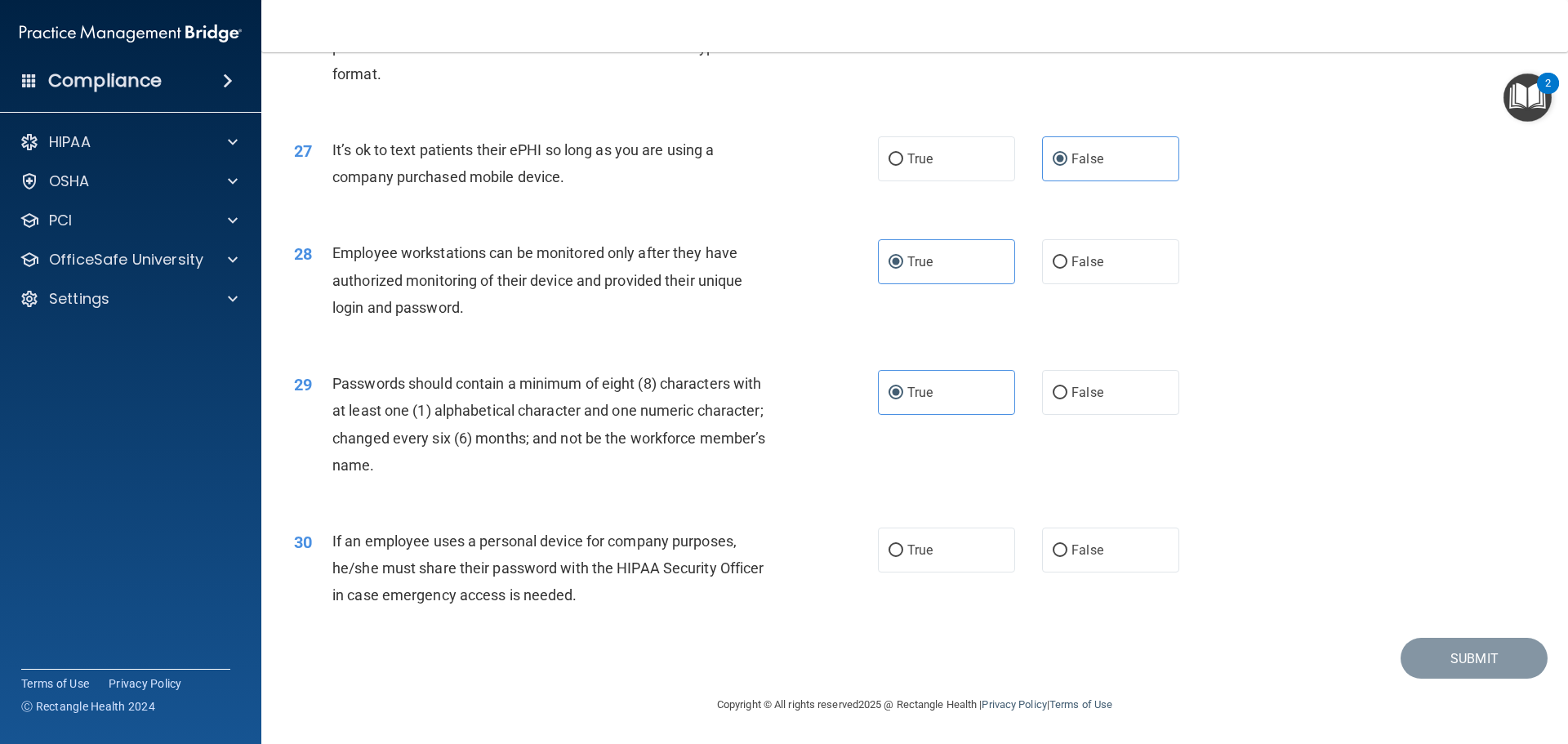
scroll to position [3348, 0]
click at [933, 566] on label "True" at bounding box center [946, 549] width 137 height 45
click at [903, 556] on input "True" at bounding box center [895, 551] width 15 height 12
radio input "true"
click at [1462, 672] on button "Submit" at bounding box center [1474, 658] width 147 height 42
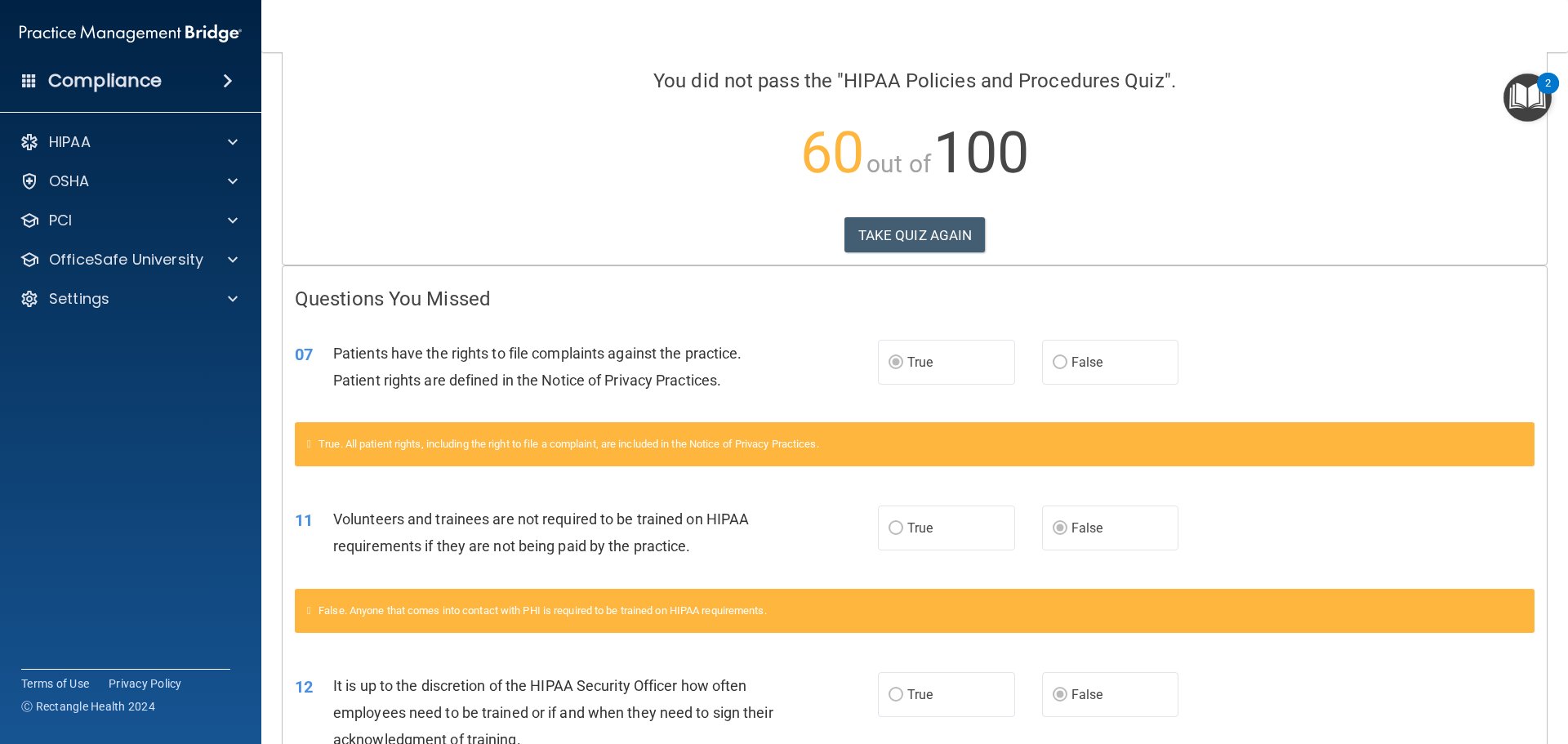
scroll to position [78, 0]
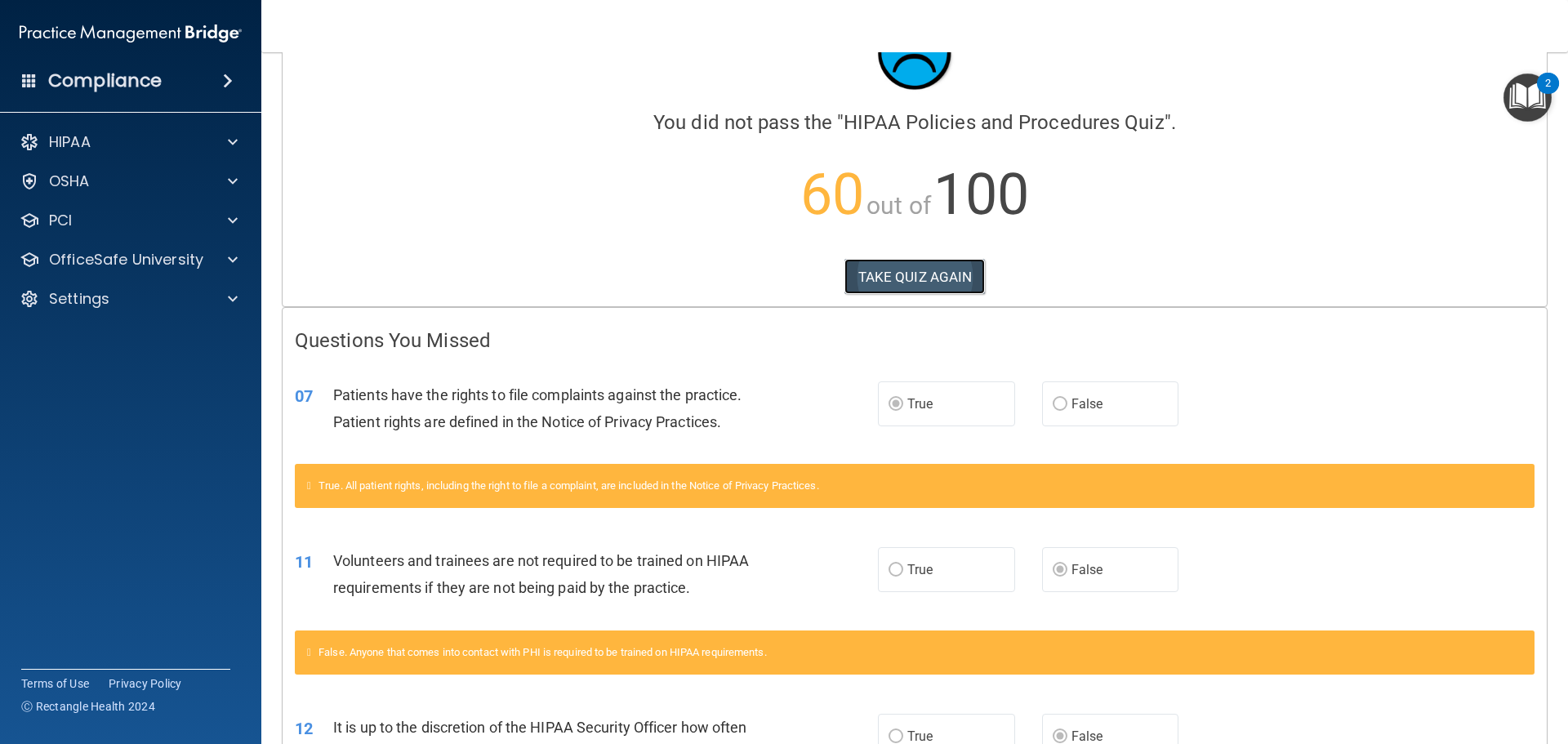
click at [888, 272] on button "TAKE QUIZ AGAIN" at bounding box center [915, 277] width 142 height 36
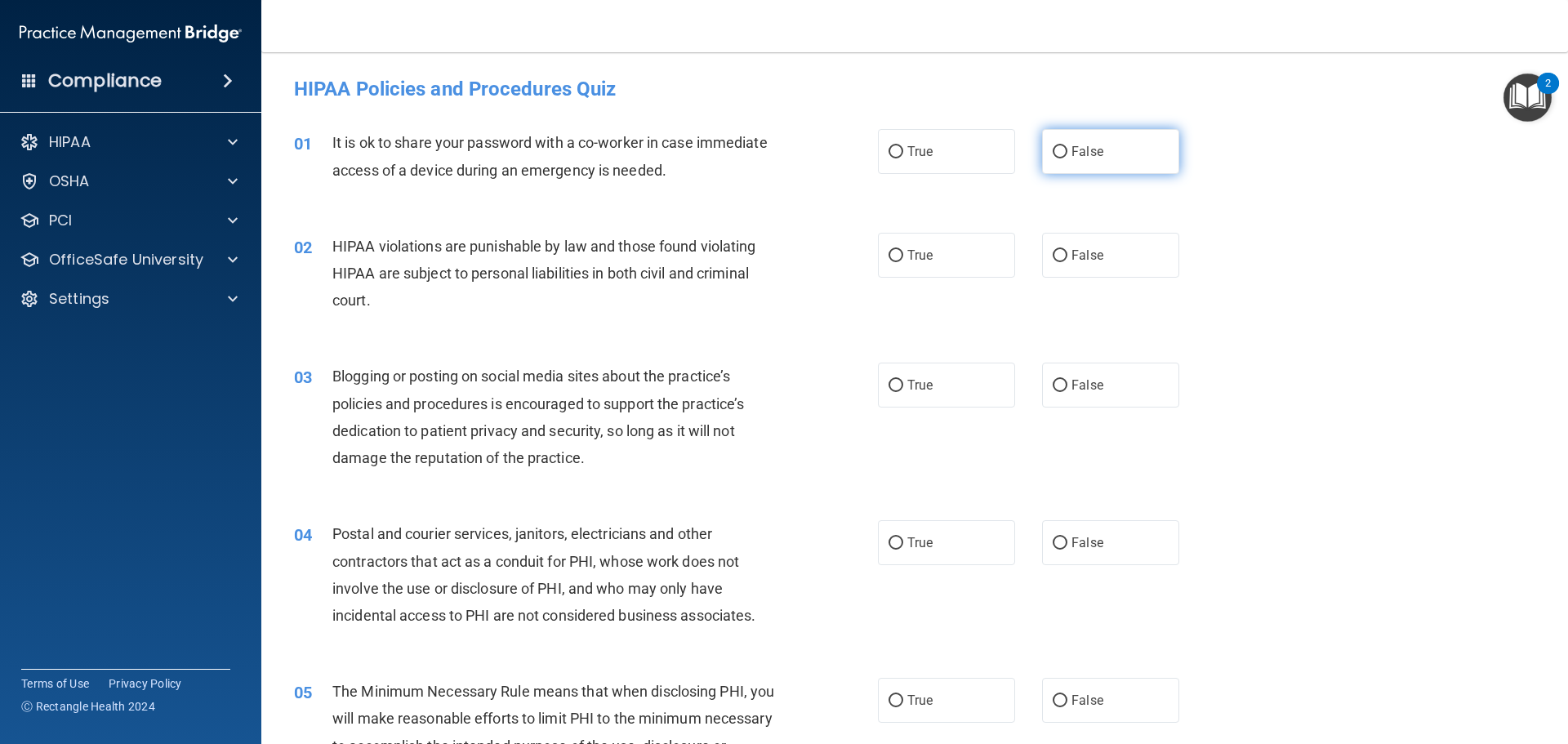
click at [1118, 156] on label "False" at bounding box center [1111, 151] width 137 height 45
click at [1067, 156] on input "False" at bounding box center [1060, 152] width 15 height 12
radio input "true"
click at [924, 262] on span "True" at bounding box center [919, 256] width 26 height 16
click at [903, 262] on input "True" at bounding box center [895, 256] width 15 height 12
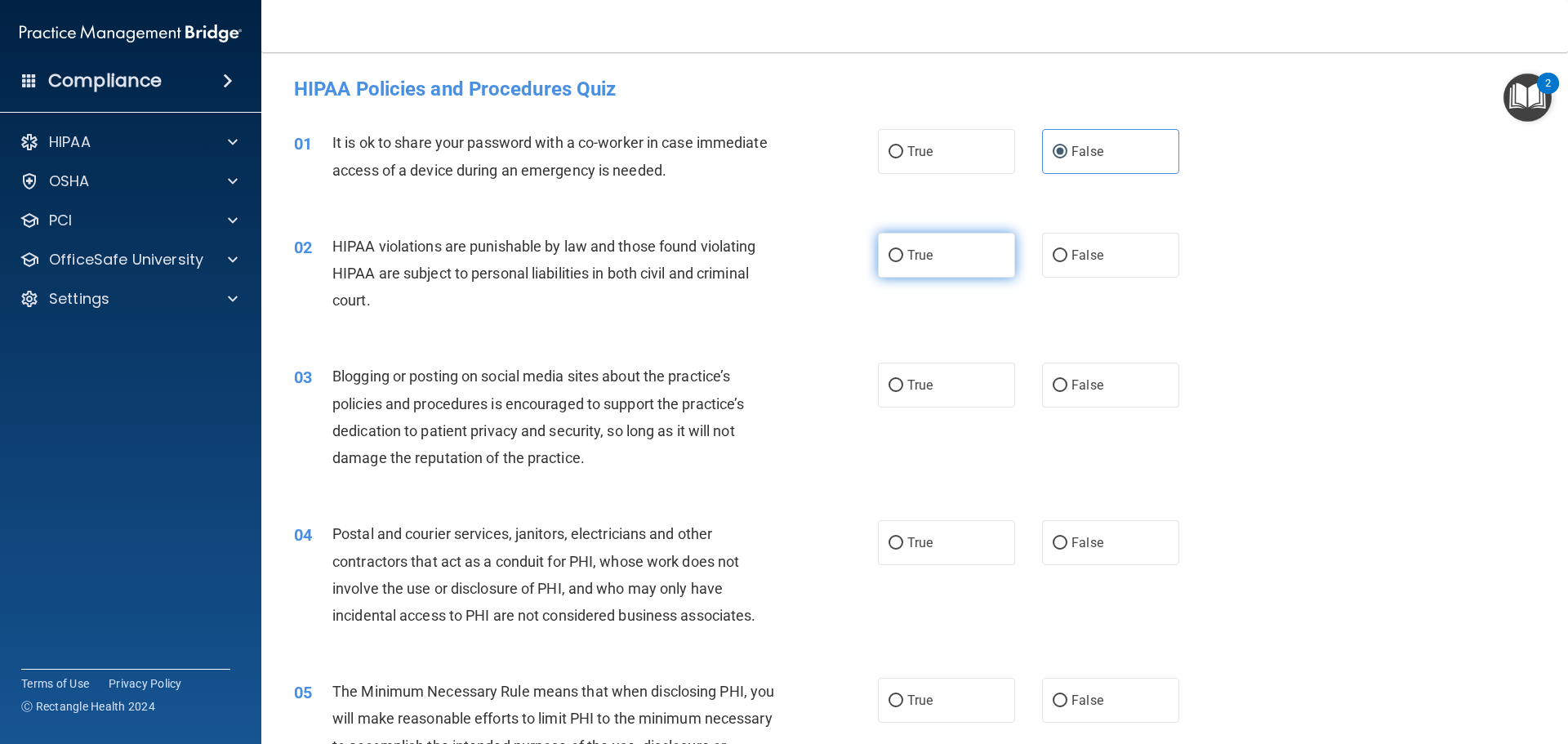
radio input "true"
click at [1120, 397] on label "False" at bounding box center [1111, 385] width 137 height 45
click at [1067, 392] on input "False" at bounding box center [1060, 386] width 15 height 12
radio input "true"
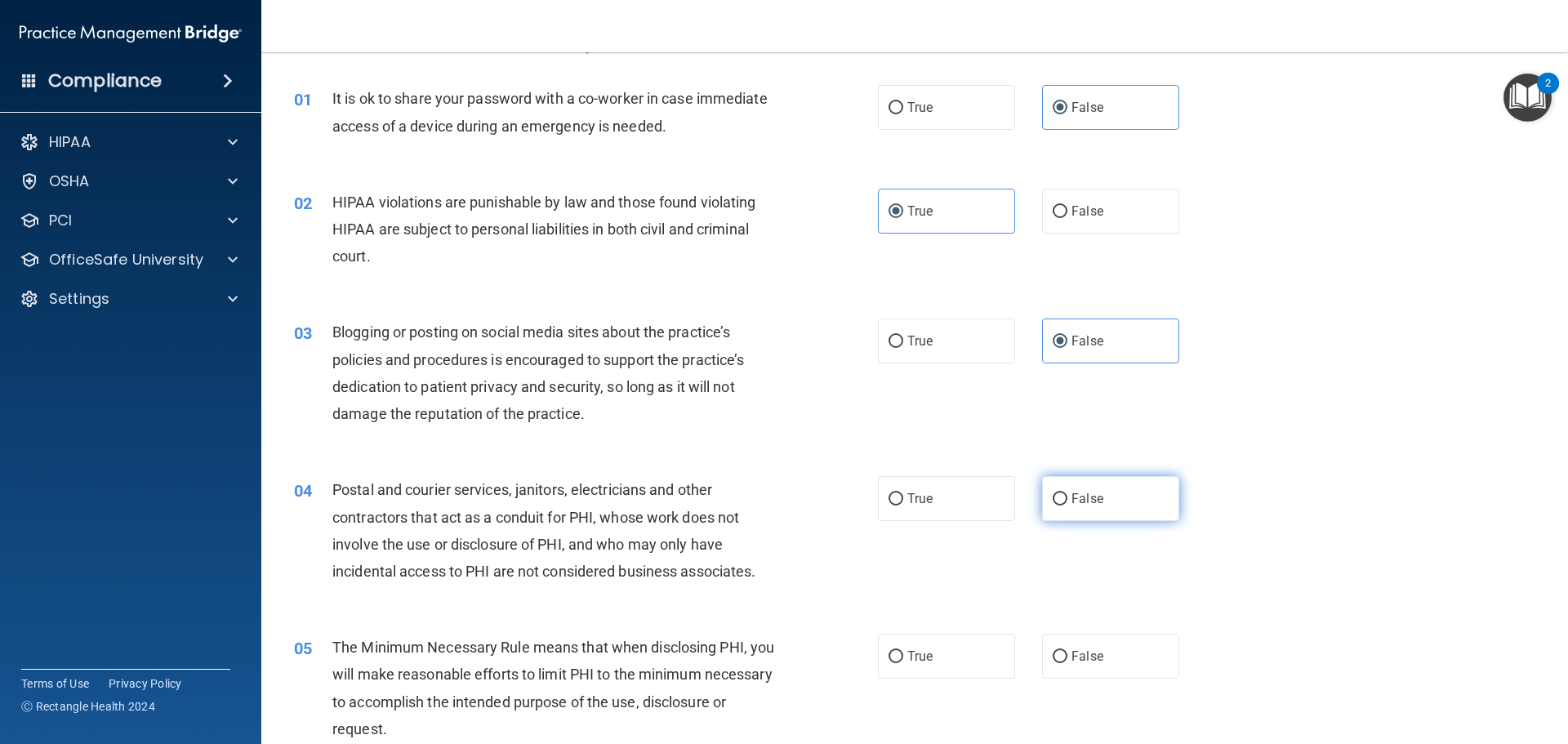
scroll to position [164, 0]
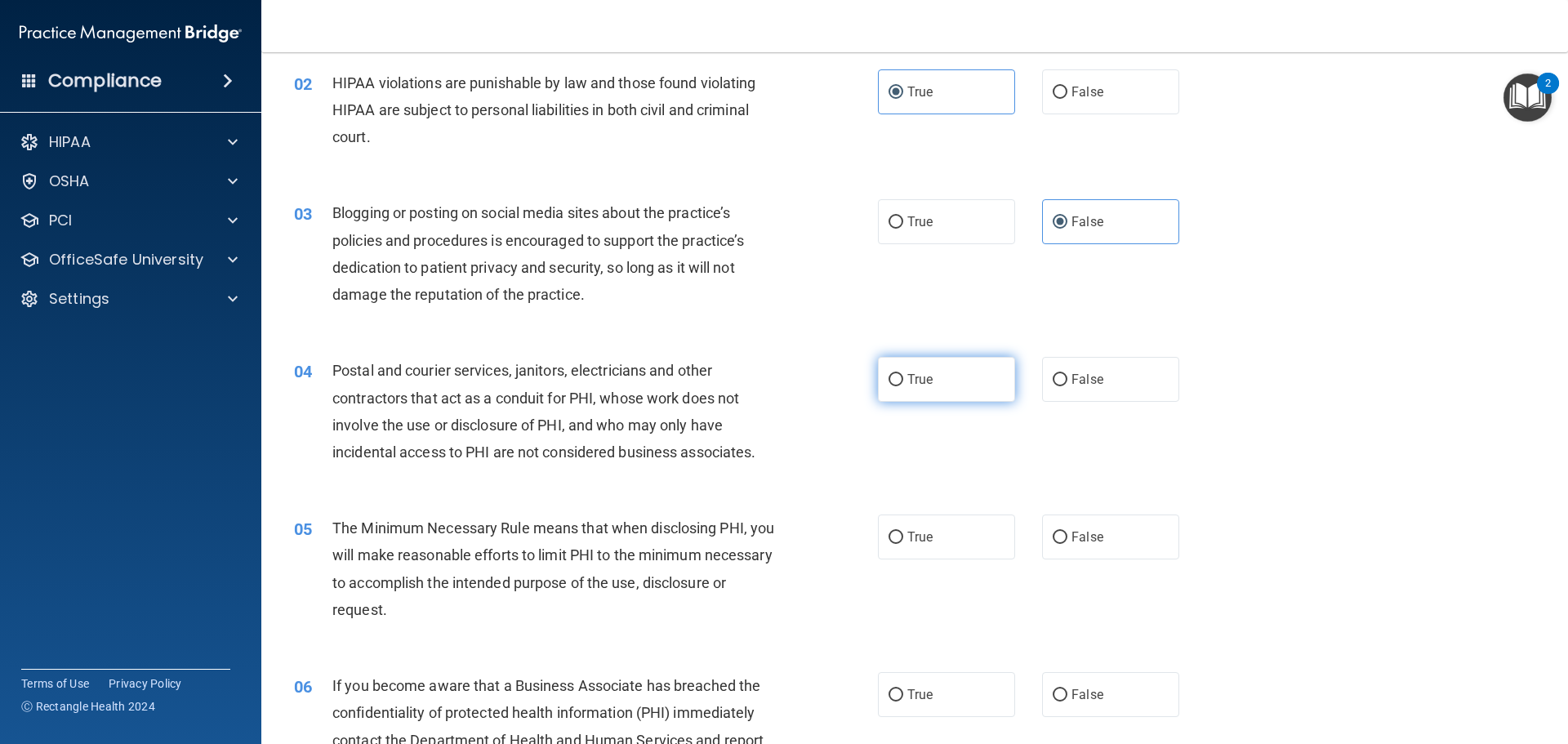
click at [946, 382] on label "True" at bounding box center [946, 379] width 137 height 45
click at [903, 382] on input "True" at bounding box center [895, 380] width 15 height 12
radio input "true"
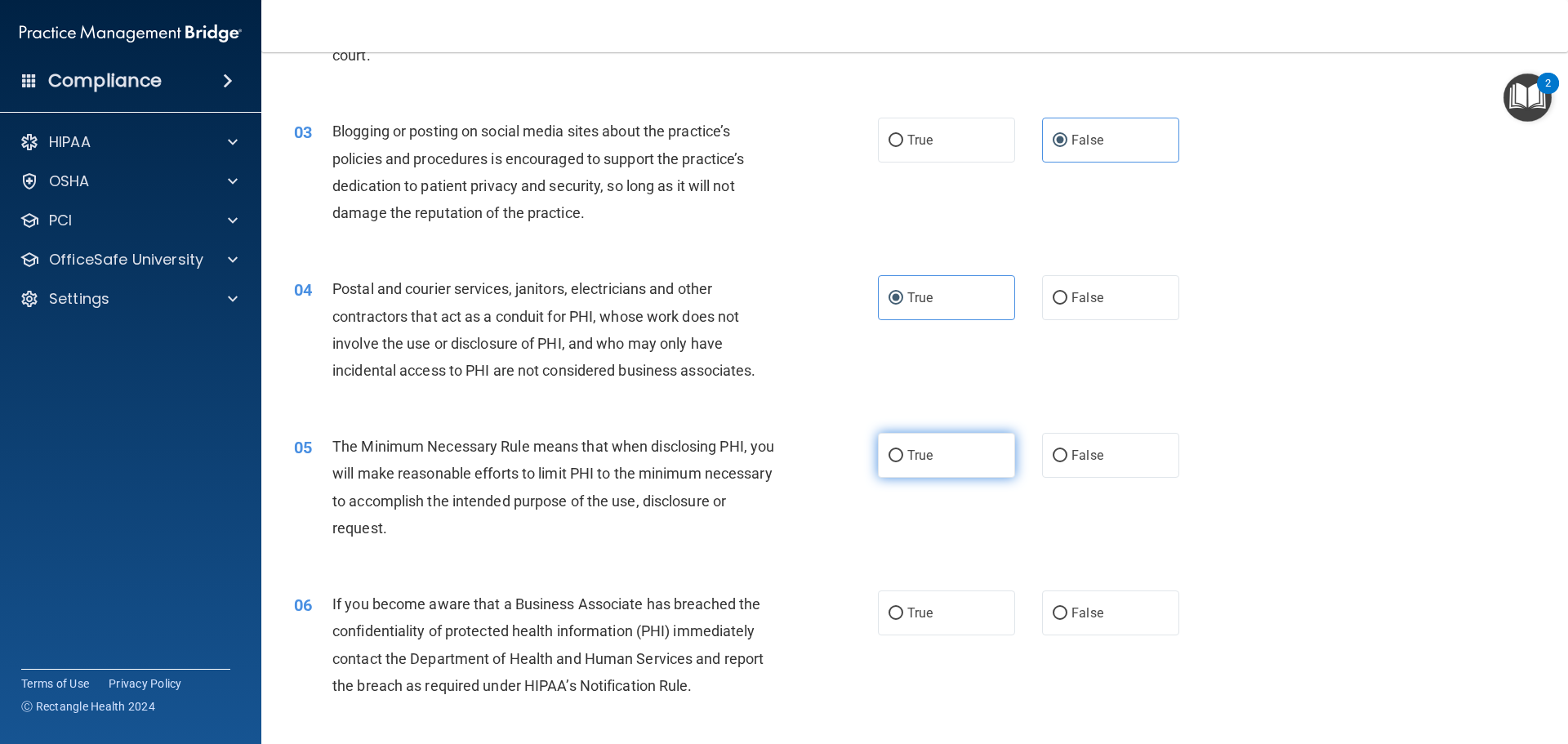
click at [960, 450] on label "True" at bounding box center [946, 455] width 137 height 45
click at [903, 450] on input "True" at bounding box center [895, 456] width 15 height 12
radio input "true"
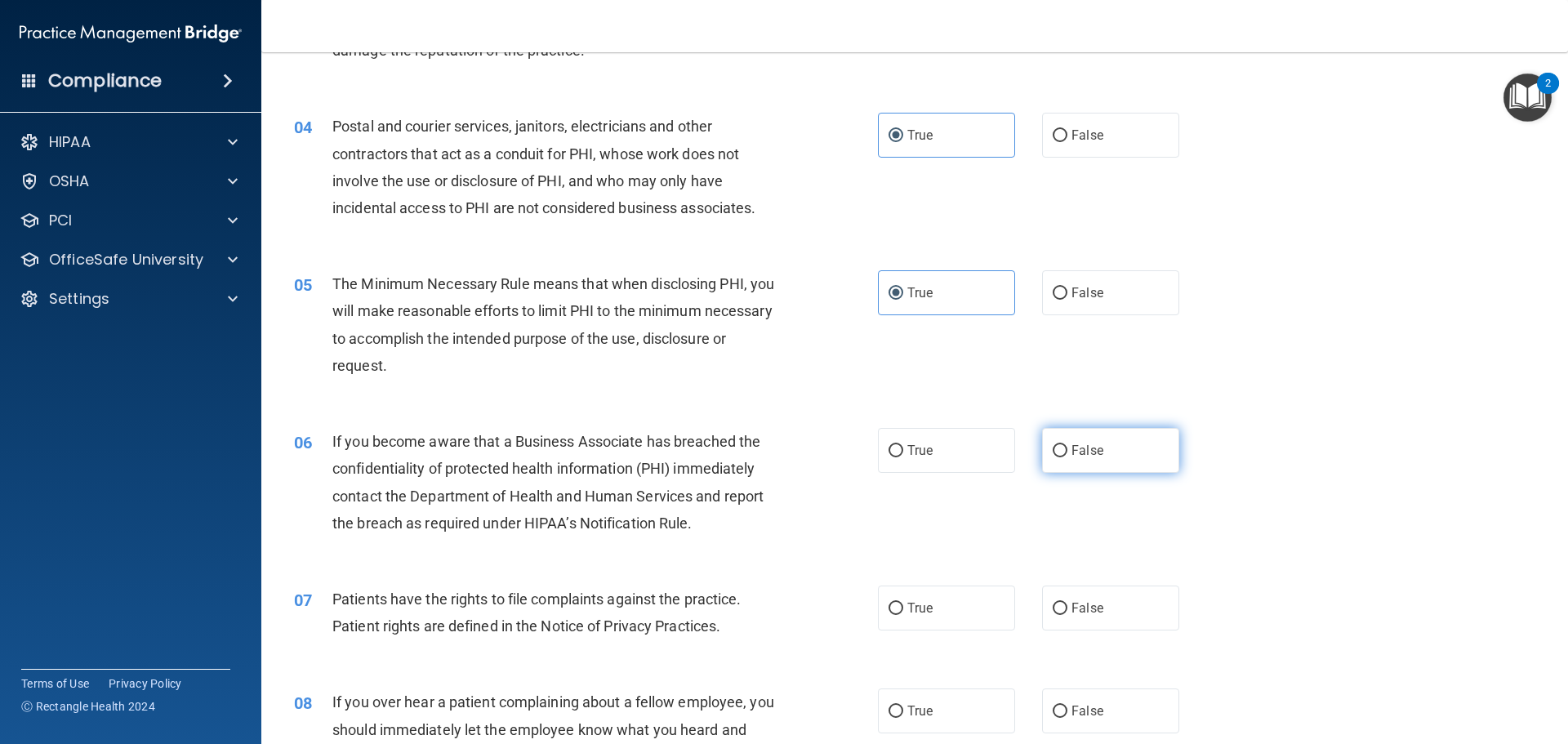
scroll to position [408, 0]
click at [1106, 439] on label "False" at bounding box center [1111, 449] width 137 height 45
click at [1067, 444] on input "False" at bounding box center [1060, 450] width 15 height 12
radio input "true"
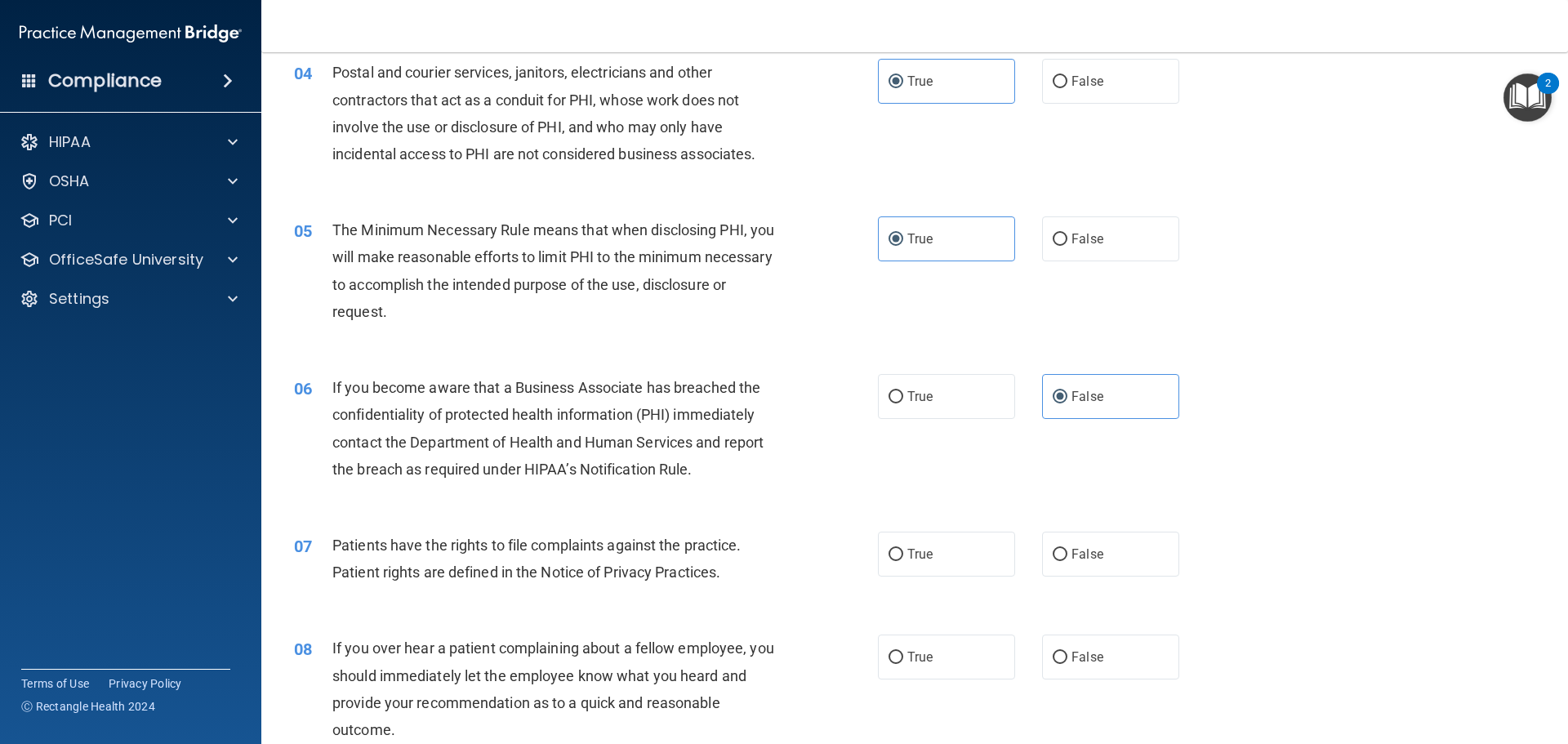
scroll to position [490, 0]
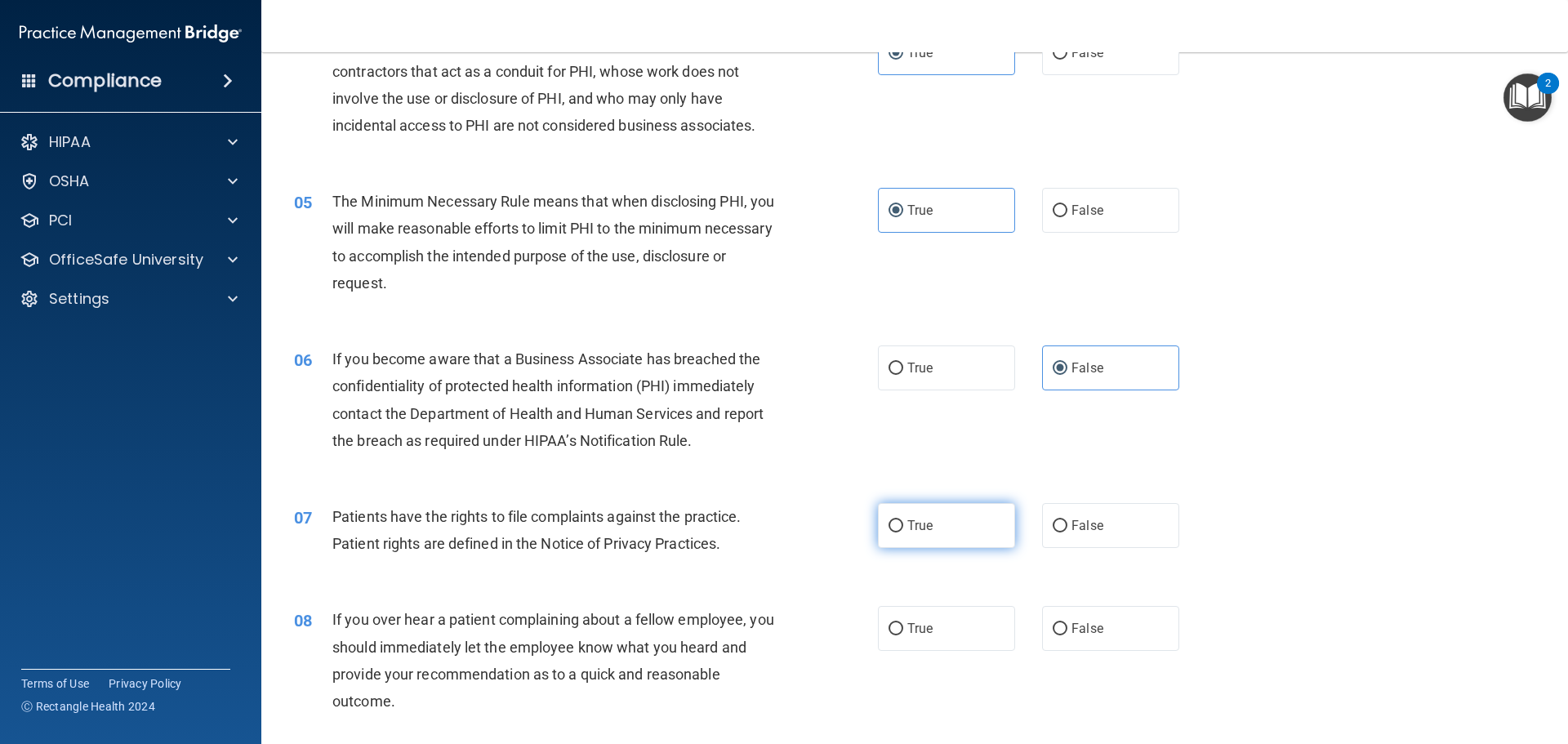
click at [934, 521] on label "True" at bounding box center [946, 525] width 137 height 45
click at [903, 521] on input "True" at bounding box center [895, 526] width 15 height 12
radio input "true"
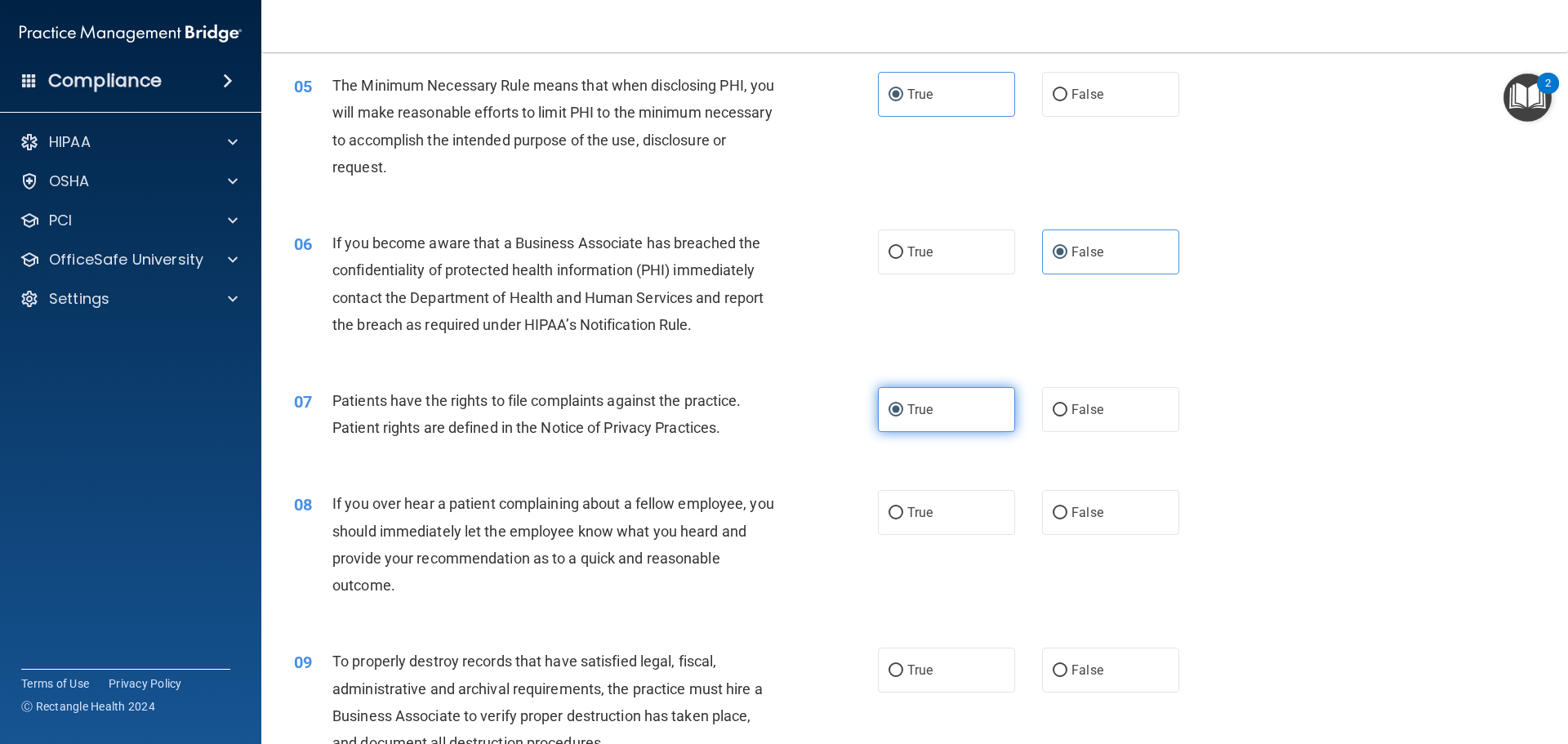
scroll to position [653, 0]
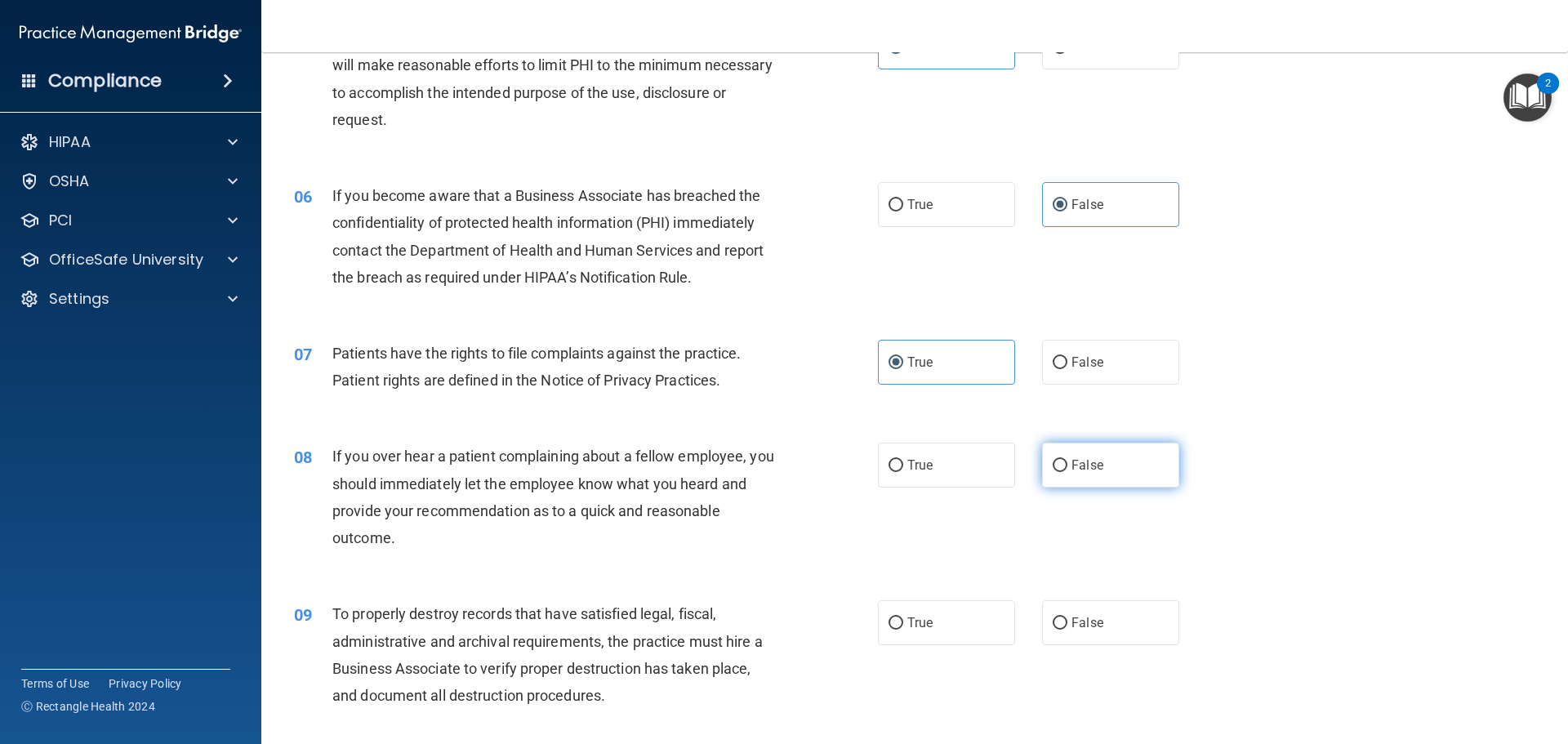
click at [1088, 474] on label "False" at bounding box center [1111, 464] width 137 height 45
click at [1067, 472] on input "False" at bounding box center [1060, 466] width 15 height 12
radio input "true"
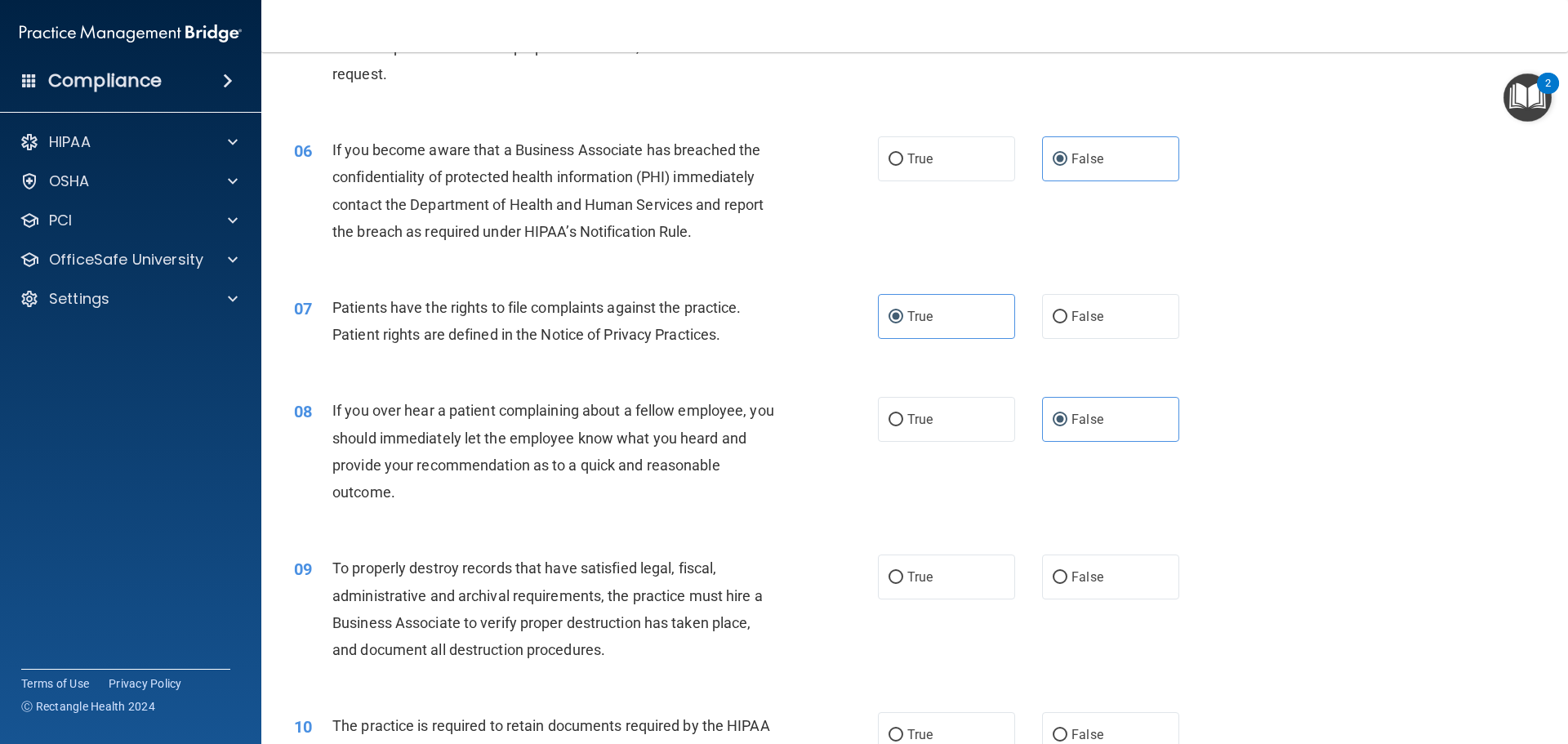
scroll to position [735, 0]
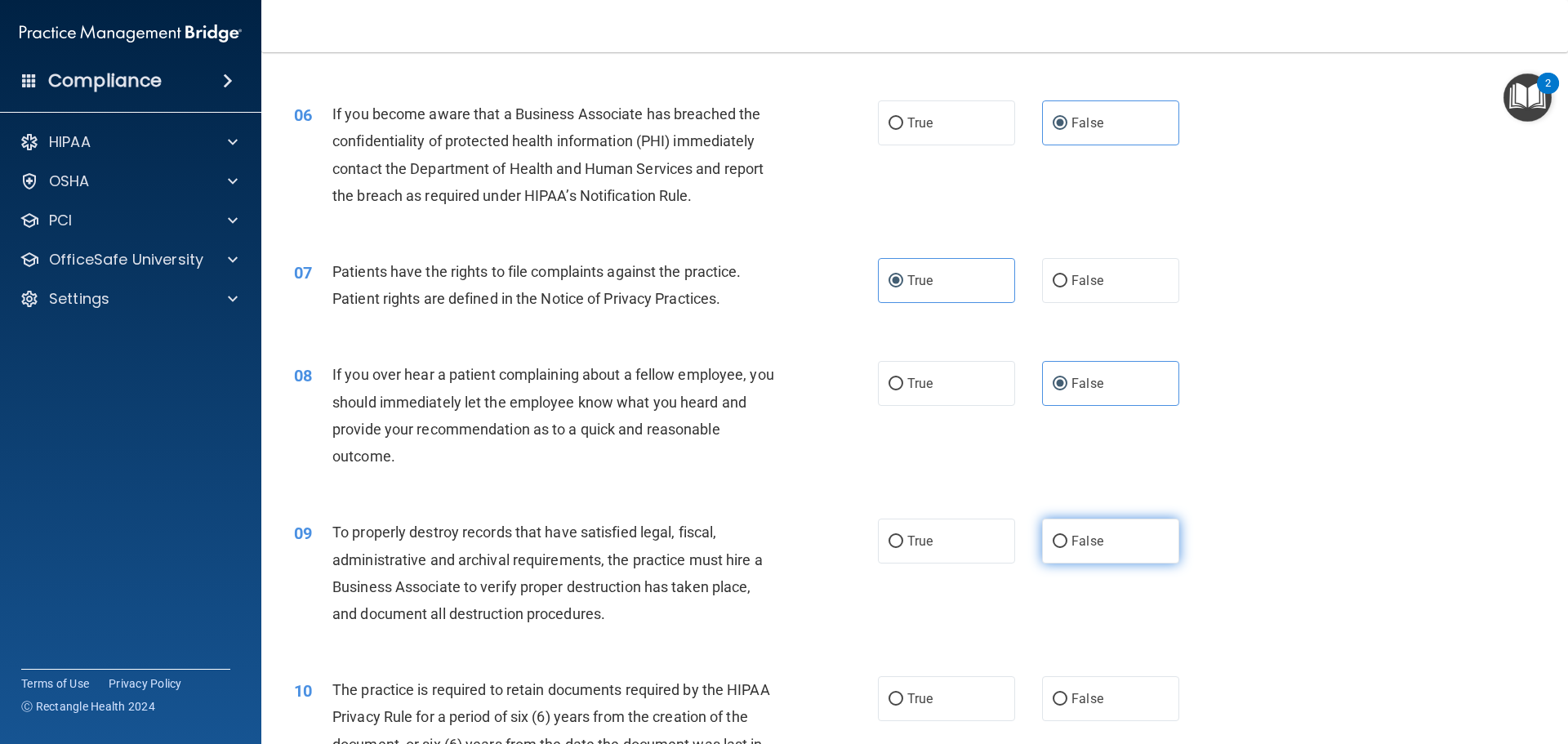
click at [1101, 534] on label "False" at bounding box center [1111, 541] width 137 height 45
click at [1067, 535] on input "False" at bounding box center [1060, 541] width 15 height 12
radio input "true"
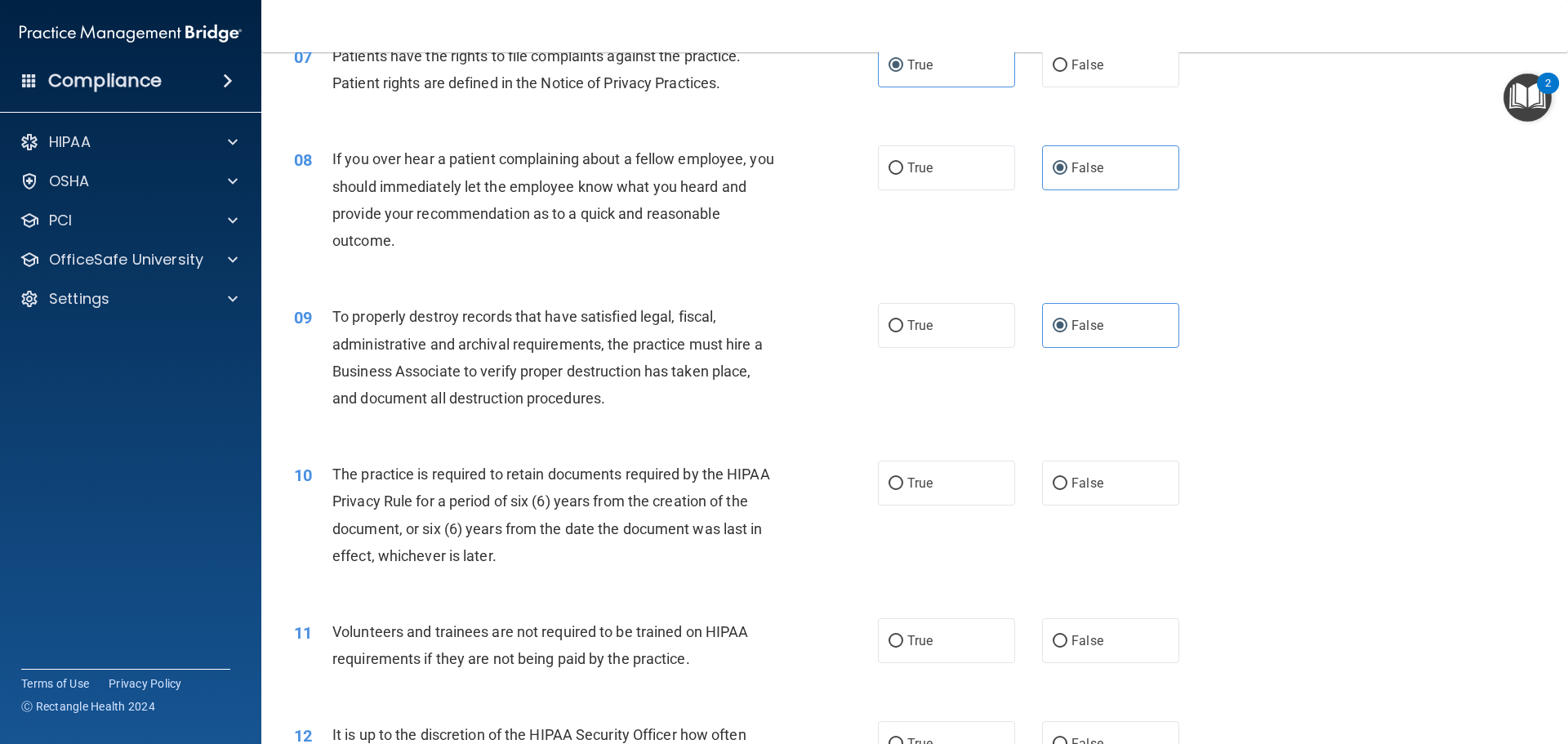
scroll to position [979, 0]
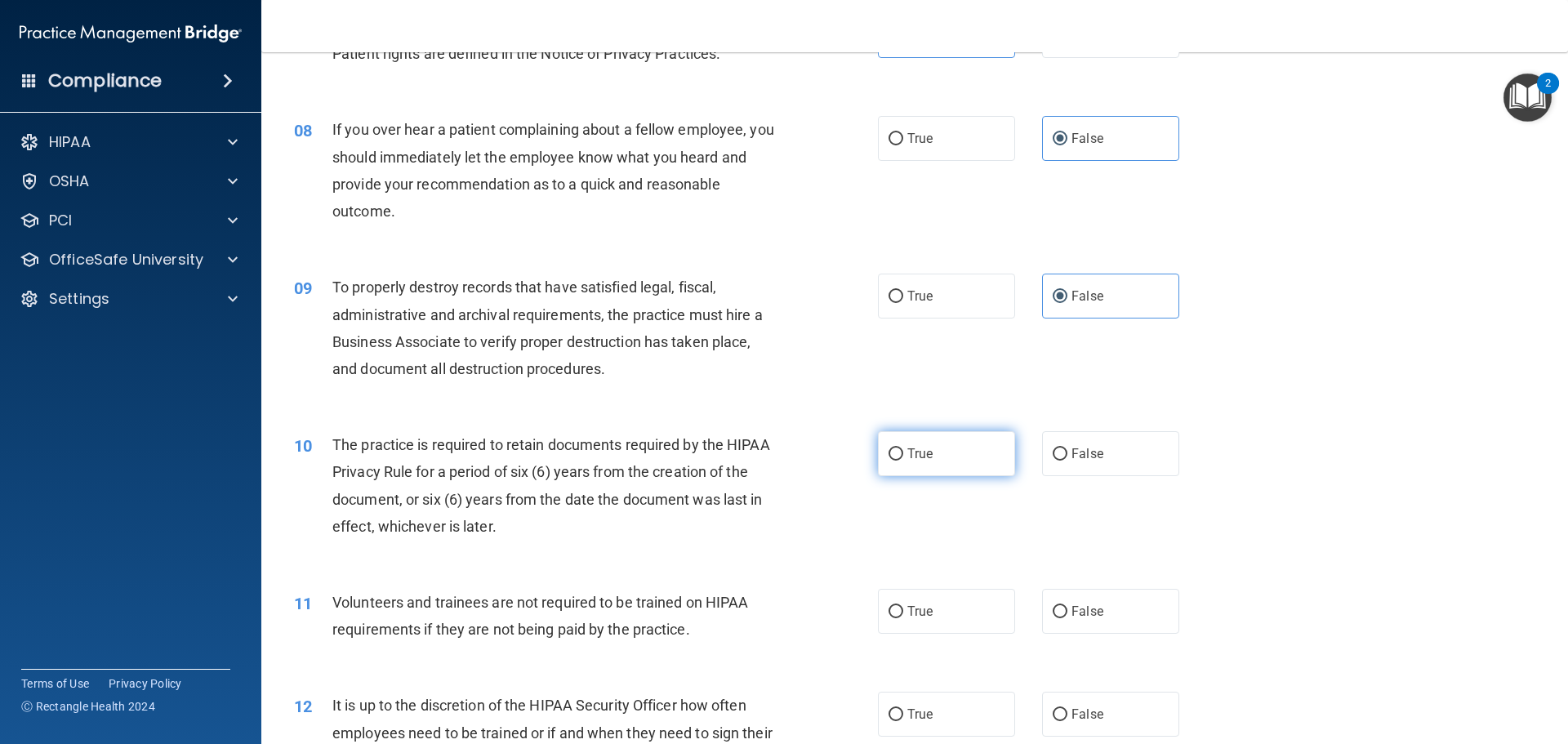
click at [935, 444] on label "True" at bounding box center [946, 453] width 137 height 45
click at [903, 449] on input "True" at bounding box center [895, 455] width 15 height 12
radio input "true"
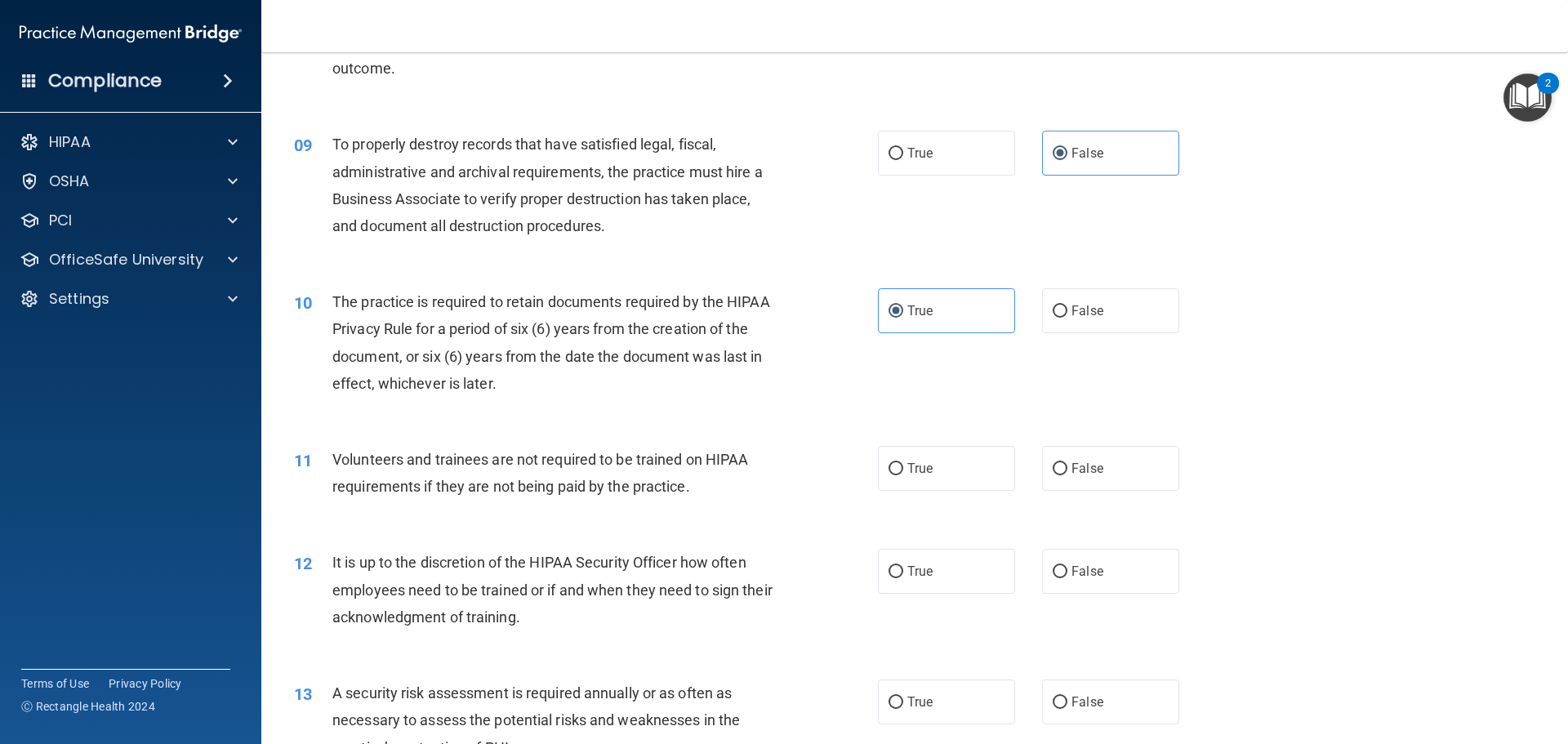
scroll to position [1143, 0]
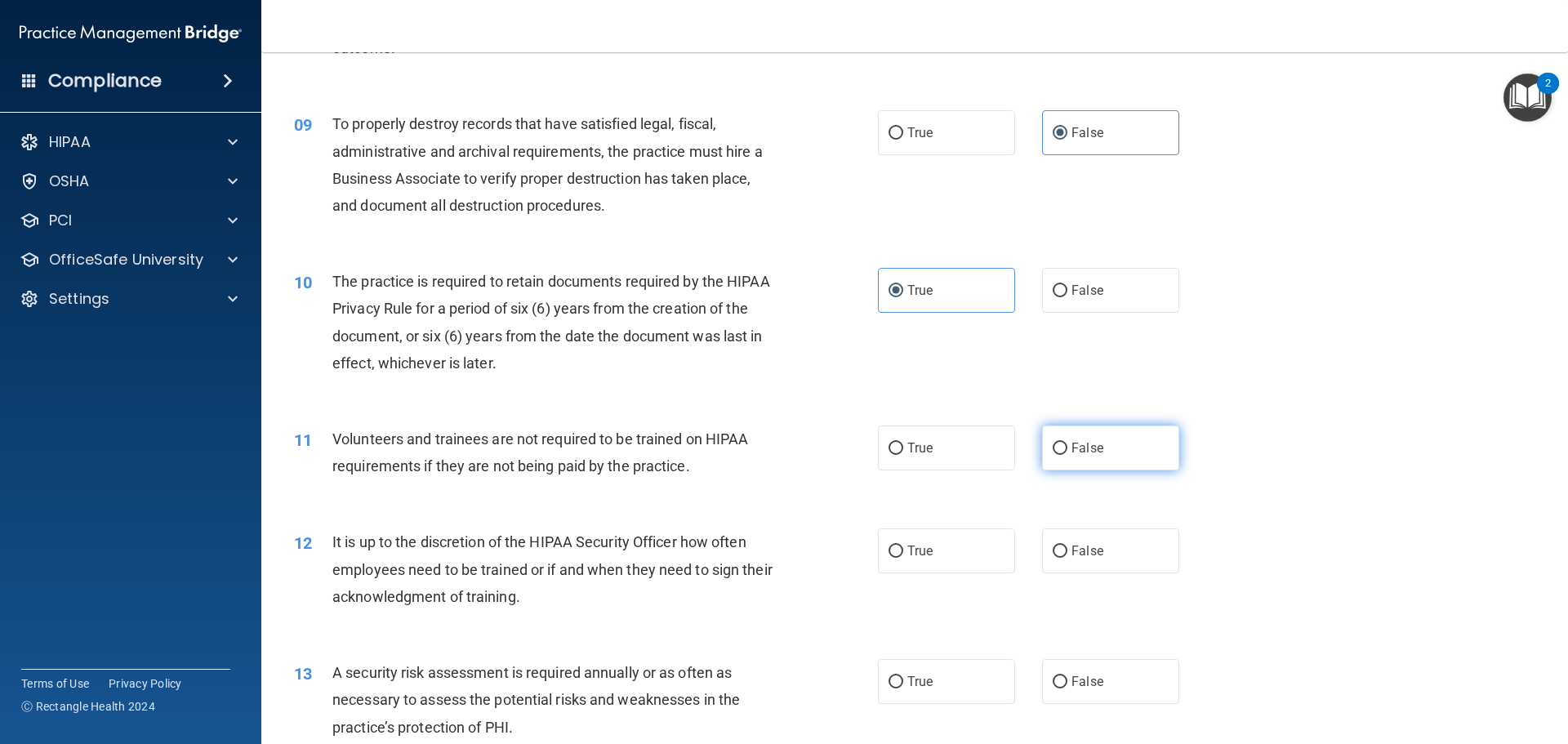
click at [1072, 457] on label "False" at bounding box center [1111, 448] width 137 height 45
click at [1067, 455] on input "False" at bounding box center [1060, 449] width 15 height 12
radio input "true"
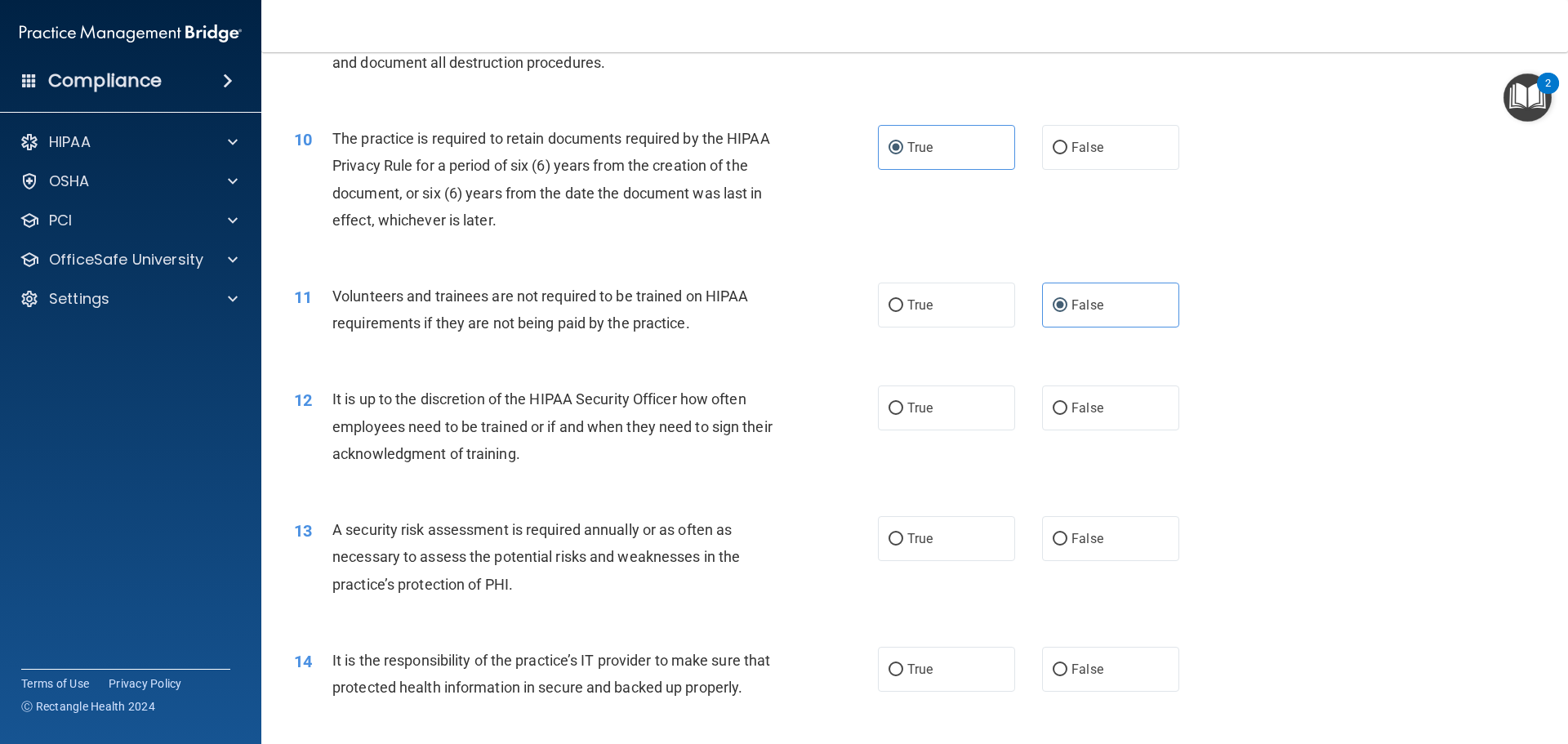
scroll to position [1307, 0]
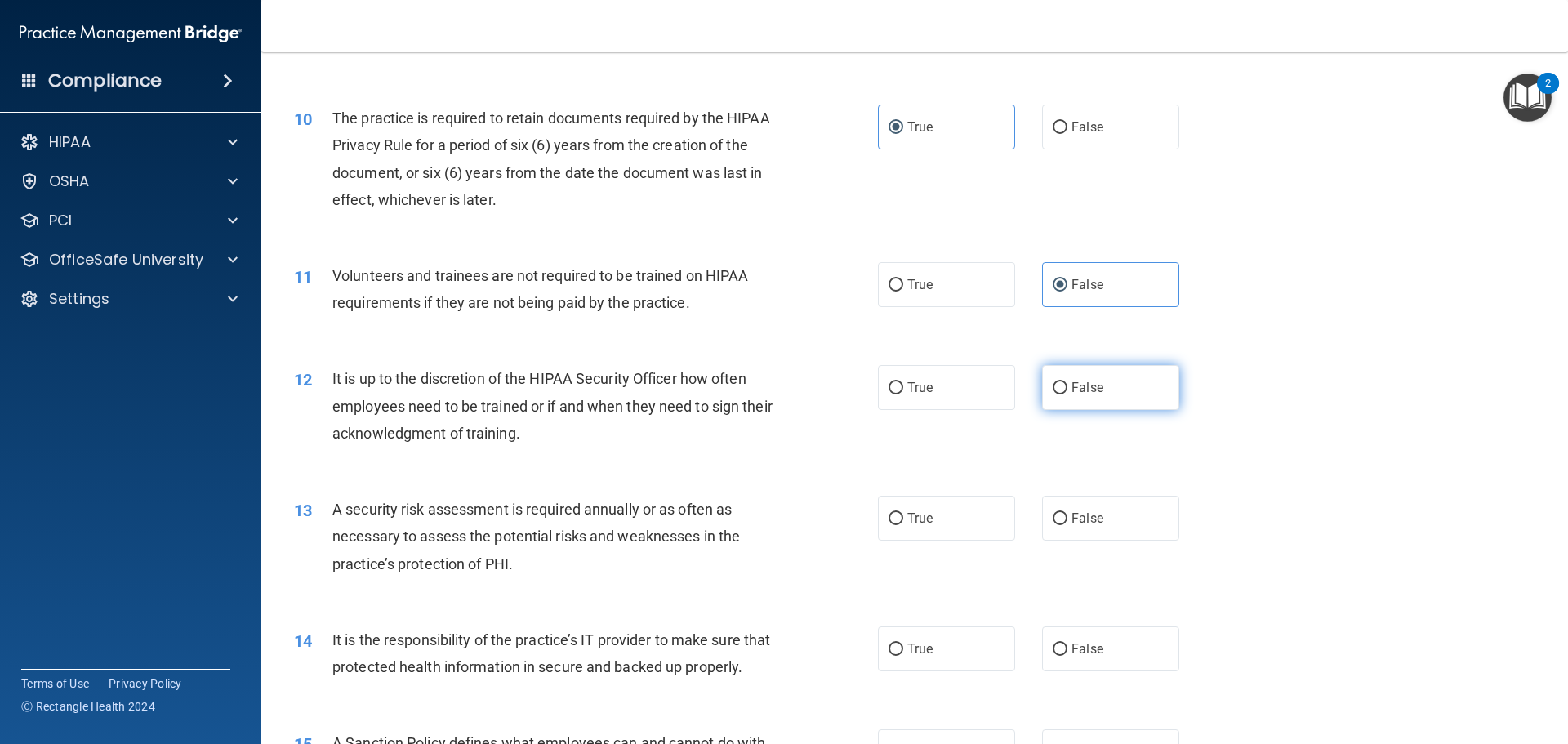
click at [1065, 398] on label "False" at bounding box center [1111, 387] width 137 height 45
click at [1065, 395] on input "False" at bounding box center [1060, 388] width 15 height 12
radio input "true"
click at [943, 503] on label "True" at bounding box center [946, 518] width 137 height 45
click at [903, 513] on input "True" at bounding box center [895, 519] width 15 height 12
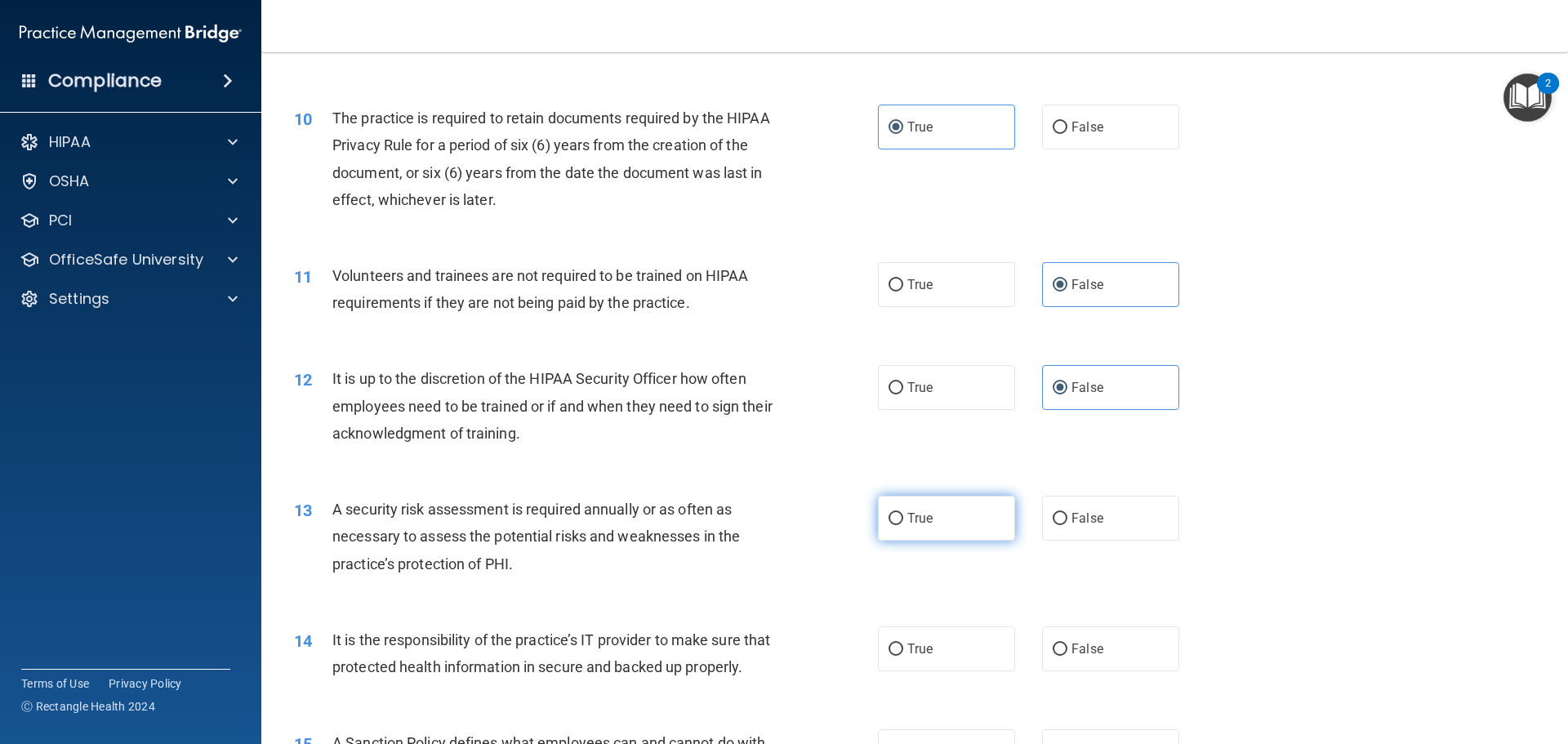
radio input "true"
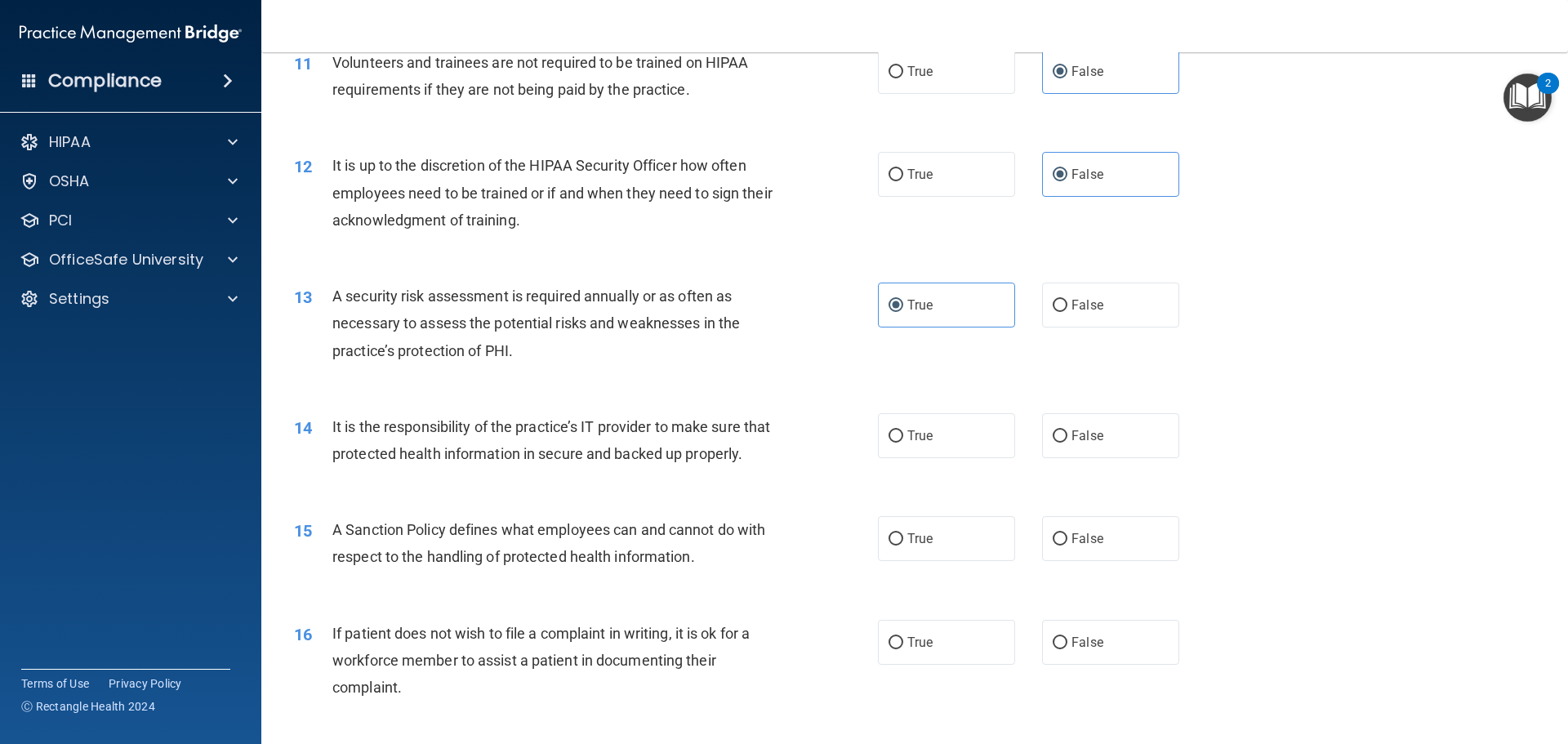
scroll to position [1551, 0]
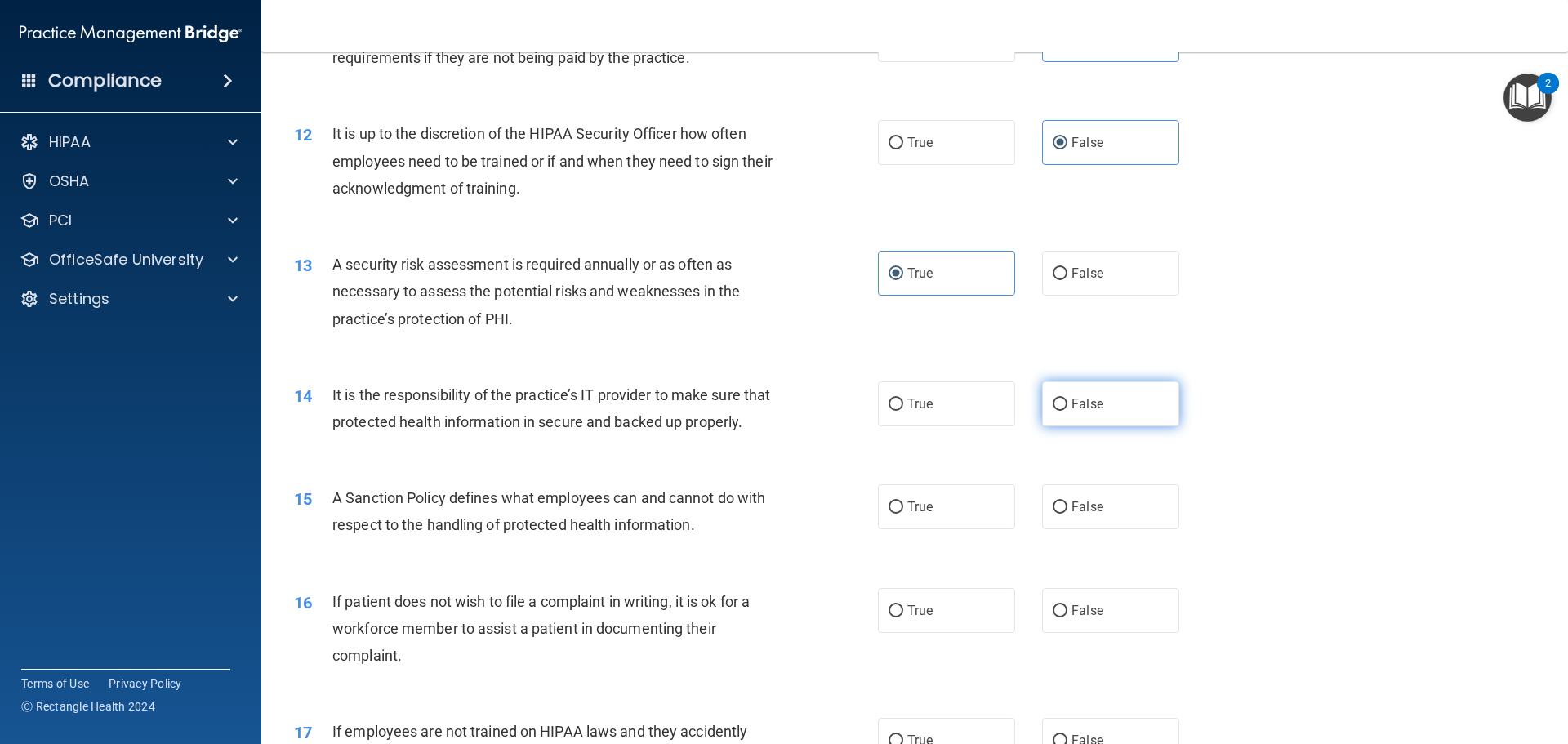
click at [1097, 410] on label "False" at bounding box center [1111, 403] width 137 height 45
click at [1067, 410] on input "False" at bounding box center [1060, 404] width 15 height 12
radio input "true"
click at [1089, 529] on label "False" at bounding box center [1111, 506] width 137 height 45
click at [1067, 513] on input "False" at bounding box center [1060, 508] width 15 height 12
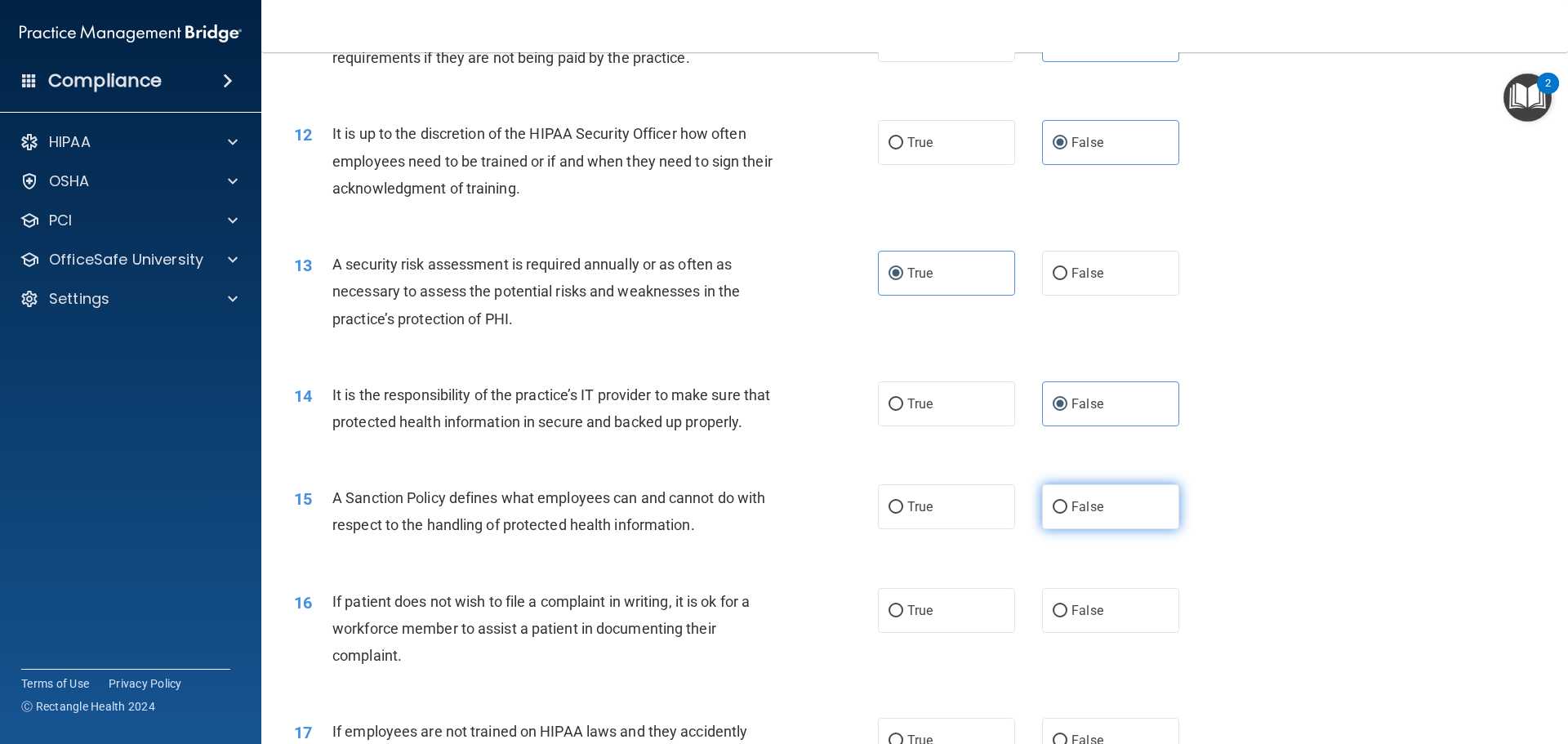
radio input "true"
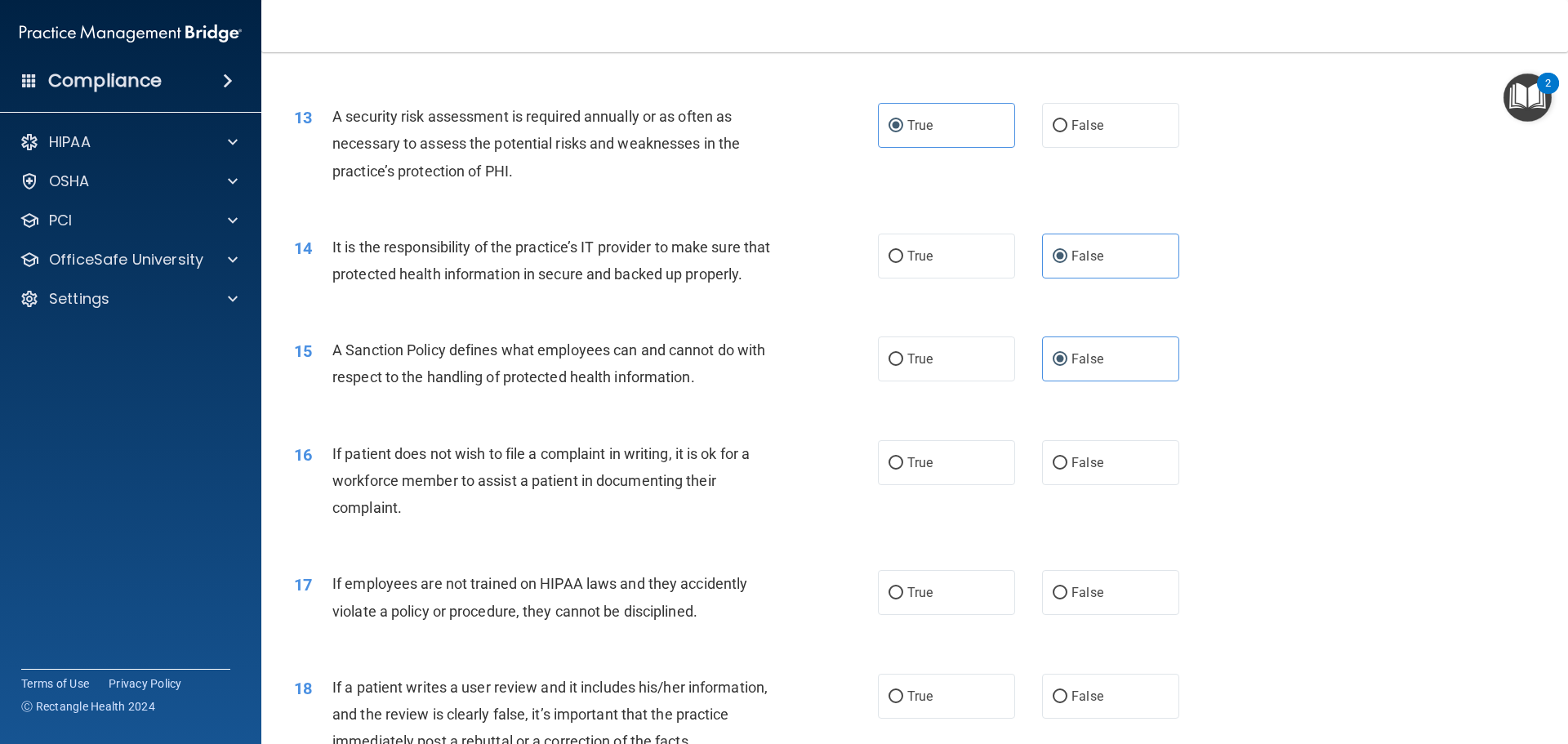
scroll to position [1714, 0]
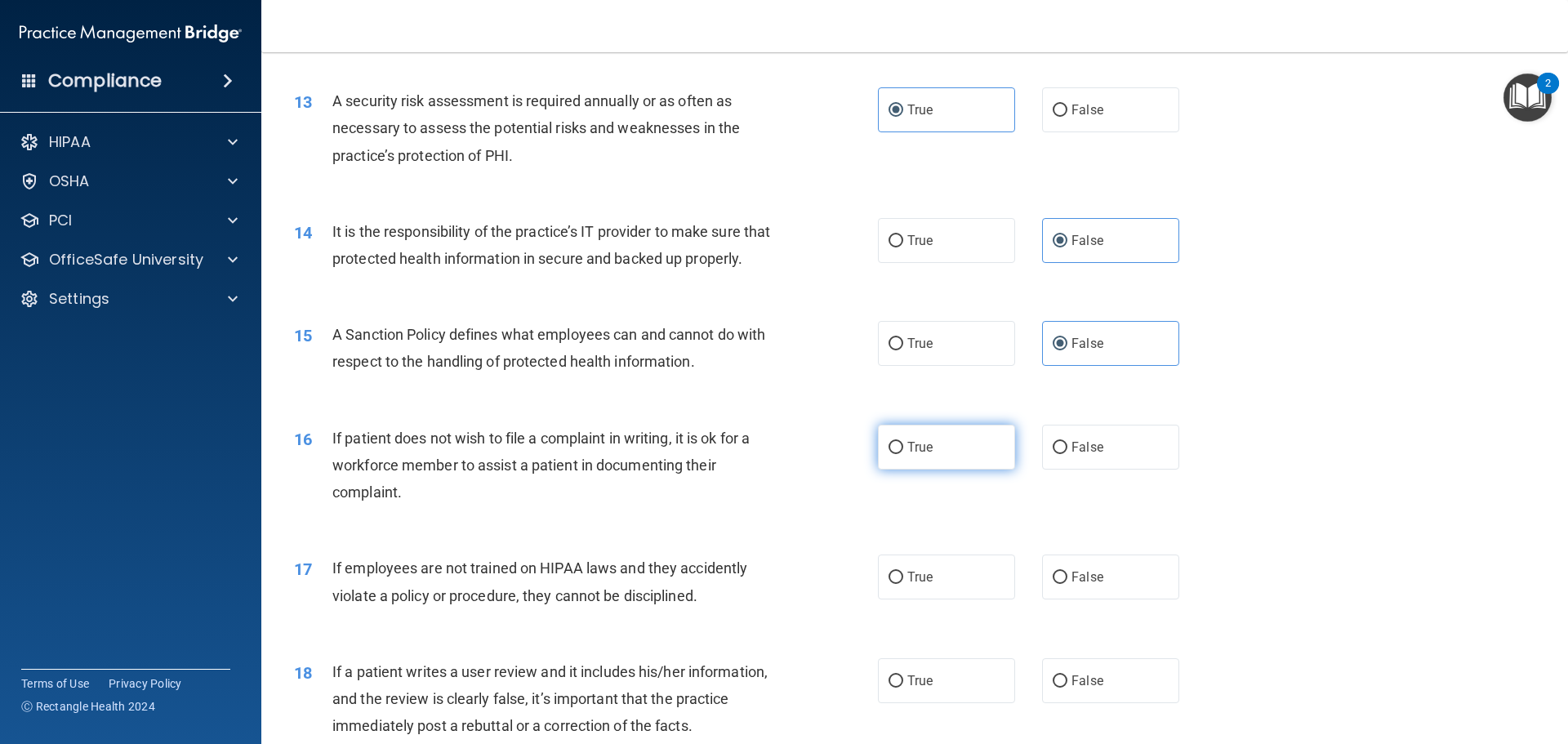
click at [940, 470] on label "True" at bounding box center [946, 447] width 137 height 45
click at [903, 454] on input "True" at bounding box center [895, 448] width 15 height 12
radio input "true"
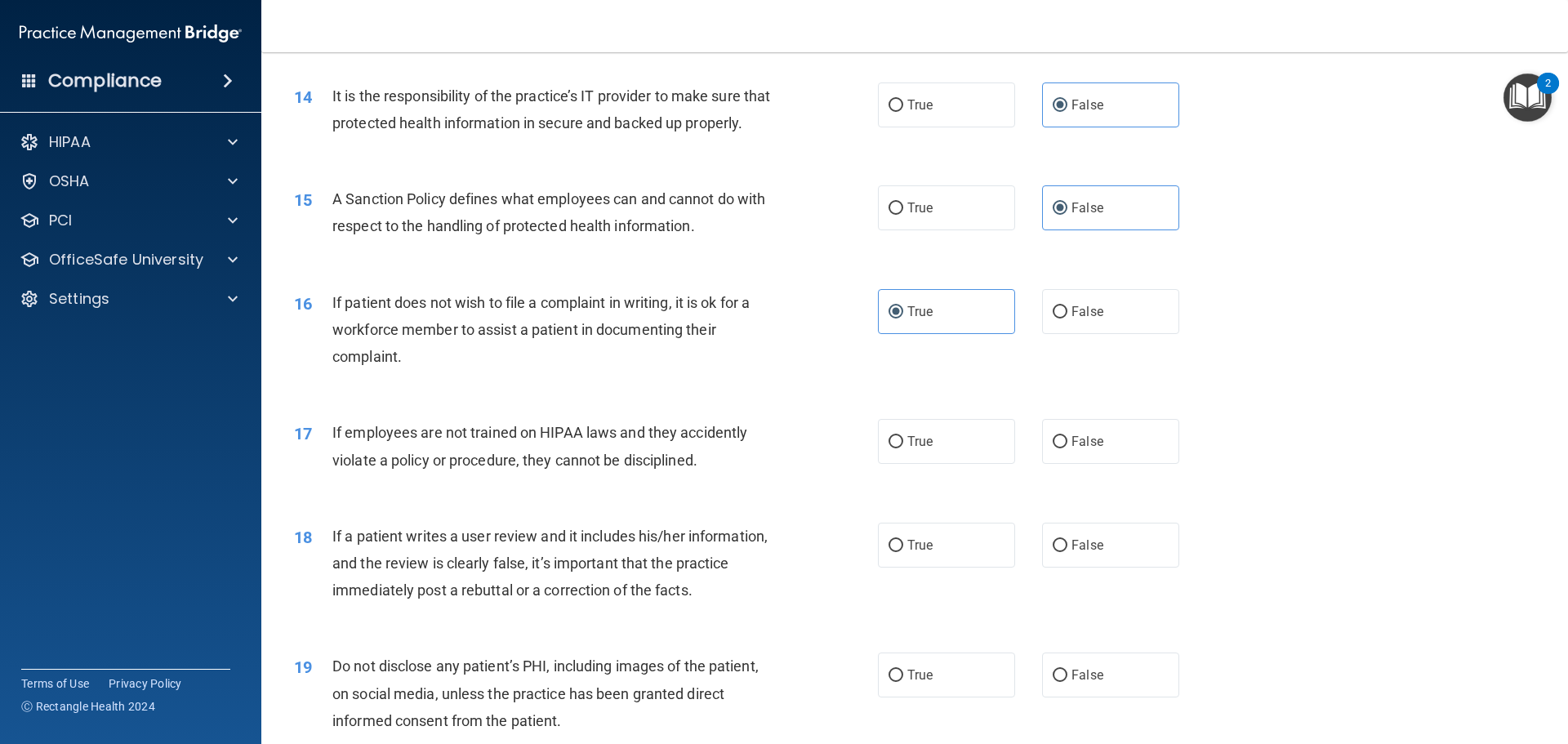
scroll to position [1878, 0]
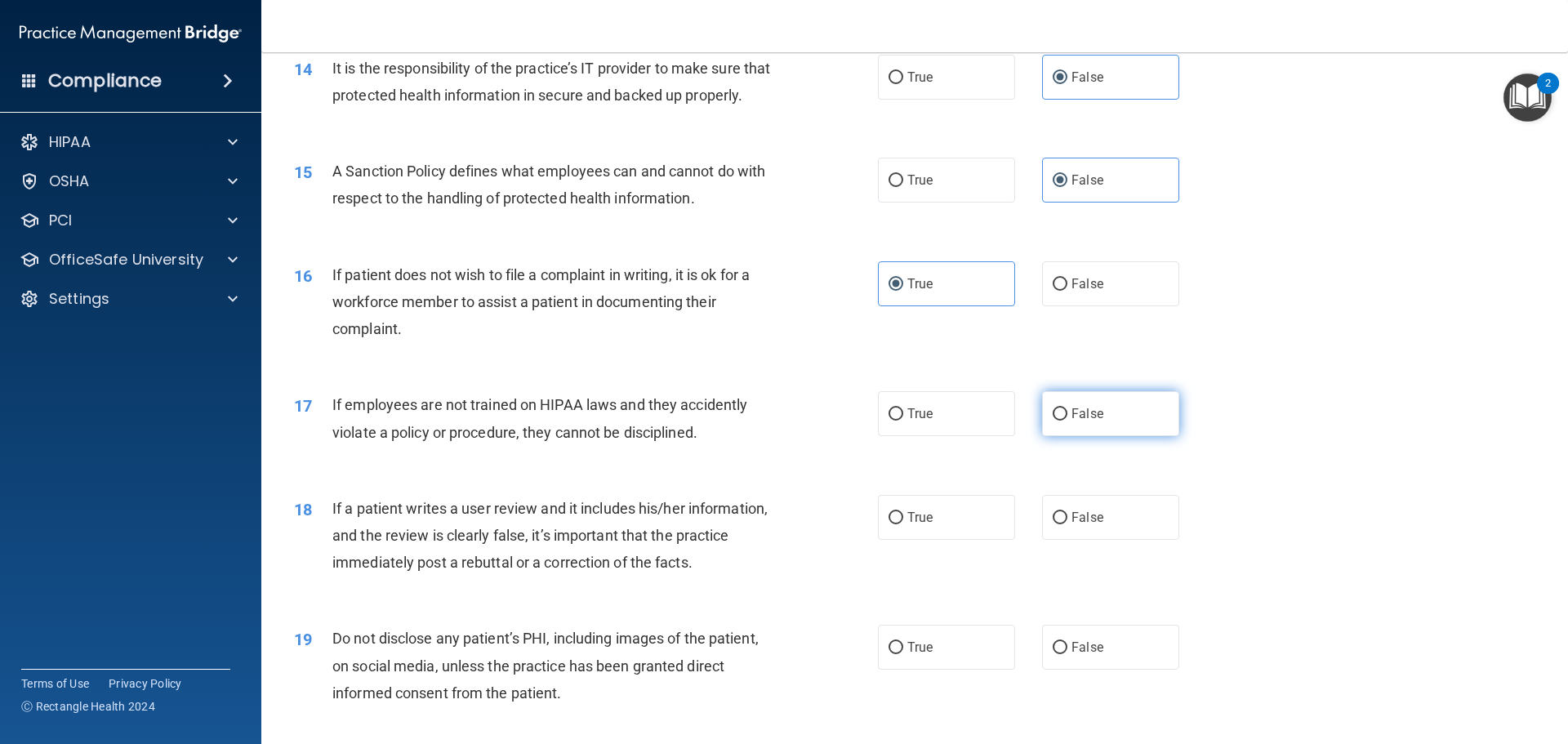
click at [1075, 421] on span "False" at bounding box center [1088, 414] width 32 height 16
click at [1067, 420] on input "False" at bounding box center [1060, 414] width 15 height 12
radio input "true"
click at [1083, 525] on span "False" at bounding box center [1088, 518] width 32 height 16
click at [1067, 524] on input "False" at bounding box center [1060, 518] width 15 height 12
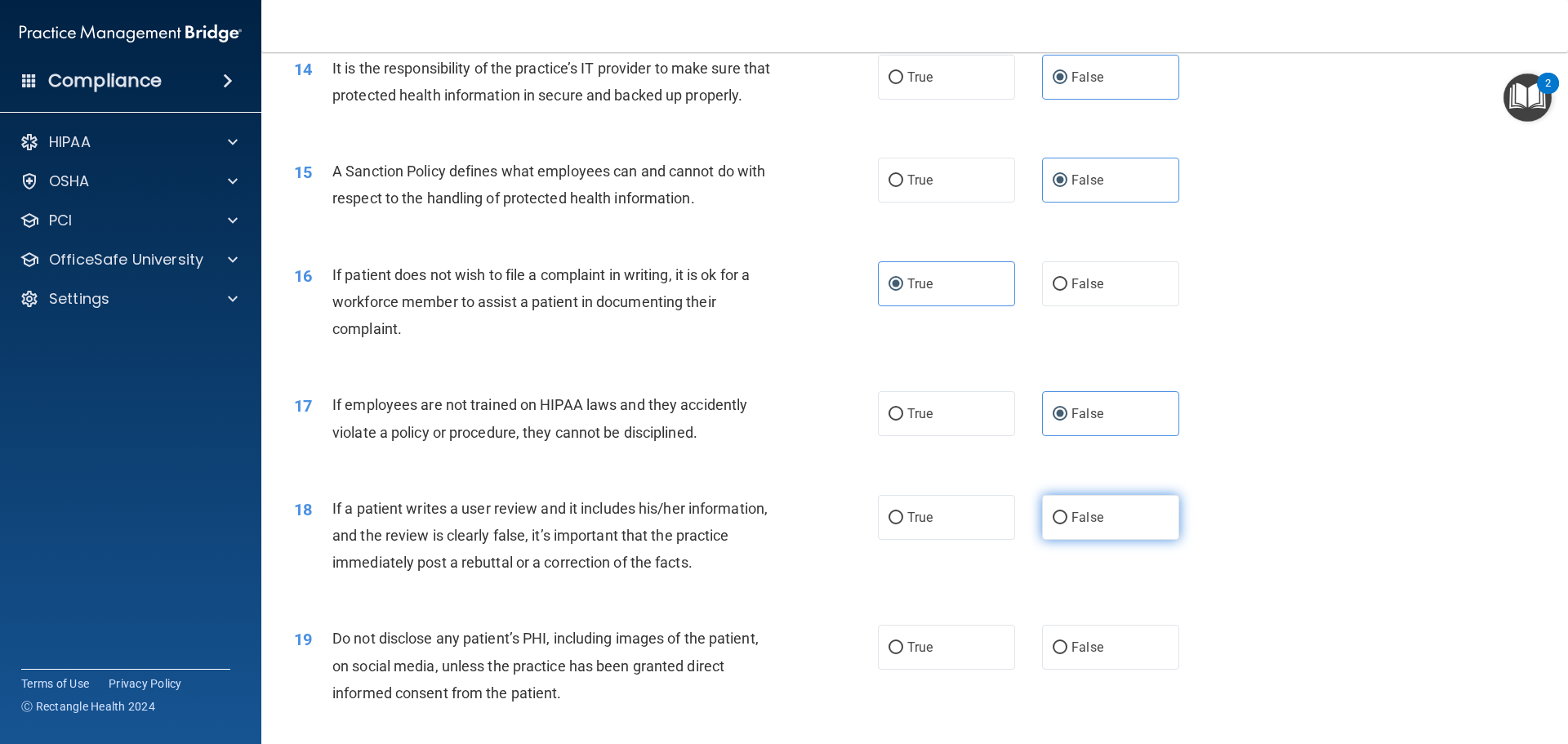
radio input "true"
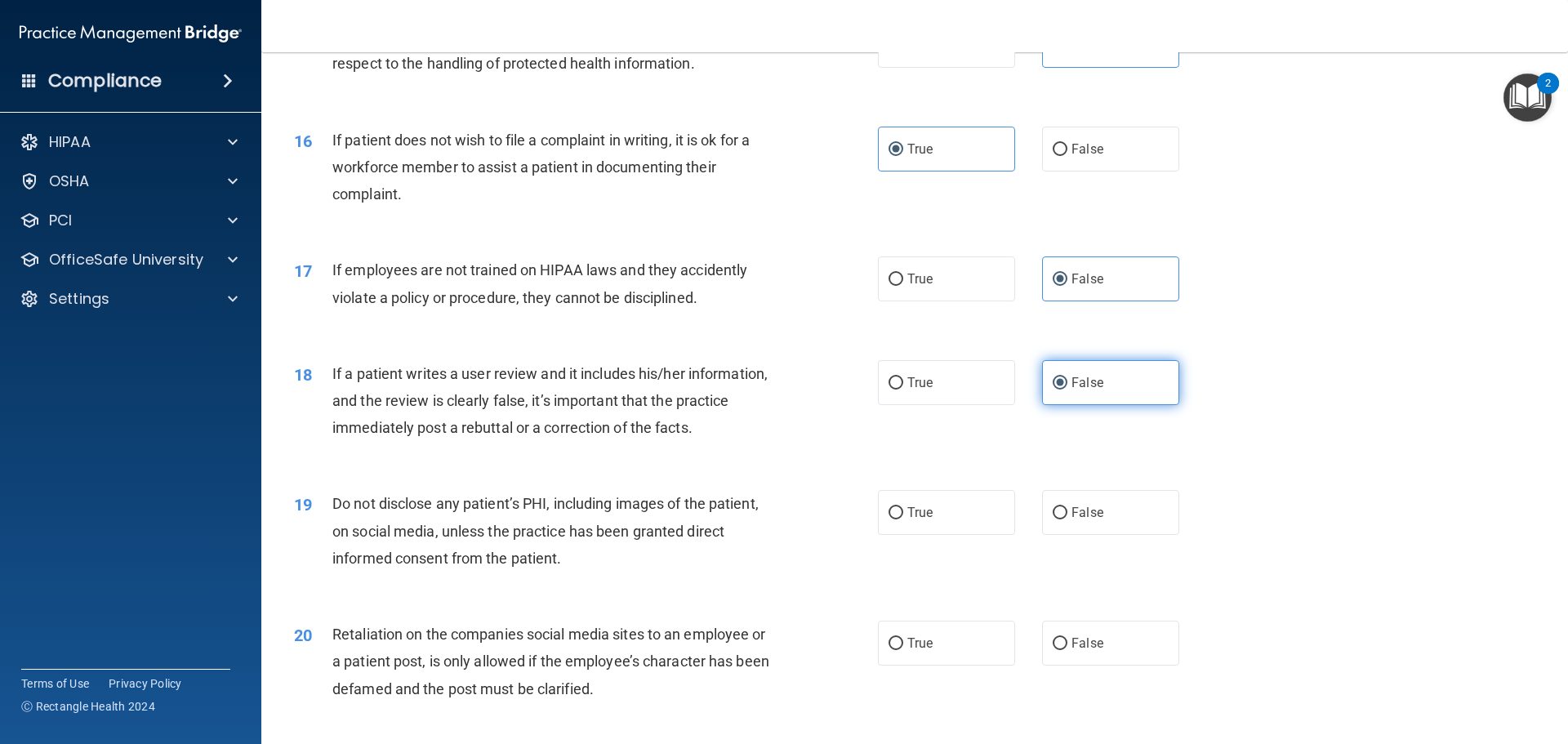
scroll to position [2041, 0]
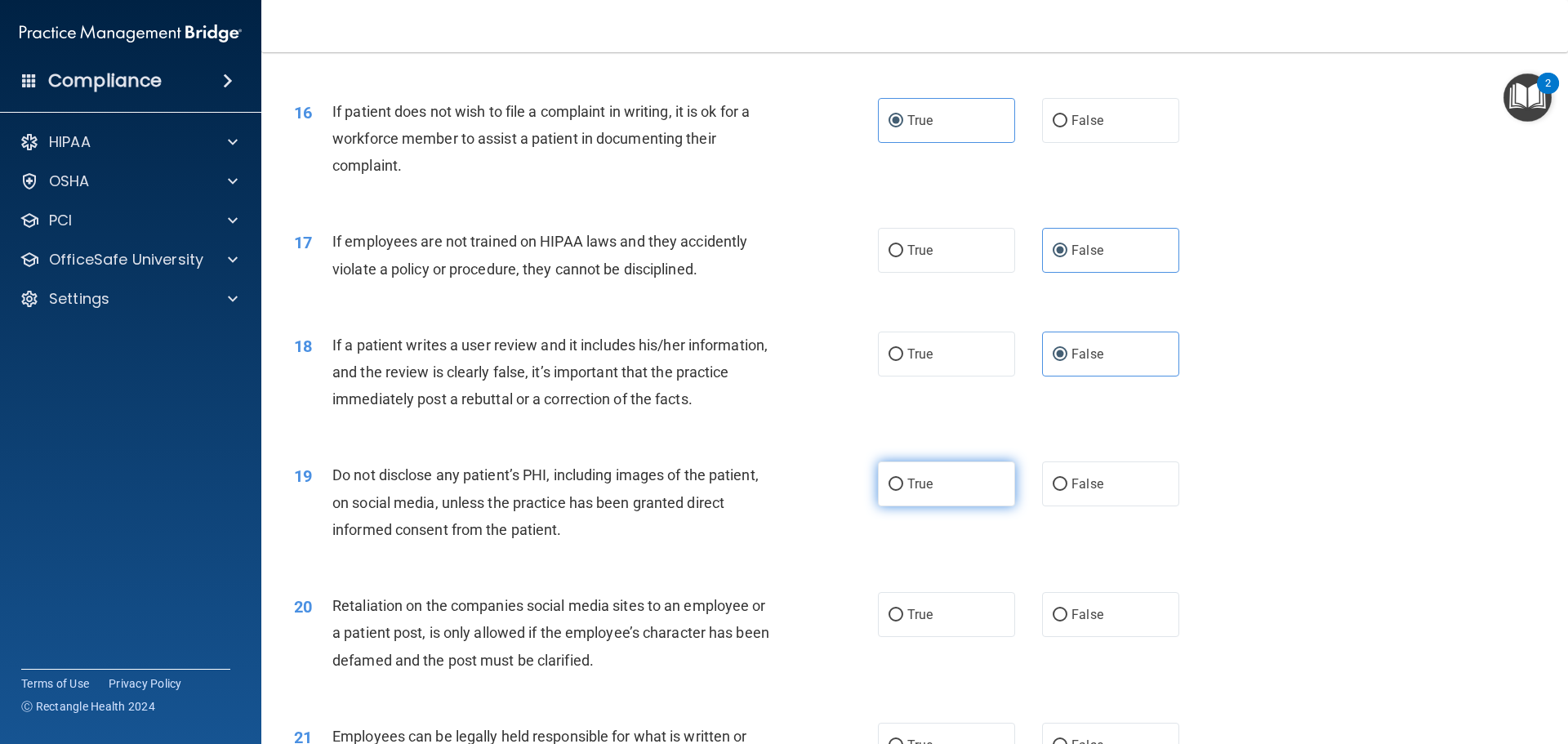
click at [960, 506] on label "True" at bounding box center [946, 483] width 137 height 45
click at [903, 491] on input "True" at bounding box center [895, 485] width 15 height 12
radio input "true"
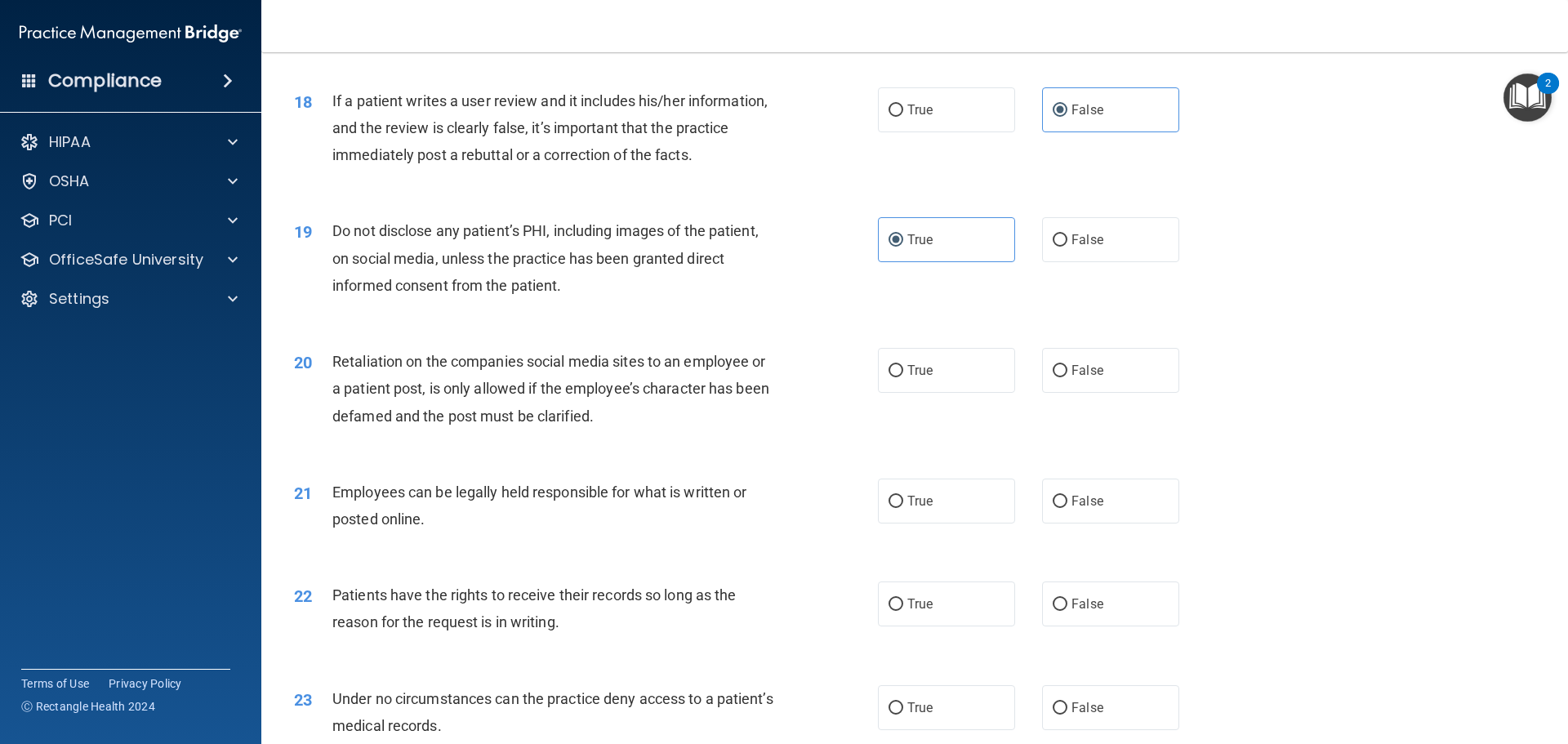
scroll to position [2286, 0]
click at [1102, 387] on label "False" at bounding box center [1111, 369] width 137 height 45
click at [1067, 376] on input "False" at bounding box center [1060, 371] width 15 height 12
radio input "true"
click at [936, 523] on label "True" at bounding box center [946, 500] width 137 height 45
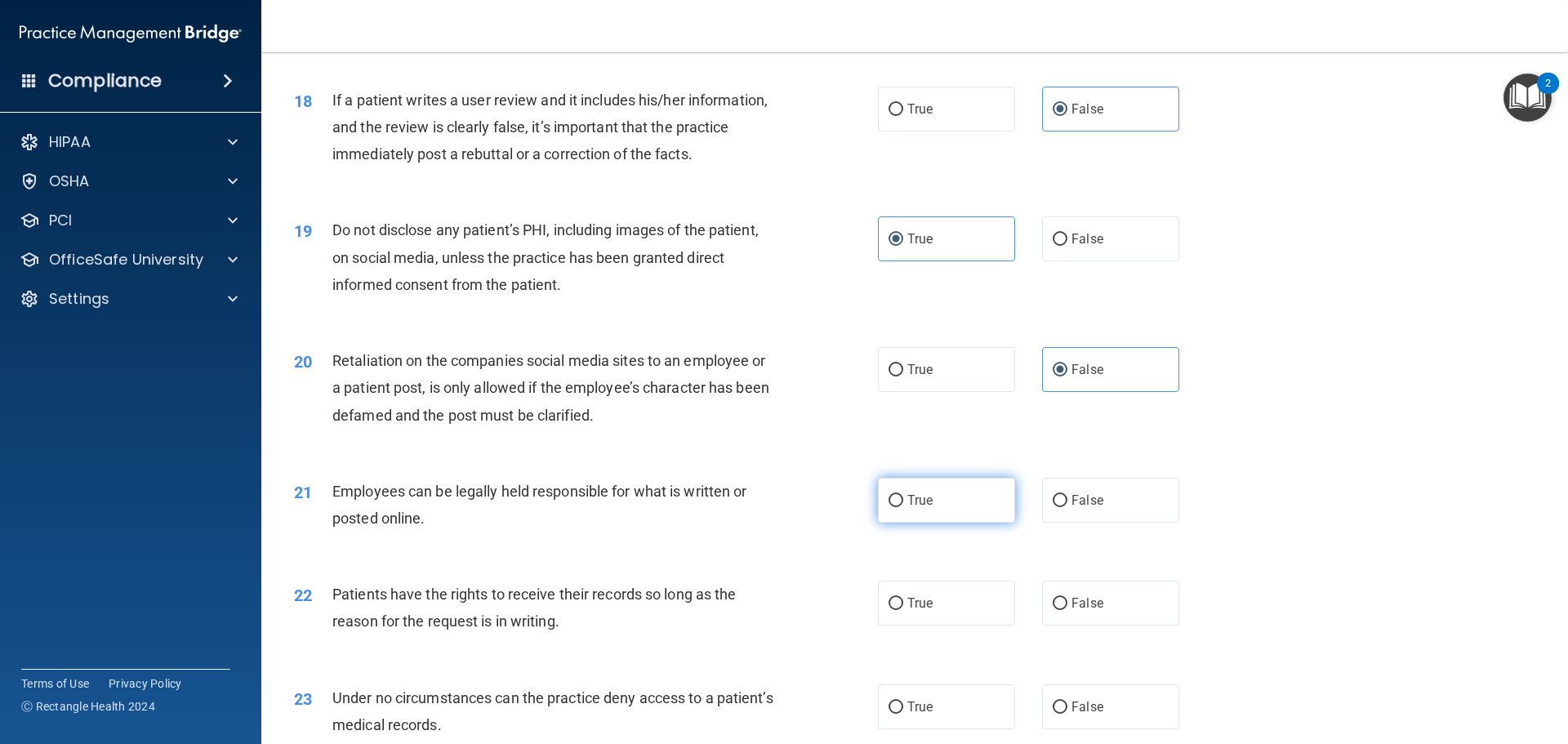
click at [903, 507] on input "True" at bounding box center [895, 501] width 15 height 12
radio input "true"
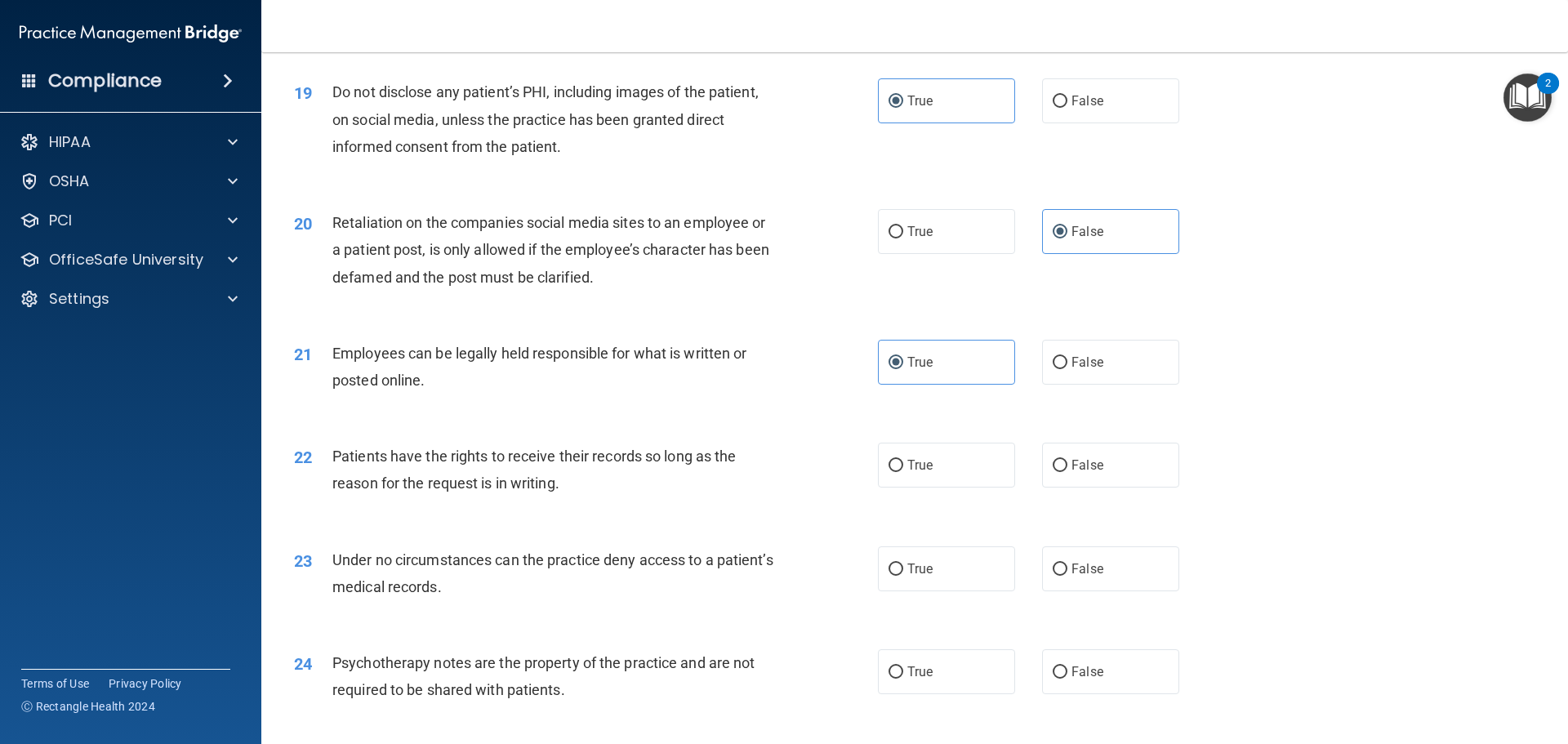
scroll to position [2450, 0]
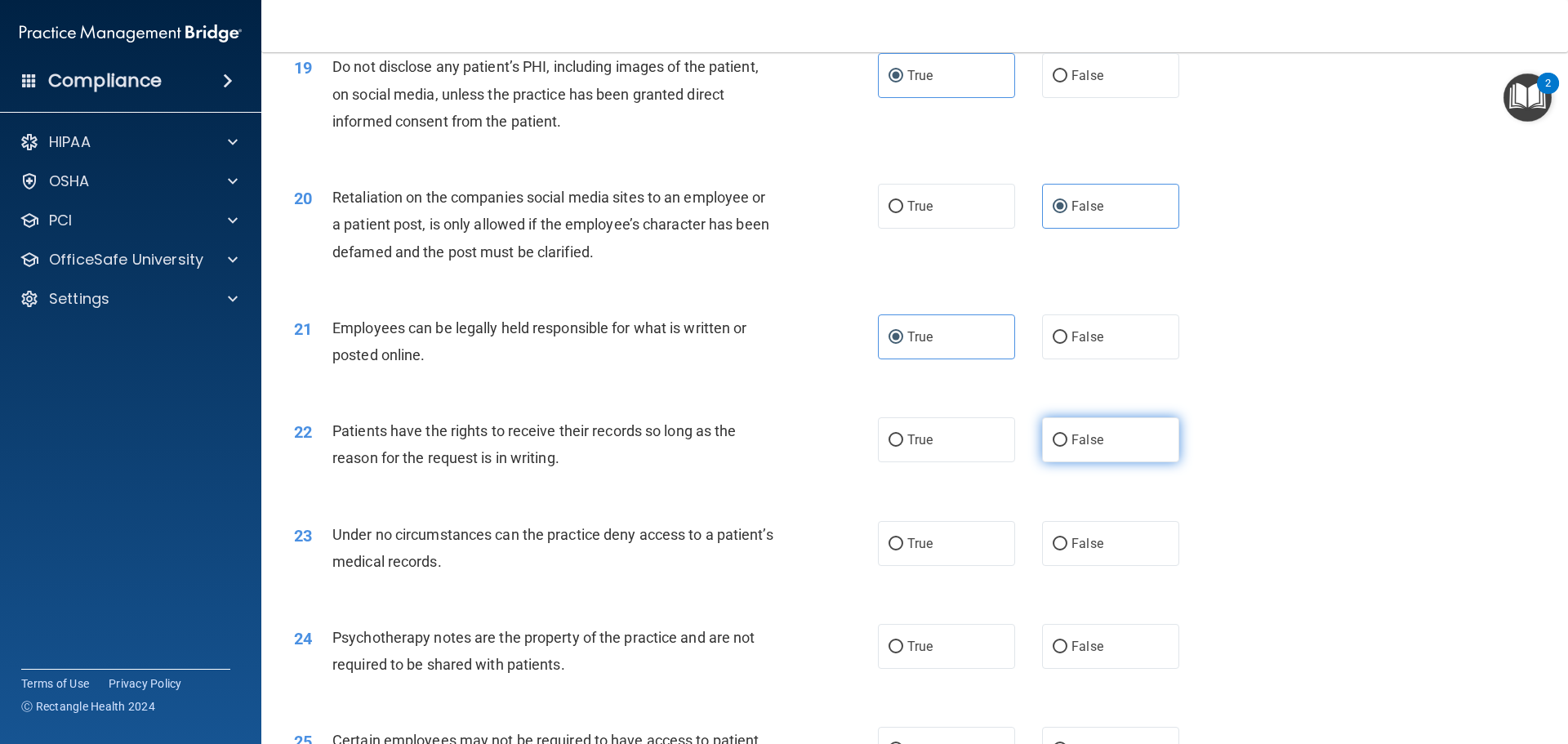
click at [1072, 448] on span "False" at bounding box center [1088, 440] width 32 height 16
click at [1067, 447] on input "False" at bounding box center [1060, 441] width 15 height 12
radio input "true"
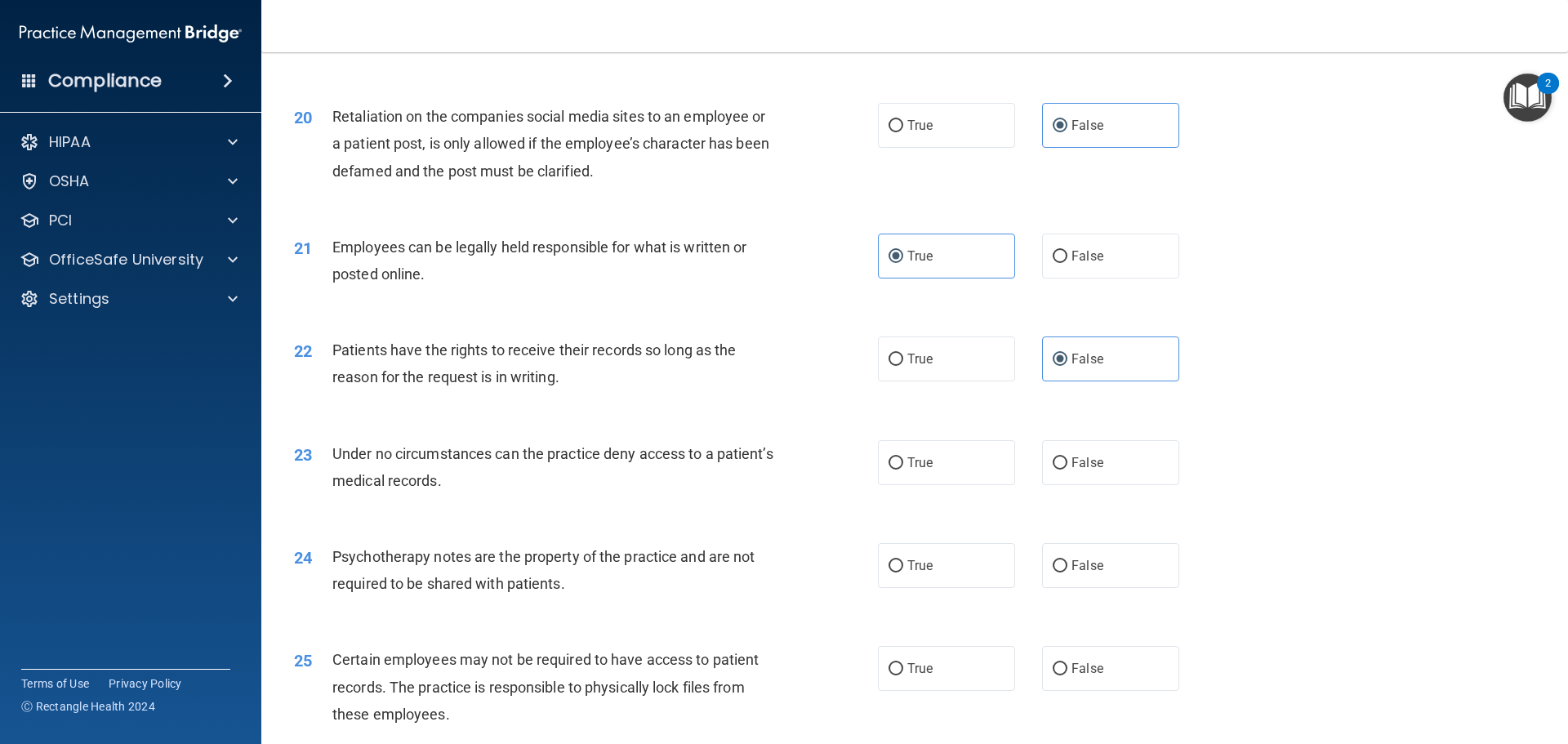
scroll to position [2531, 0]
click at [1056, 469] on input "False" at bounding box center [1060, 463] width 15 height 12
radio input "true"
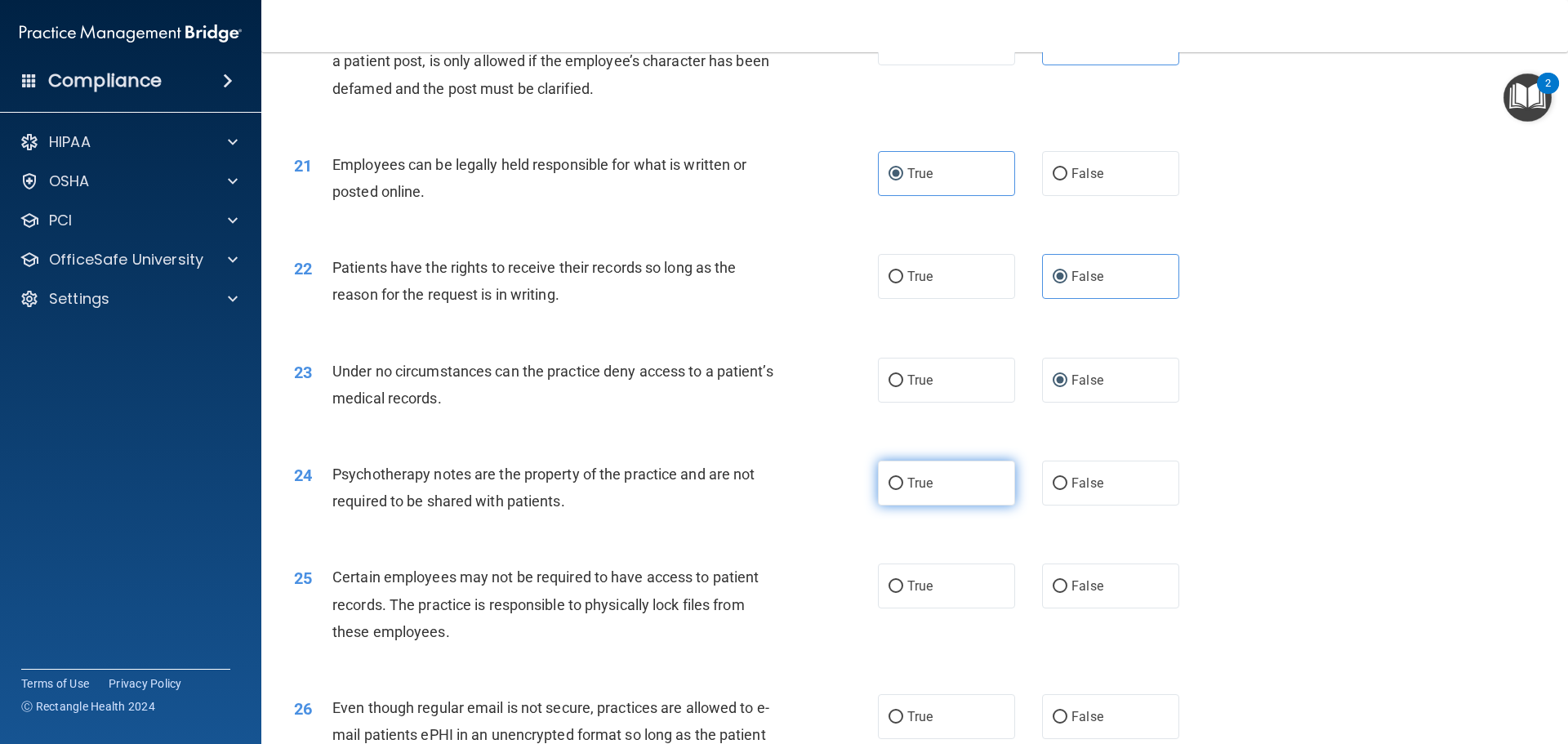
scroll to position [2694, 0]
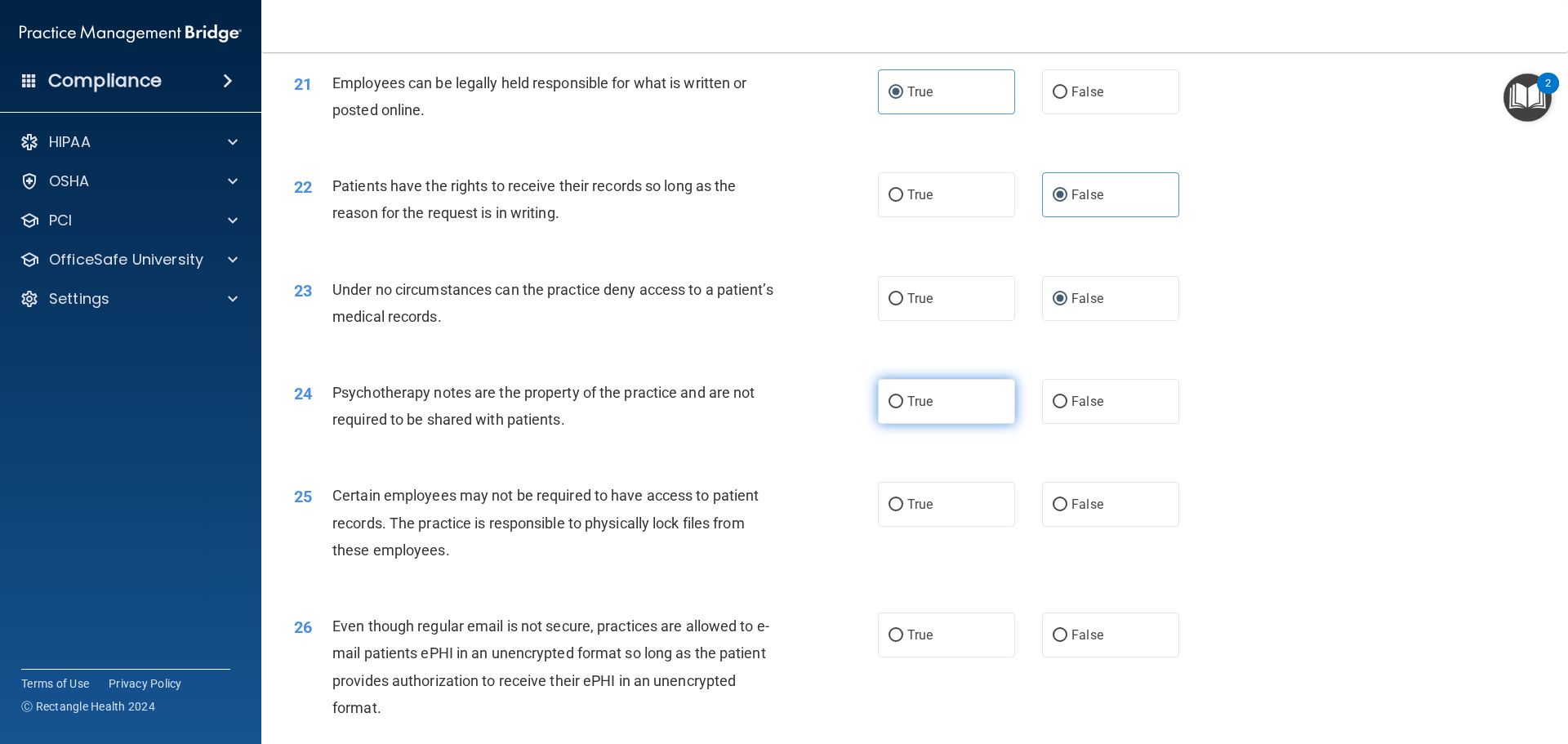
click at [922, 409] on span "True" at bounding box center [919, 402] width 26 height 16
click at [903, 408] on input "True" at bounding box center [895, 403] width 15 height 12
radio input "true"
click at [919, 512] on span "True" at bounding box center [919, 504] width 26 height 16
click at [903, 511] on input "True" at bounding box center [895, 505] width 15 height 12
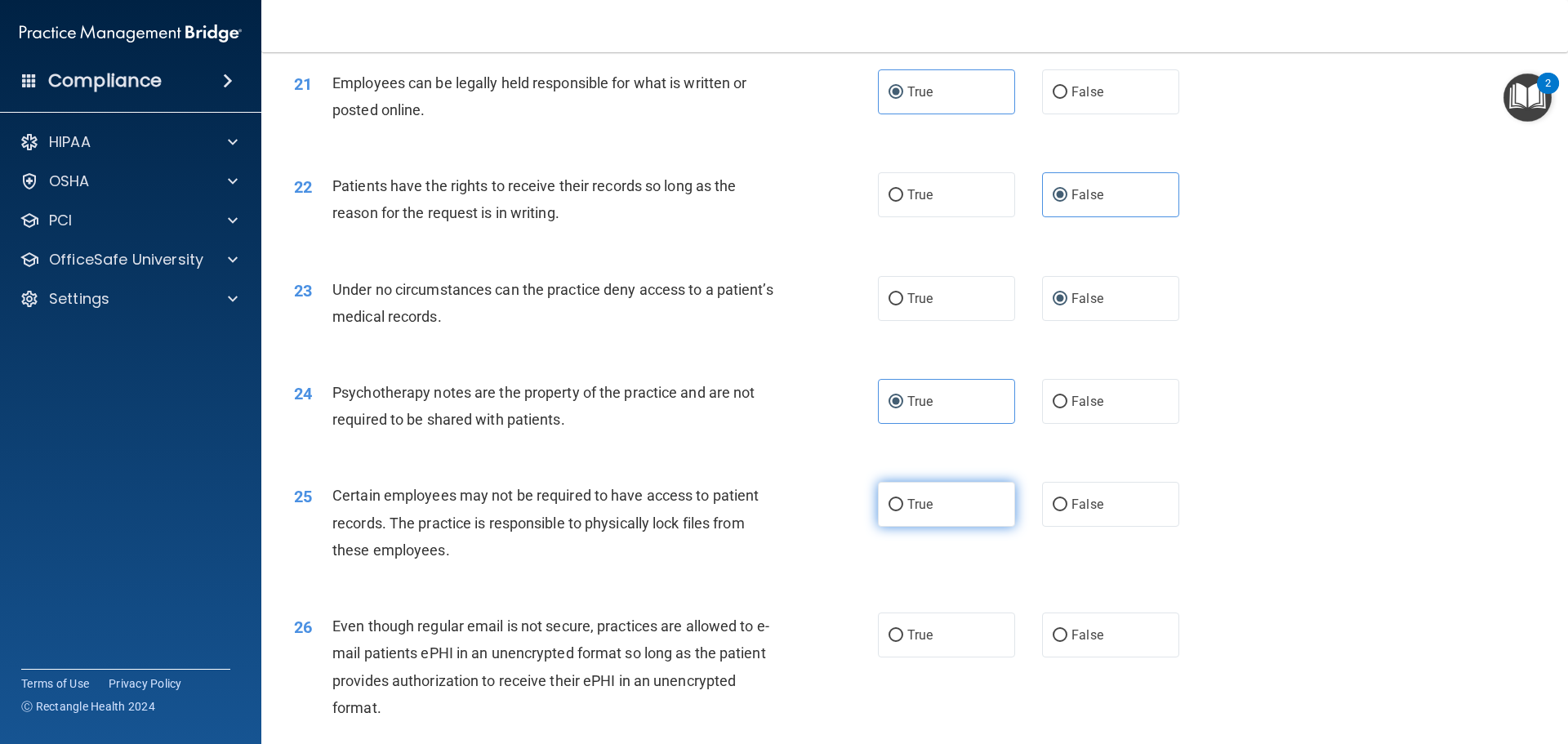
radio input "true"
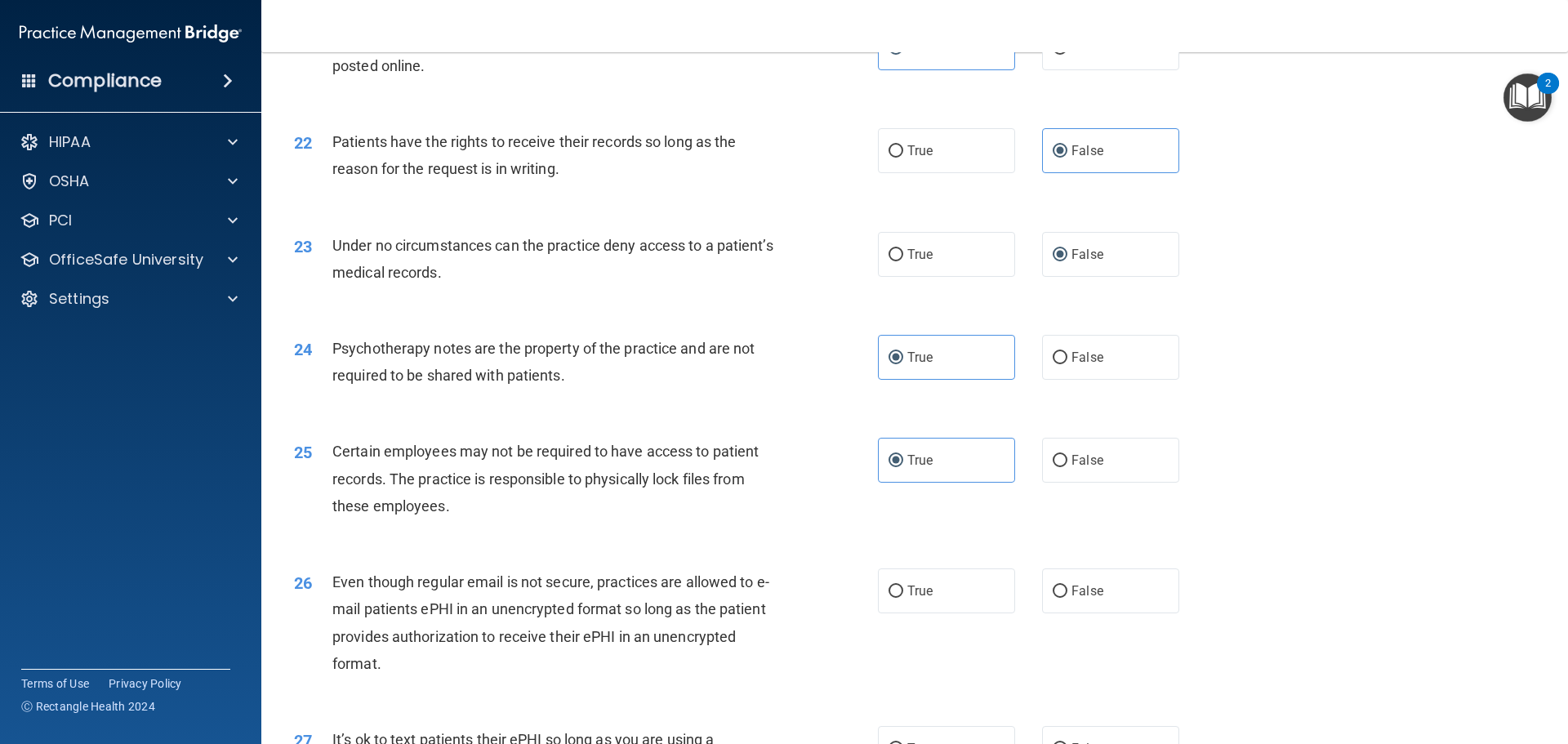
scroll to position [2776, 0]
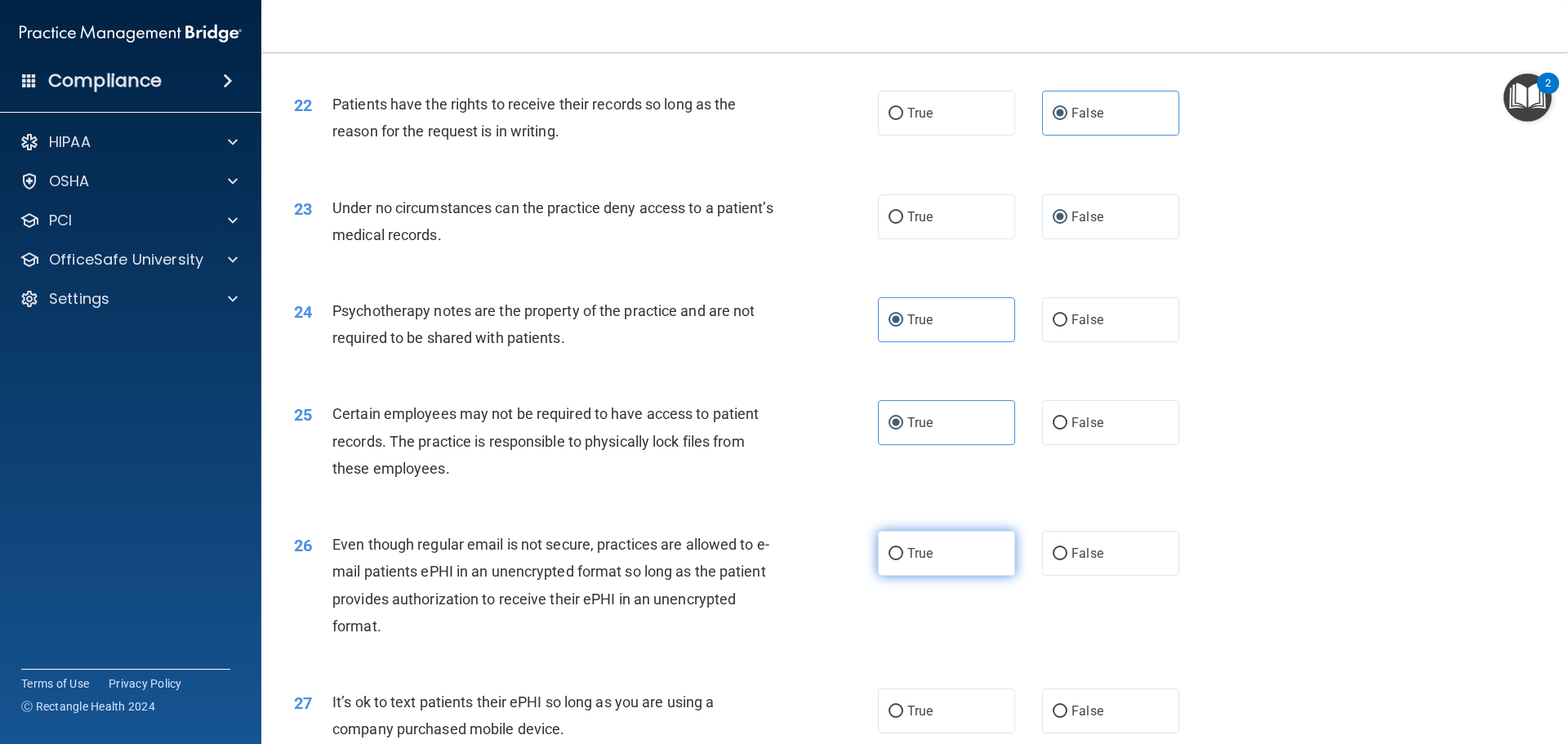
click at [919, 561] on span "True" at bounding box center [919, 553] width 26 height 16
click at [903, 560] on input "True" at bounding box center [895, 554] width 15 height 12
radio input "true"
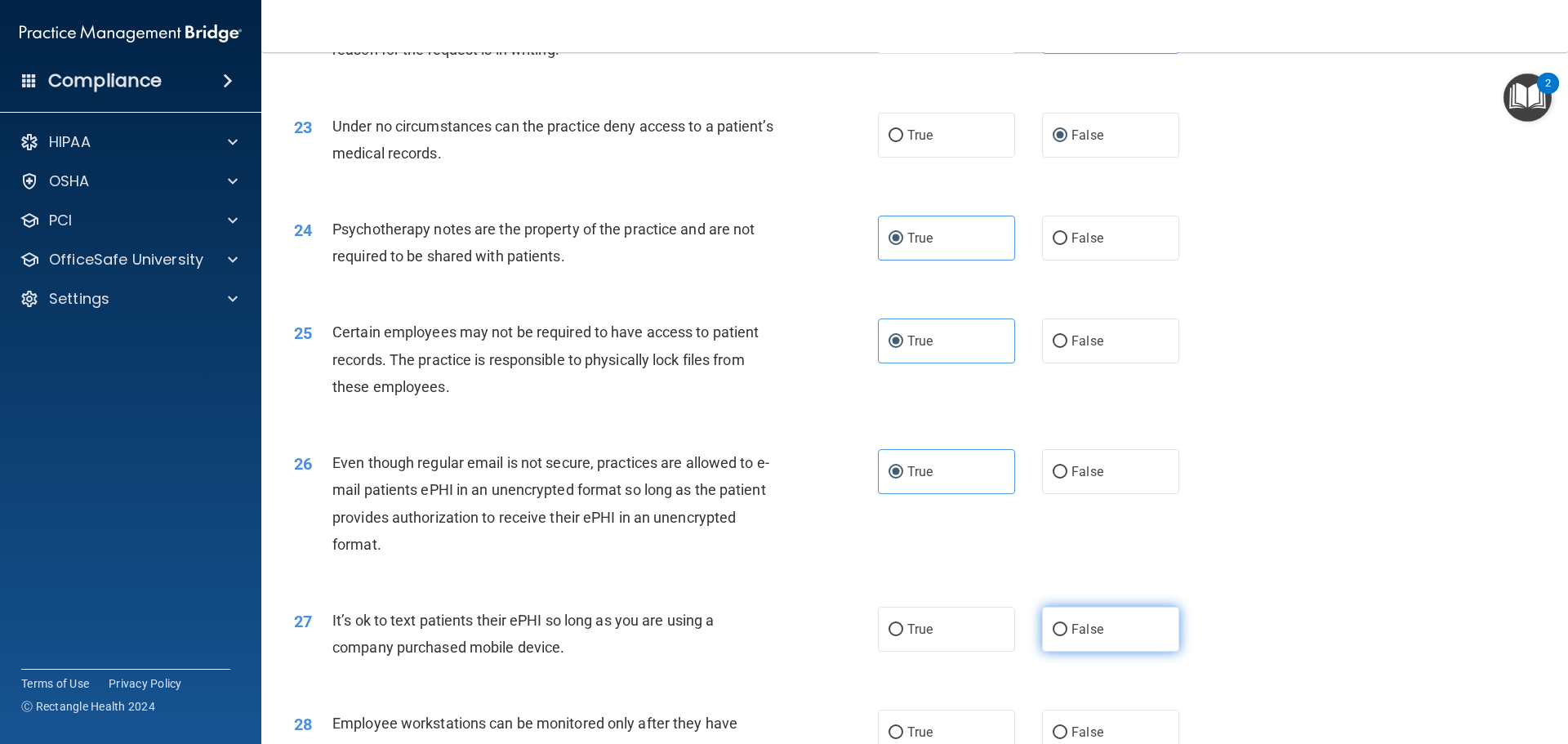
click at [1091, 637] on span "False" at bounding box center [1088, 629] width 32 height 16
click at [1067, 636] on input "False" at bounding box center [1060, 630] width 15 height 12
radio input "true"
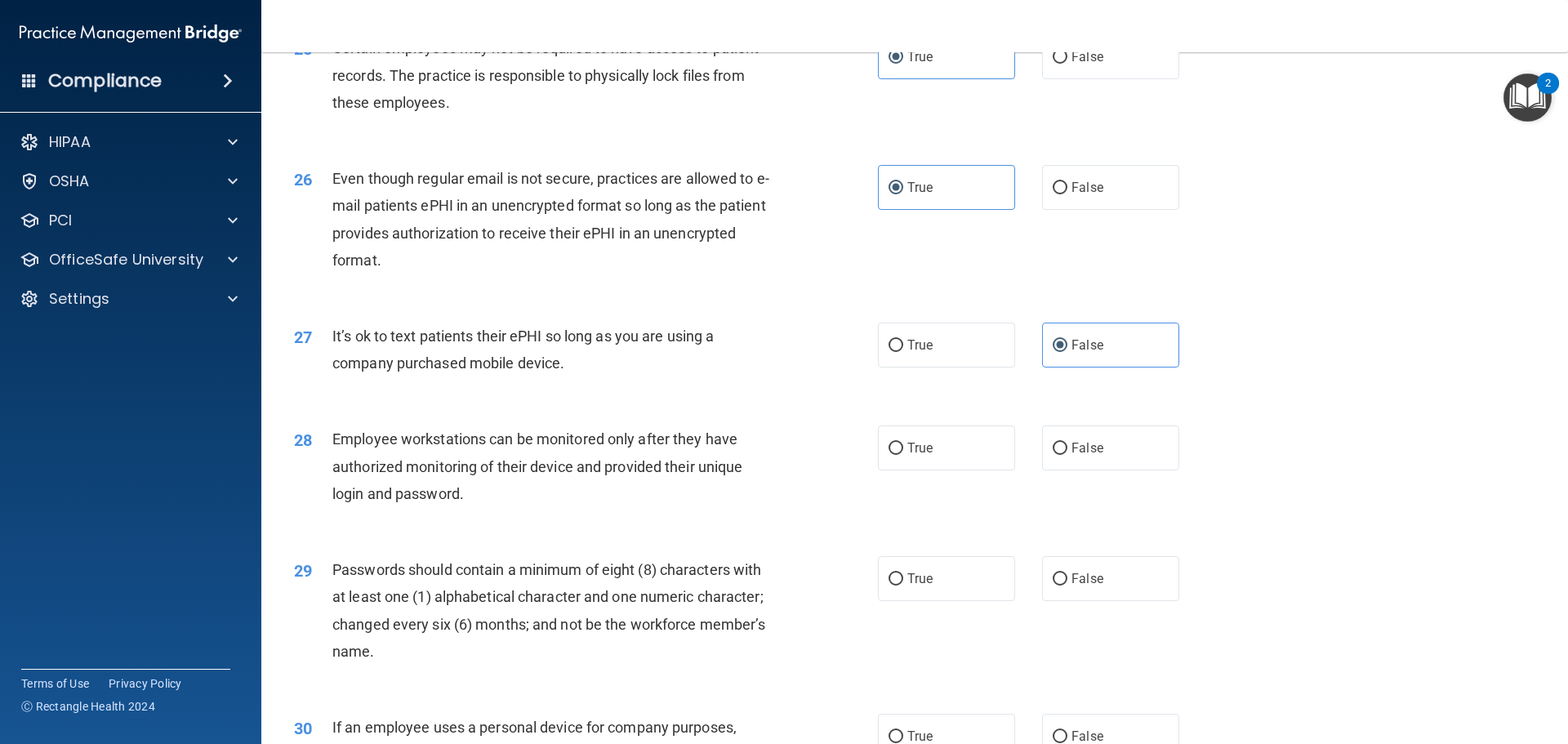
scroll to position [3184, 0]
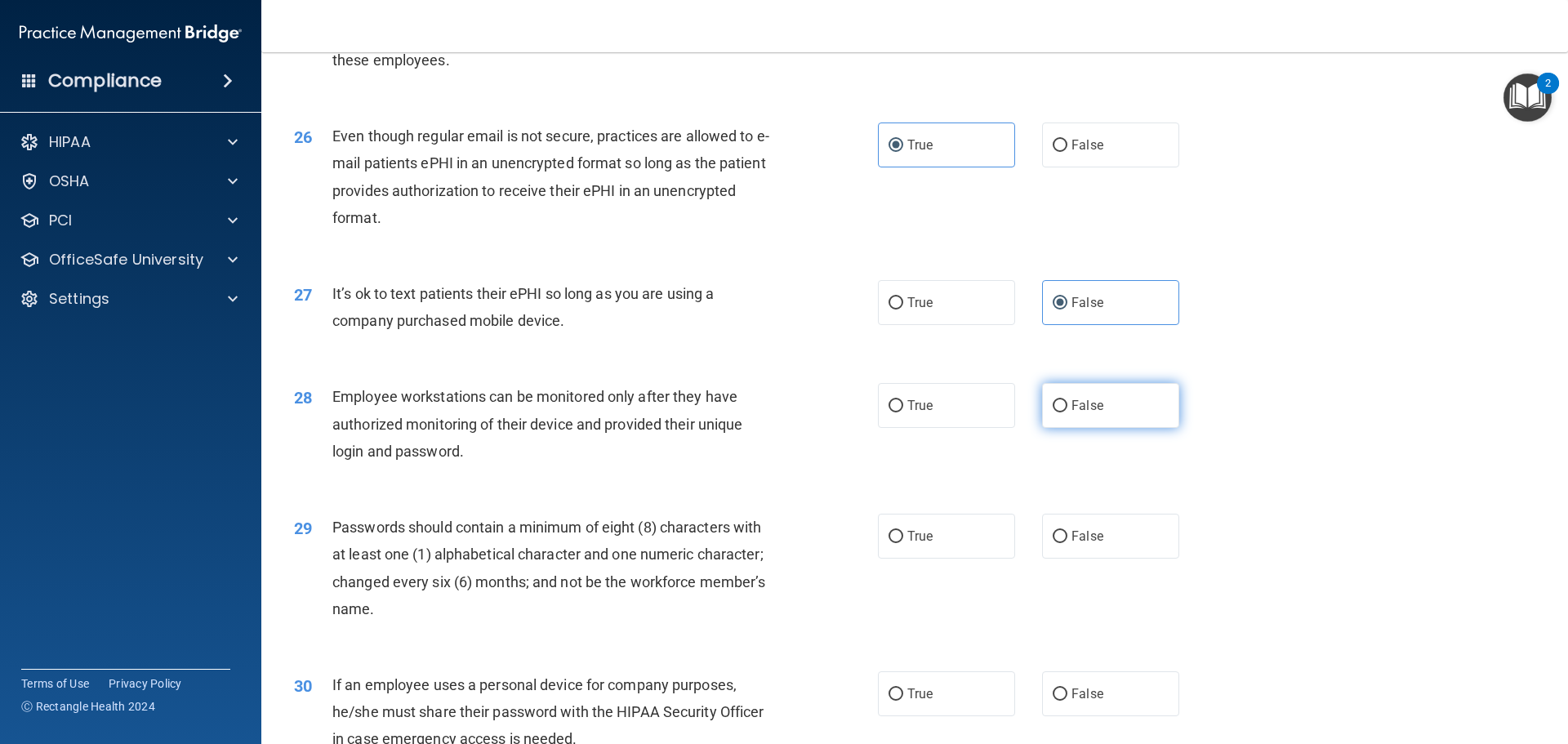
click at [1091, 413] on span "False" at bounding box center [1088, 405] width 32 height 16
click at [1067, 412] on input "False" at bounding box center [1060, 406] width 15 height 12
radio input "true"
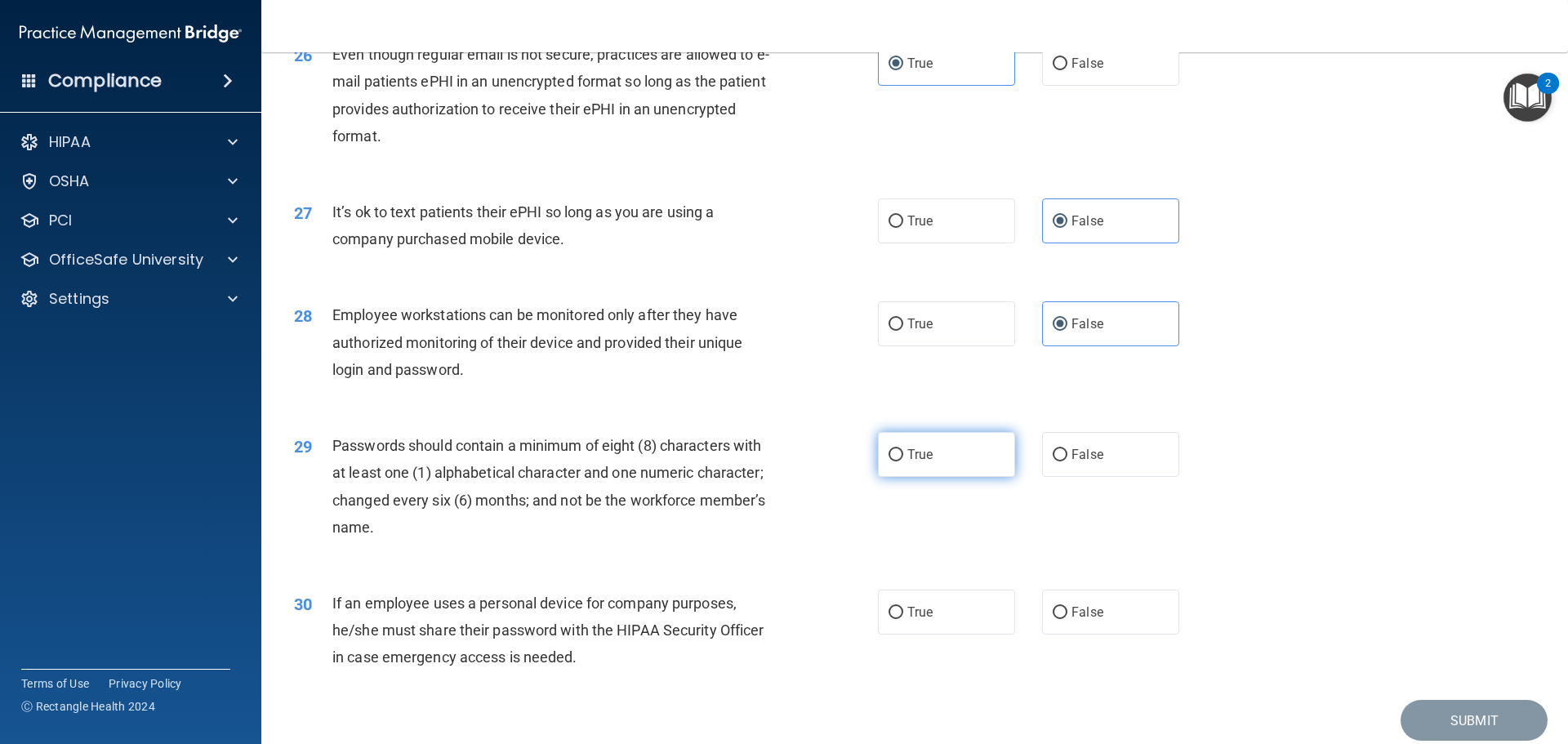
click at [938, 474] on label "True" at bounding box center [946, 454] width 137 height 45
click at [903, 461] on input "True" at bounding box center [895, 456] width 15 height 12
radio input "true"
click at [1073, 619] on span "False" at bounding box center [1088, 612] width 32 height 16
click at [1067, 619] on input "False" at bounding box center [1060, 613] width 15 height 12
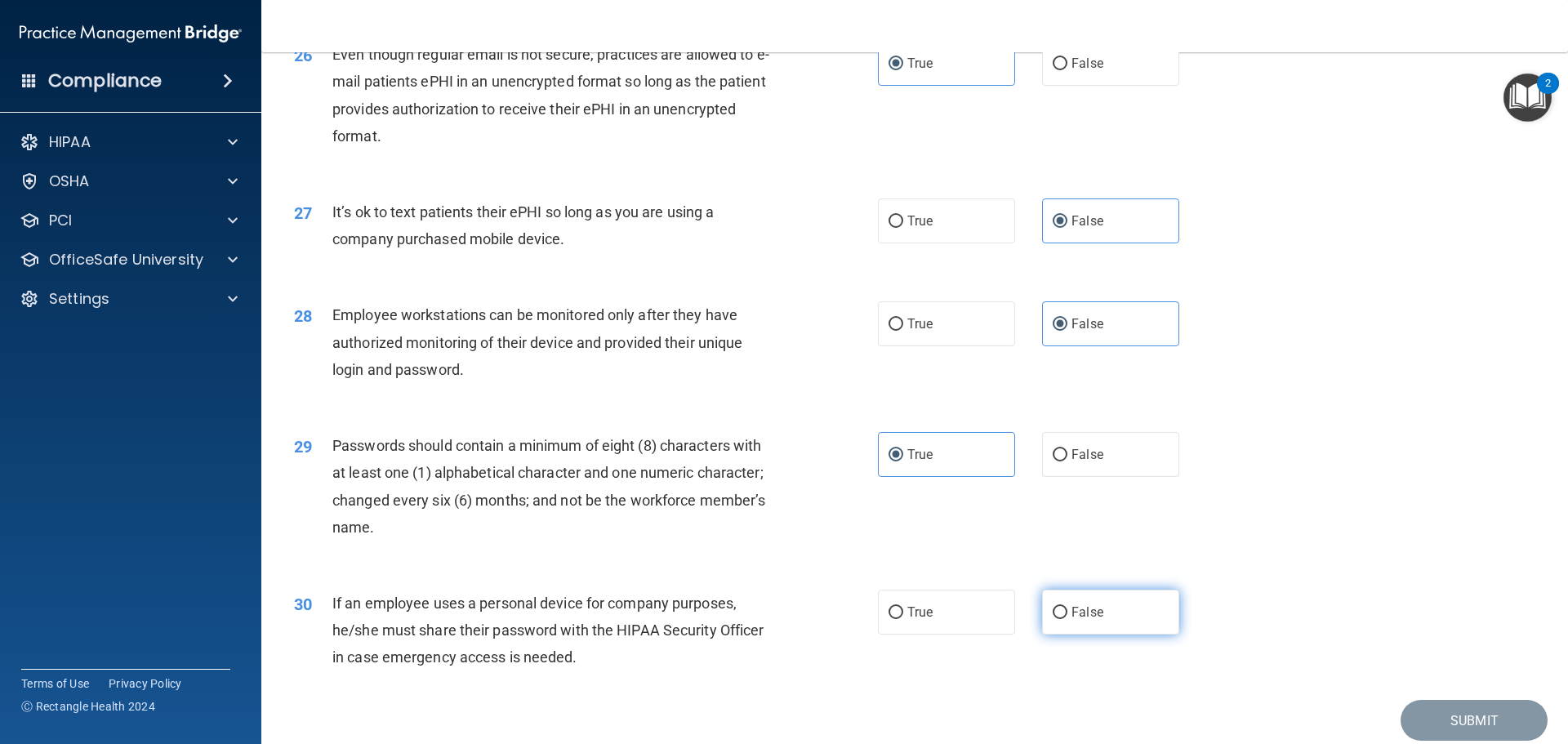
radio input "true"
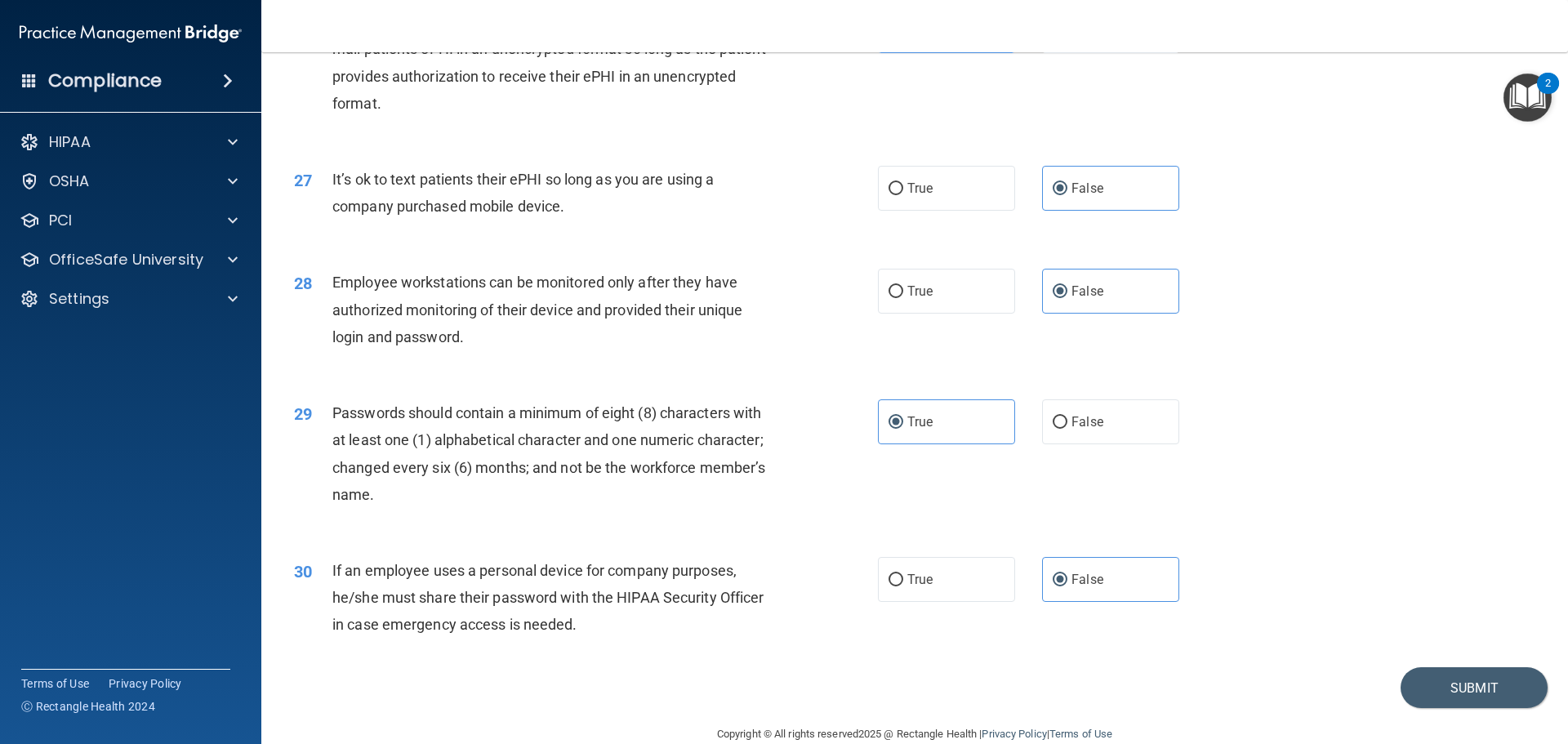
scroll to position [3348, 0]
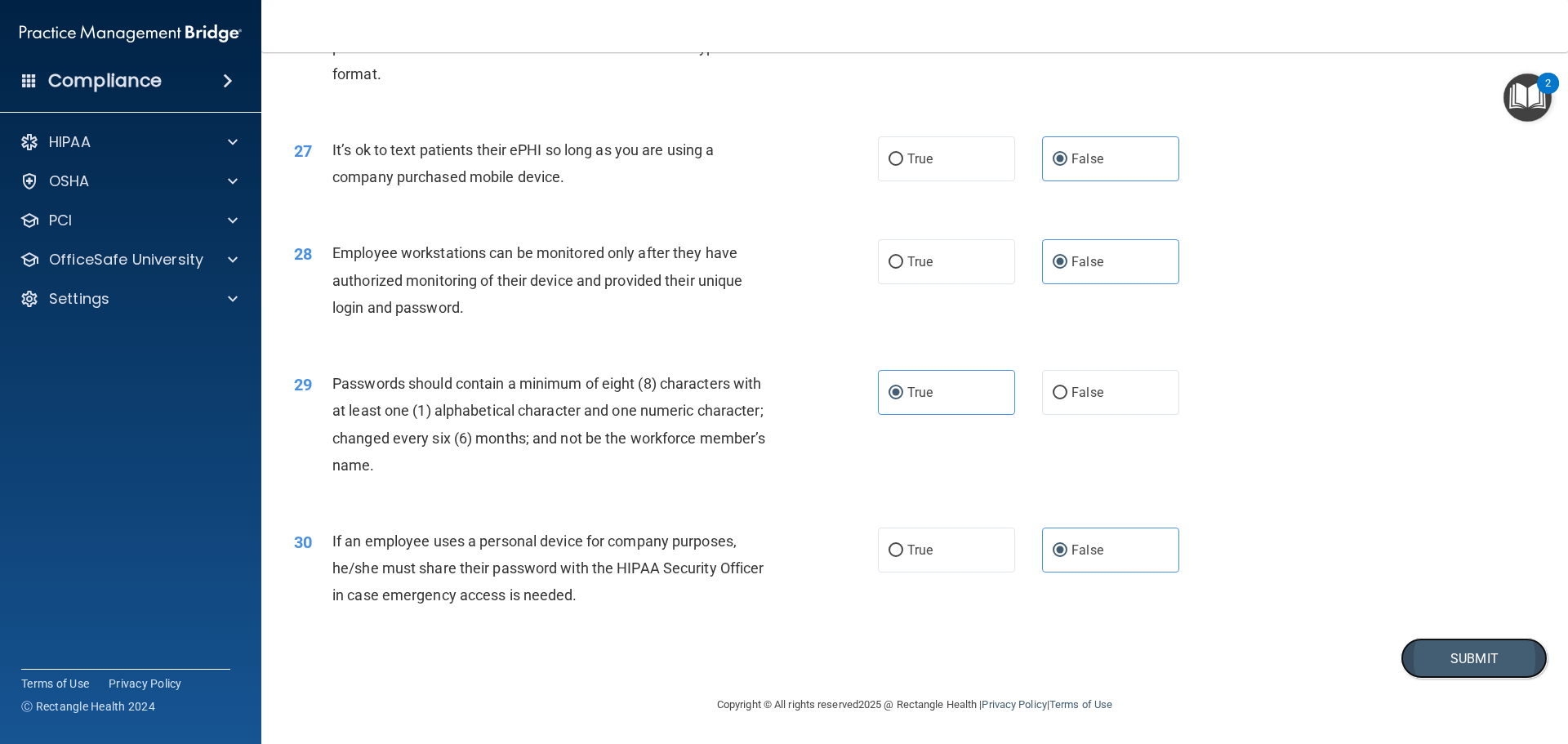
click at [1503, 663] on button "Submit" at bounding box center [1474, 658] width 147 height 42
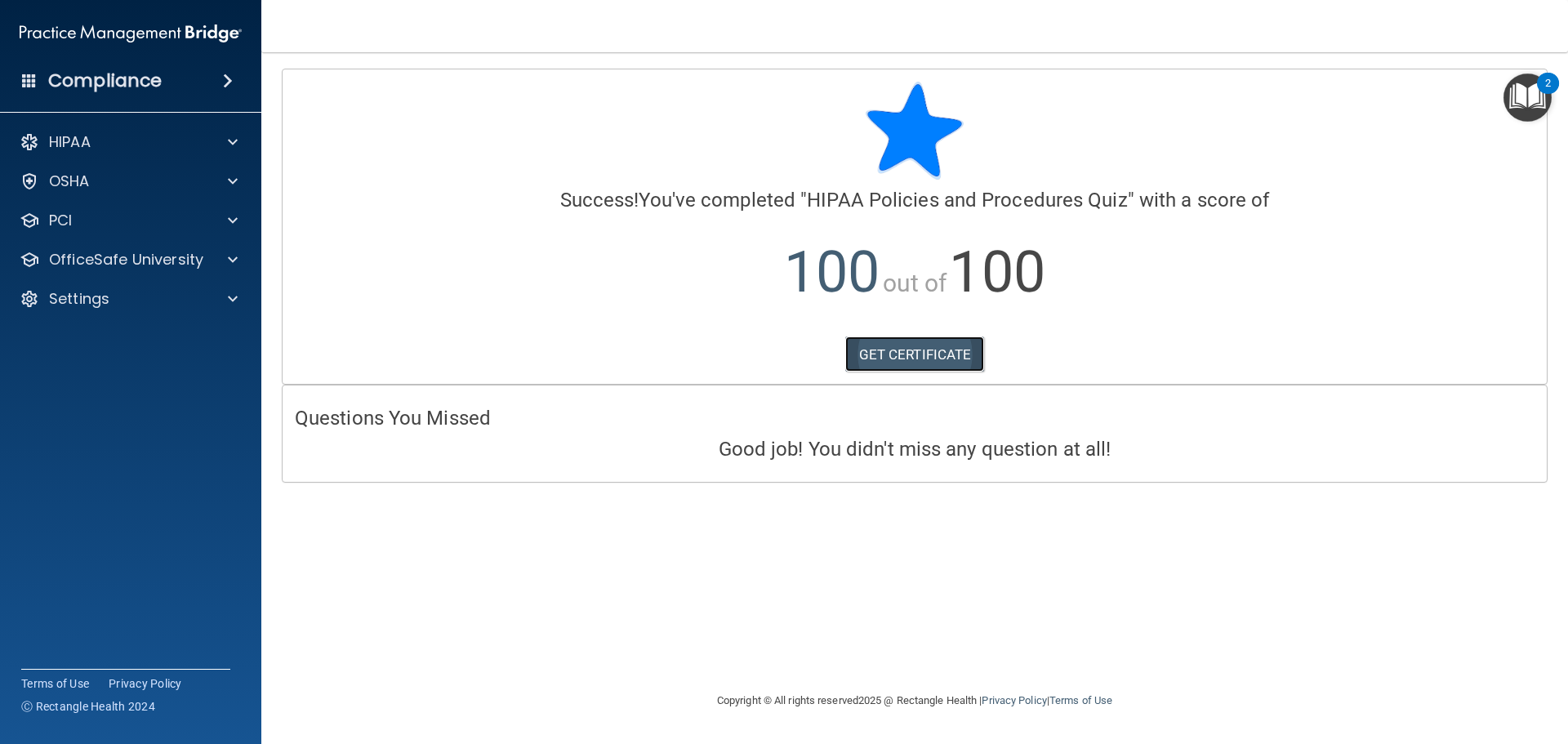
click at [882, 357] on link "GET CERTIFICATE" at bounding box center [915, 354] width 140 height 36
click at [119, 261] on p "OfficeSafe University" at bounding box center [126, 259] width 154 height 19
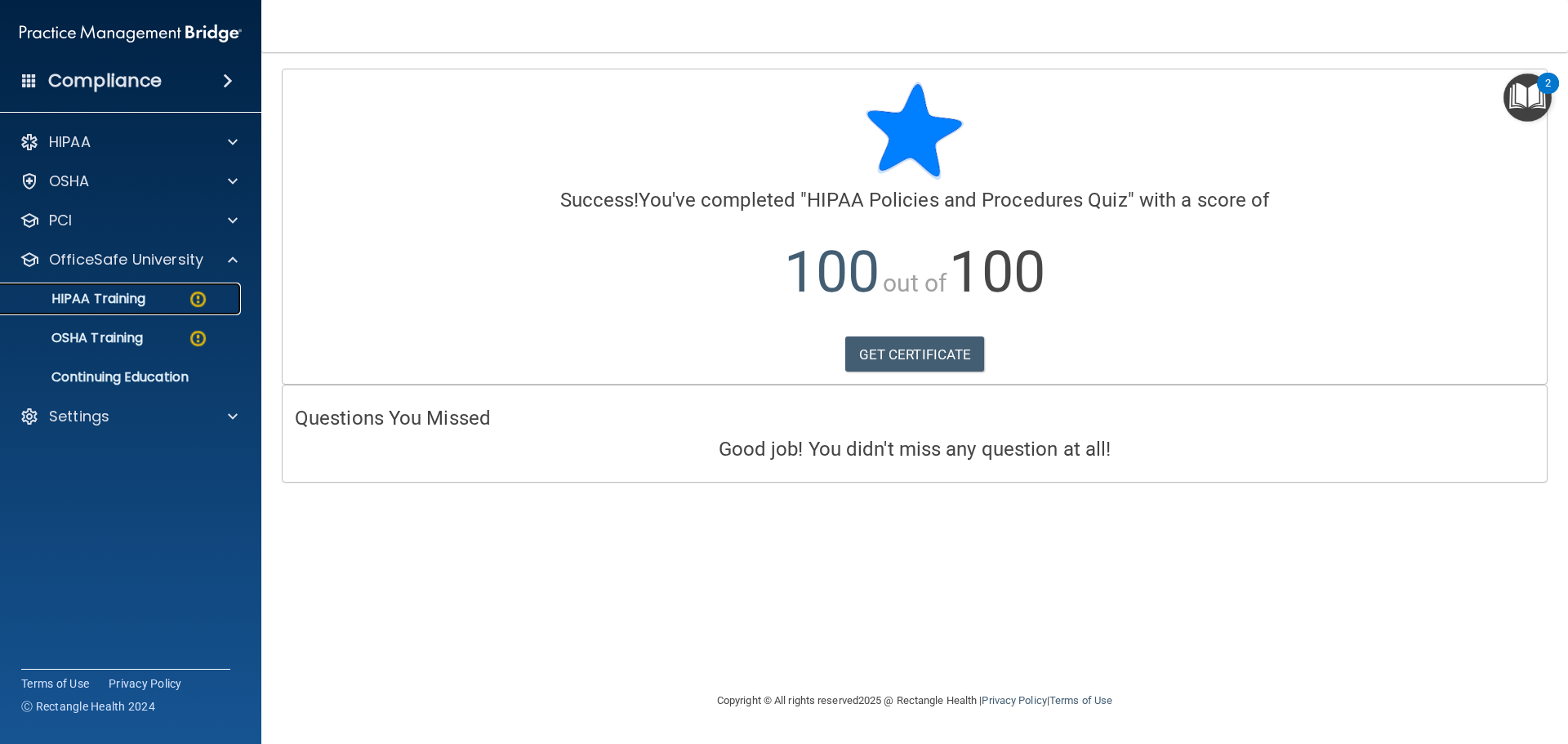
click at [125, 298] on p "HIPAA Training" at bounding box center [78, 299] width 135 height 16
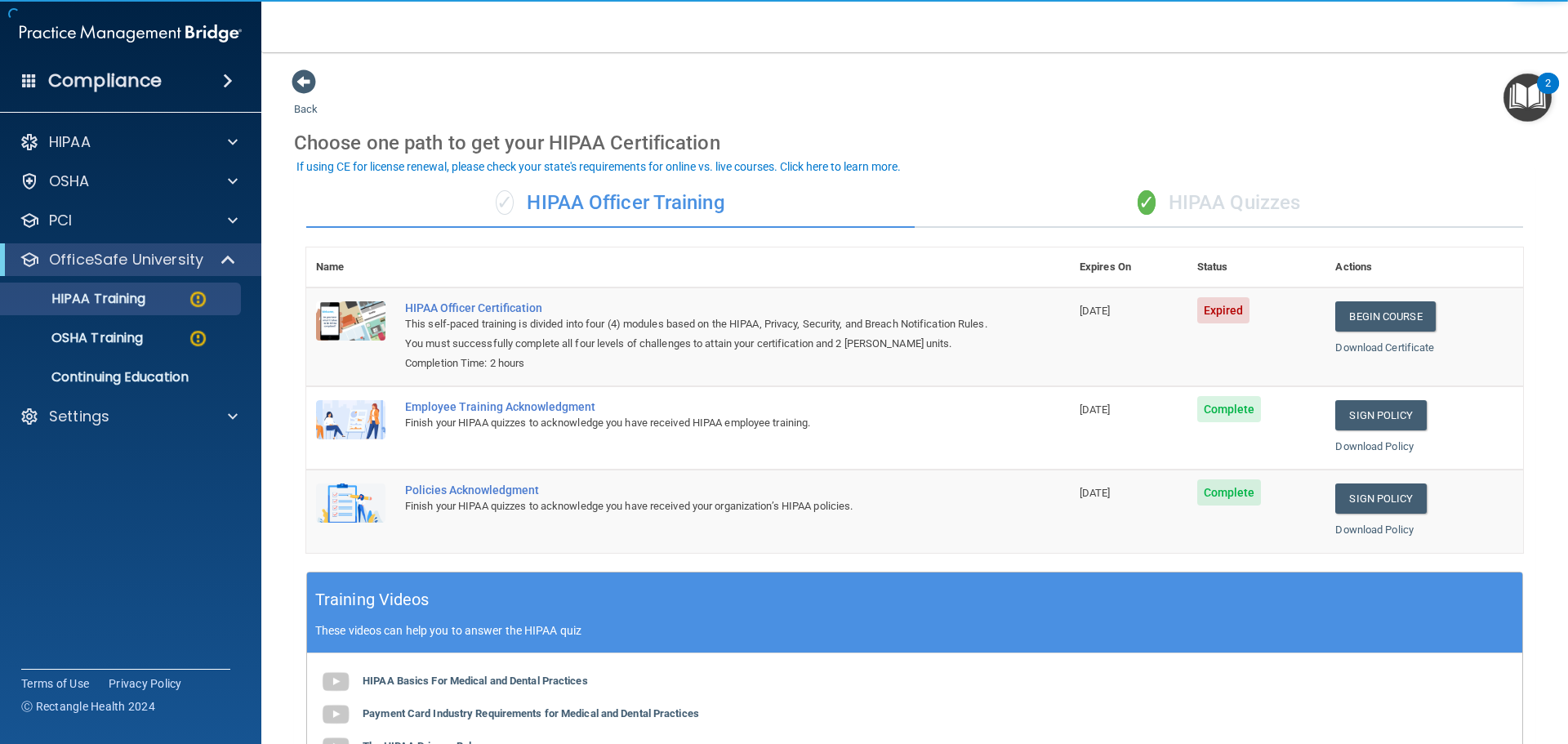
click at [1204, 207] on div "✓ HIPAA Quizzes" at bounding box center [1219, 203] width 609 height 49
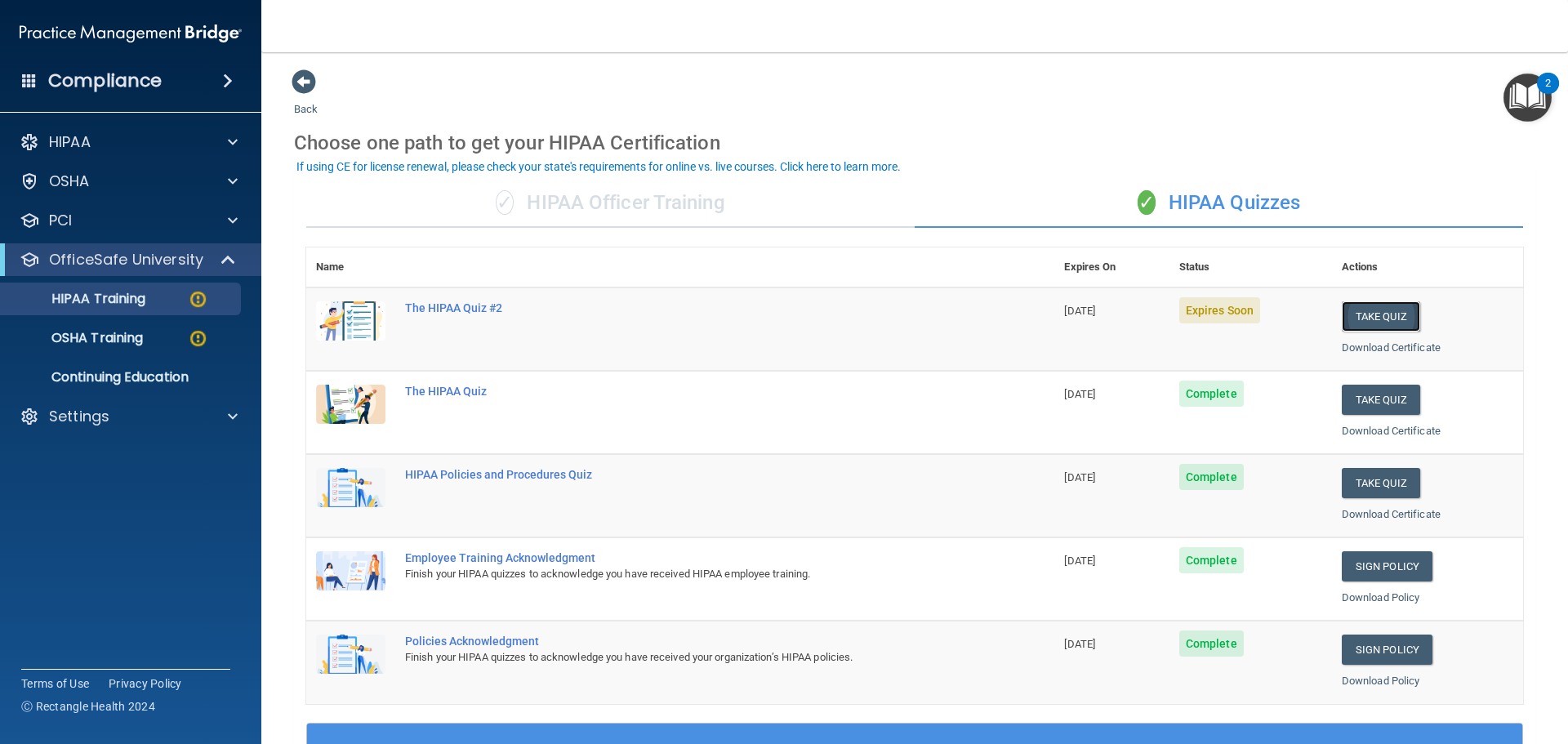
click at [1365, 311] on button "Take Quiz" at bounding box center [1380, 317] width 79 height 30
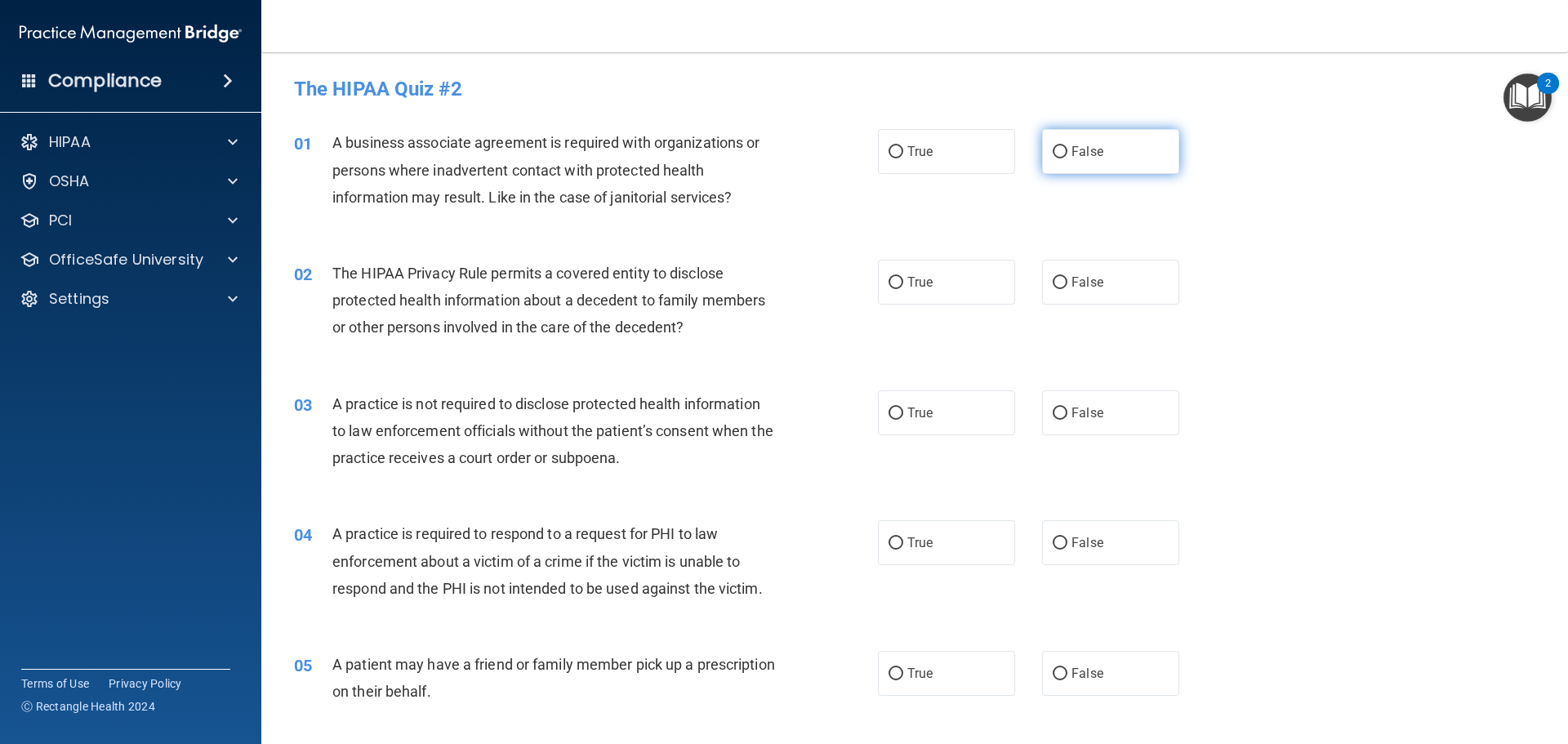
click at [1119, 146] on label "False" at bounding box center [1111, 151] width 137 height 45
click at [1067, 146] on input "False" at bounding box center [1060, 152] width 15 height 12
radio input "true"
click at [966, 289] on label "True" at bounding box center [946, 281] width 137 height 45
click at [903, 289] on input "True" at bounding box center [895, 283] width 15 height 12
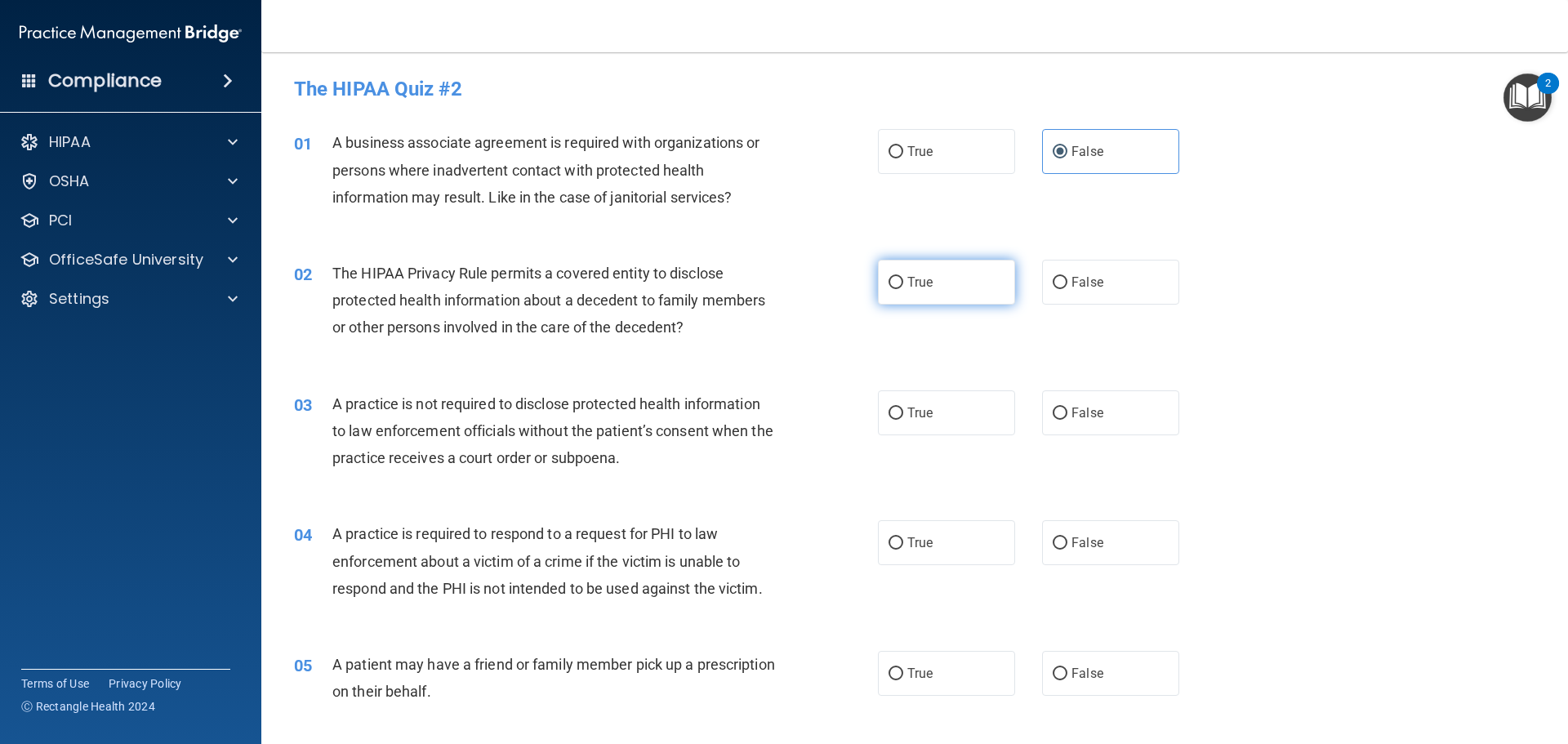
radio input "true"
click at [1098, 403] on label "False" at bounding box center [1111, 412] width 137 height 45
click at [1067, 408] on input "False" at bounding box center [1060, 414] width 15 height 12
radio input "true"
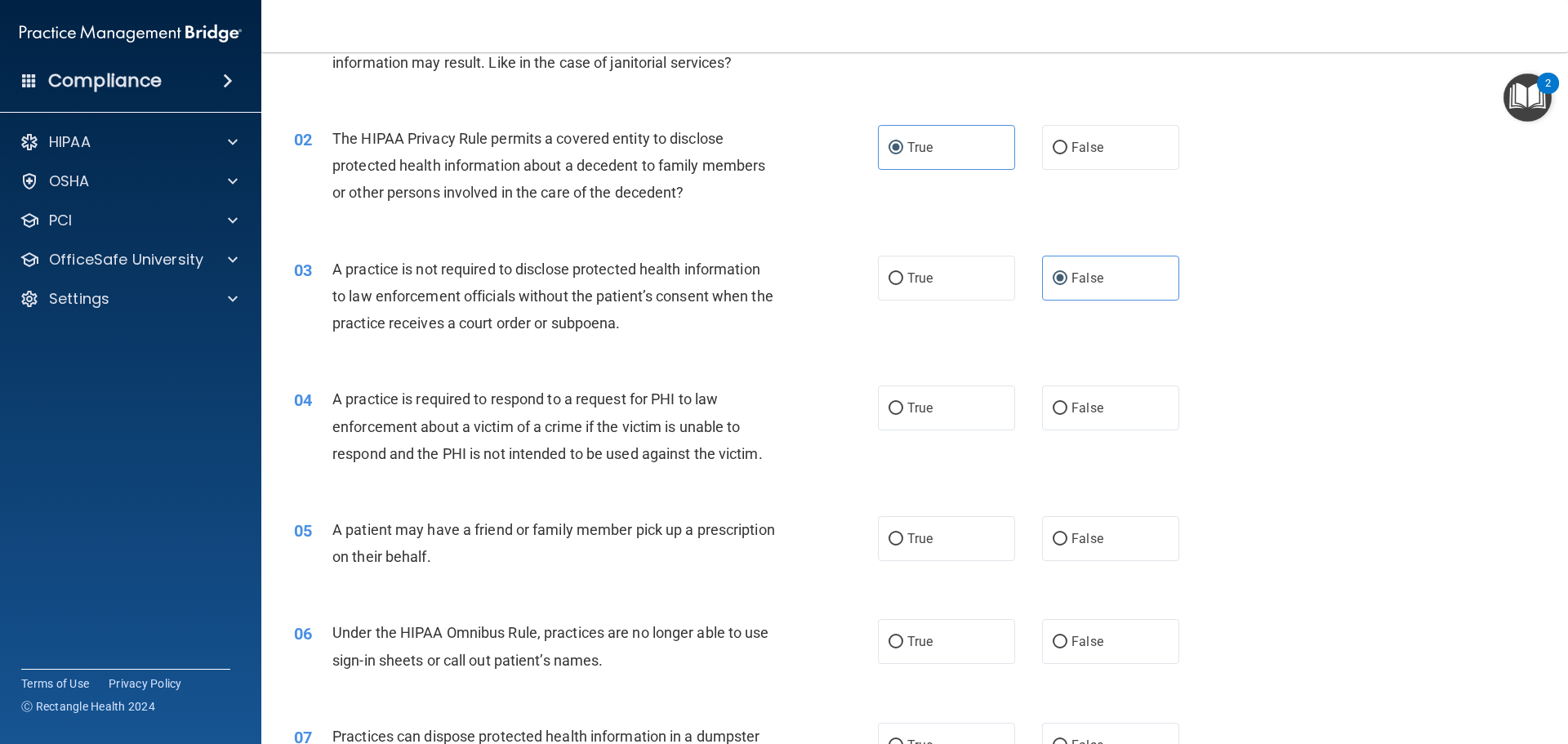
scroll to position [164, 0]
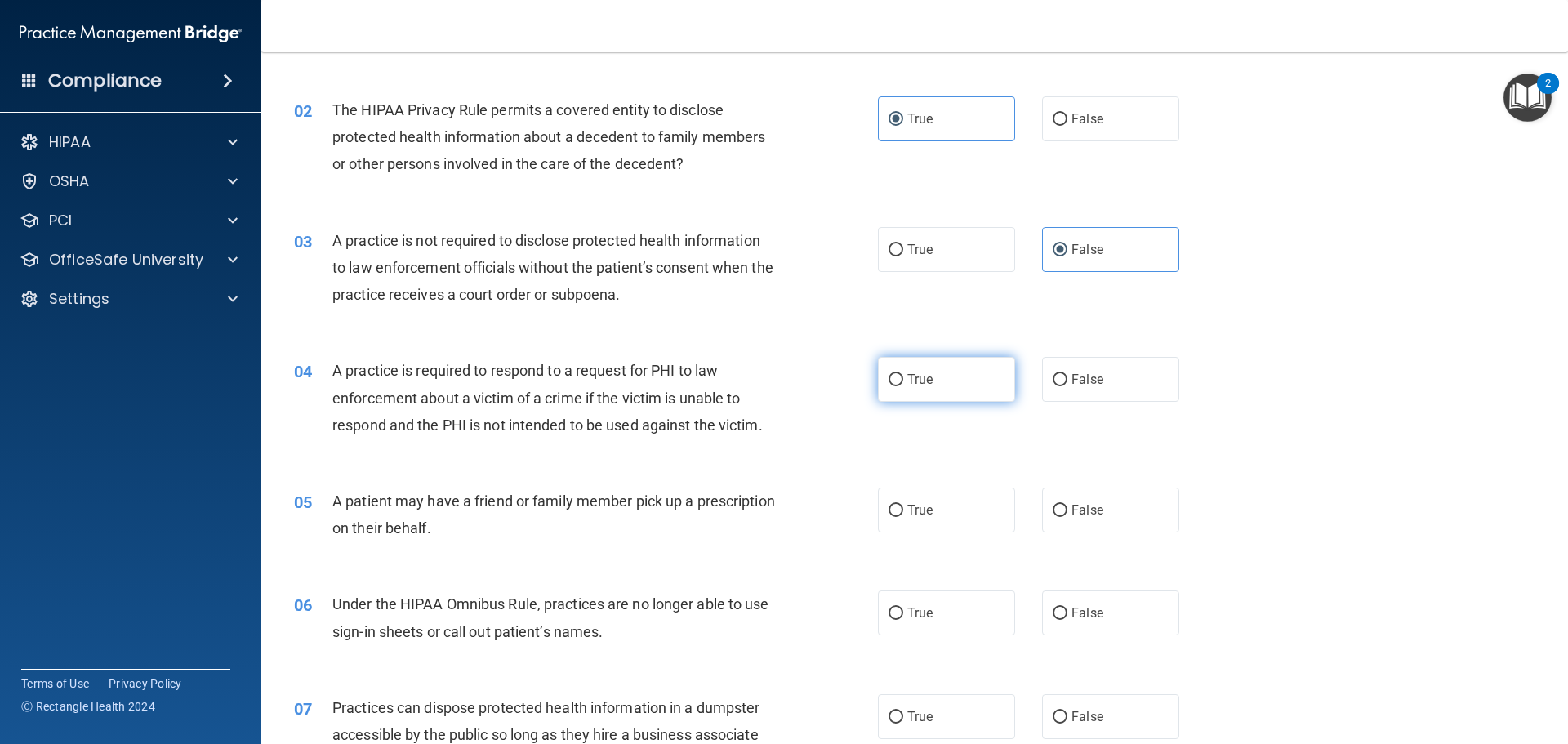
click at [961, 378] on label "True" at bounding box center [946, 379] width 137 height 45
click at [903, 378] on input "True" at bounding box center [895, 380] width 15 height 12
radio input "true"
click at [937, 513] on label "True" at bounding box center [946, 510] width 137 height 45
click at [903, 513] on input "True" at bounding box center [895, 510] width 15 height 12
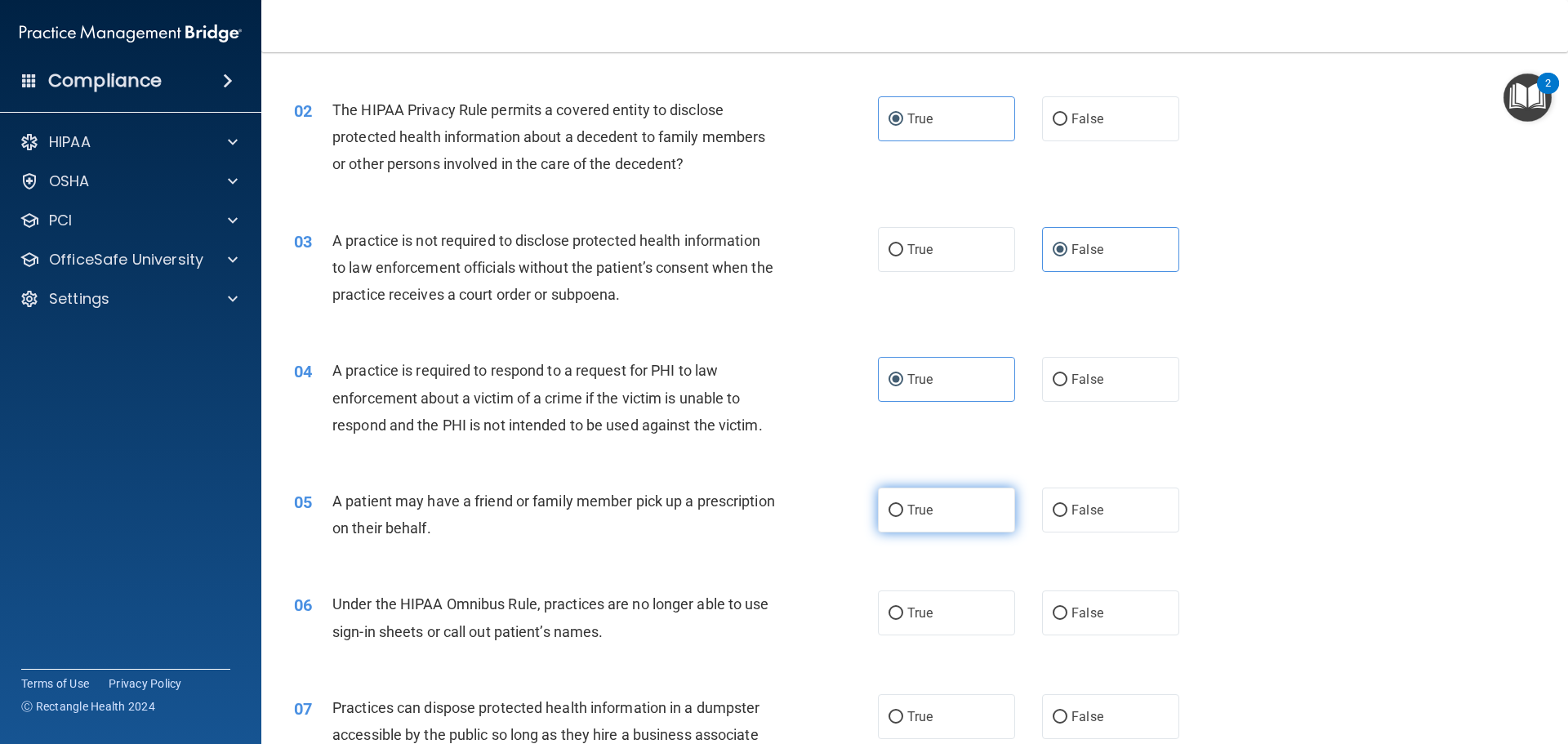
radio input "true"
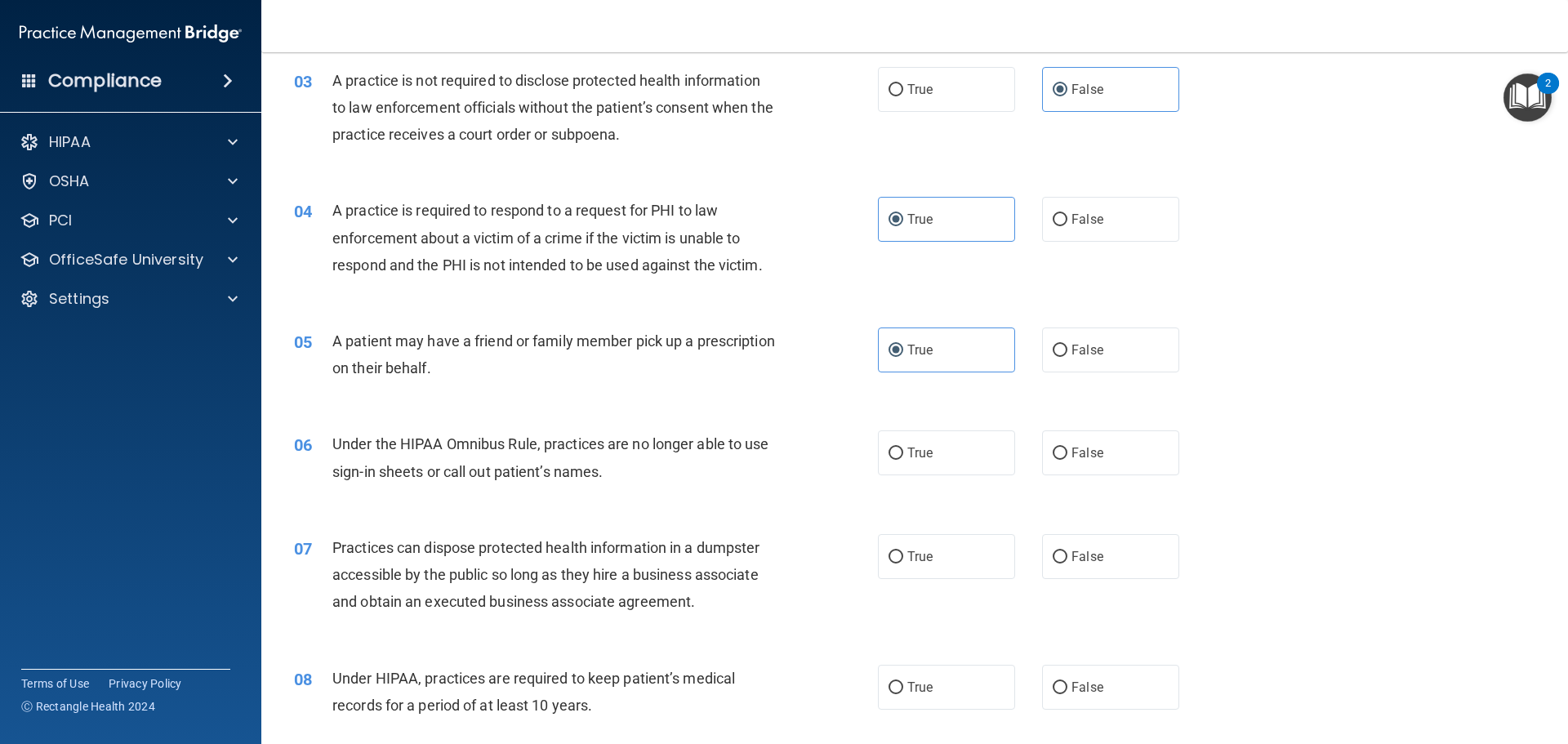
scroll to position [326, 0]
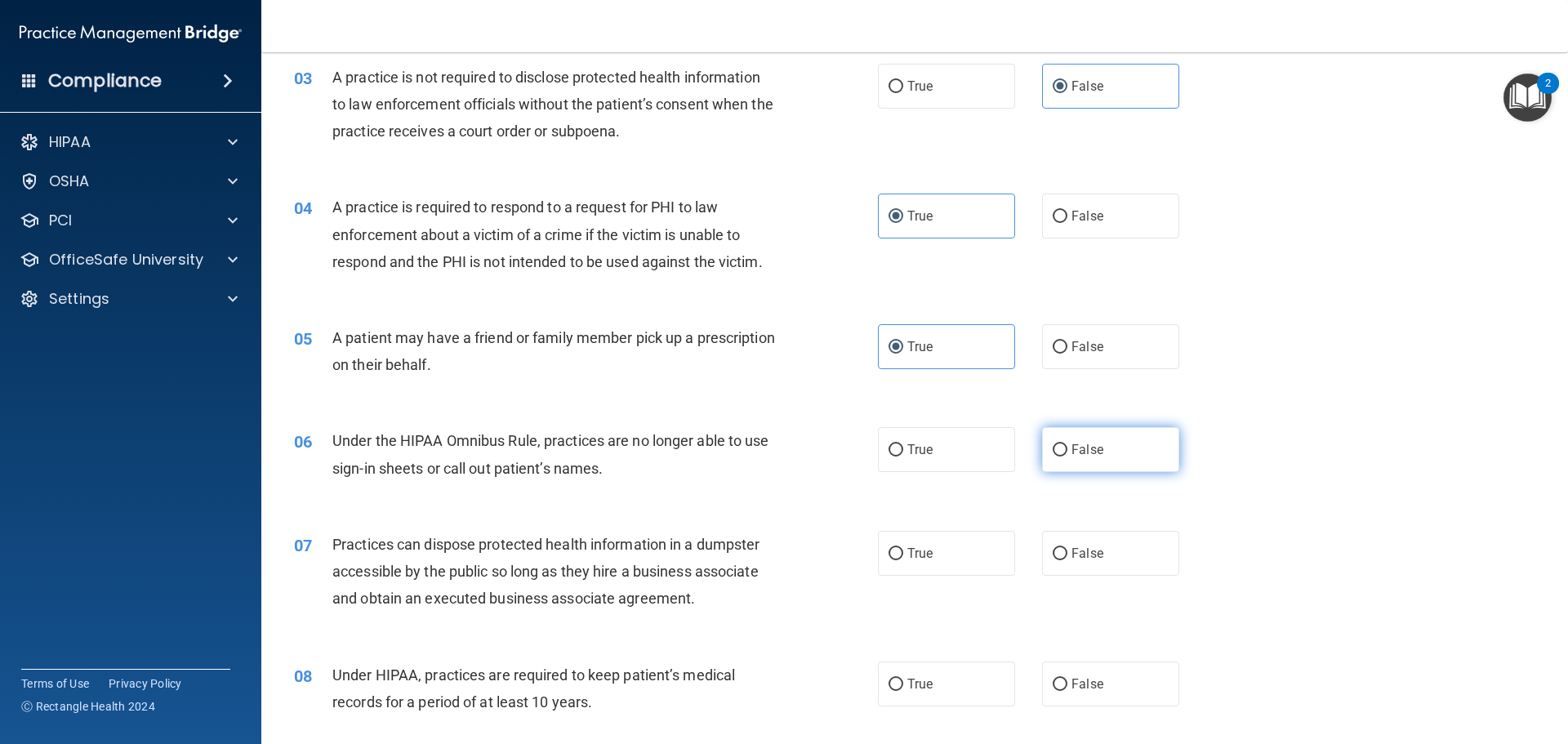
click at [1085, 457] on label "False" at bounding box center [1111, 449] width 137 height 45
click at [1067, 456] on input "False" at bounding box center [1060, 450] width 15 height 12
radio input "true"
click at [1074, 554] on span "False" at bounding box center [1088, 553] width 32 height 16
click at [1067, 554] on input "False" at bounding box center [1060, 554] width 15 height 12
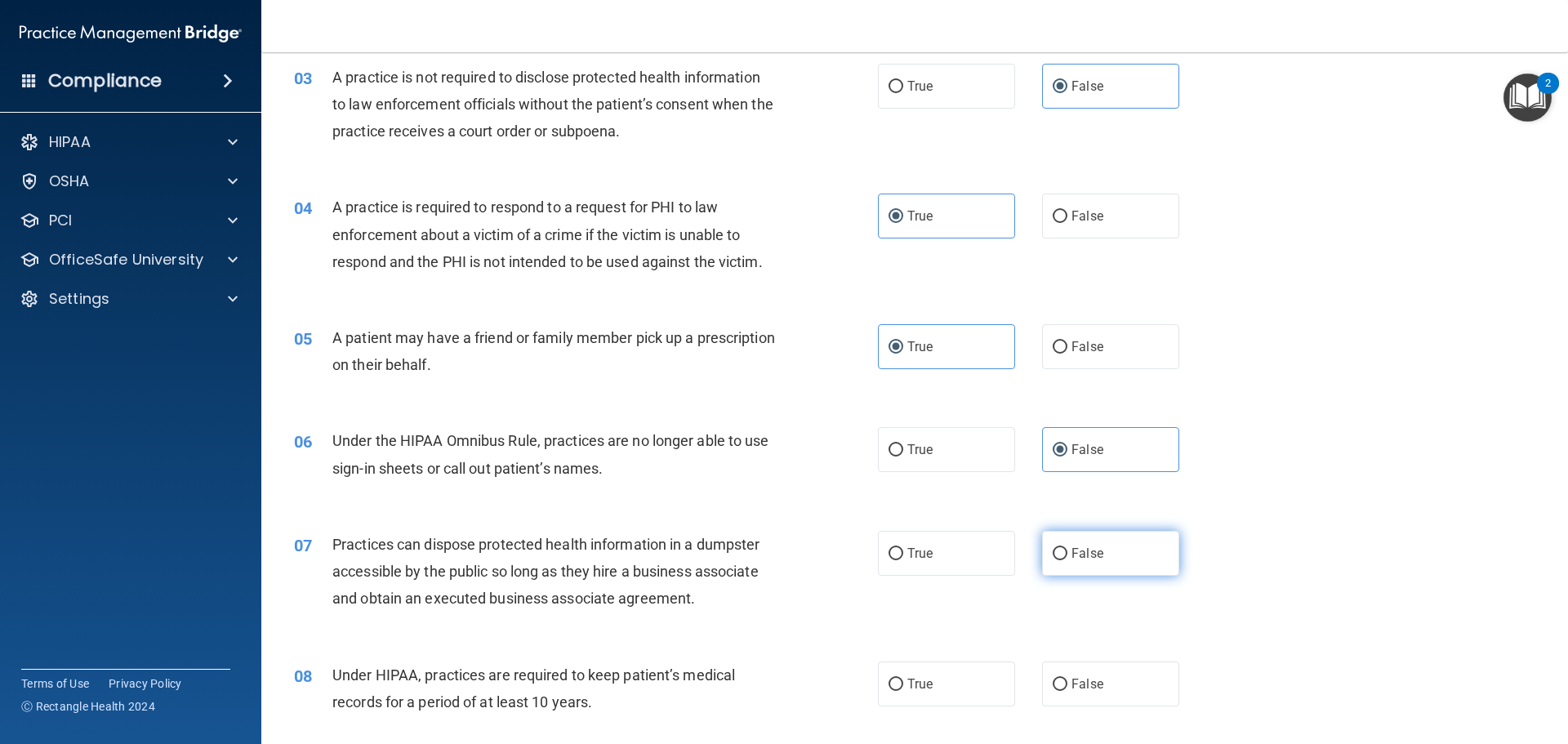
radio input "true"
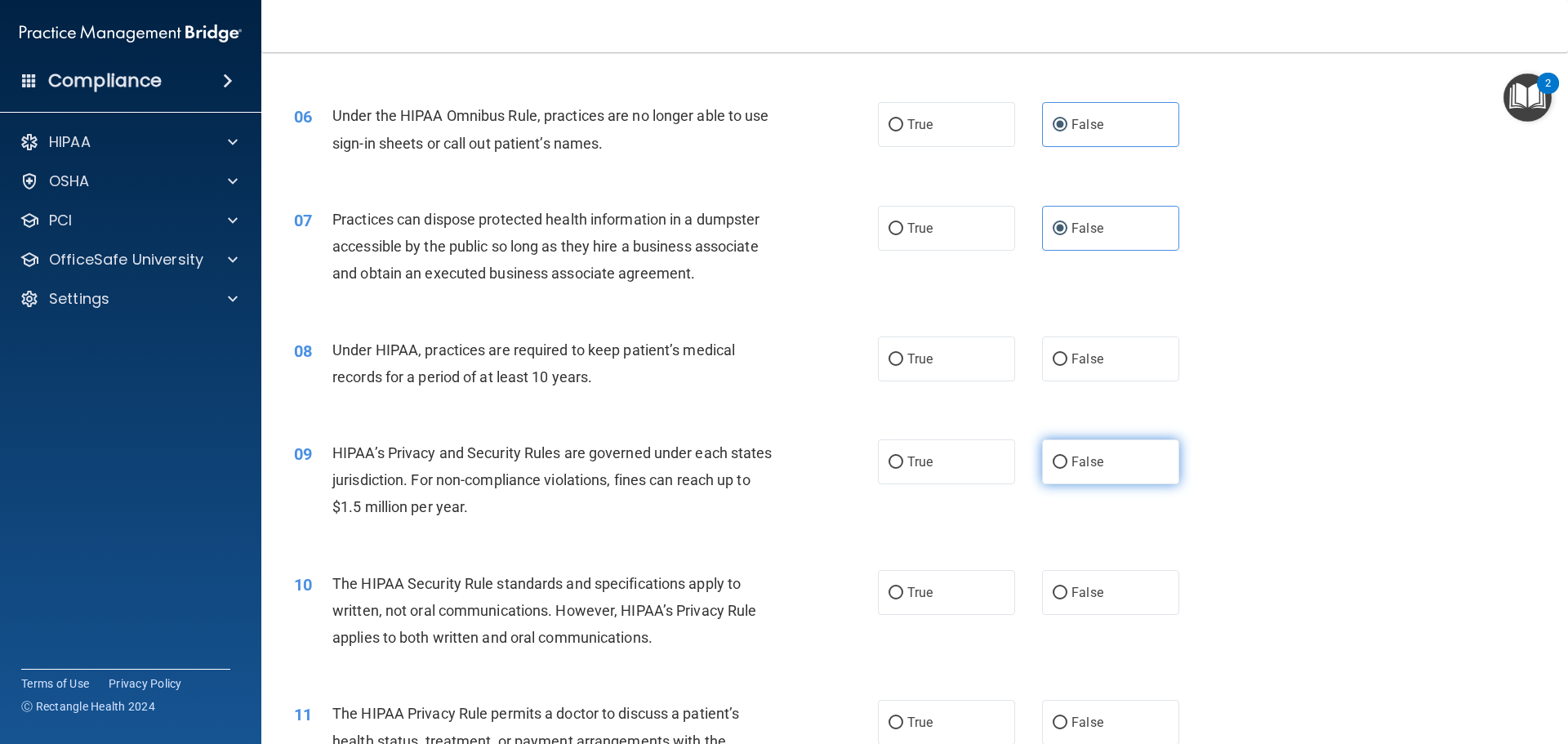
scroll to position [653, 0]
click at [1094, 367] on label "False" at bounding box center [1111, 357] width 137 height 45
click at [1067, 364] on input "False" at bounding box center [1060, 358] width 15 height 12
radio input "true"
click at [1097, 477] on label "False" at bounding box center [1111, 460] width 137 height 45
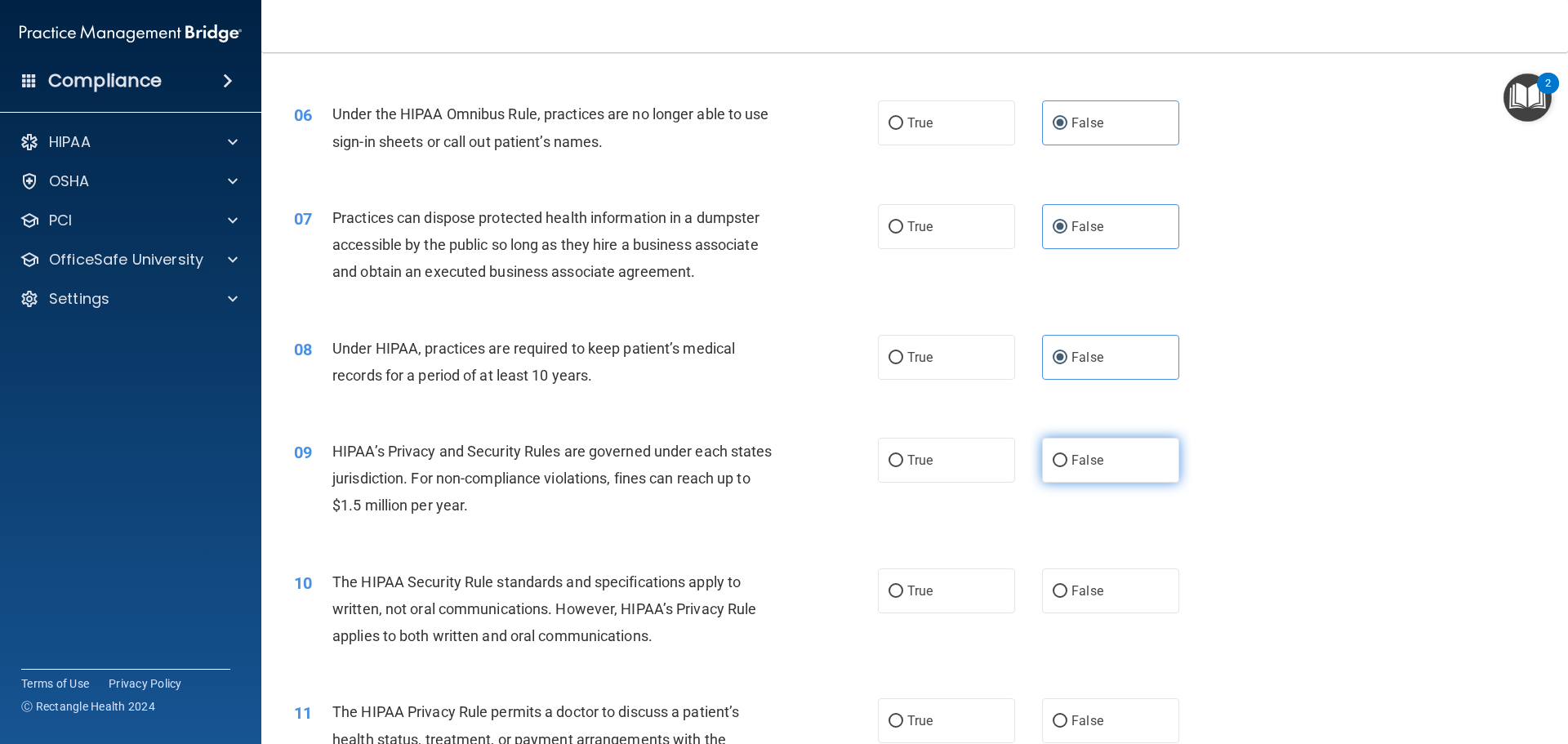
click at [1067, 467] on input "False" at bounding box center [1060, 461] width 15 height 12
radio input "true"
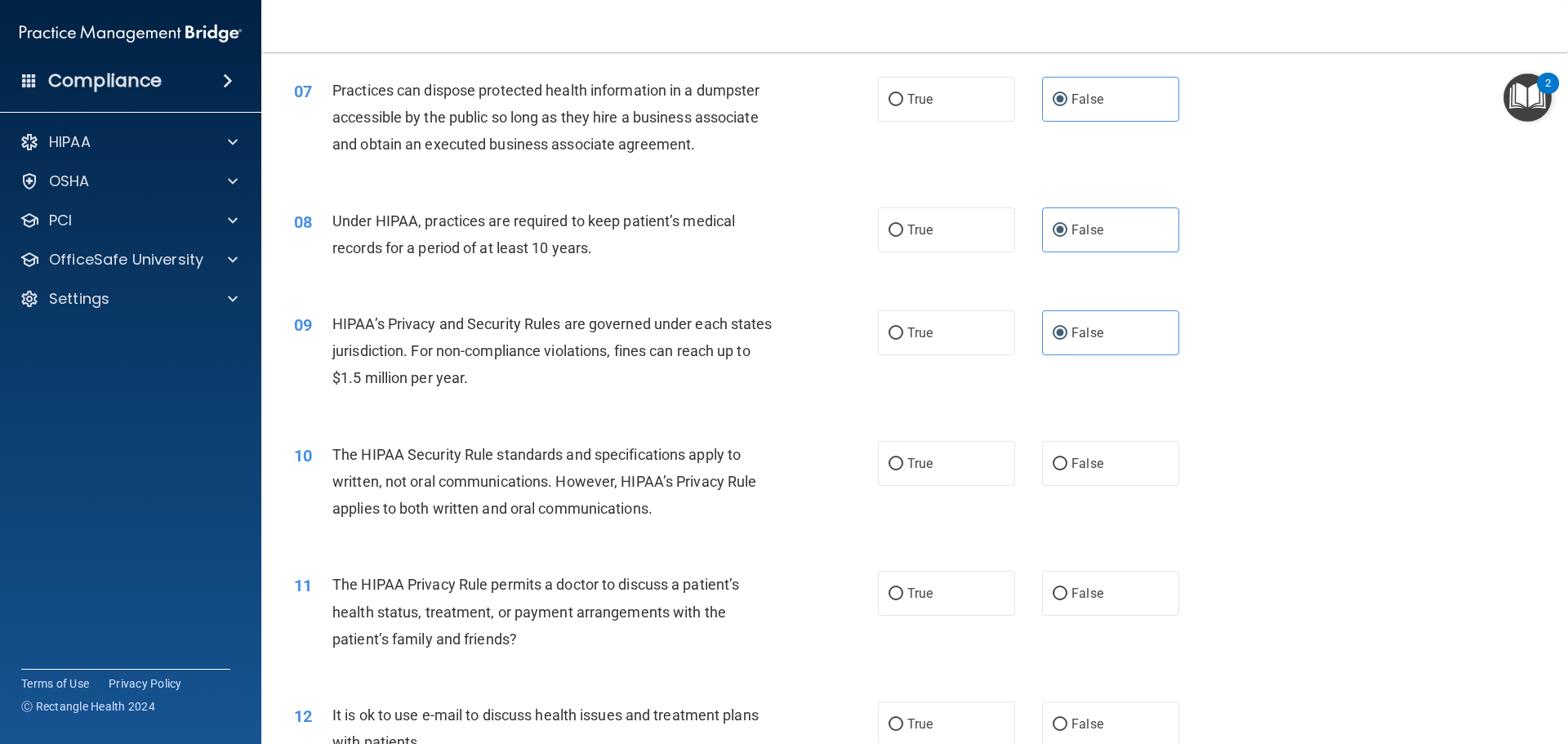
scroll to position [817, 0]
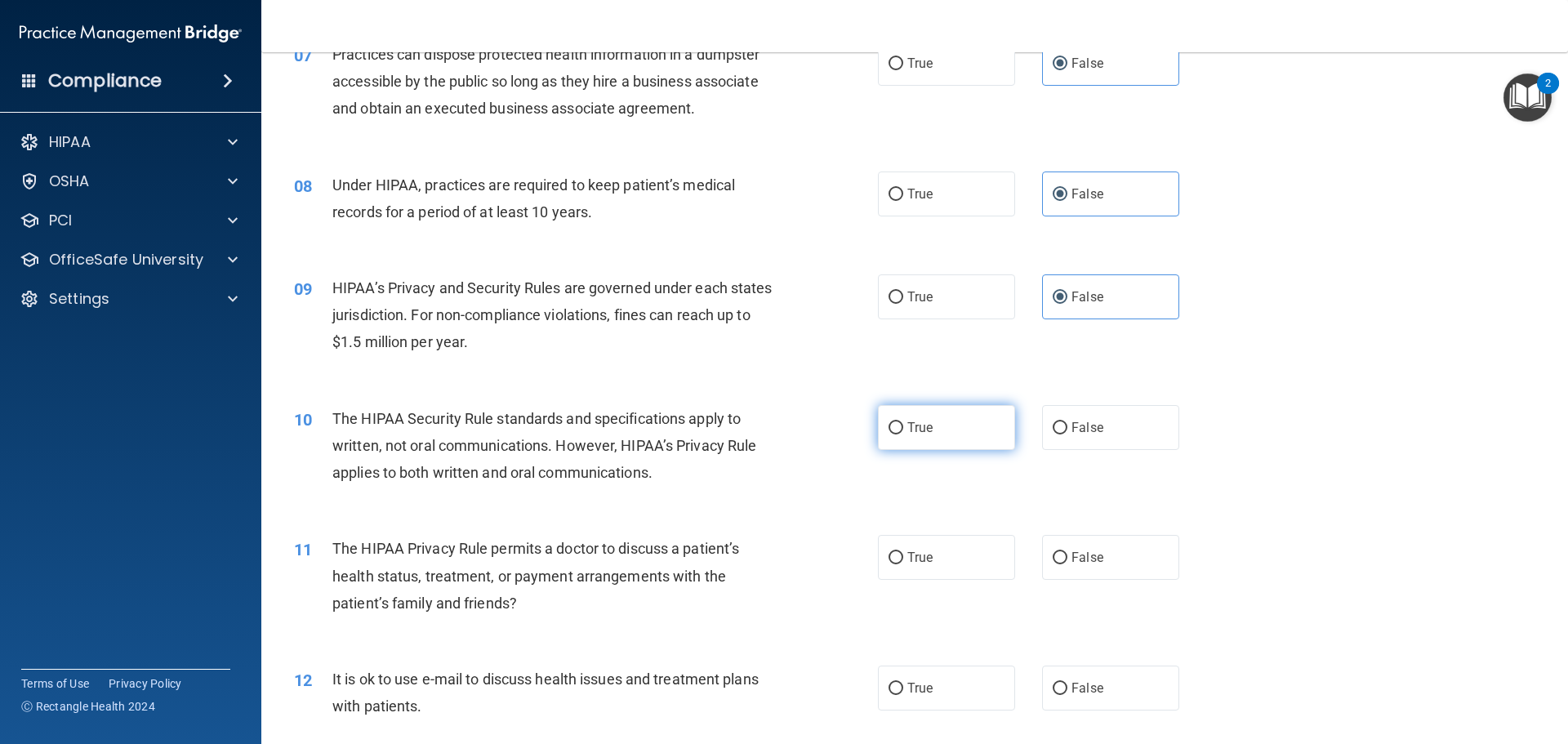
click at [933, 433] on label "True" at bounding box center [946, 427] width 137 height 45
click at [903, 433] on input "True" at bounding box center [895, 428] width 15 height 12
radio input "true"
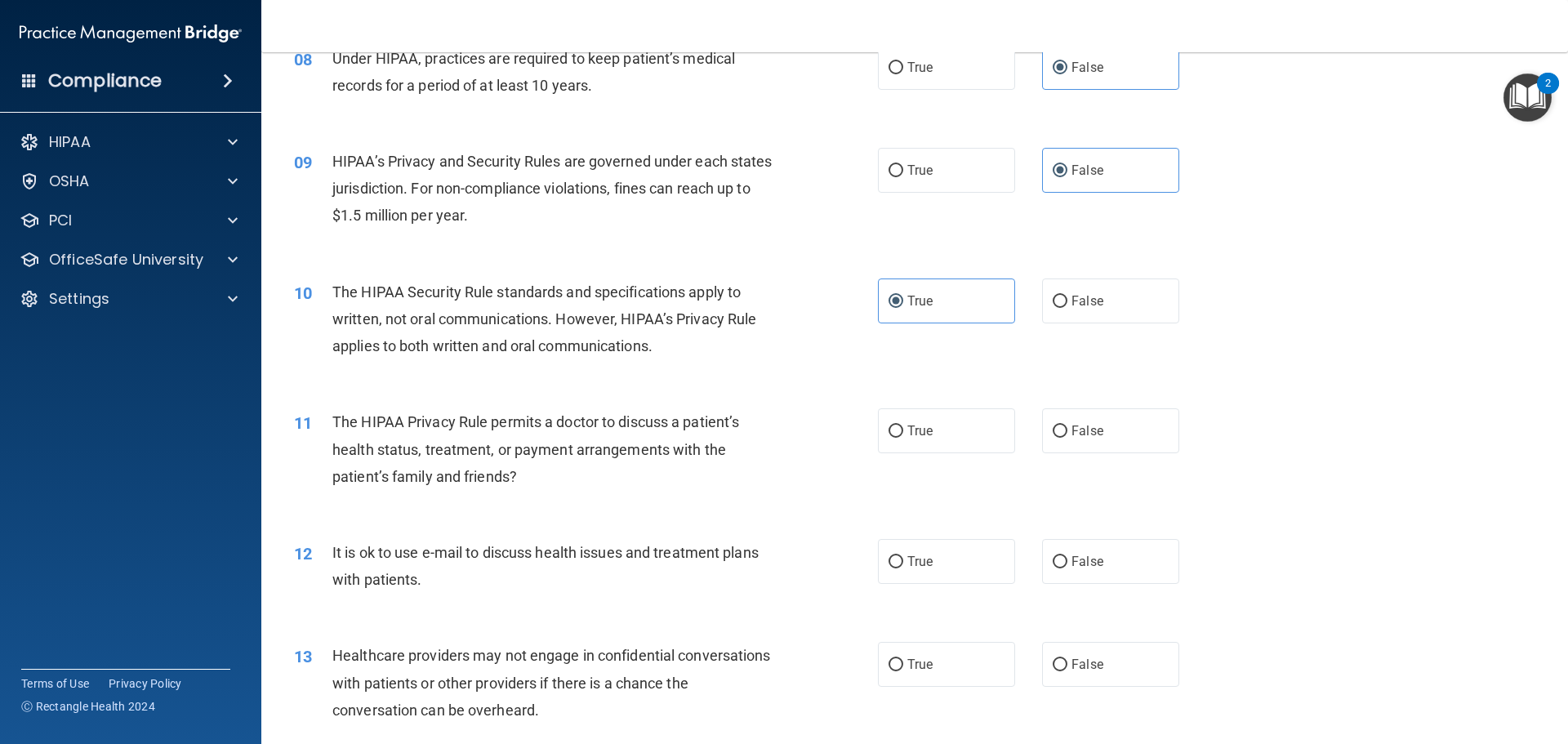
scroll to position [979, 0]
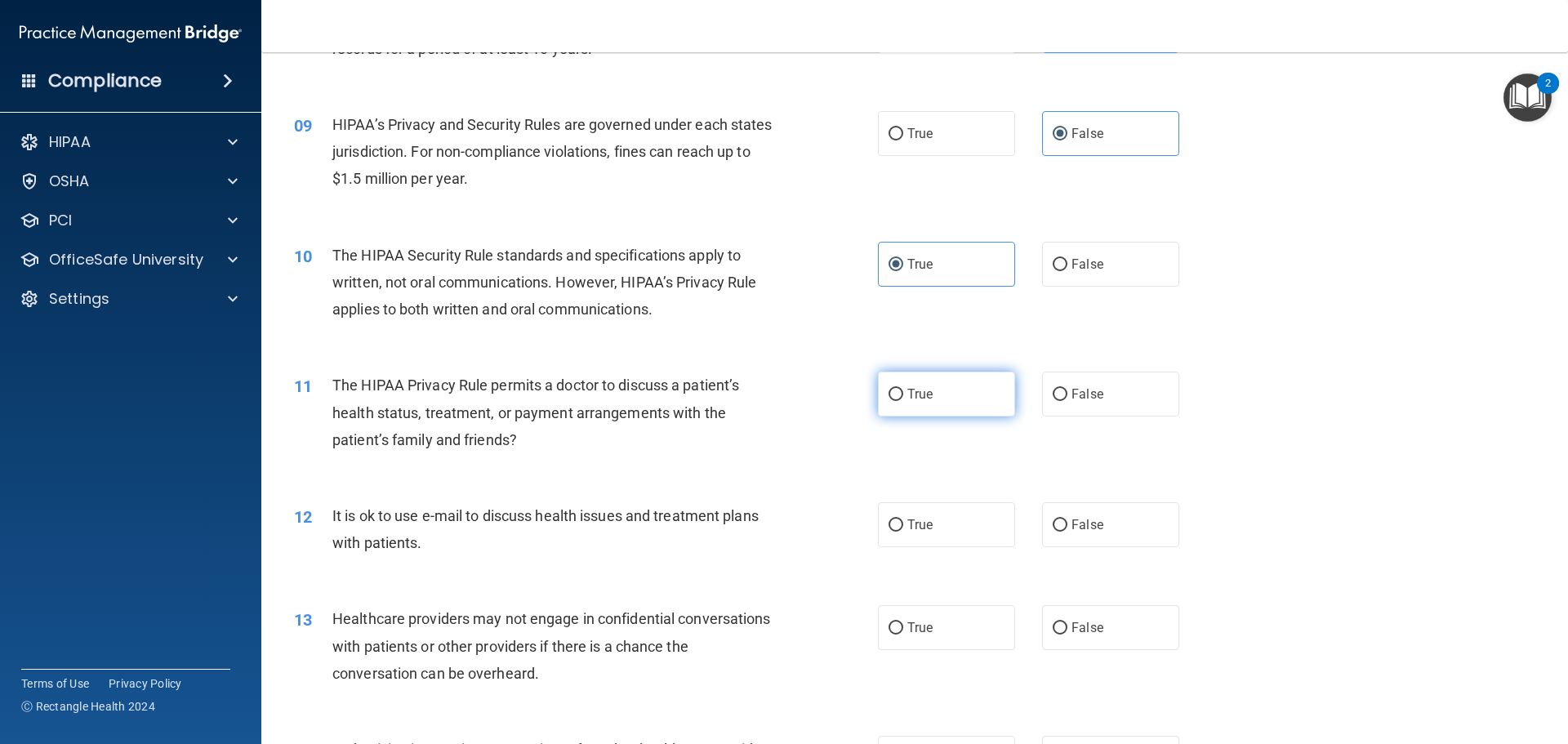
click at [927, 400] on label "True" at bounding box center [946, 394] width 137 height 45
click at [903, 400] on input "True" at bounding box center [895, 395] width 15 height 12
radio input "true"
click at [933, 525] on label "True" at bounding box center [946, 525] width 137 height 45
click at [903, 525] on input "True" at bounding box center [895, 525] width 15 height 12
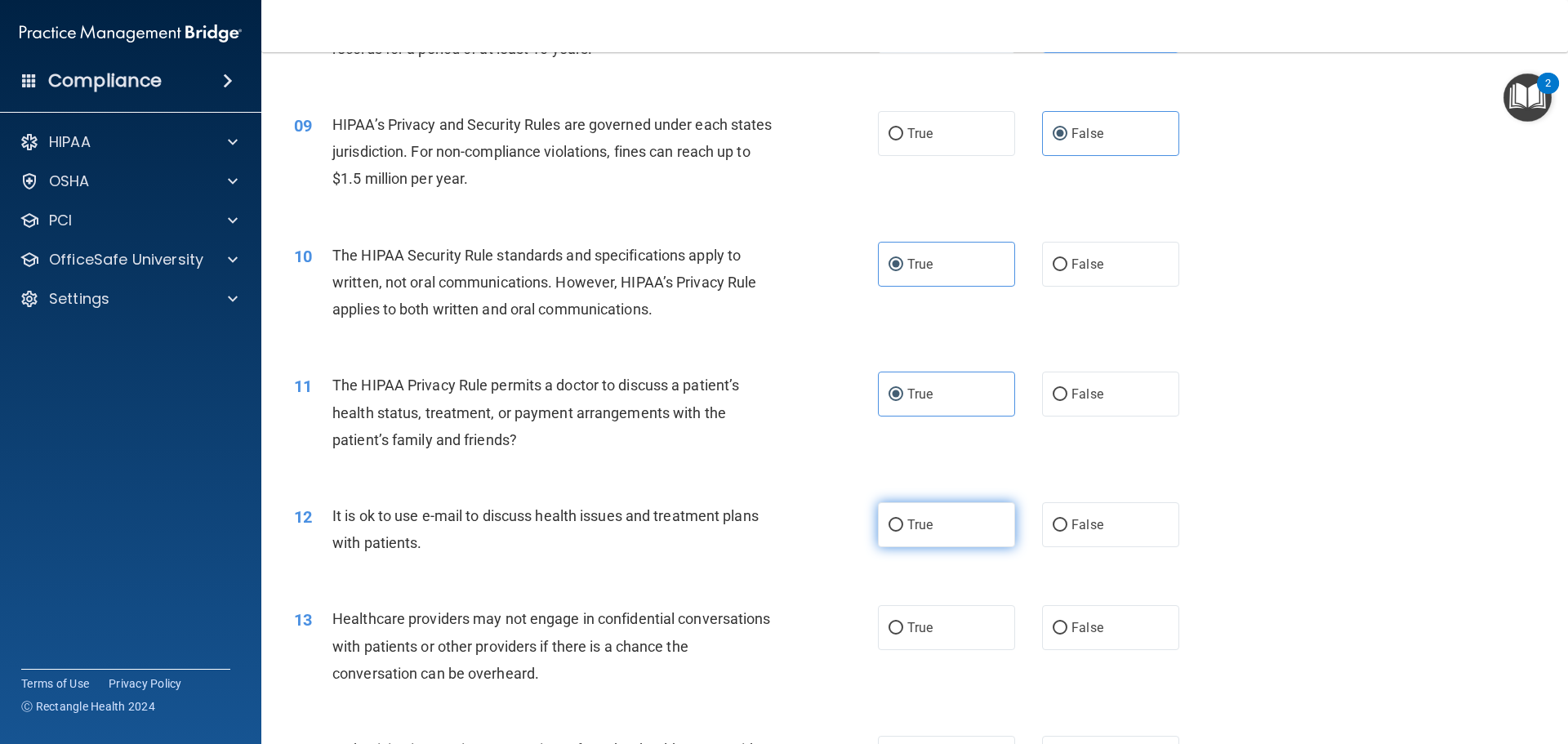
radio input "true"
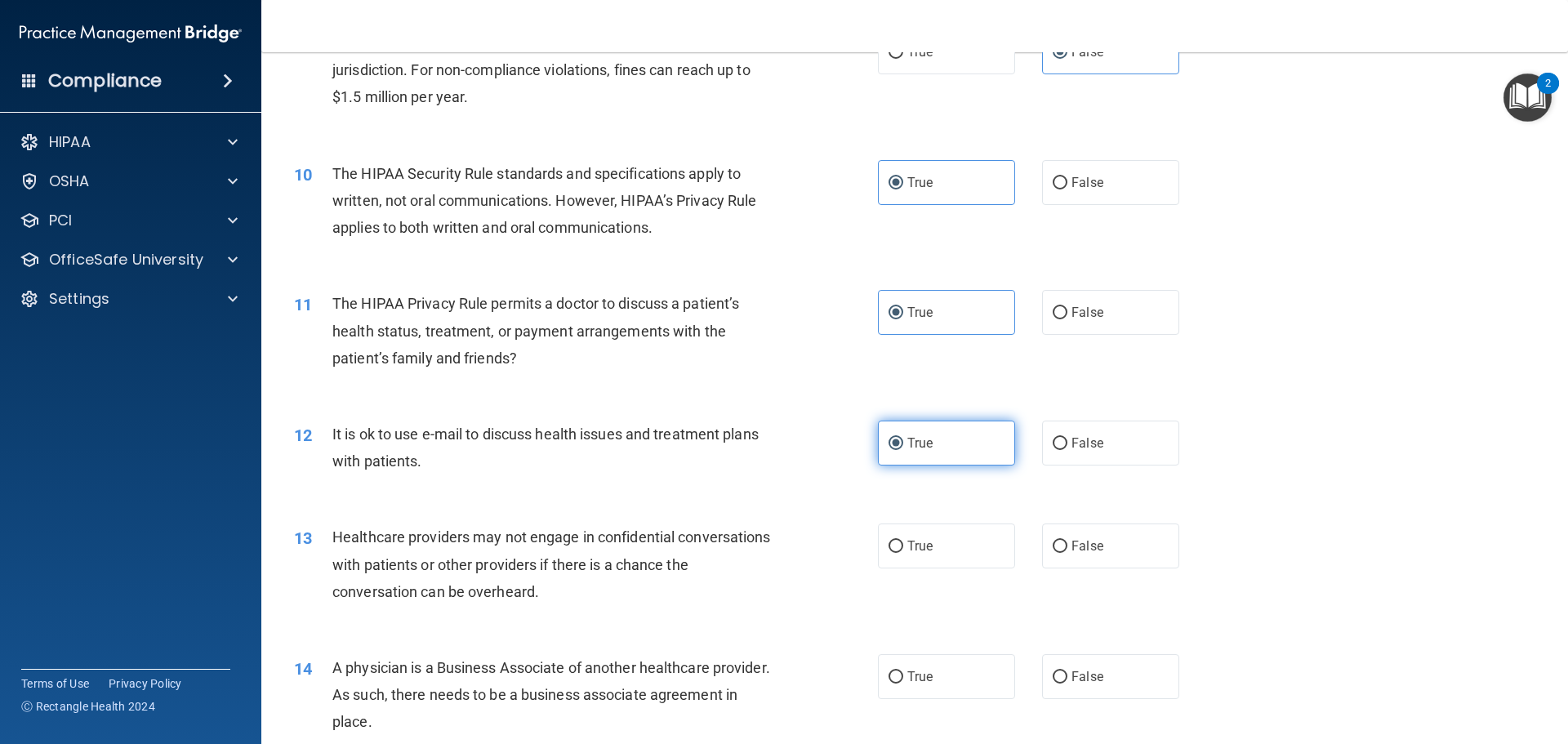
scroll to position [1143, 0]
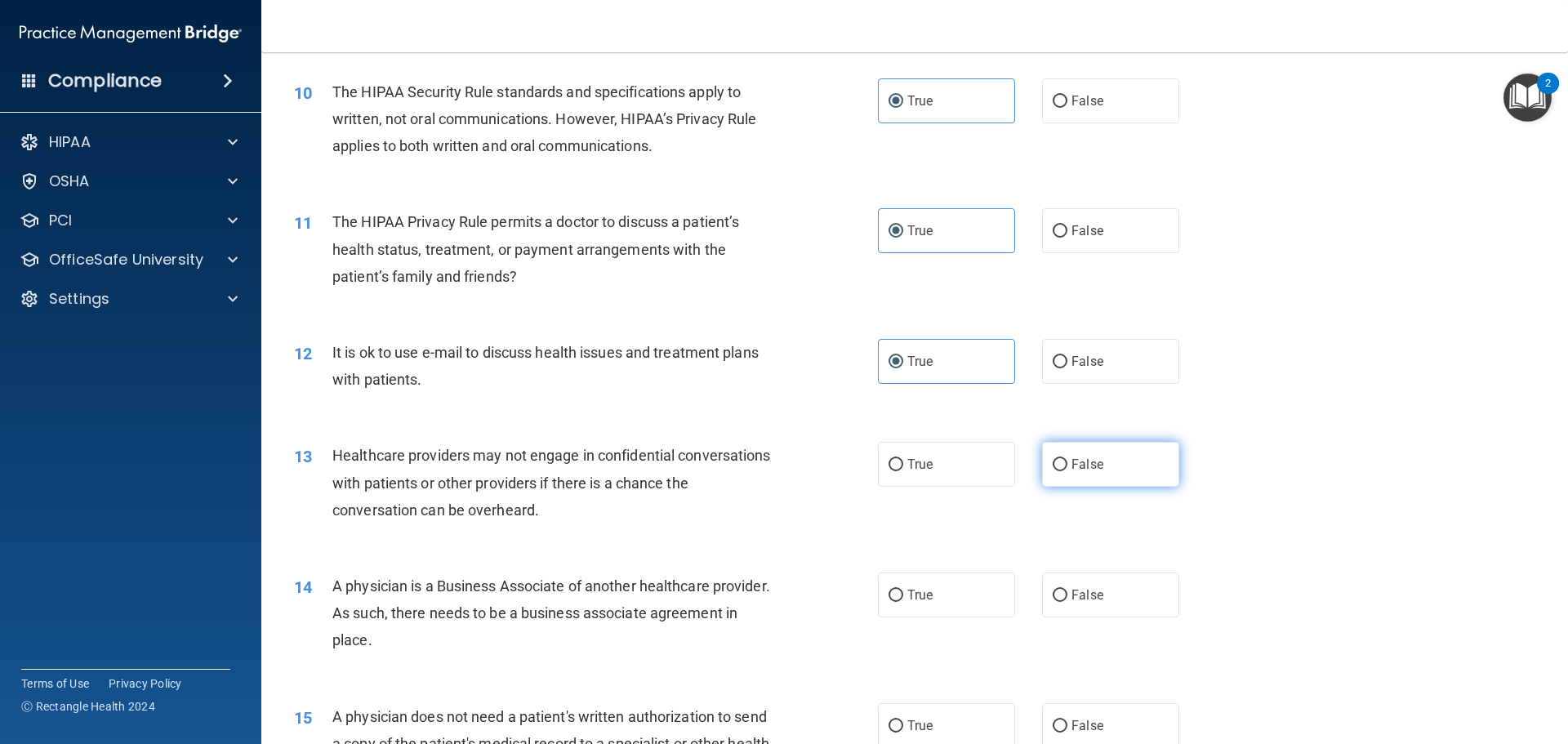
click at [1088, 472] on label "False" at bounding box center [1111, 464] width 137 height 45
click at [1067, 471] on input "False" at bounding box center [1060, 465] width 15 height 12
radio input "true"
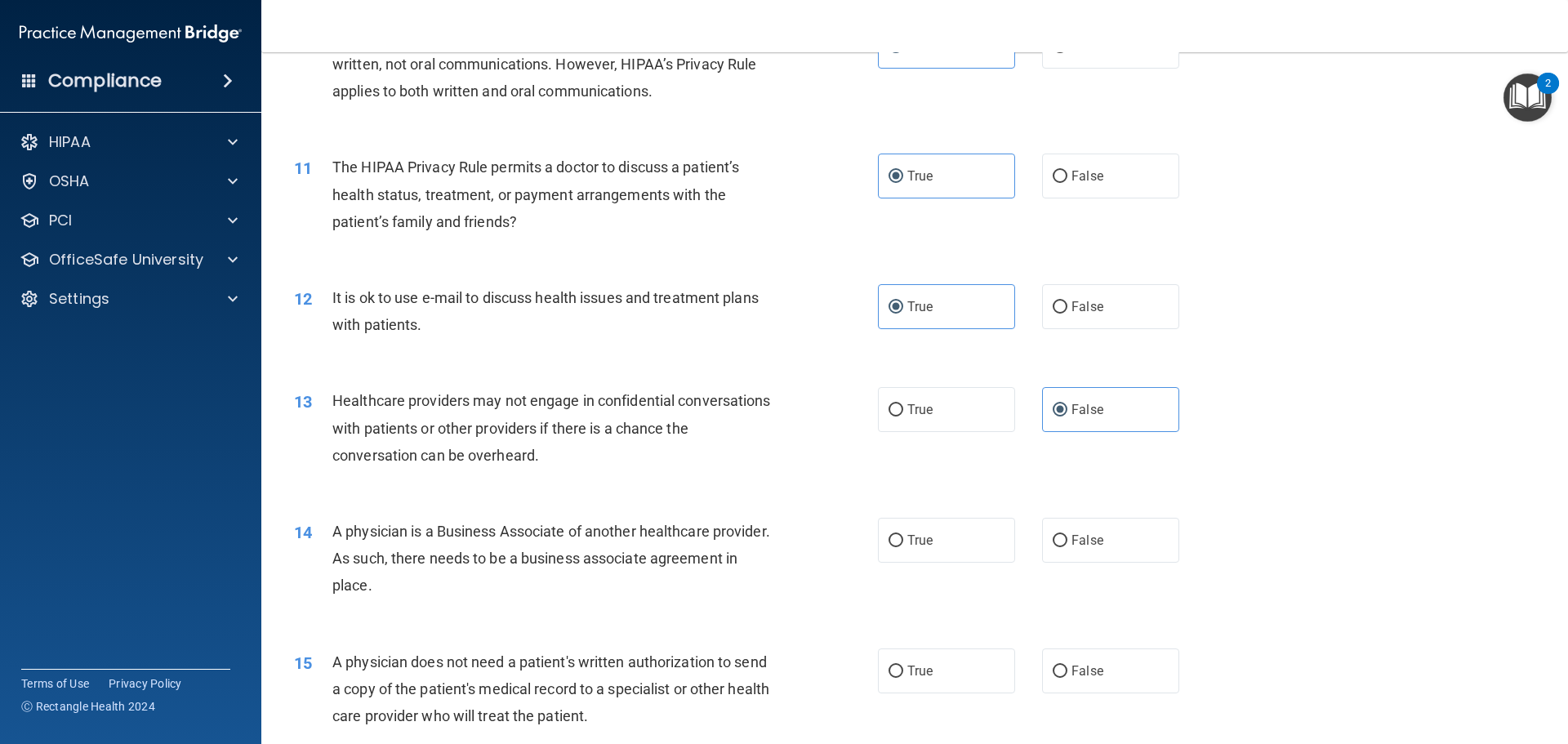
scroll to position [1224, 0]
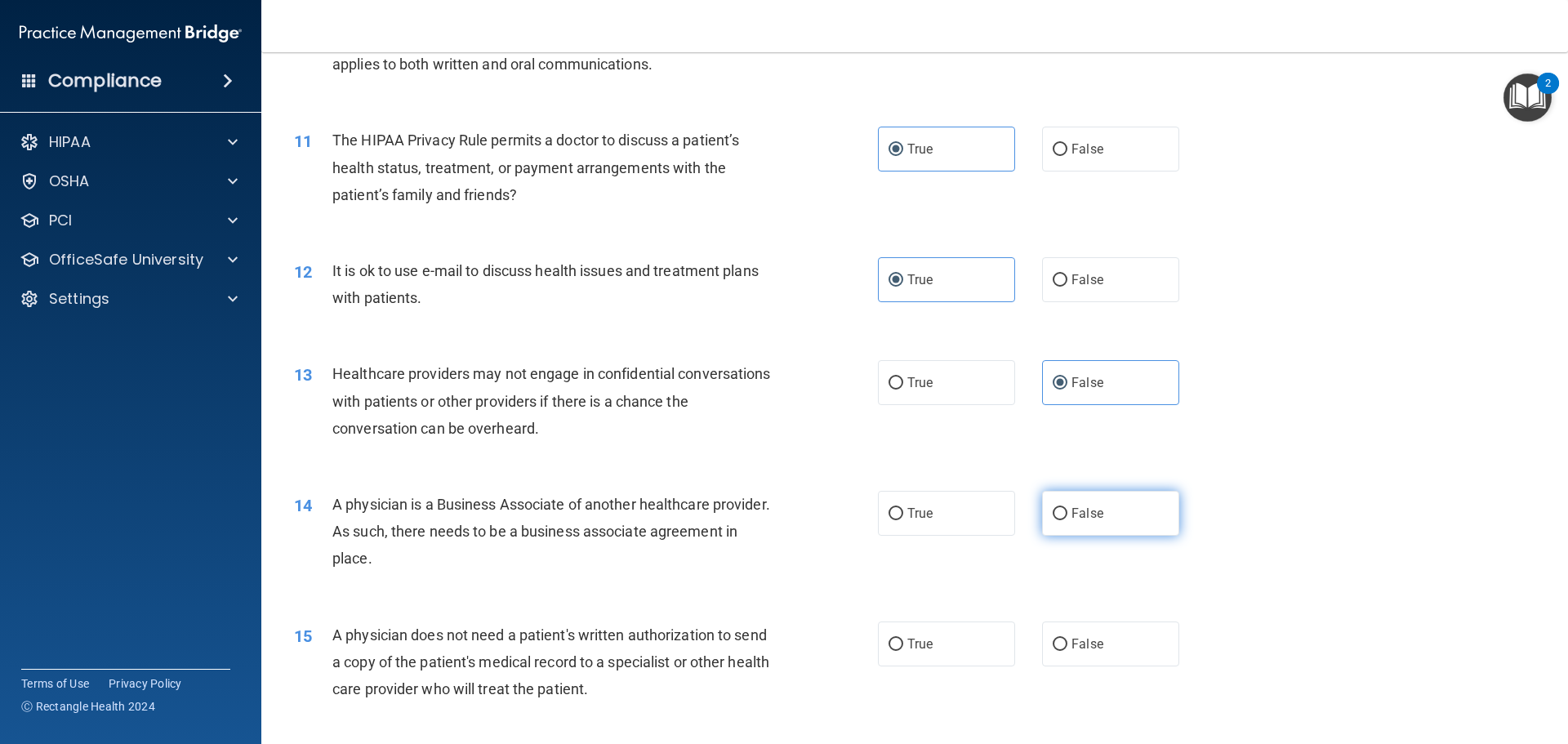
click at [1086, 524] on label "False" at bounding box center [1111, 513] width 137 height 45
click at [1067, 520] on input "False" at bounding box center [1060, 514] width 15 height 12
radio input "true"
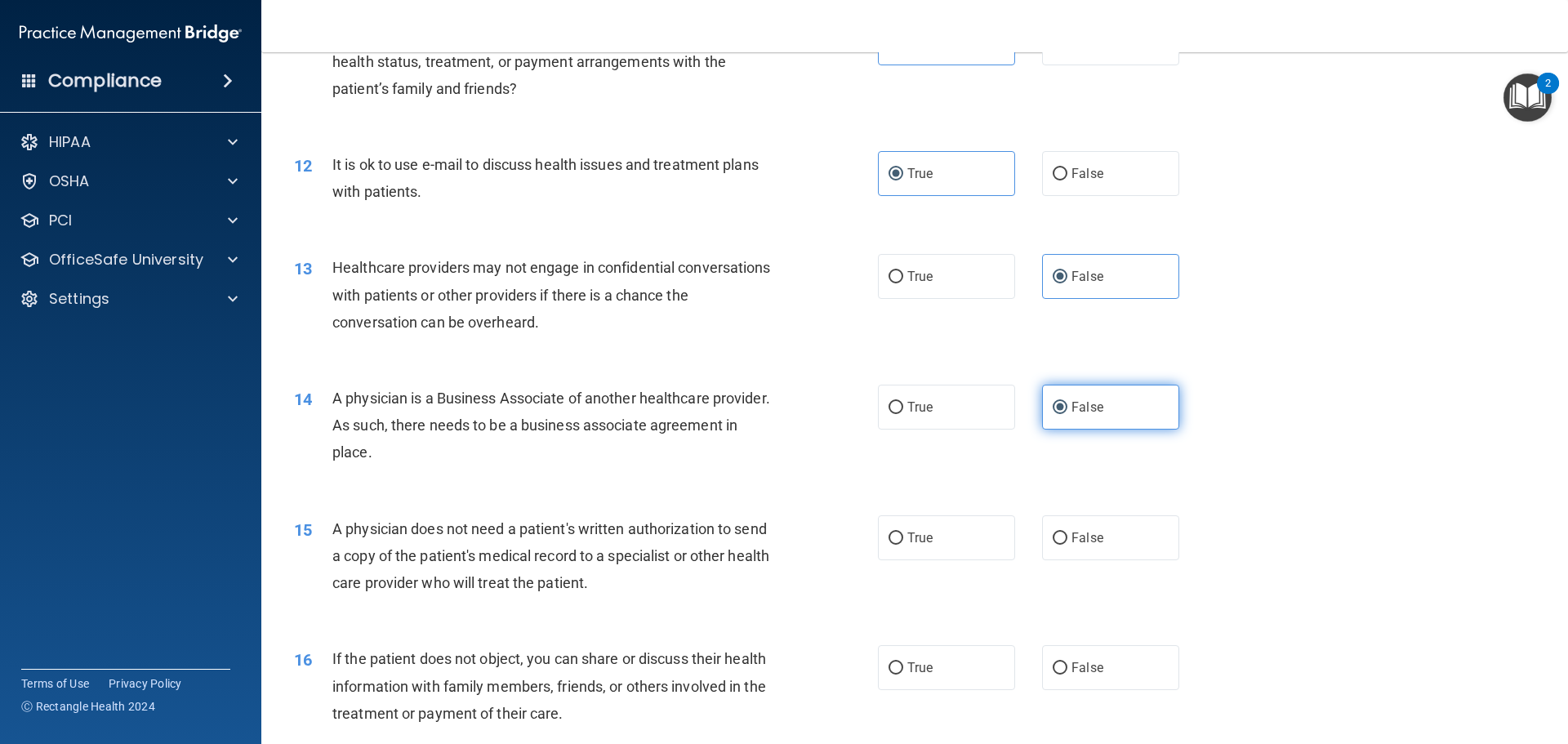
scroll to position [1388, 0]
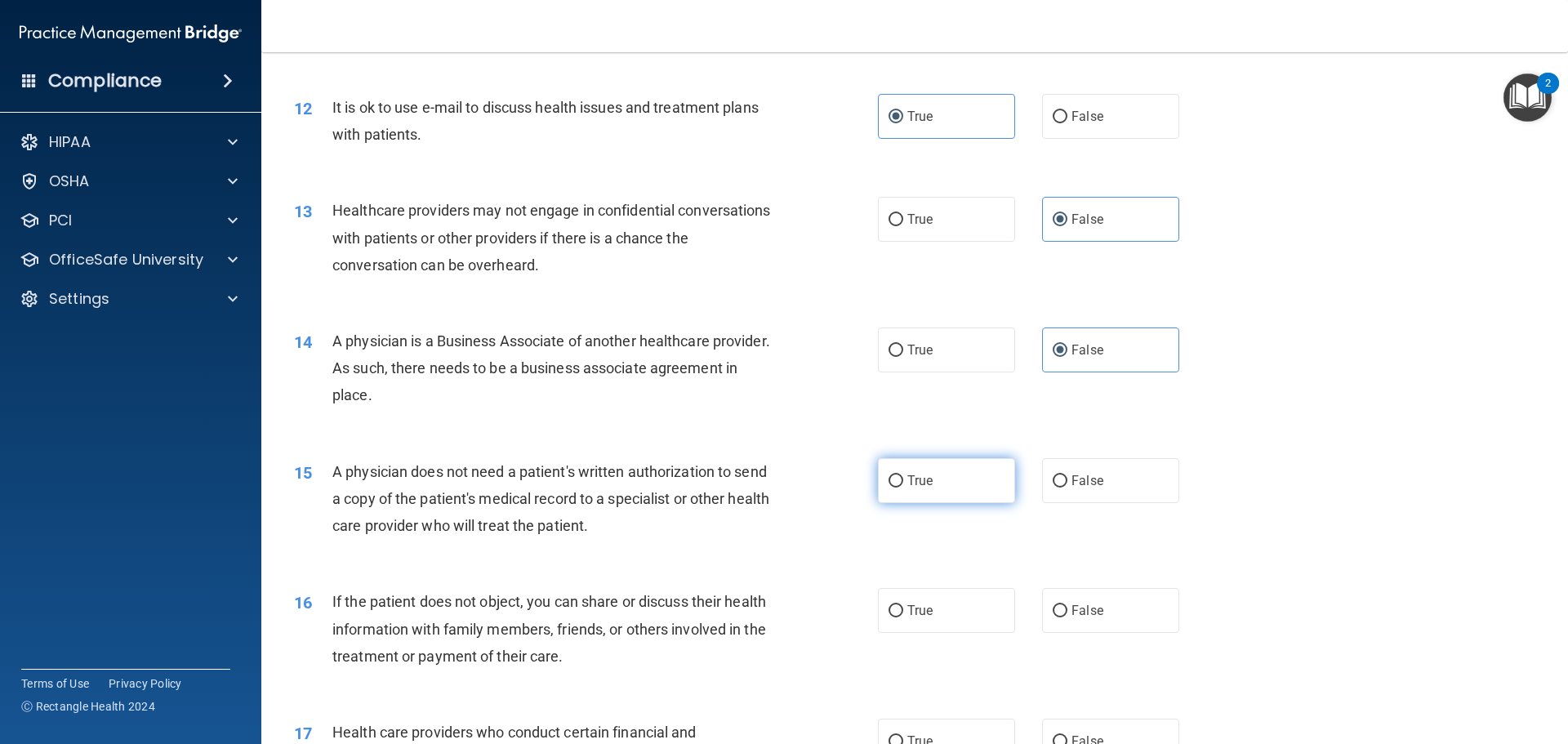
click at [972, 486] on label "True" at bounding box center [946, 480] width 137 height 45
click at [903, 486] on input "True" at bounding box center [895, 481] width 15 height 12
radio input "true"
click at [956, 627] on label "True" at bounding box center [946, 610] width 137 height 45
click at [903, 617] on input "True" at bounding box center [895, 611] width 15 height 12
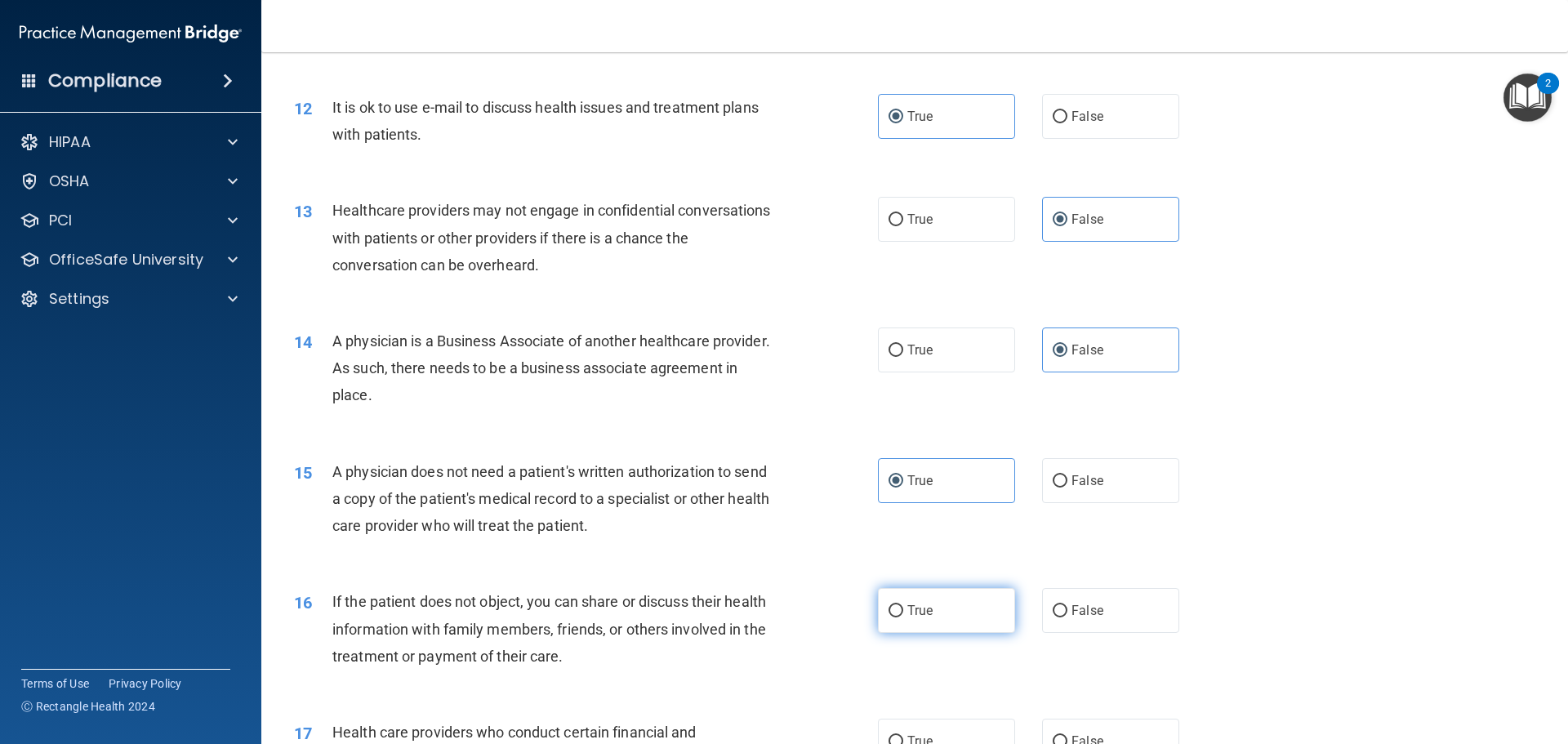
radio input "true"
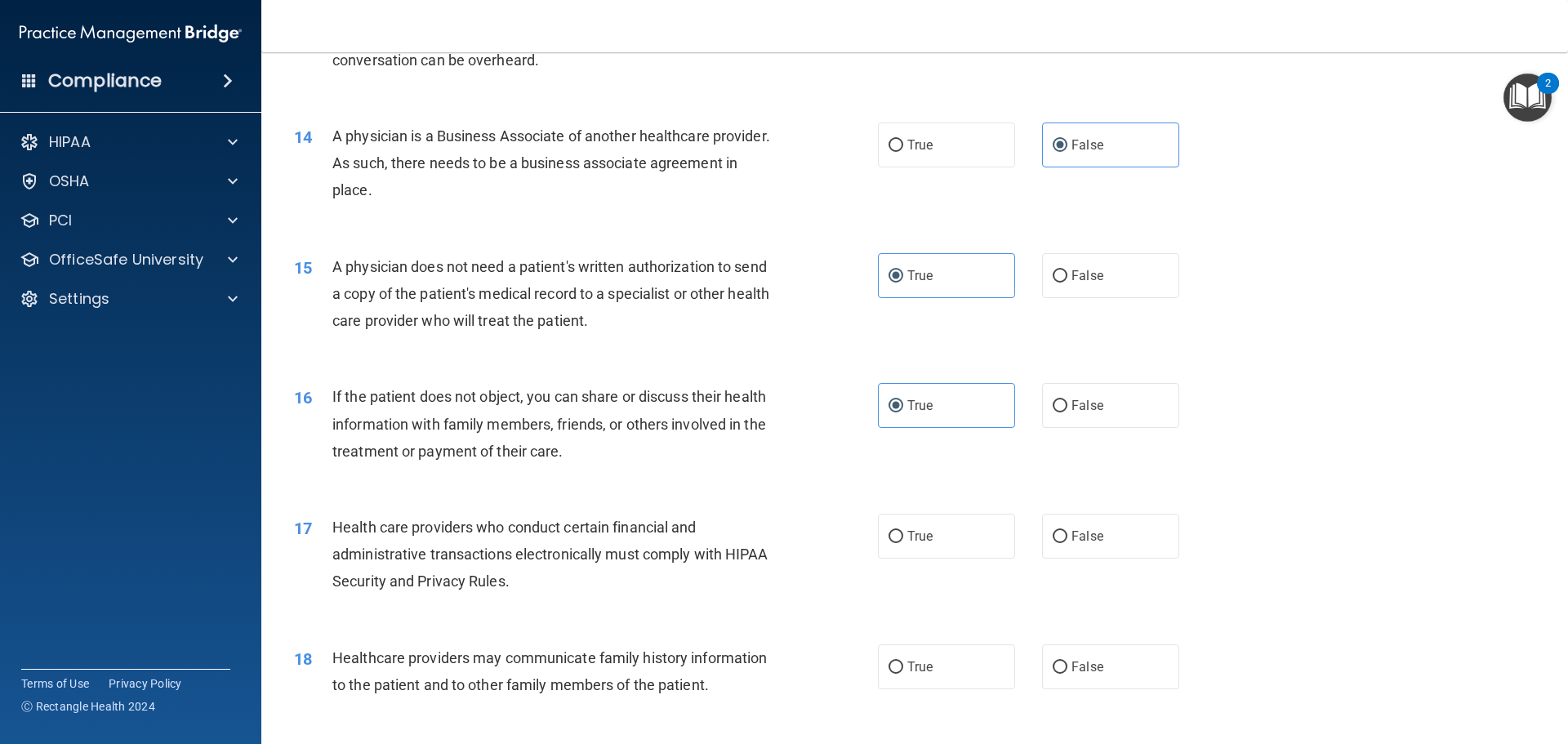
scroll to position [1633, 0]
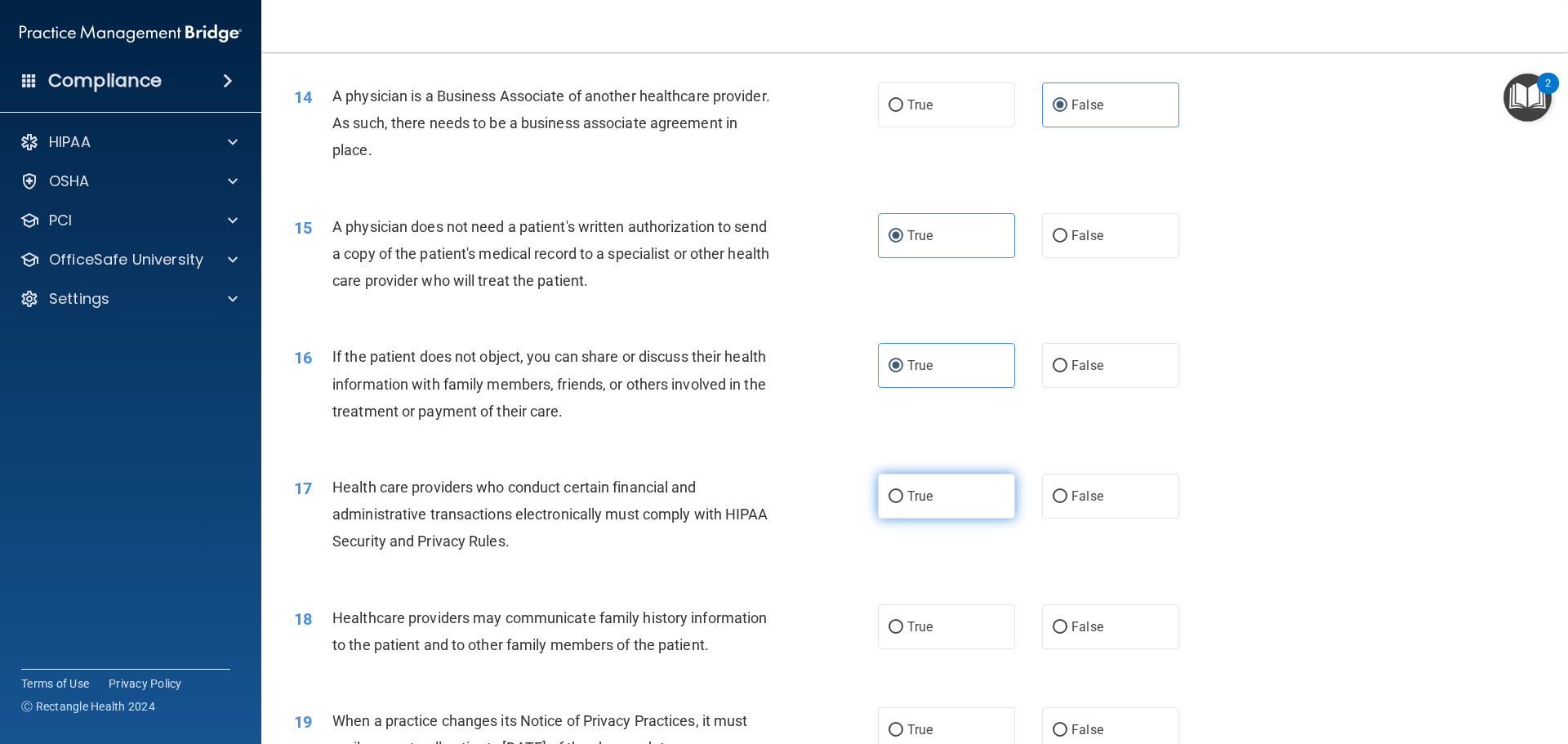
click at [894, 496] on input "True" at bounding box center [895, 497] width 15 height 12
radio input "true"
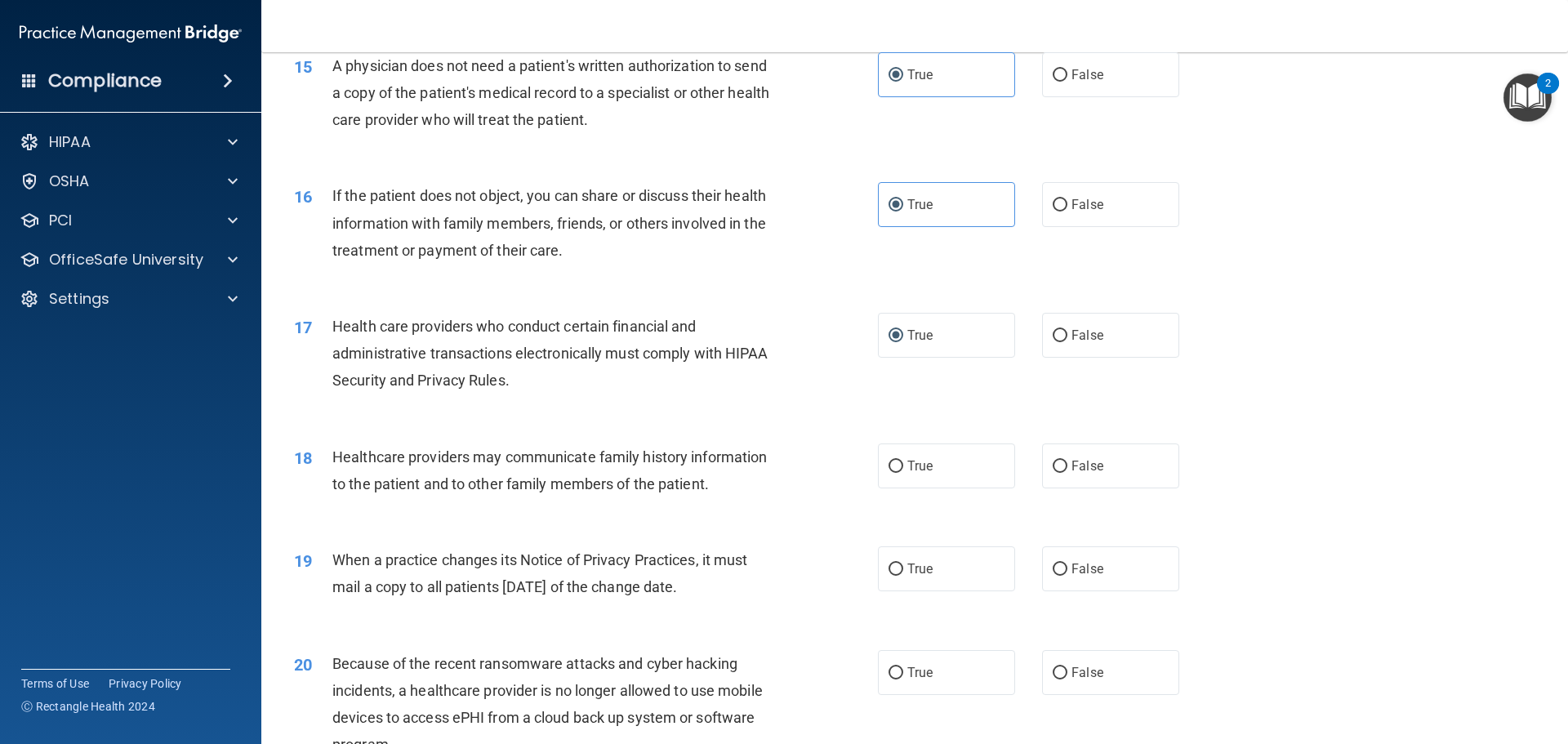
scroll to position [1796, 0]
click at [1101, 462] on label "False" at bounding box center [1111, 463] width 137 height 45
click at [1067, 462] on input "False" at bounding box center [1060, 464] width 15 height 12
radio input "true"
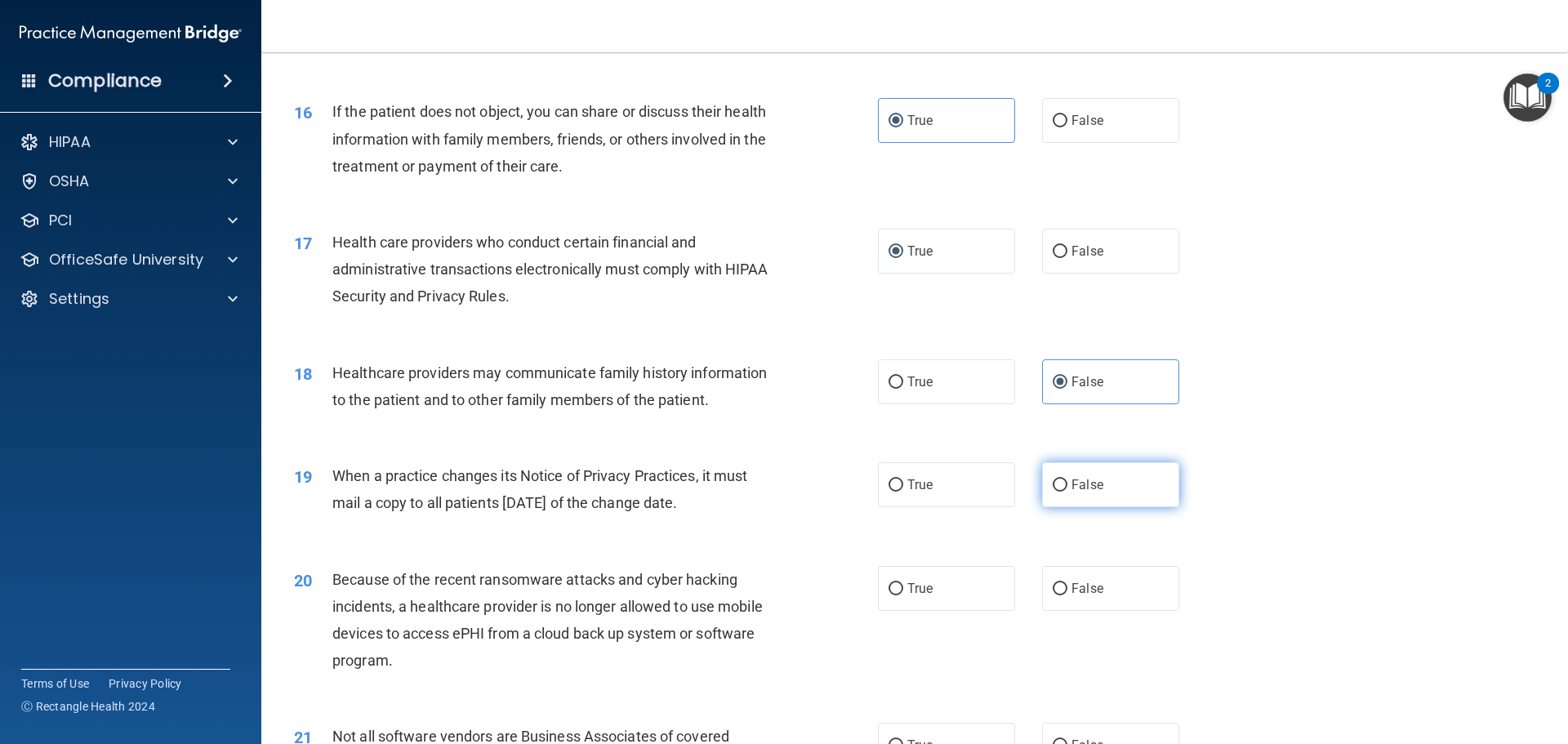
click at [1090, 484] on span "False" at bounding box center [1088, 485] width 32 height 16
click at [1067, 484] on input "False" at bounding box center [1060, 486] width 15 height 12
radio input "true"
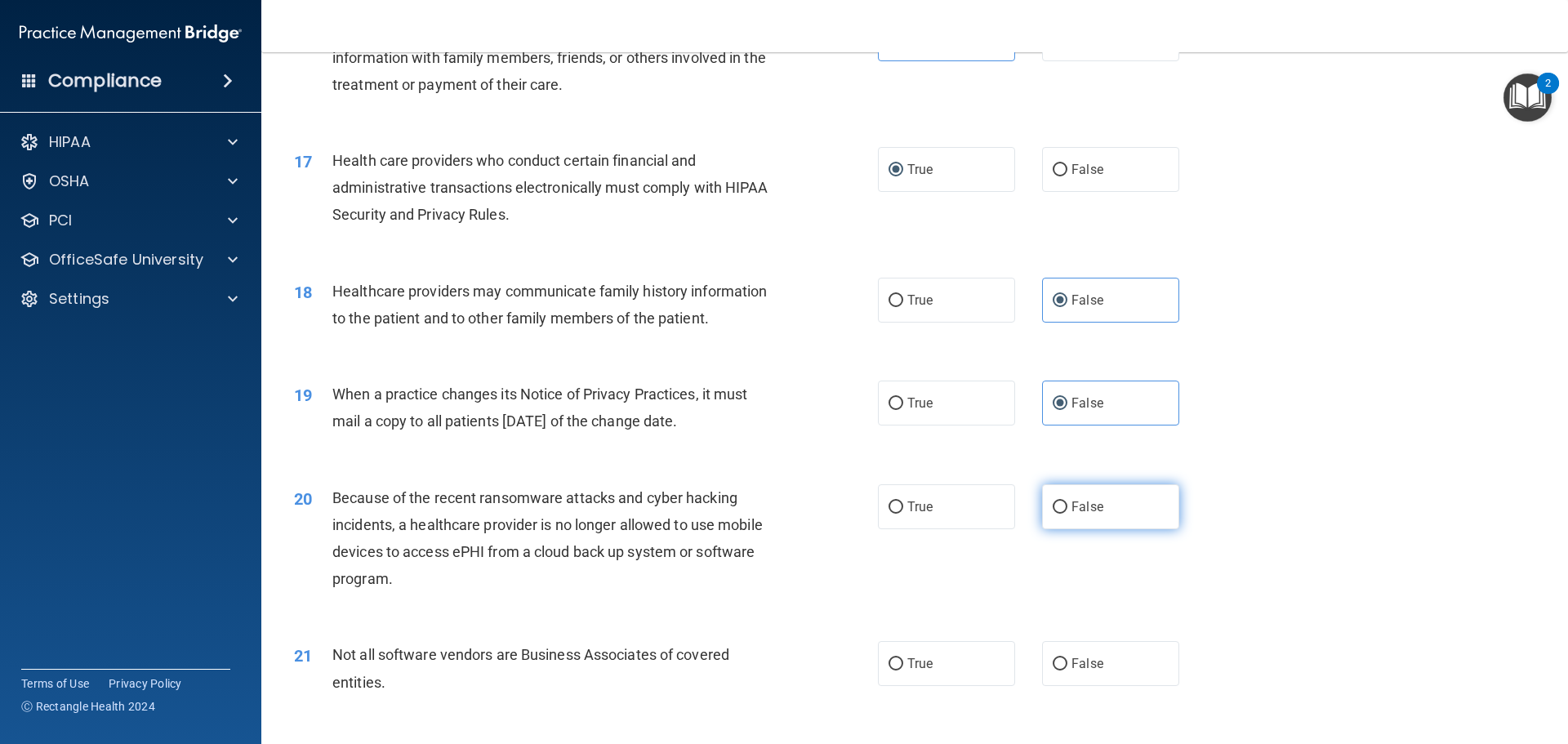
click at [1083, 514] on label "False" at bounding box center [1111, 506] width 137 height 45
click at [1067, 513] on input "False" at bounding box center [1060, 508] width 15 height 12
radio input "true"
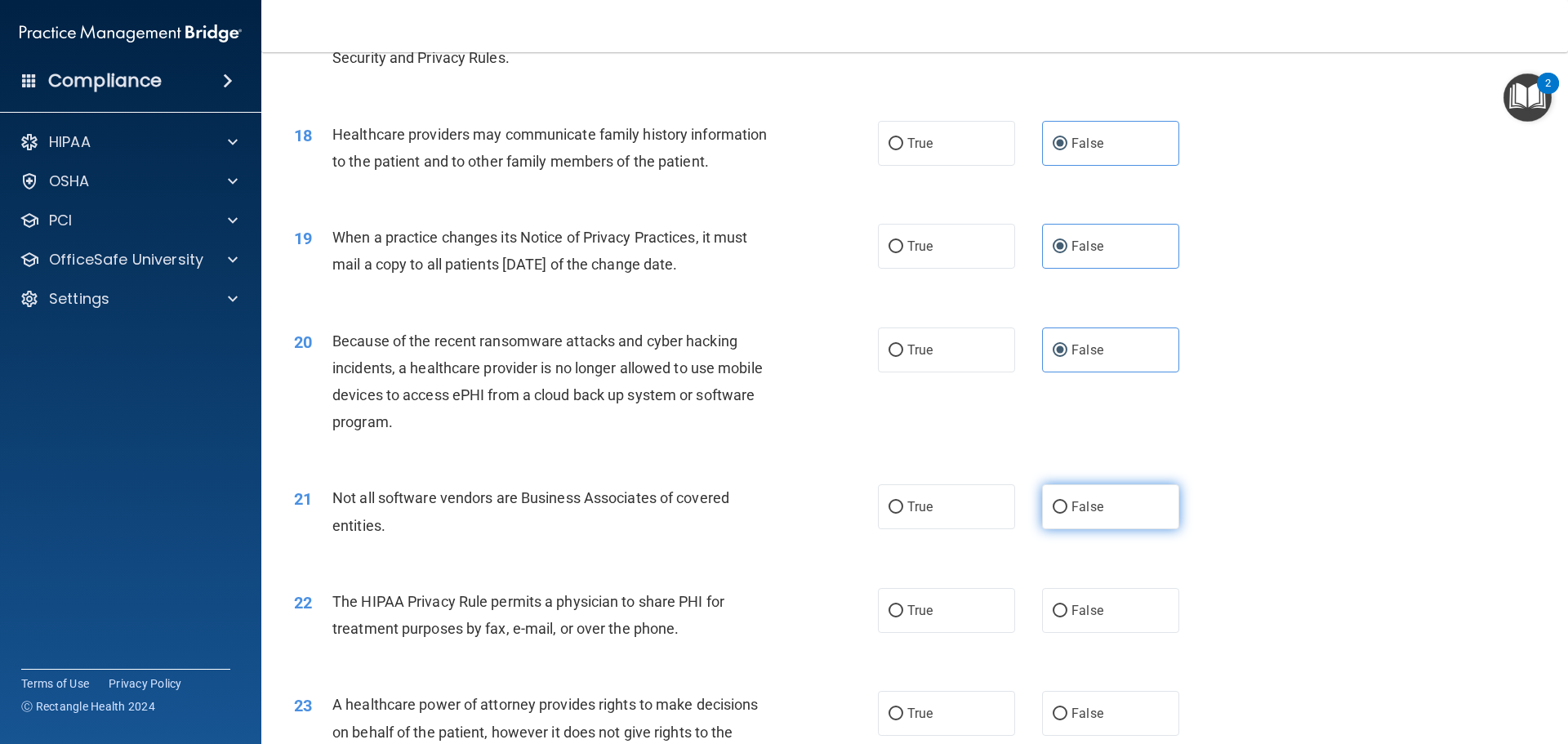
scroll to position [2122, 0]
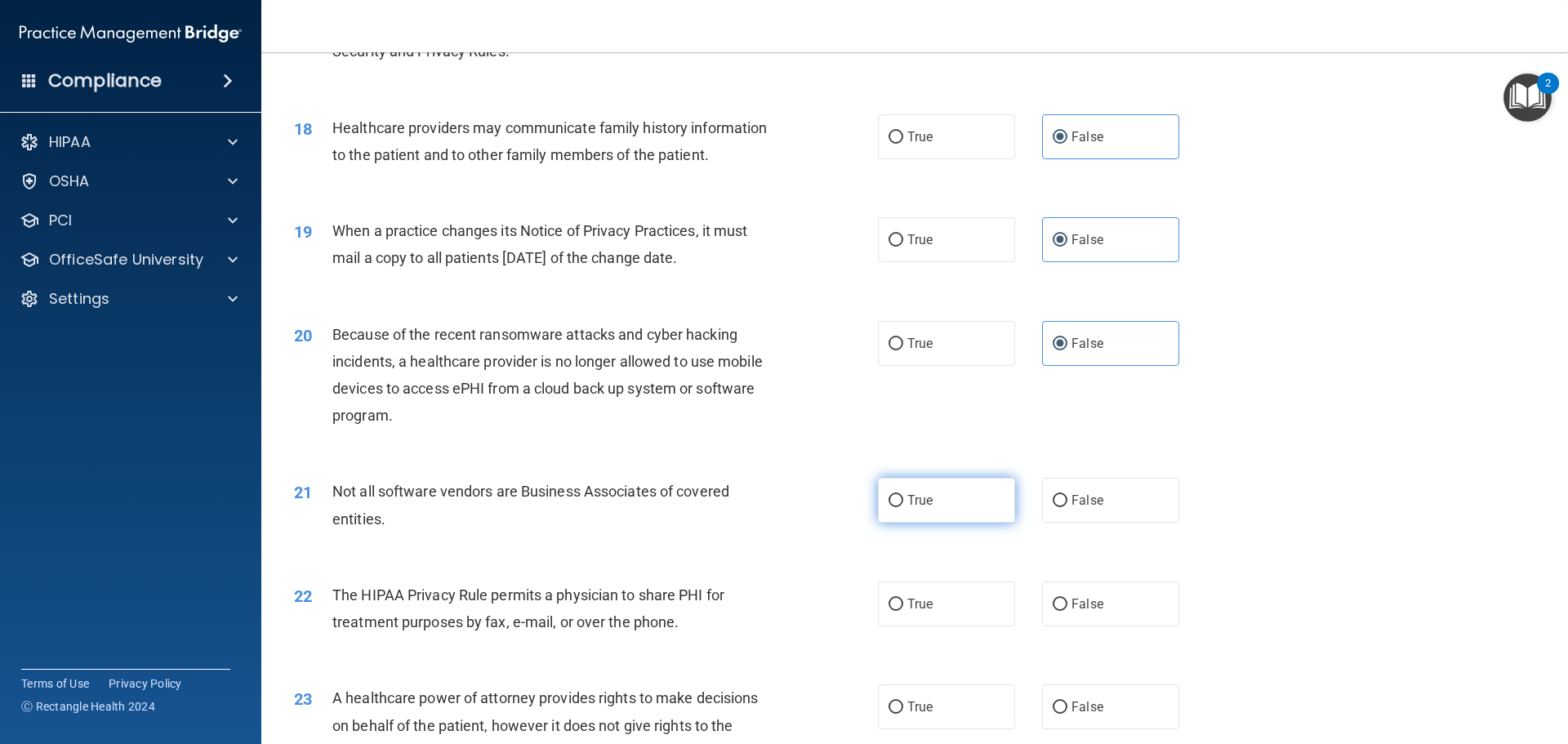
click at [928, 510] on label "True" at bounding box center [946, 500] width 137 height 45
click at [903, 507] on input "True" at bounding box center [895, 501] width 15 height 12
radio input "true"
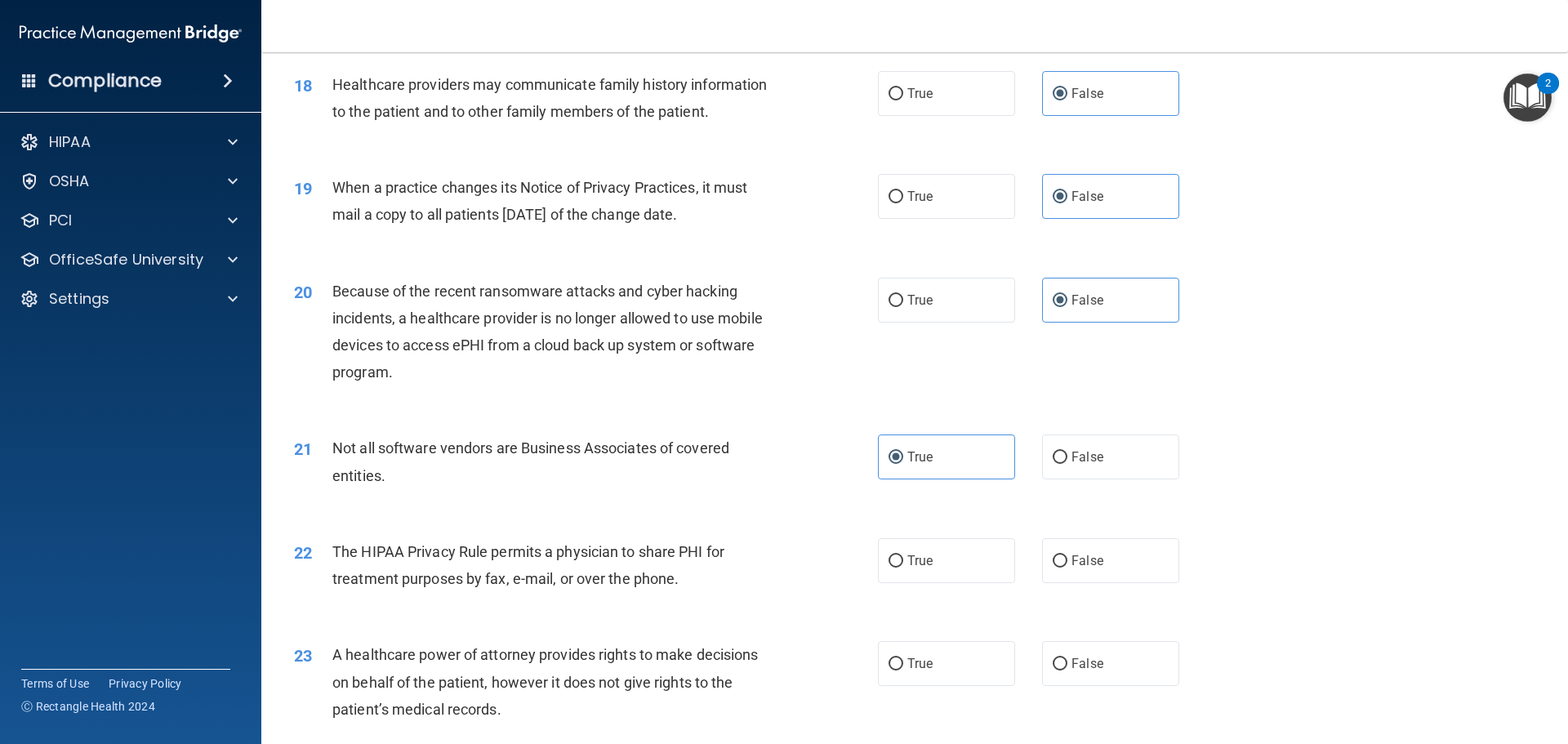
scroll to position [2205, 0]
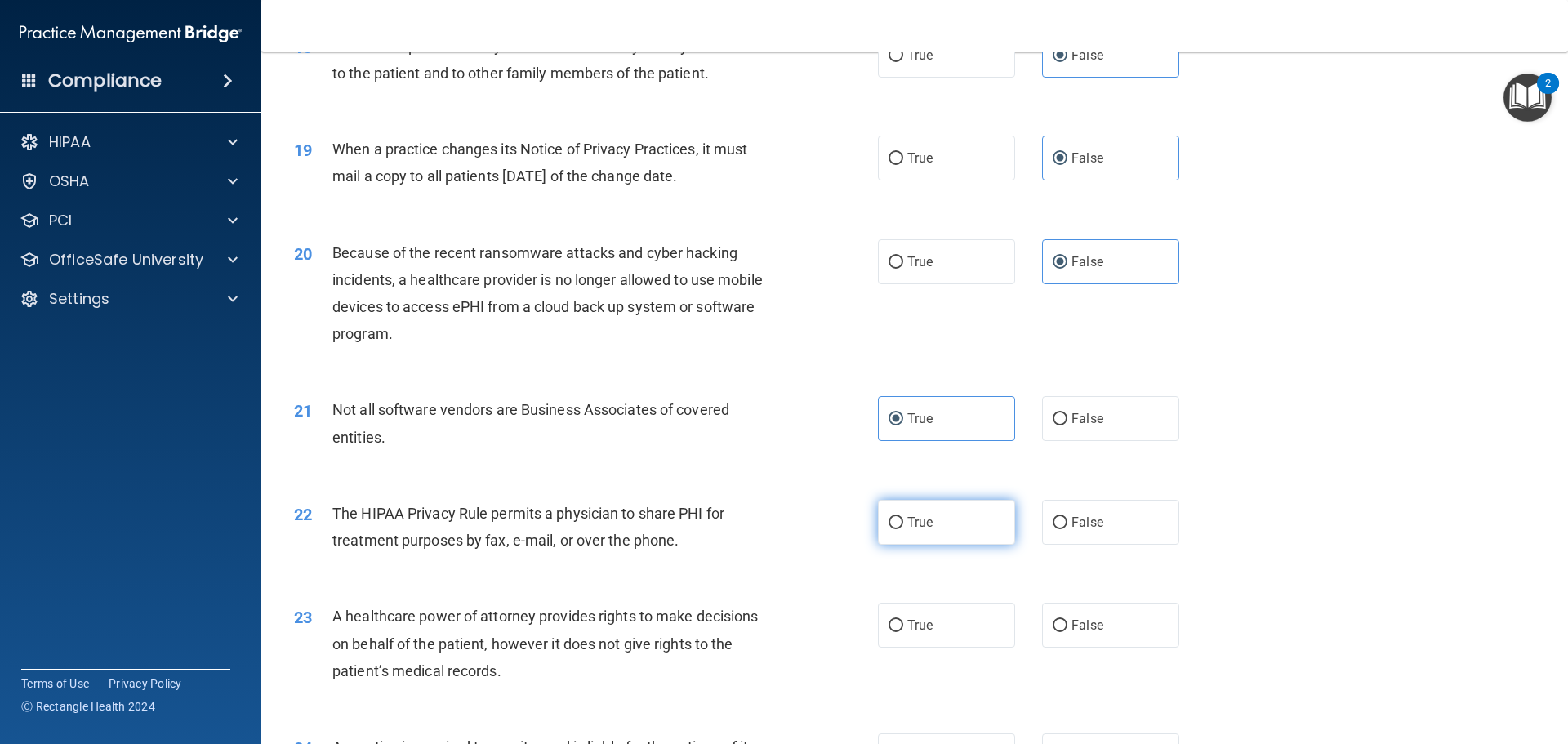
click at [942, 530] on label "True" at bounding box center [946, 522] width 137 height 45
click at [903, 529] on input "True" at bounding box center [895, 523] width 15 height 12
radio input "true"
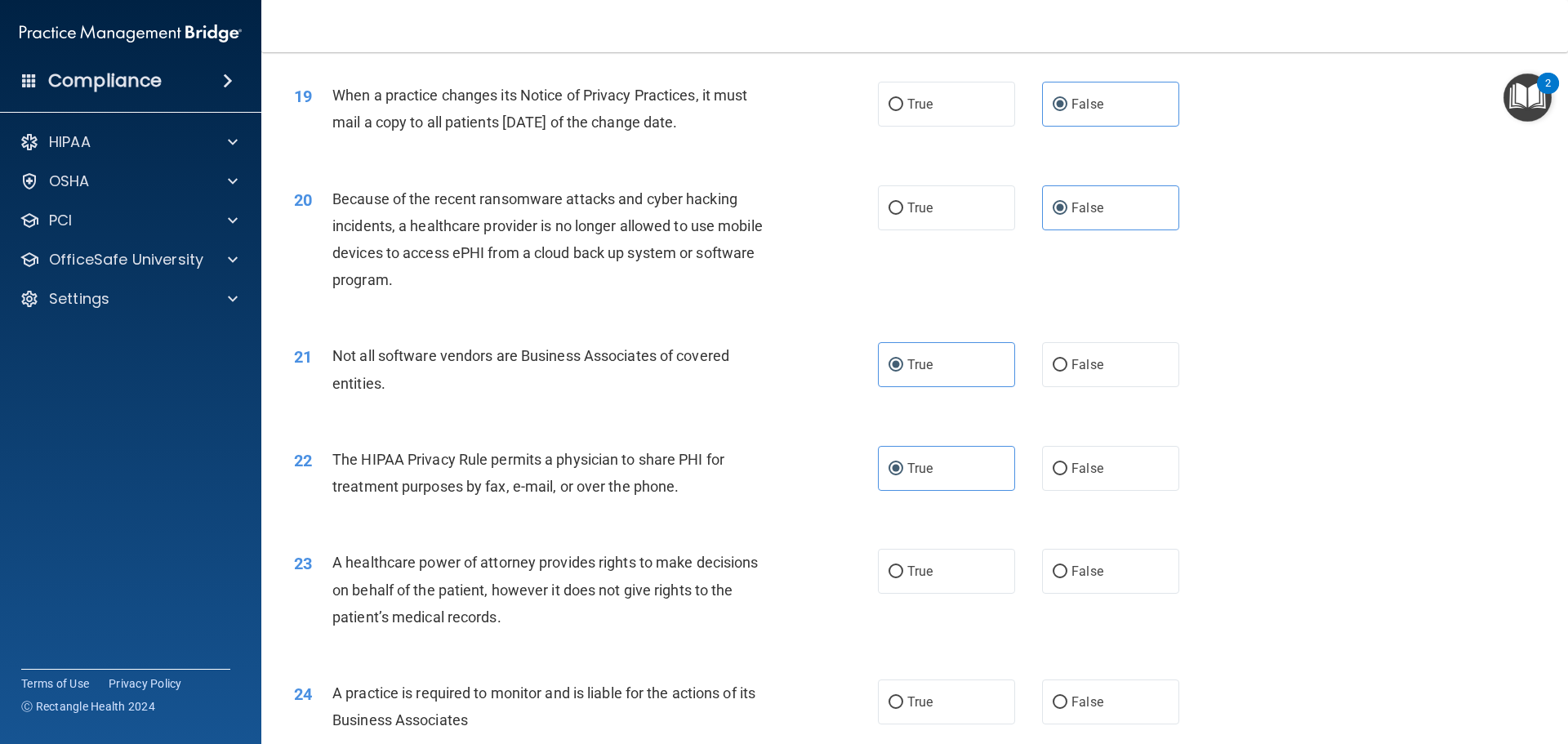
scroll to position [2367, 0]
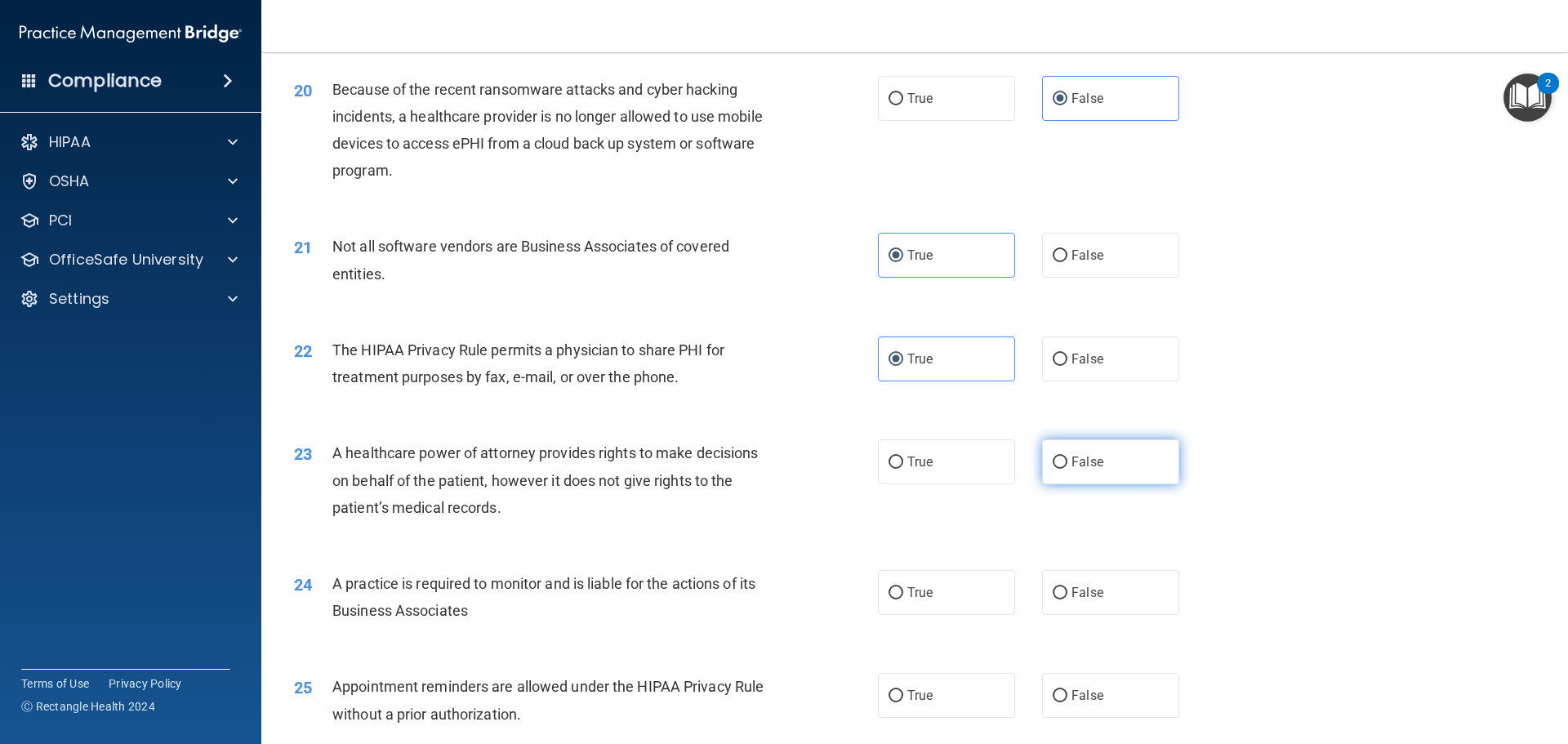
click at [1072, 464] on span "False" at bounding box center [1088, 462] width 32 height 16
click at [1067, 464] on input "False" at bounding box center [1060, 463] width 15 height 12
radio input "true"
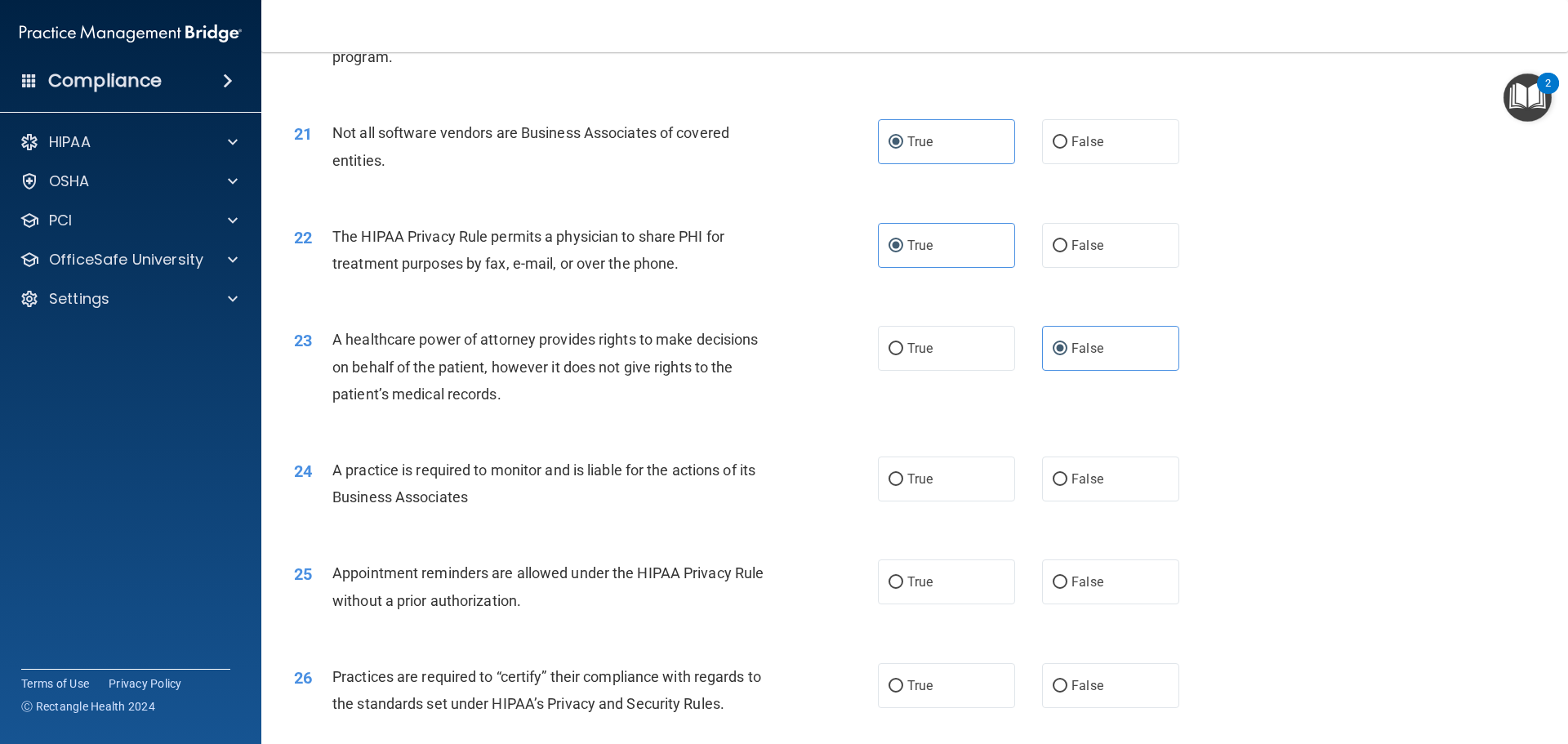
scroll to position [2531, 0]
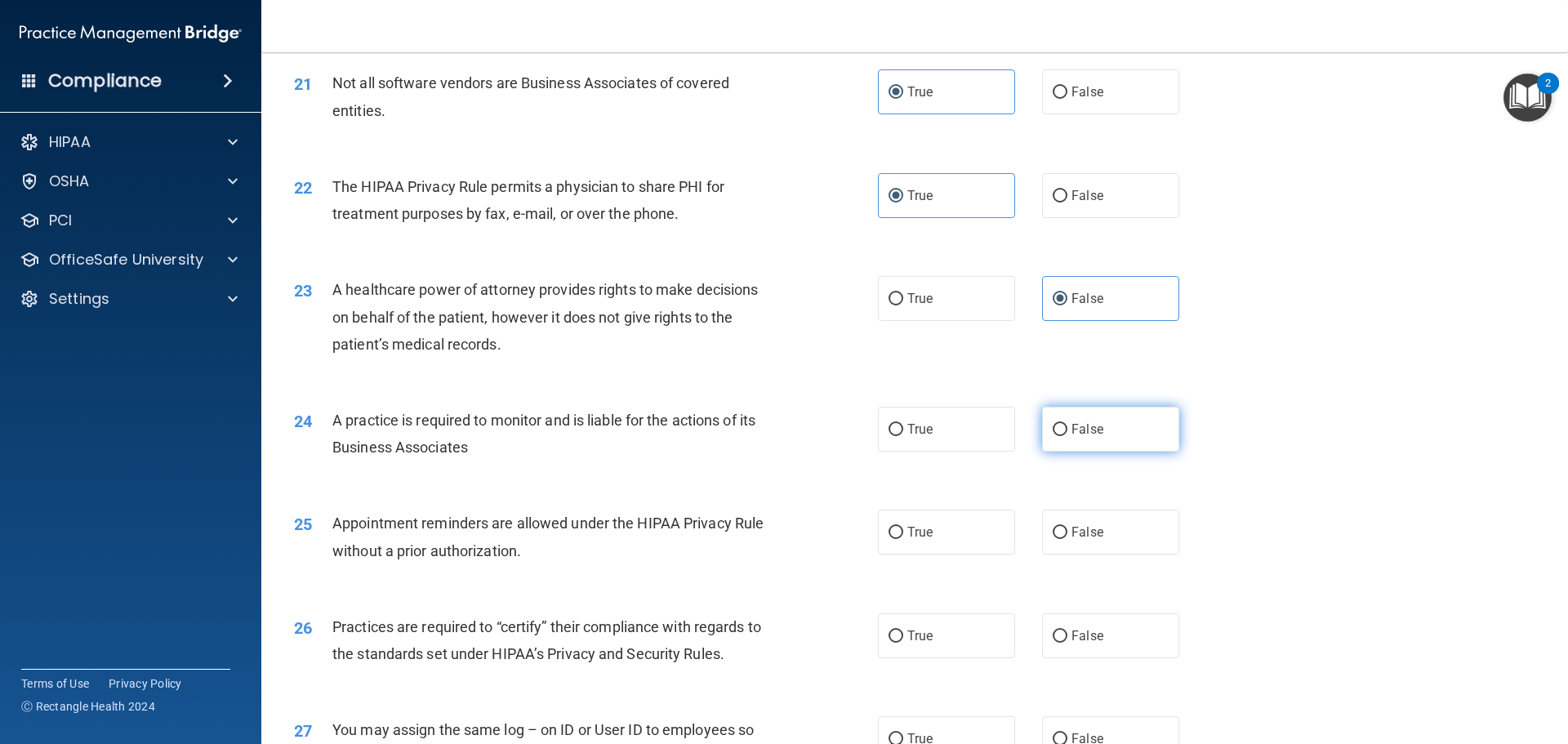
click at [1095, 434] on span "False" at bounding box center [1088, 429] width 32 height 16
click at [1067, 434] on input "False" at bounding box center [1060, 430] width 15 height 12
radio input "true"
click at [950, 535] on label "True" at bounding box center [946, 532] width 137 height 45
click at [903, 535] on input "True" at bounding box center [895, 533] width 15 height 12
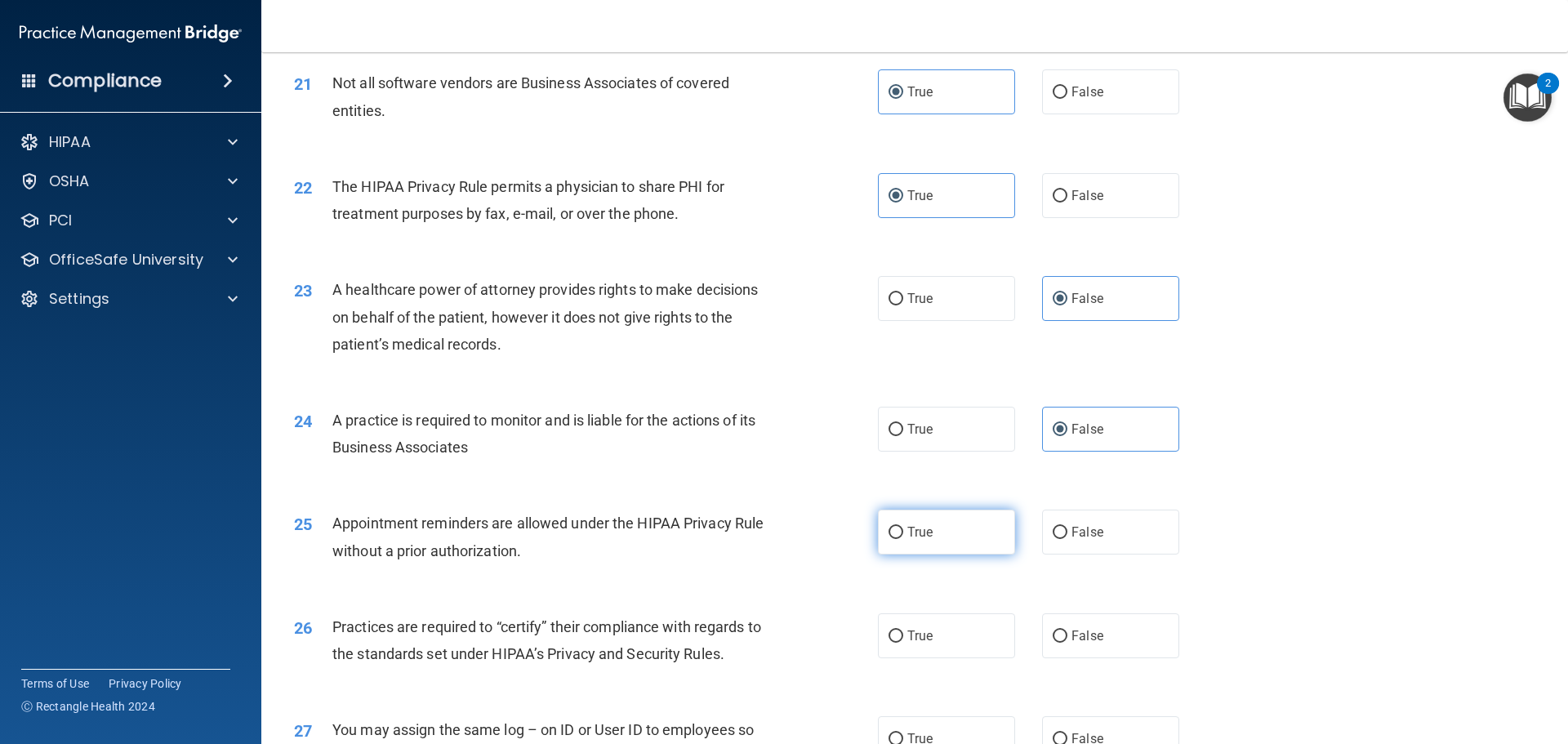
radio input "true"
click at [1089, 625] on label "False" at bounding box center [1111, 635] width 137 height 45
click at [1067, 630] on input "False" at bounding box center [1060, 636] width 15 height 12
radio input "true"
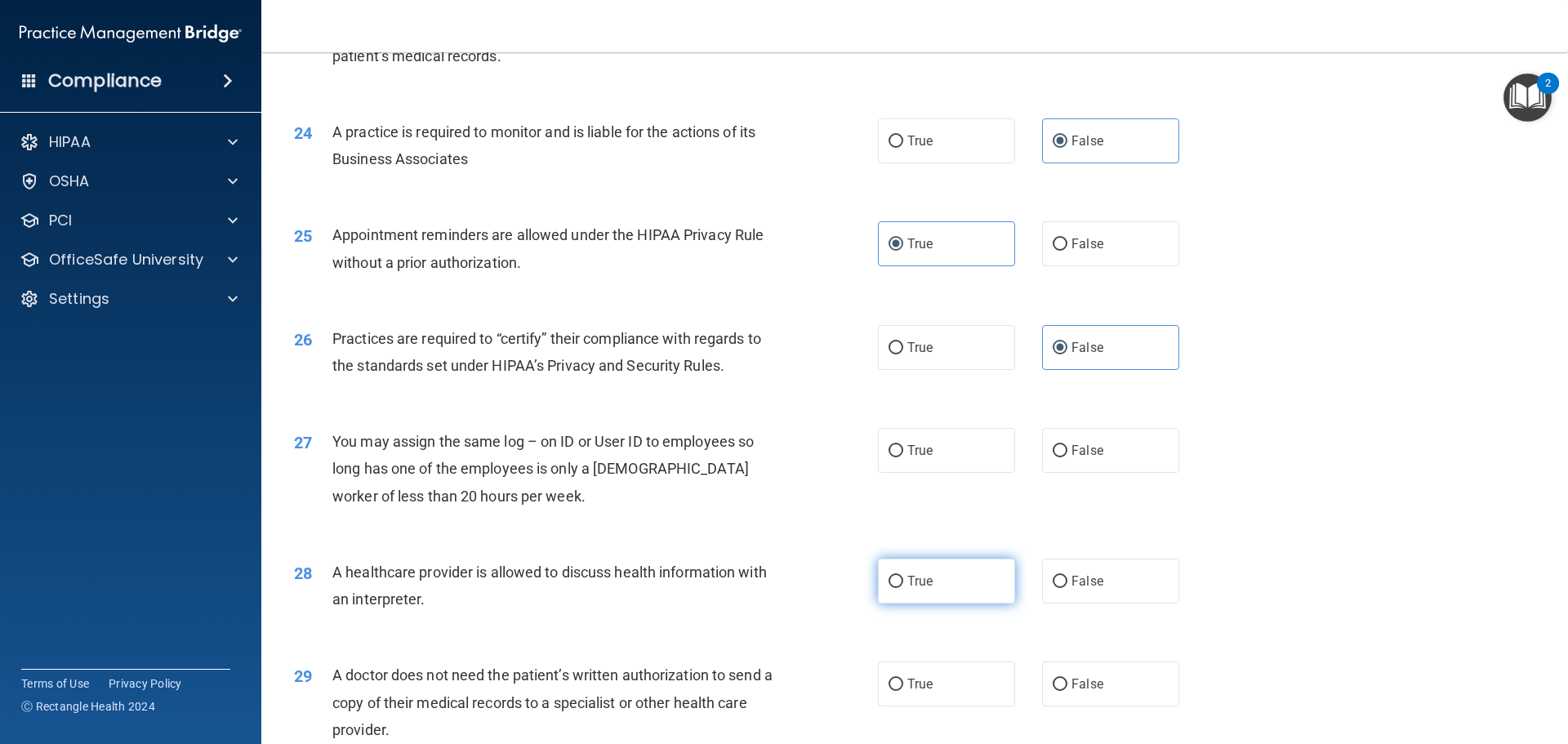
scroll to position [2857, 0]
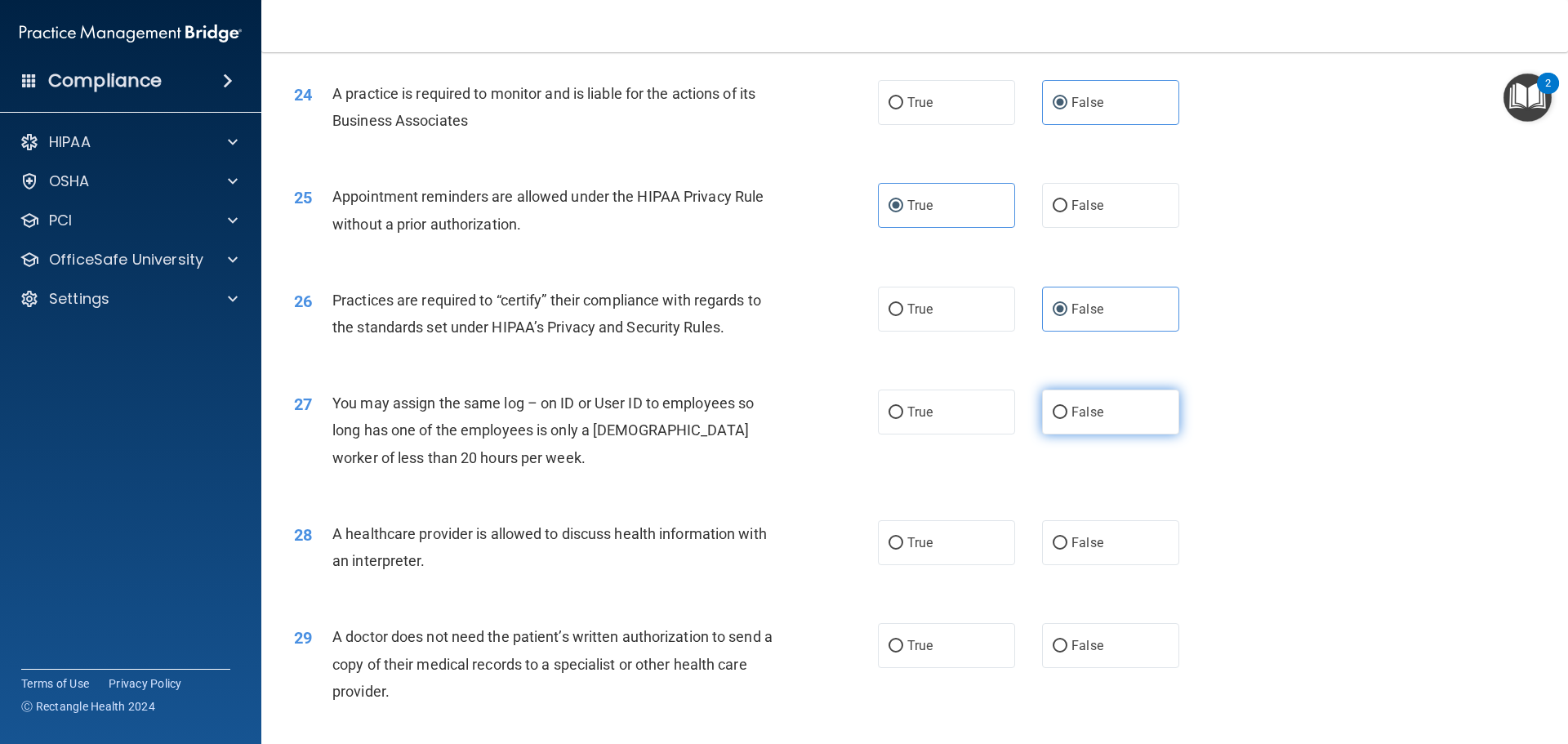
click at [1098, 410] on label "False" at bounding box center [1111, 411] width 137 height 45
click at [1067, 410] on input "False" at bounding box center [1060, 413] width 15 height 12
radio input "true"
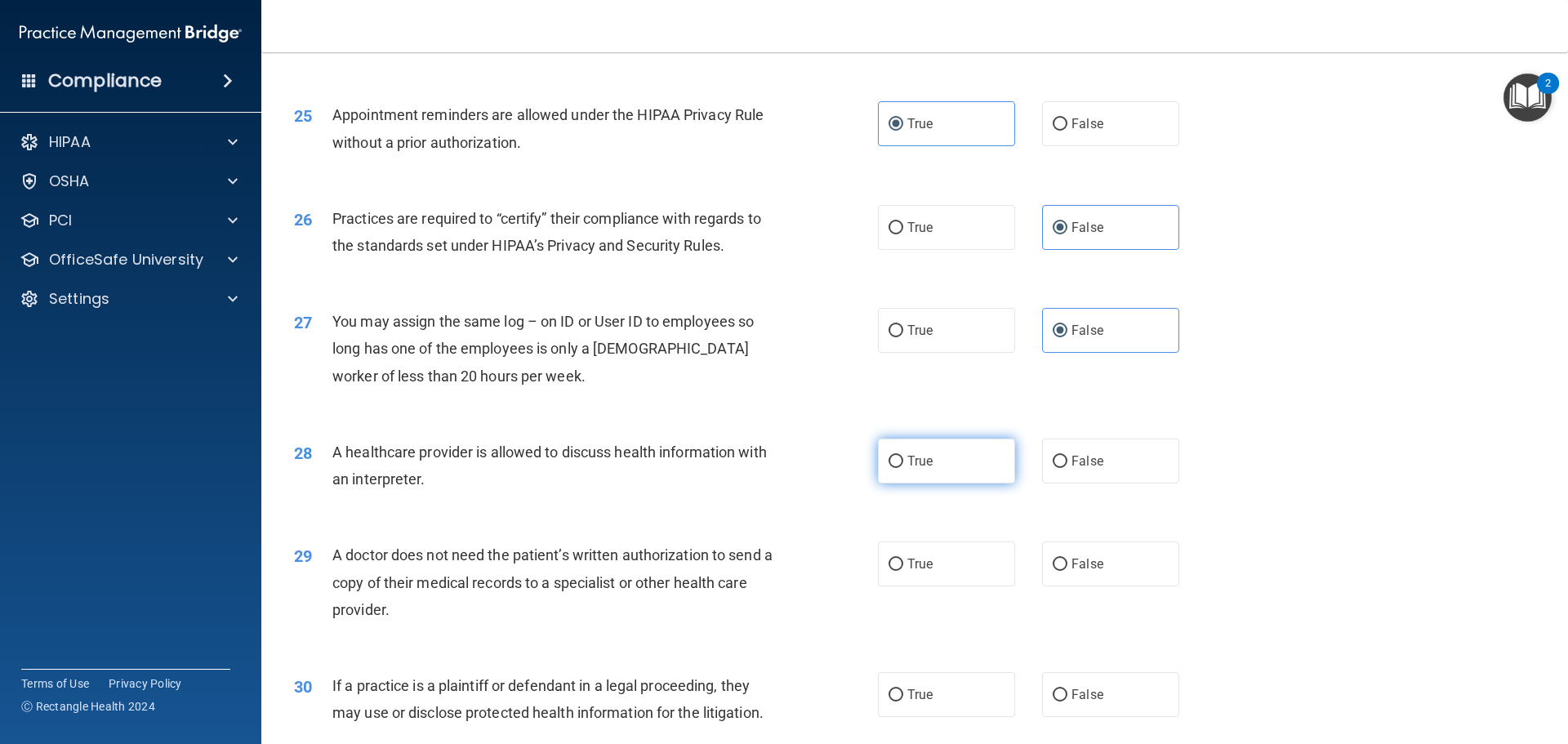
click at [939, 474] on label "True" at bounding box center [946, 461] width 137 height 45
click at [903, 468] on input "True" at bounding box center [895, 462] width 15 height 12
radio input "true"
click at [922, 573] on label "True" at bounding box center [946, 564] width 137 height 45
click at [903, 571] on input "True" at bounding box center [895, 564] width 15 height 12
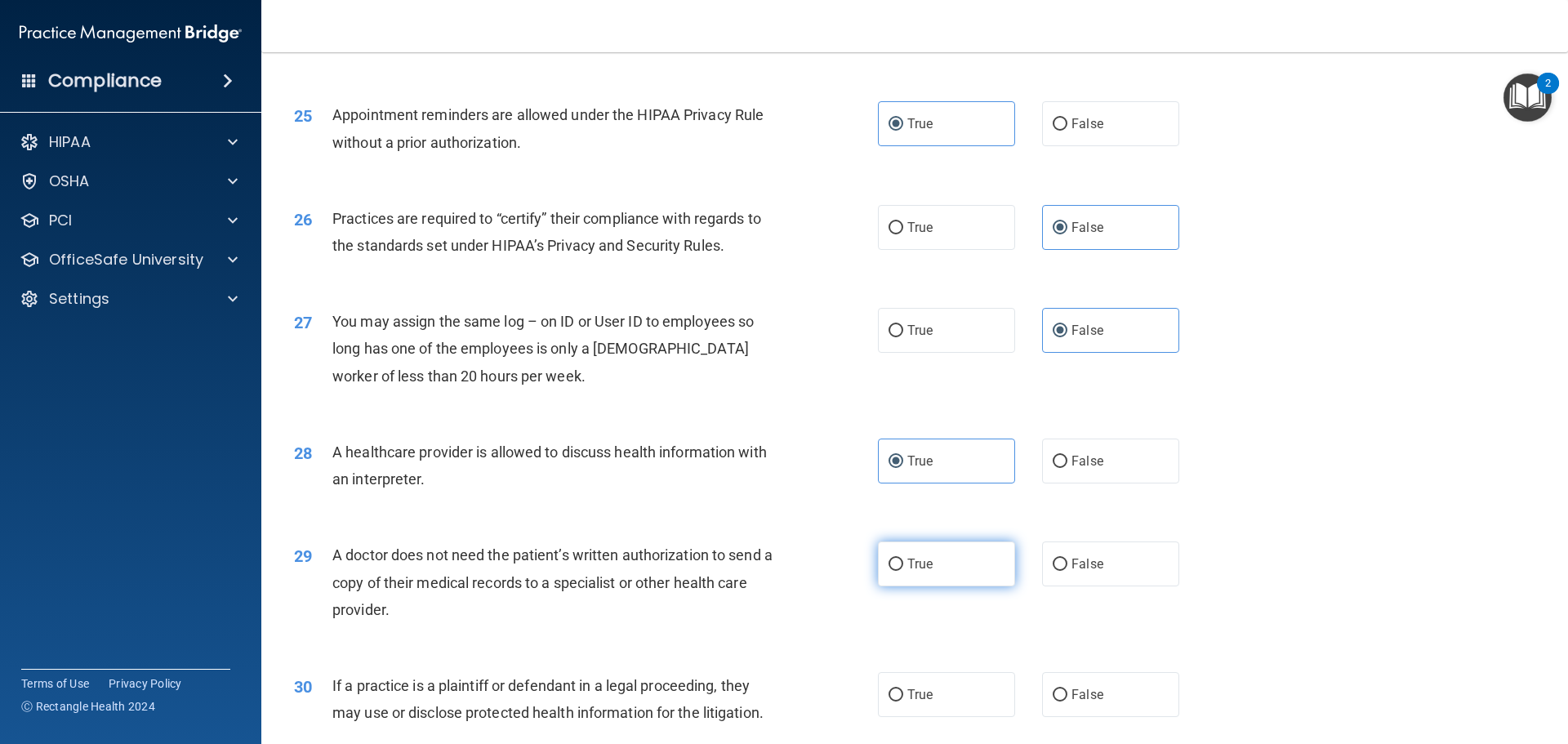
radio input "true"
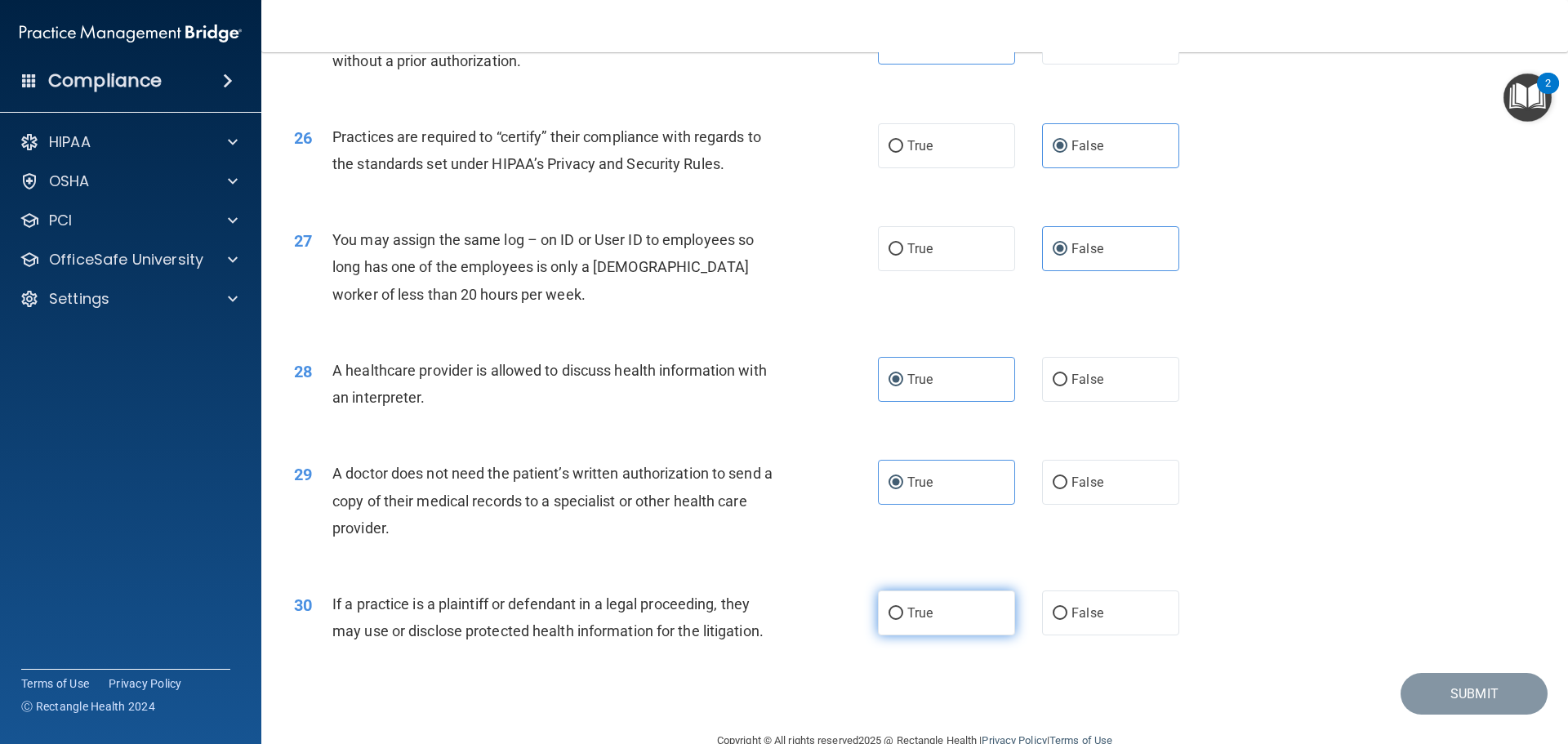
click at [930, 616] on label "True" at bounding box center [946, 612] width 137 height 45
click at [903, 616] on input "True" at bounding box center [895, 614] width 15 height 12
radio input "true"
click at [1446, 697] on button "Submit" at bounding box center [1474, 693] width 147 height 42
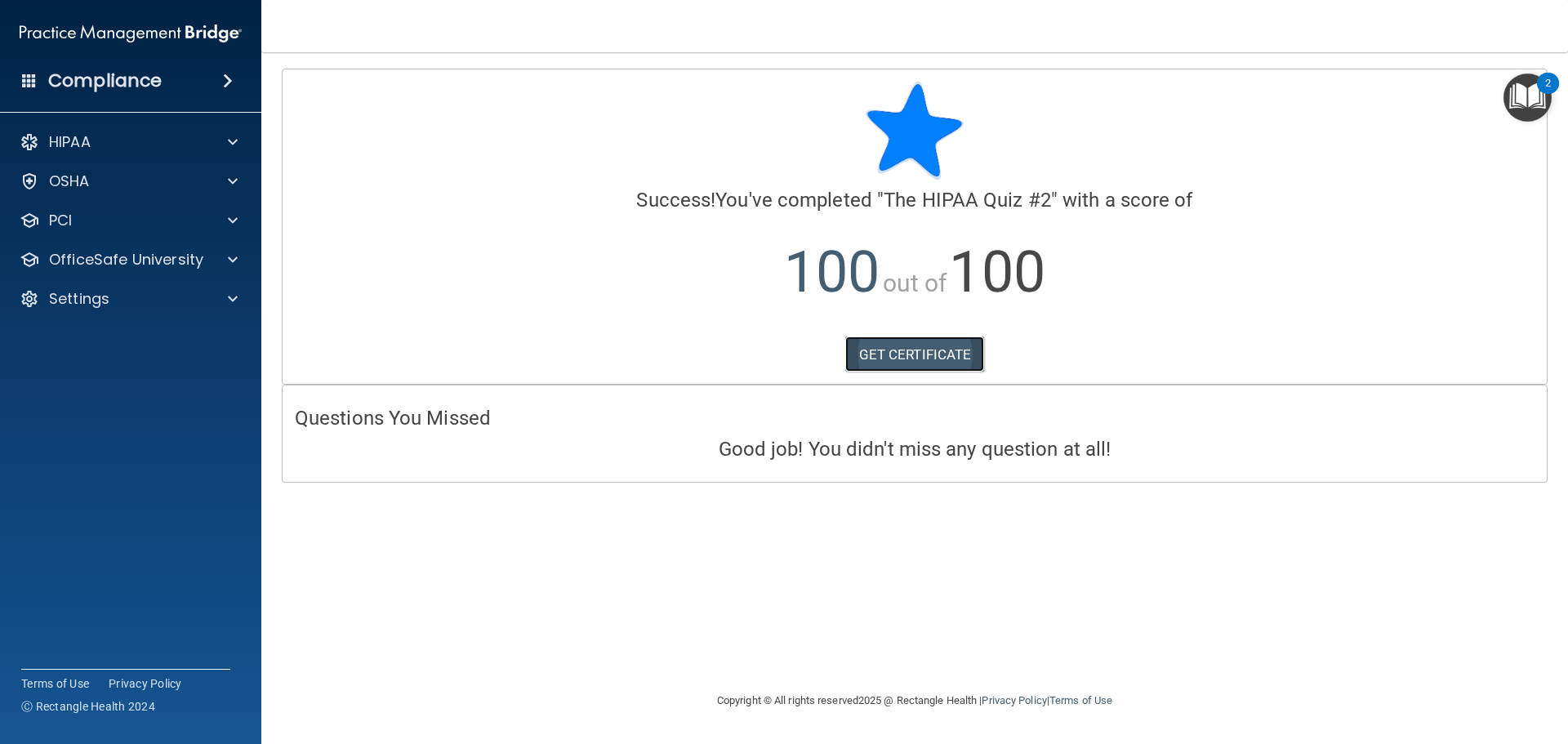
click at [940, 344] on link "GET CERTIFICATE" at bounding box center [915, 354] width 140 height 36
click at [111, 255] on p "OfficeSafe University" at bounding box center [126, 259] width 154 height 19
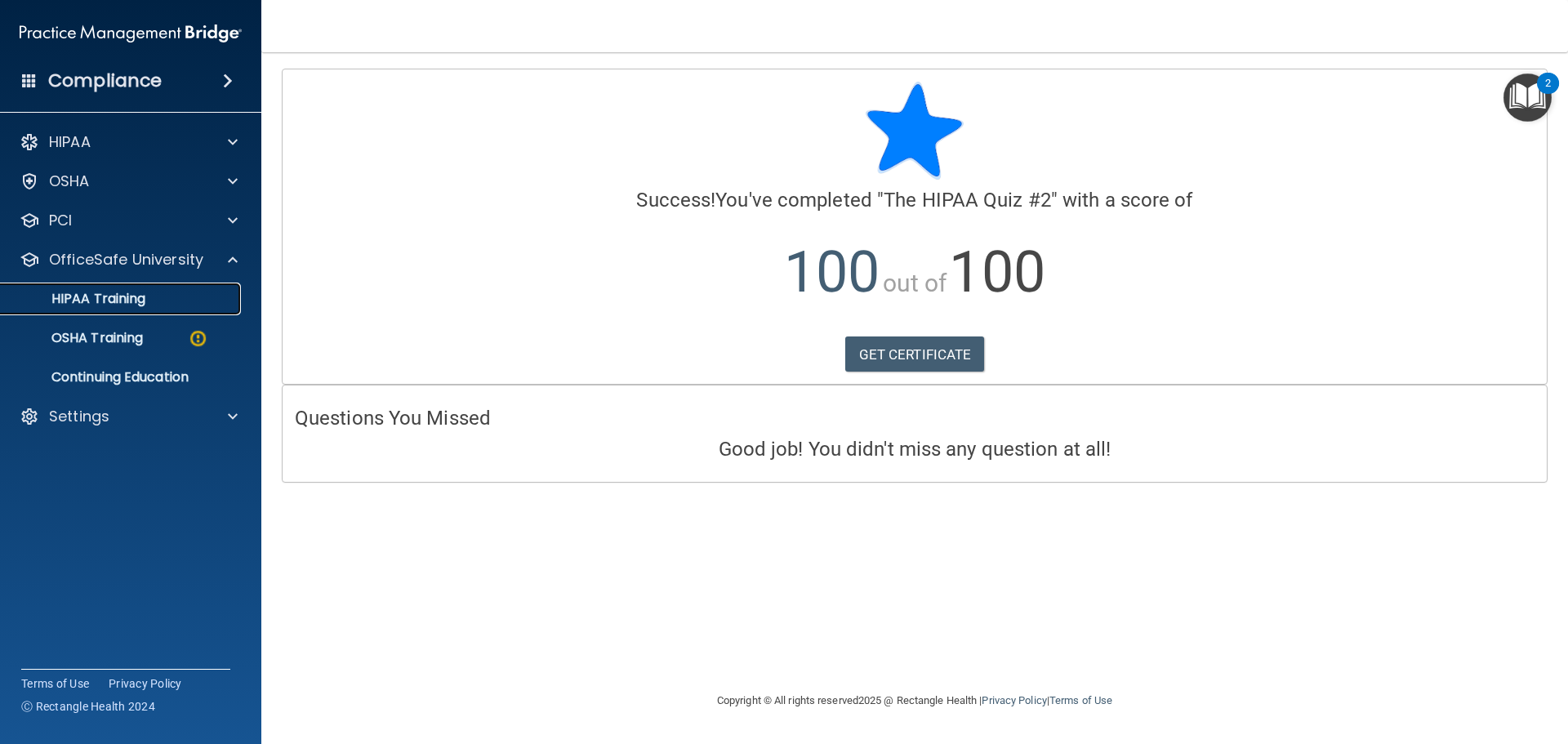
click at [117, 291] on p "HIPAA Training" at bounding box center [78, 299] width 135 height 16
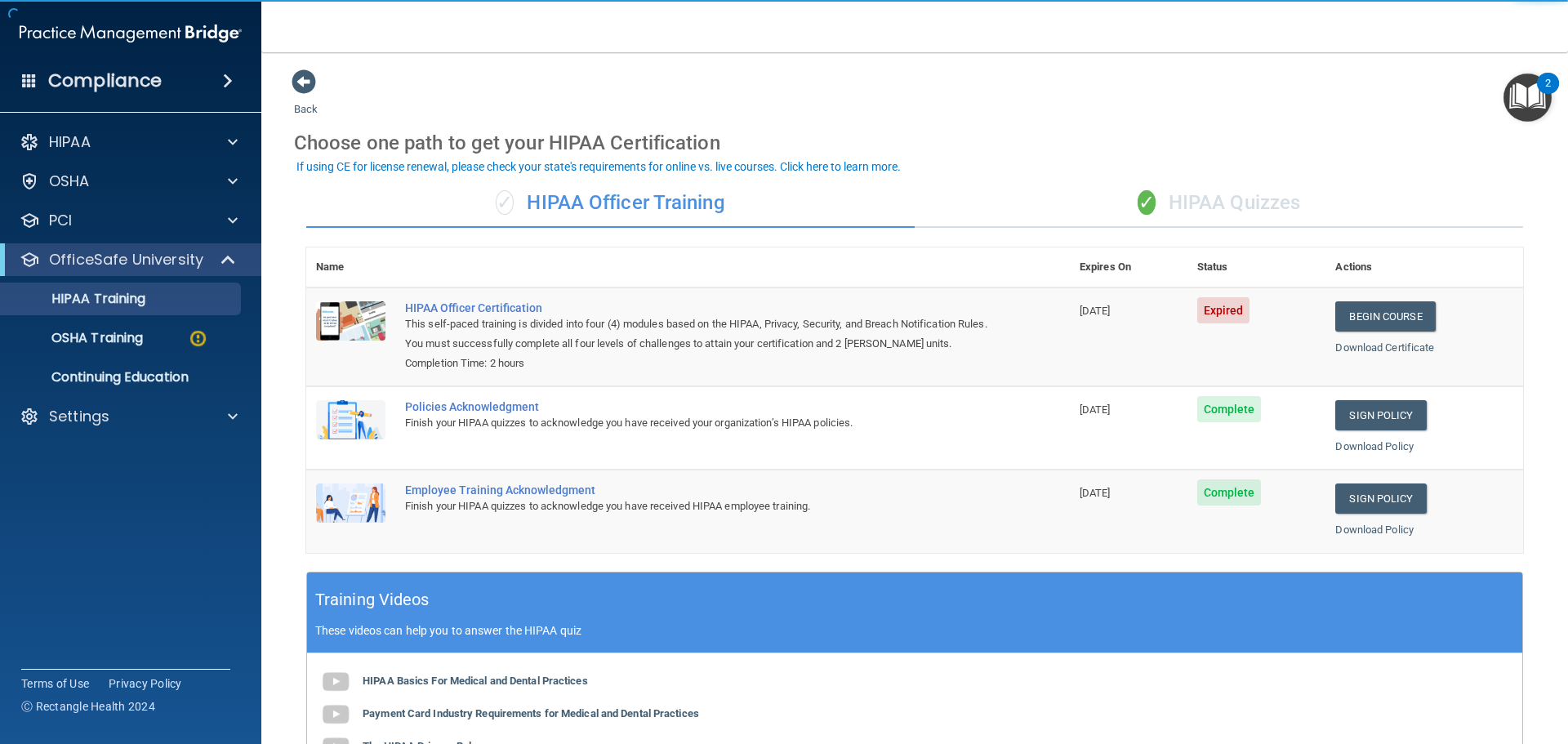
click at [1209, 203] on div "✓ HIPAA Quizzes" at bounding box center [1219, 203] width 609 height 49
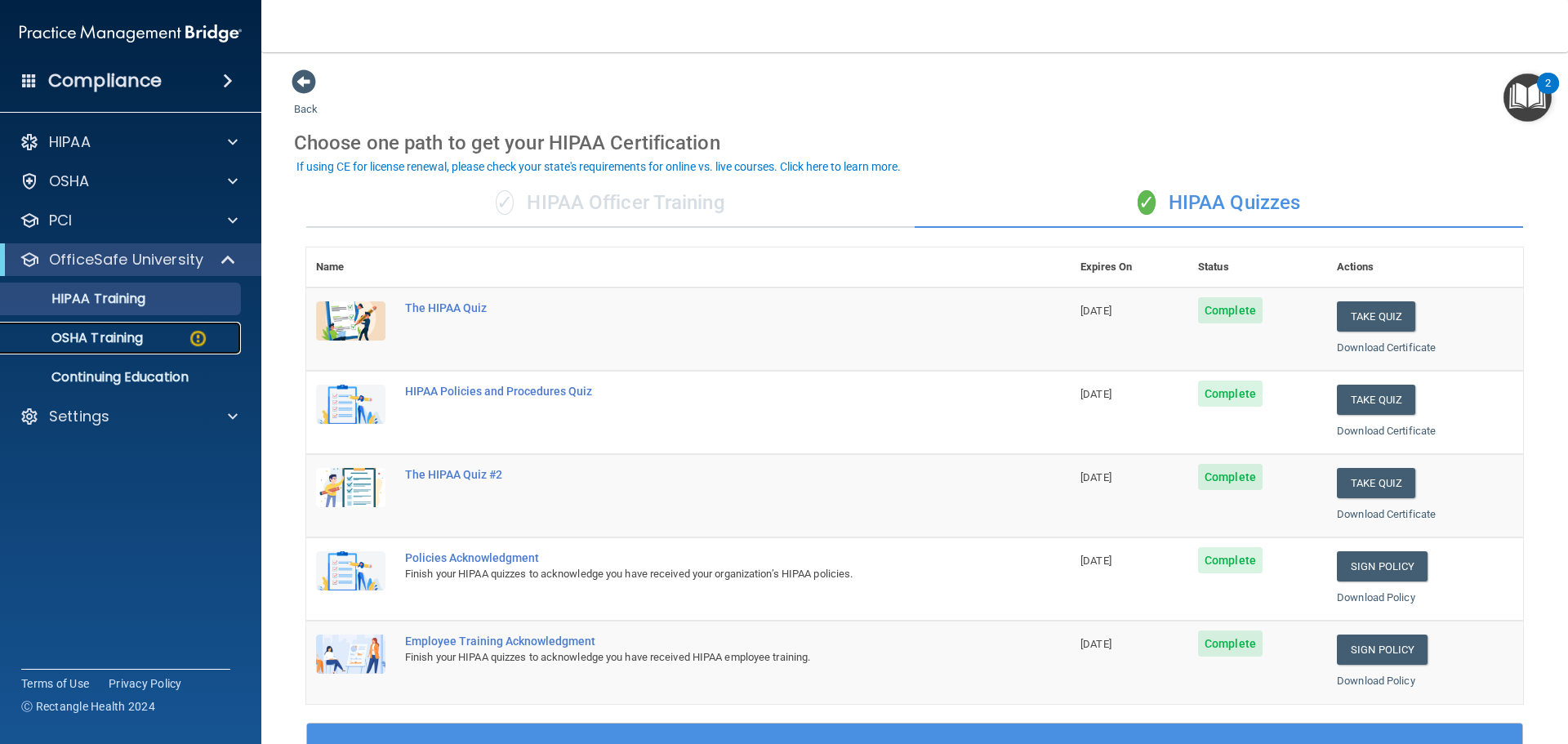
click at [158, 336] on div "OSHA Training" at bounding box center [122, 338] width 223 height 16
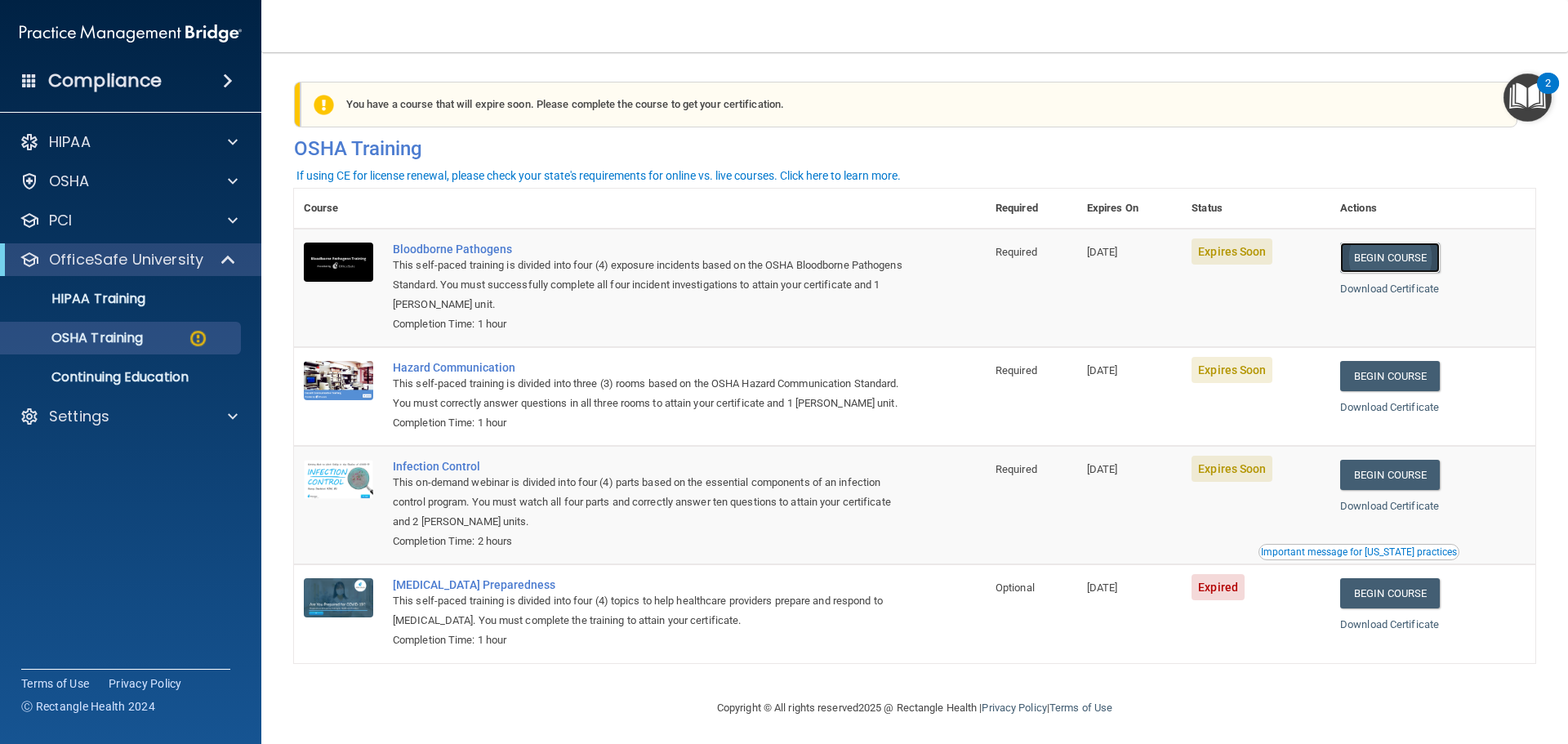
click at [1392, 256] on link "Begin Course" at bounding box center [1389, 257] width 100 height 30
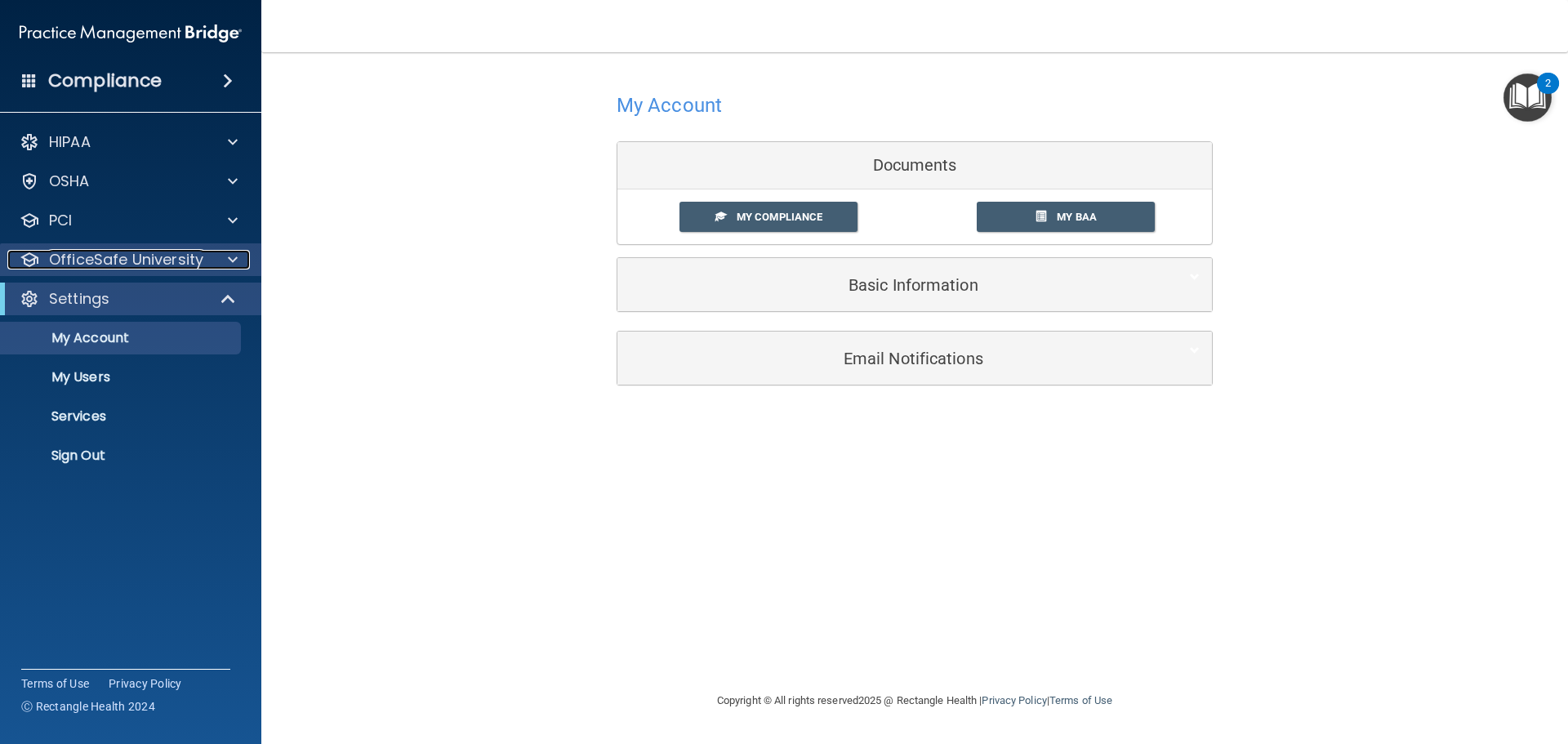
click at [111, 254] on p "OfficeSafe University" at bounding box center [126, 259] width 154 height 19
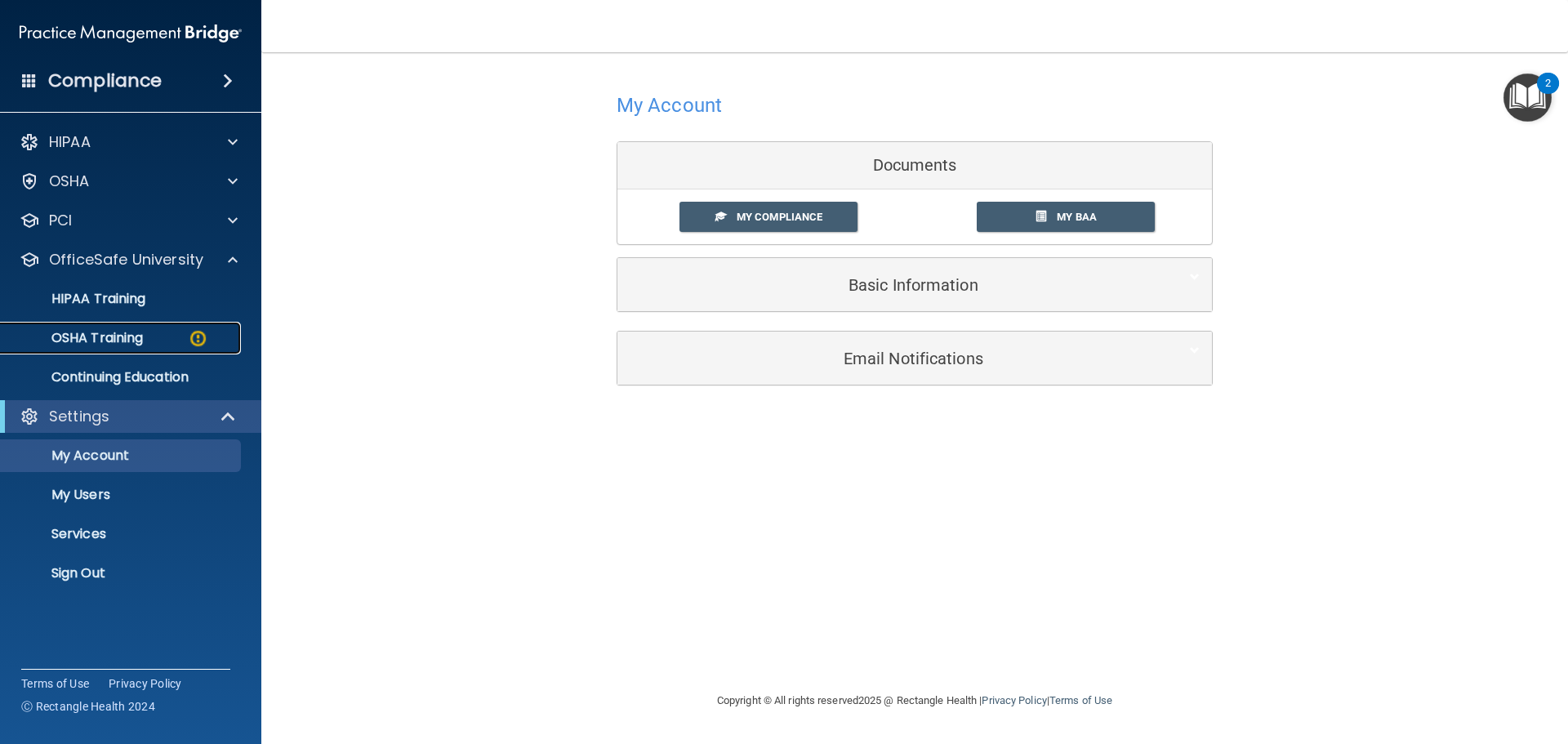
click at [100, 342] on p "OSHA Training" at bounding box center [77, 338] width 133 height 16
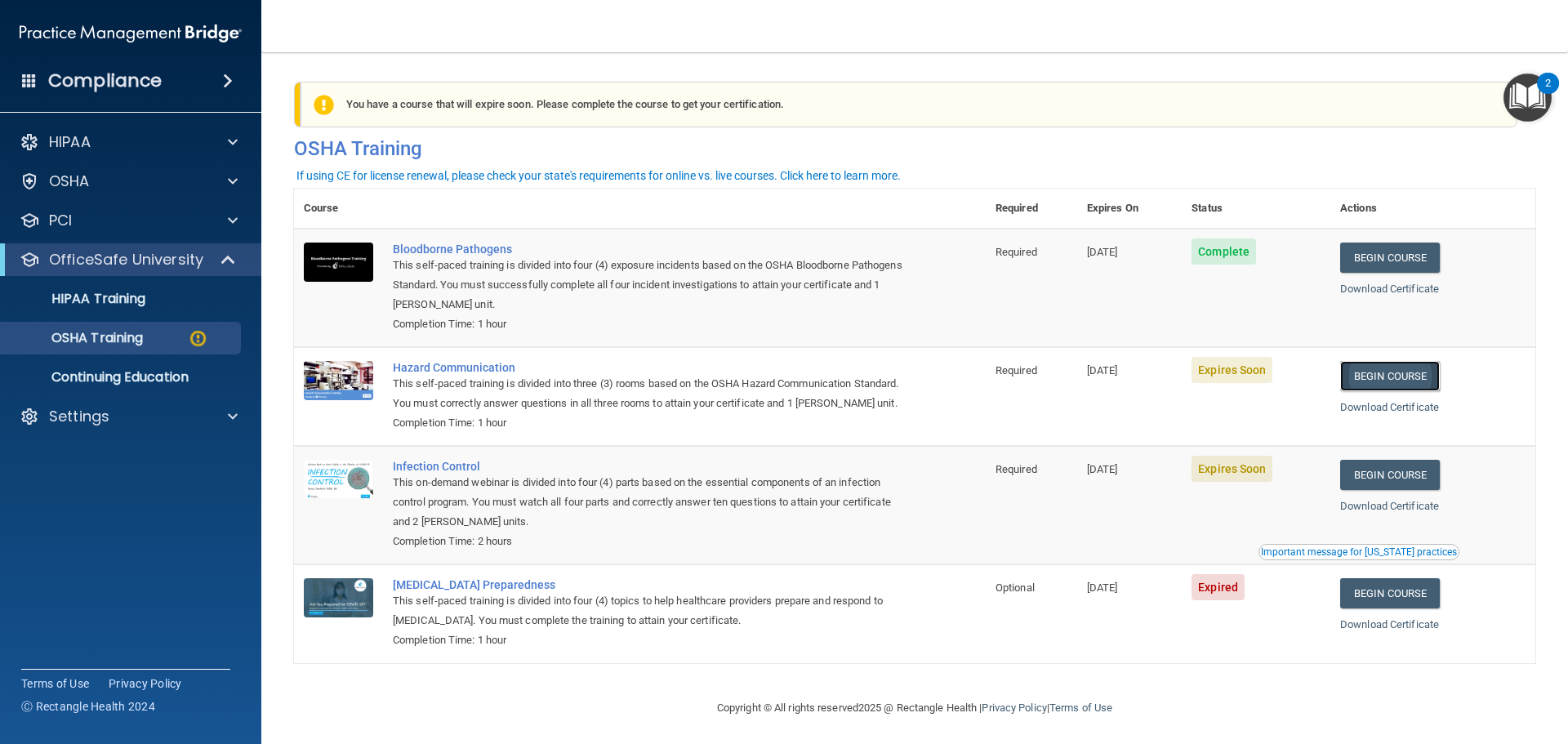
click at [1374, 380] on link "Begin Course" at bounding box center [1389, 376] width 100 height 30
click at [105, 370] on p "Continuing Education" at bounding box center [122, 377] width 223 height 16
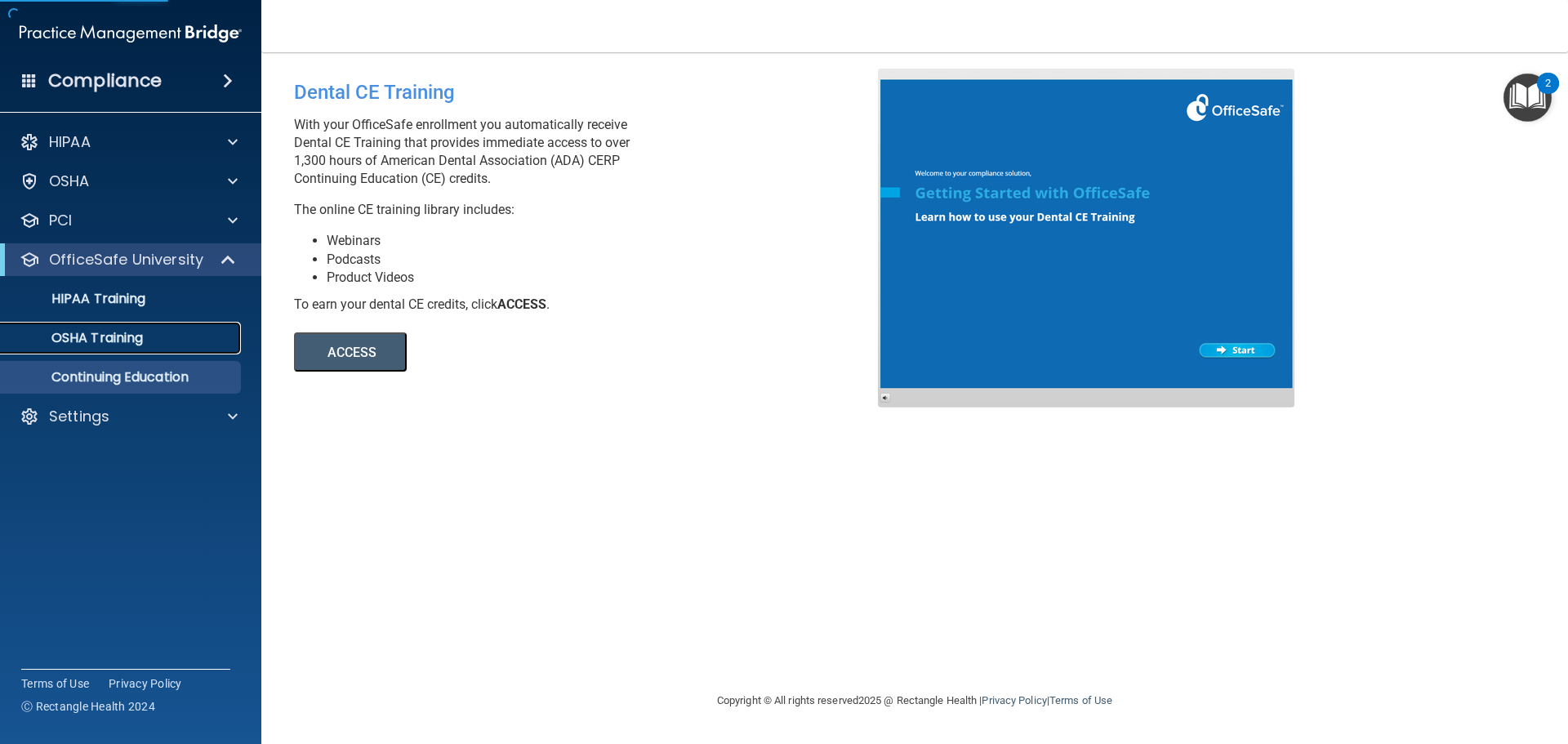
click at [123, 339] on p "OSHA Training" at bounding box center [77, 338] width 133 height 16
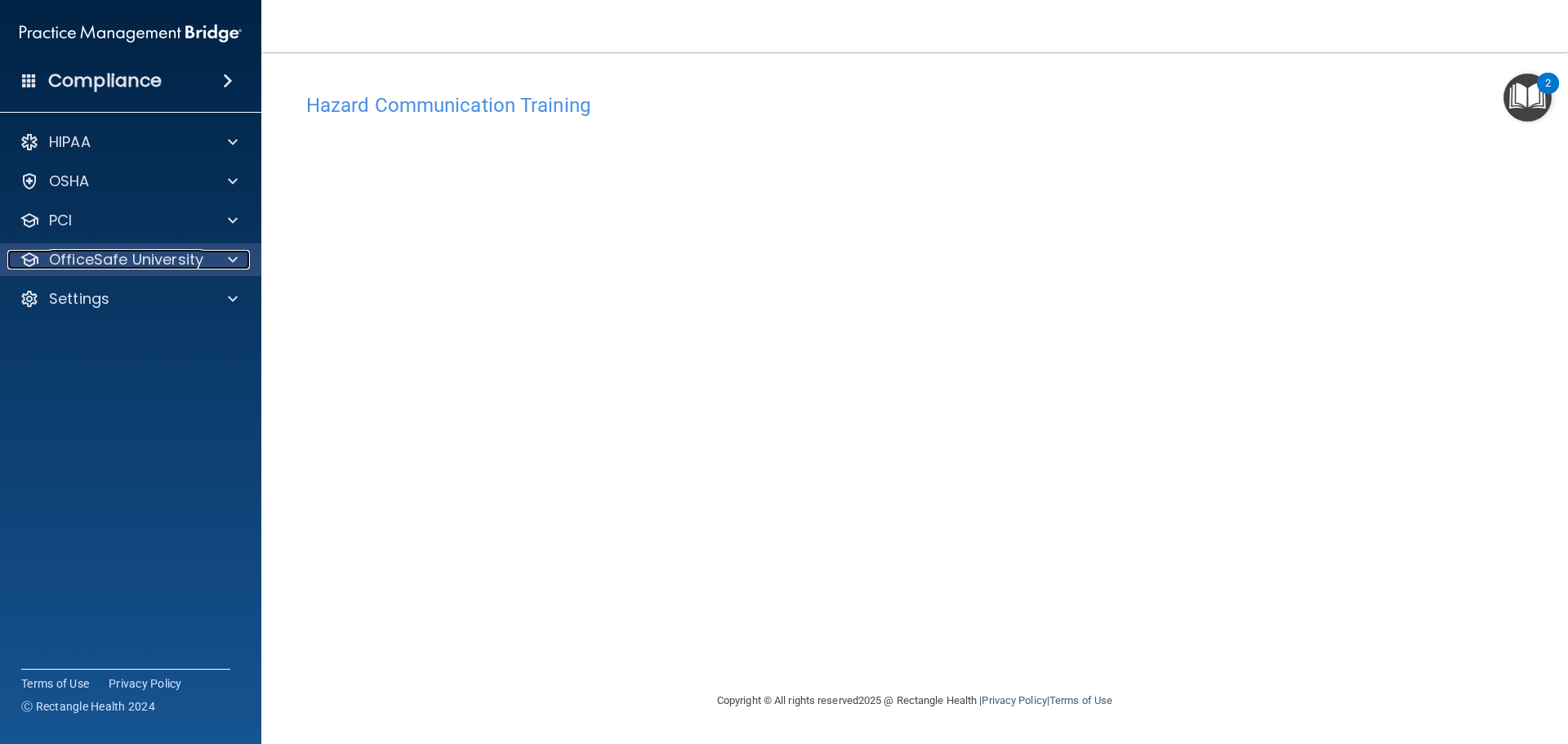
click at [120, 266] on p "OfficeSafe University" at bounding box center [126, 259] width 154 height 19
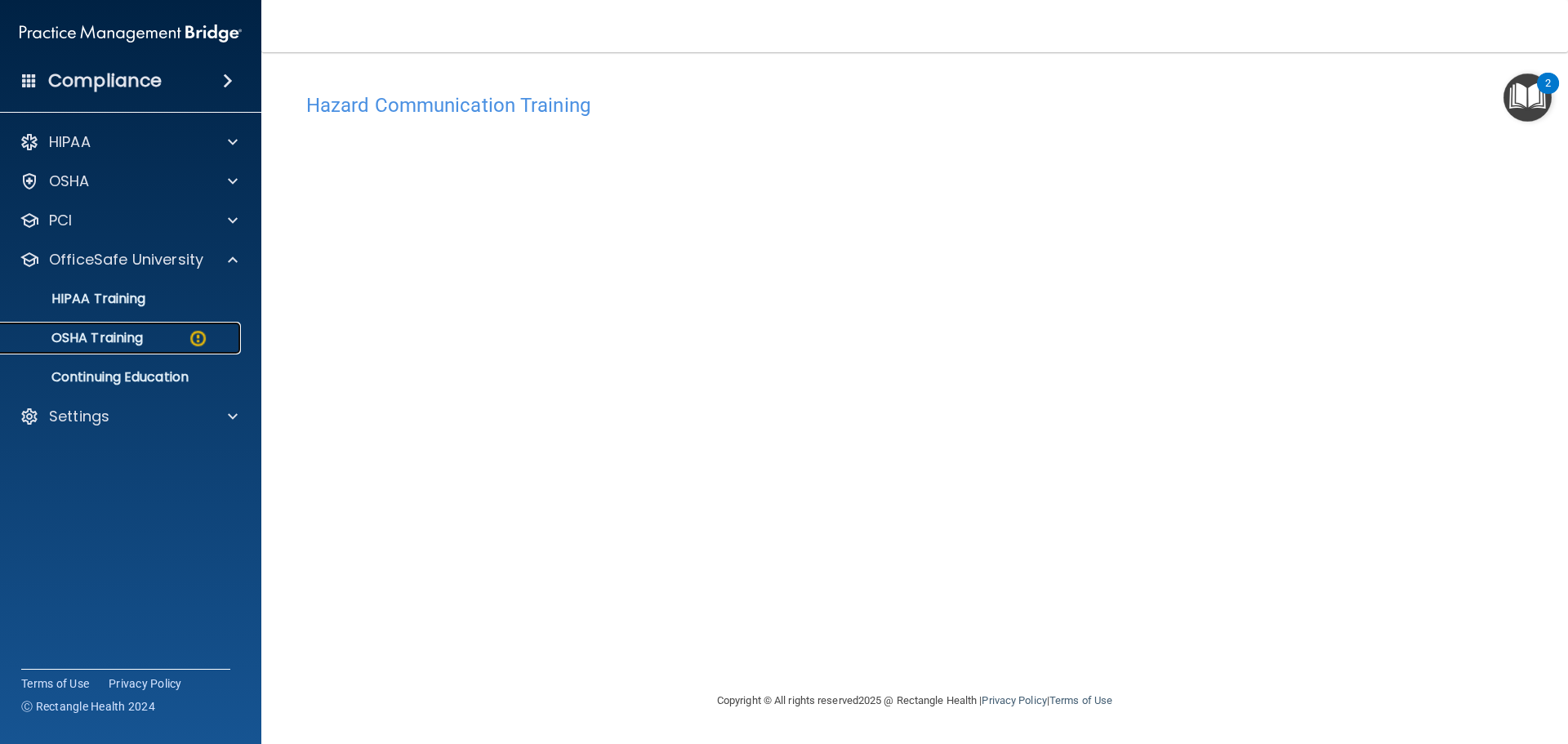
click at [111, 334] on p "OSHA Training" at bounding box center [77, 338] width 133 height 16
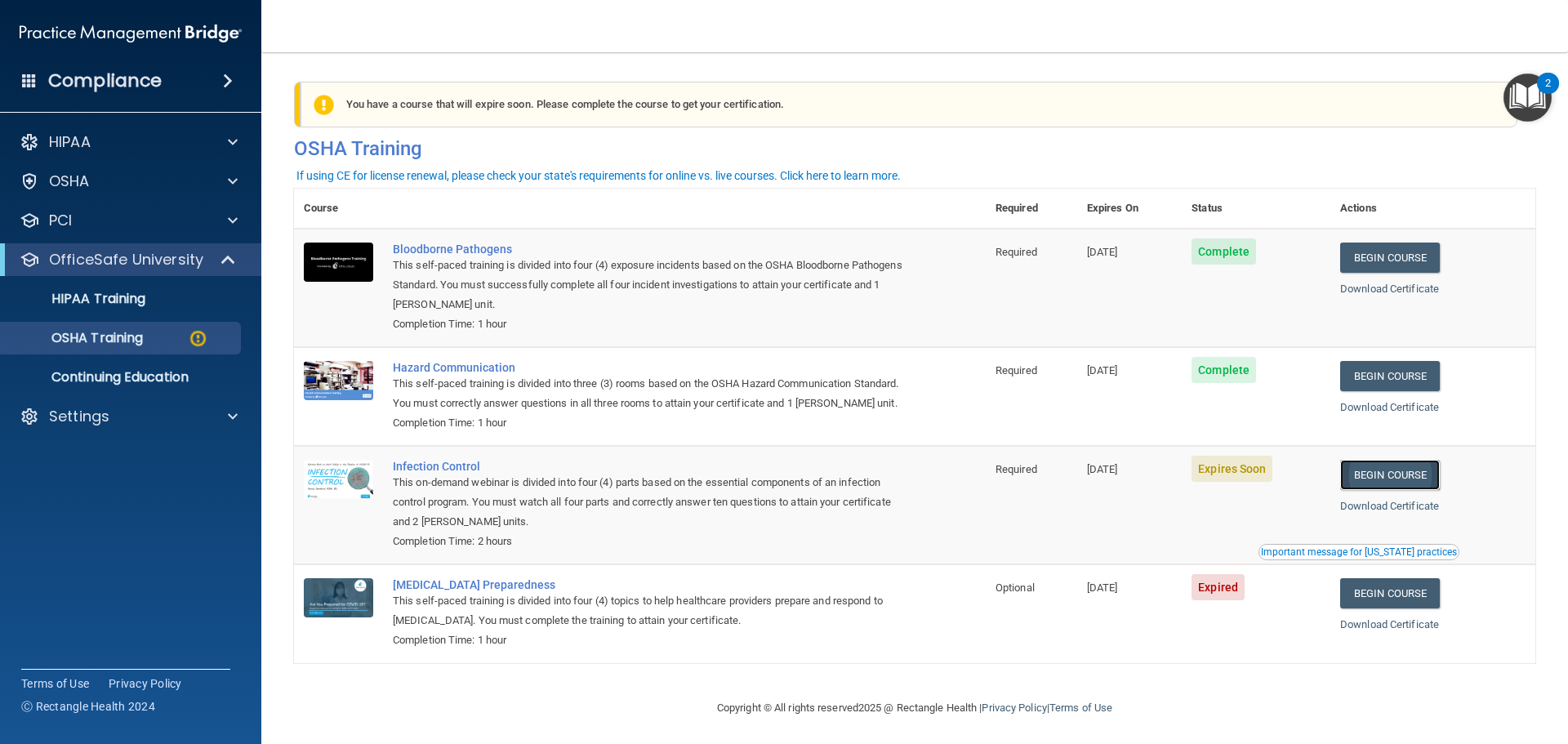
click at [1391, 490] on link "Begin Course" at bounding box center [1389, 475] width 100 height 30
